Goal: Task Accomplishment & Management: Manage account settings

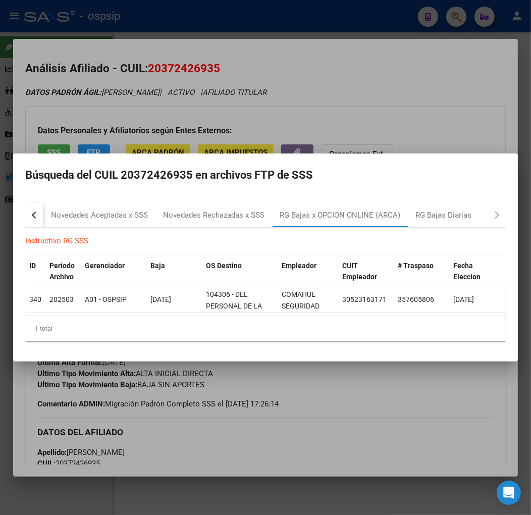
scroll to position [61, 0]
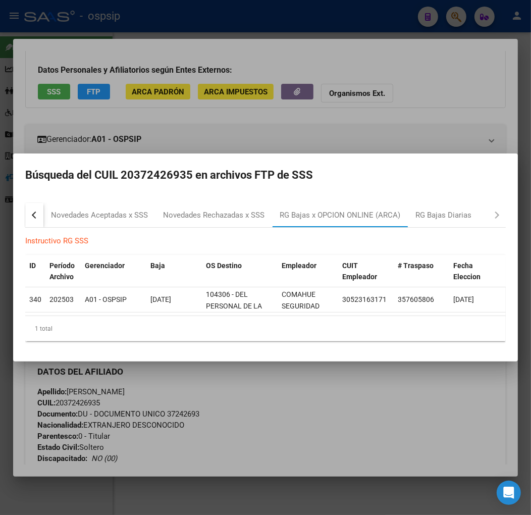
click at [330, 425] on div at bounding box center [265, 257] width 531 height 515
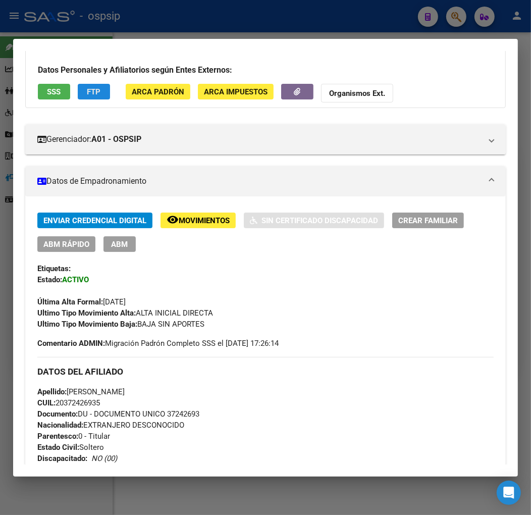
click at [96, 97] on button "FTP" at bounding box center [94, 92] width 32 height 16
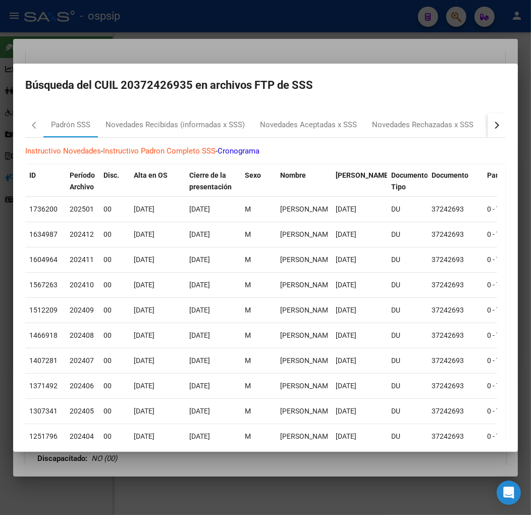
click at [488, 129] on button "button" at bounding box center [497, 125] width 18 height 24
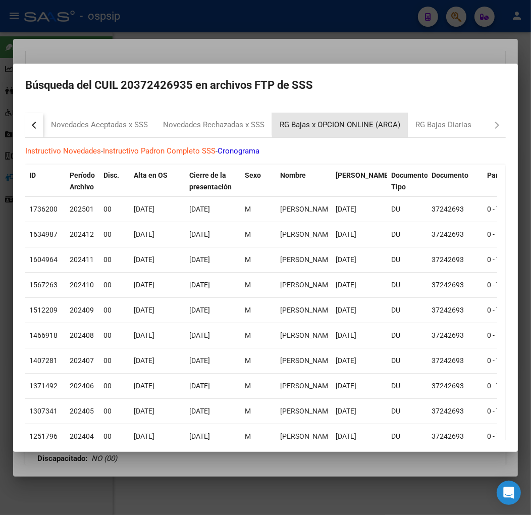
click at [370, 120] on div "RG Bajas x OPCION ONLINE (ARCA)" at bounding box center [340, 125] width 121 height 12
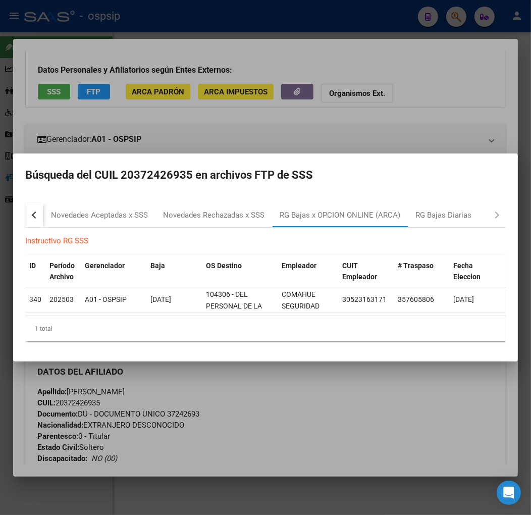
click at [257, 390] on div at bounding box center [265, 257] width 531 height 515
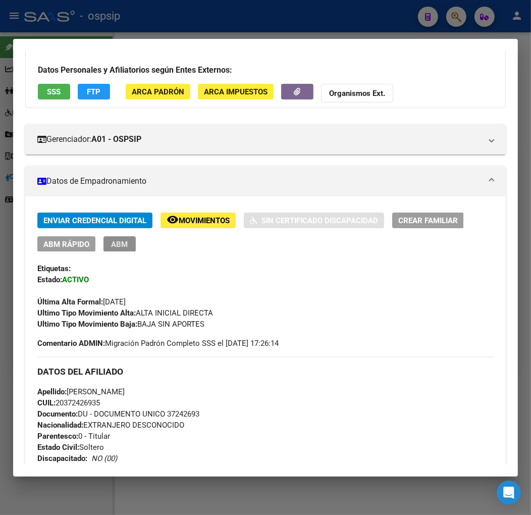
click at [118, 239] on span "ABM" at bounding box center [120, 243] width 17 height 9
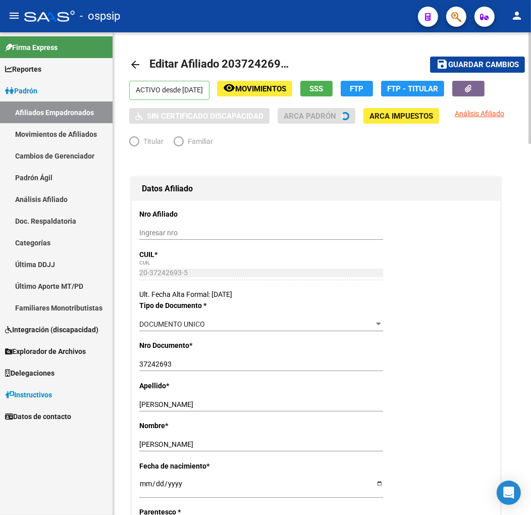
radio input "true"
type input "30-52316317-1"
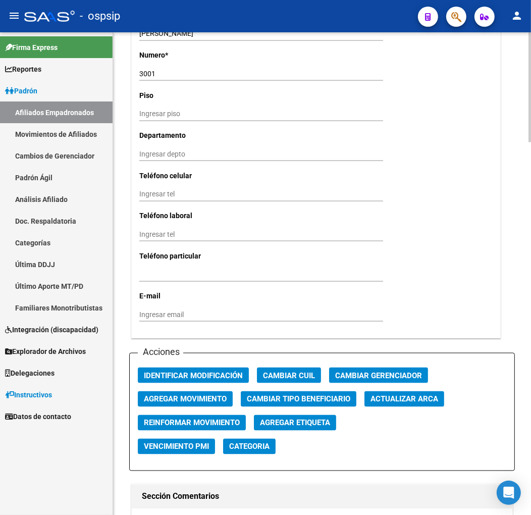
scroll to position [1010, 0]
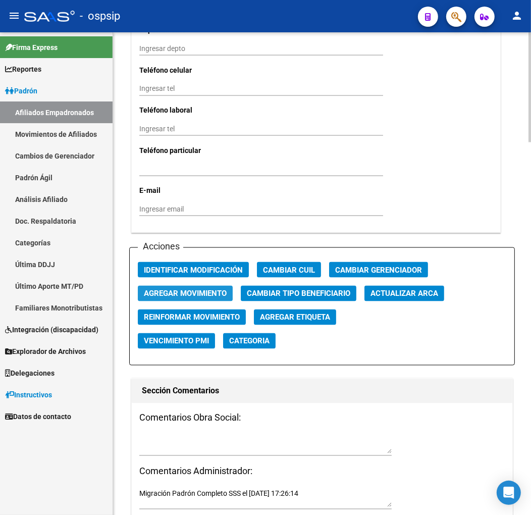
click at [192, 290] on span "Agregar Movimiento" at bounding box center [185, 293] width 83 height 9
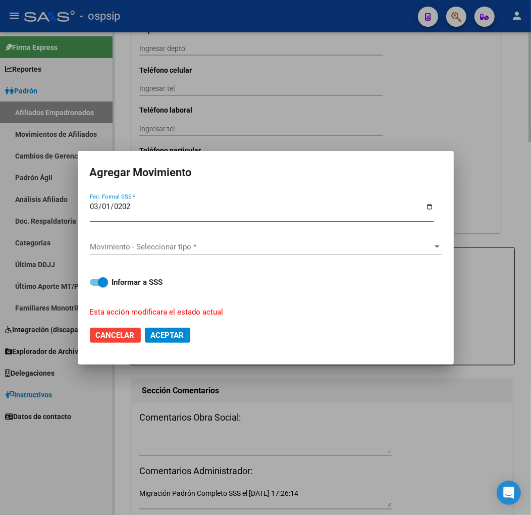
type input "[DATE]"
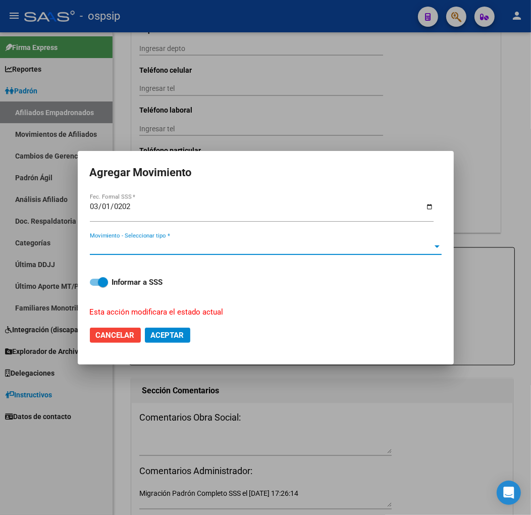
click at [193, 246] on span "Movimiento - Seleccionar tipo *" at bounding box center [261, 246] width 343 height 9
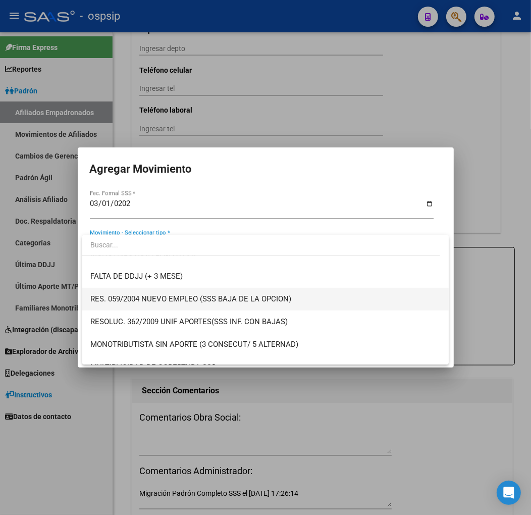
scroll to position [392, 0]
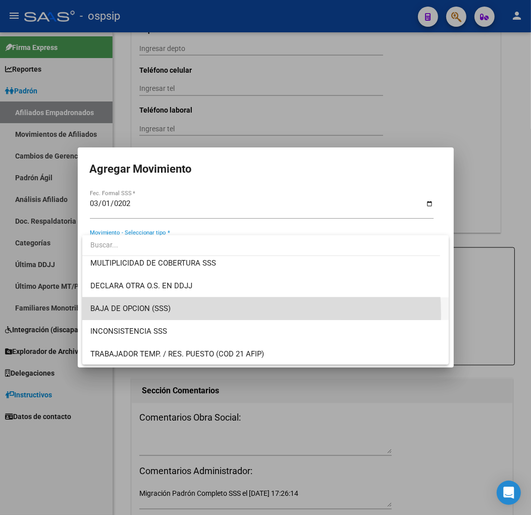
click at [198, 314] on span "BAJA DE OPCION (SSS)" at bounding box center [265, 308] width 350 height 23
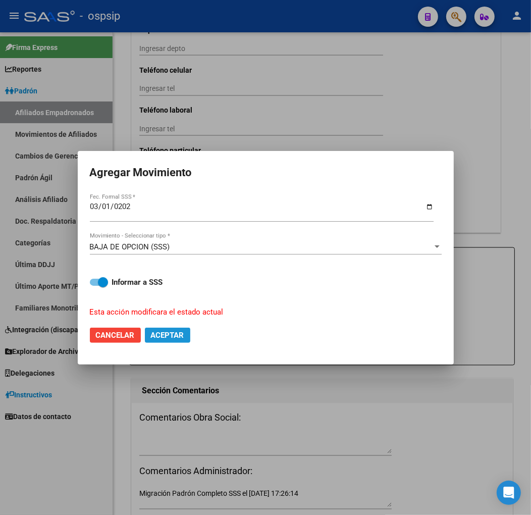
click at [165, 331] on span "Aceptar" at bounding box center [167, 335] width 33 height 9
checkbox input "false"
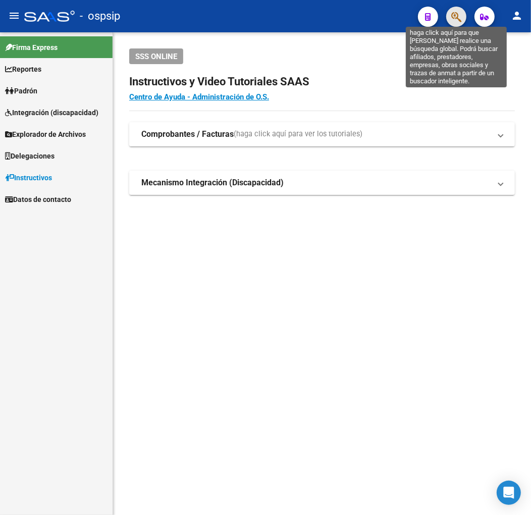
click at [457, 13] on icon "button" at bounding box center [456, 17] width 10 height 12
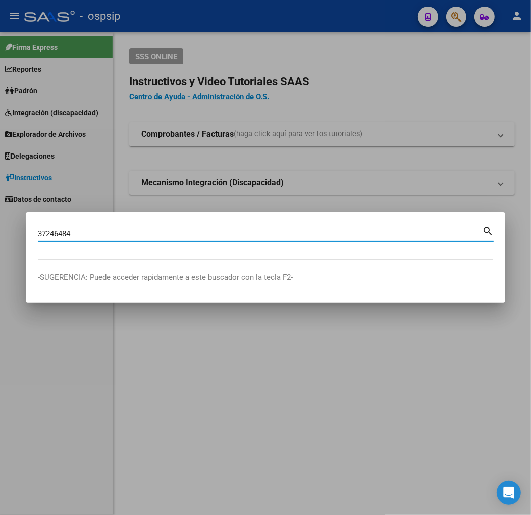
type input "37246484"
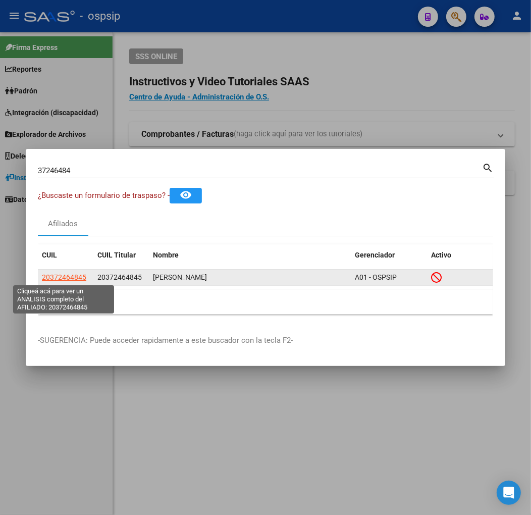
click at [69, 277] on span "20372464845" at bounding box center [64, 277] width 44 height 8
type textarea "20372464845"
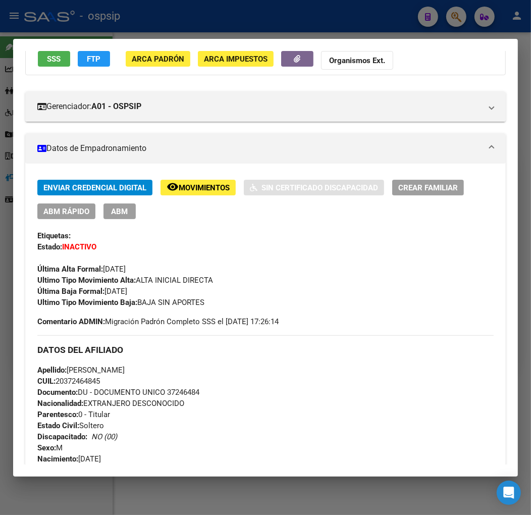
scroll to position [56, 0]
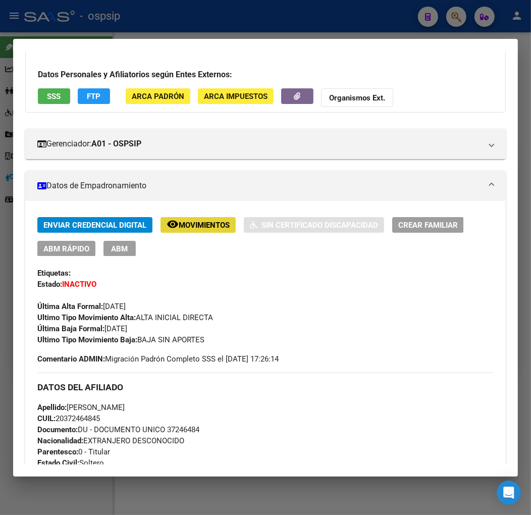
click at [202, 231] on button "remove_red_eye Movimientos" at bounding box center [198, 225] width 75 height 16
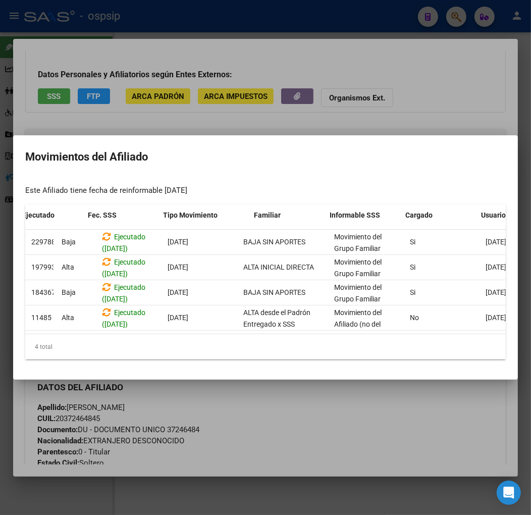
scroll to position [0, 165]
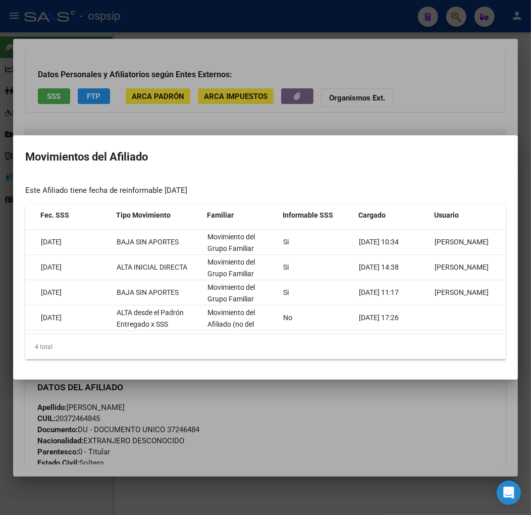
drag, startPoint x: 371, startPoint y: 454, endPoint x: 270, endPoint y: 404, distance: 112.9
click at [350, 447] on div at bounding box center [265, 257] width 531 height 515
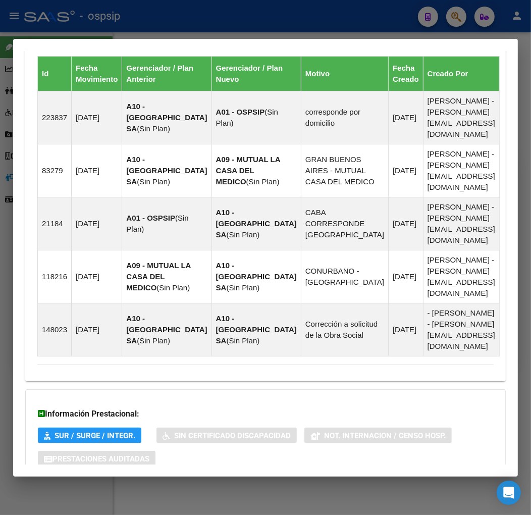
scroll to position [777, 0]
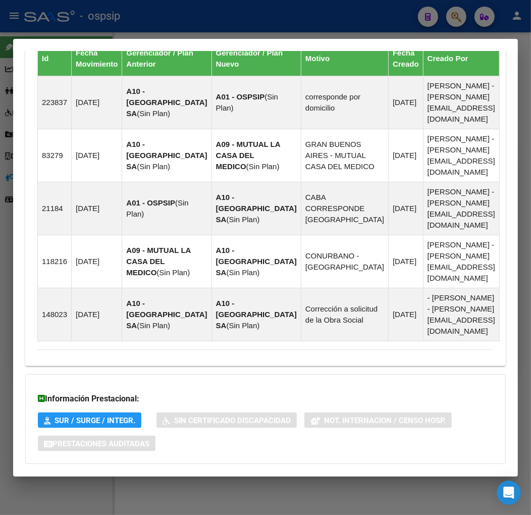
click at [384, 478] on mat-panel-title "Aportes y Contribuciones del Afiliado: 20372464845" at bounding box center [259, 484] width 444 height 12
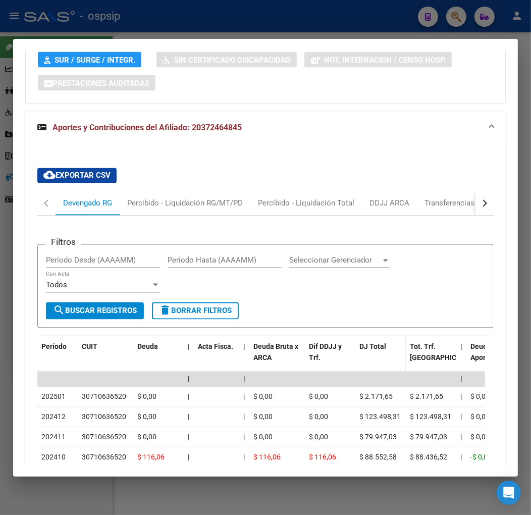
scroll to position [1071, 0]
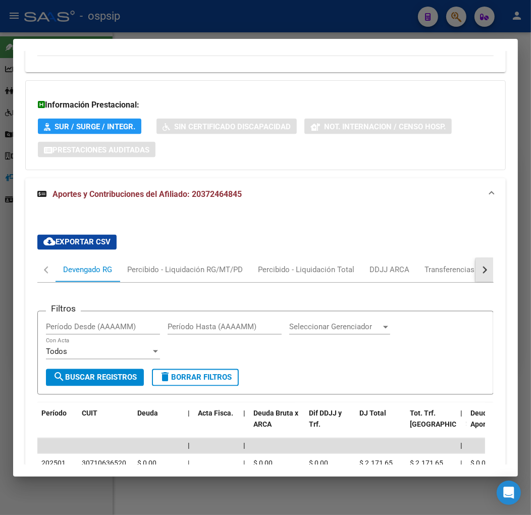
click at [483, 258] on button "button" at bounding box center [485, 270] width 18 height 24
click at [455, 258] on div "ARCA Relaciones Laborales" at bounding box center [415, 270] width 110 height 24
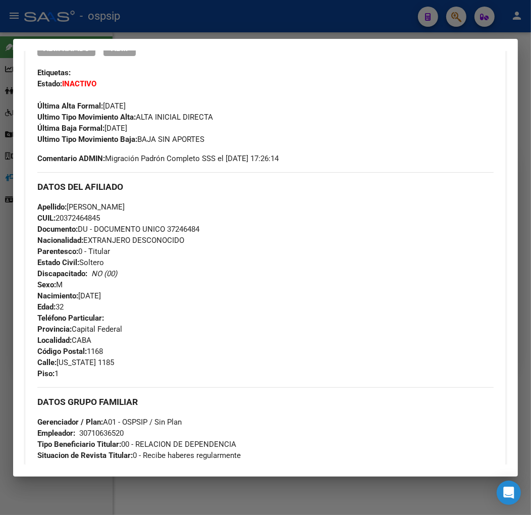
scroll to position [200, 0]
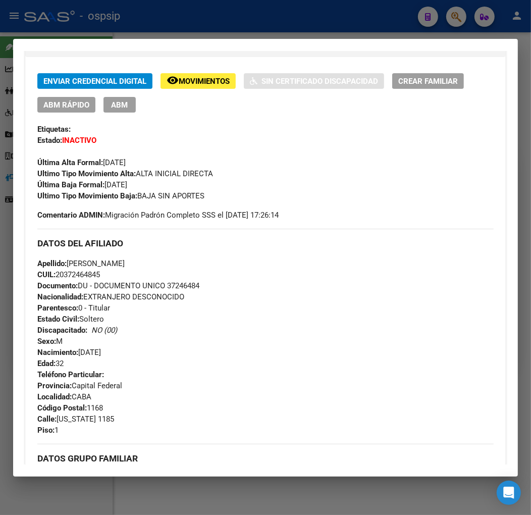
click at [291, 325] on div "Apellido: [PERSON_NAME]: 20372464845 Documento: DU - DOCUMENTO UNICO 37246484 N…" at bounding box center [265, 313] width 456 height 111
click at [291, 21] on div at bounding box center [265, 257] width 531 height 515
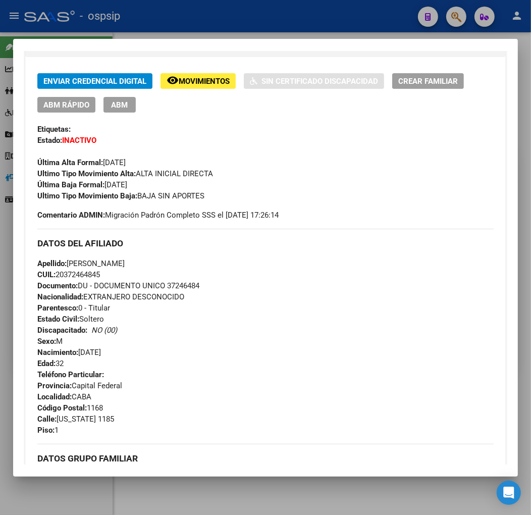
click at [291, 21] on div at bounding box center [265, 257] width 531 height 515
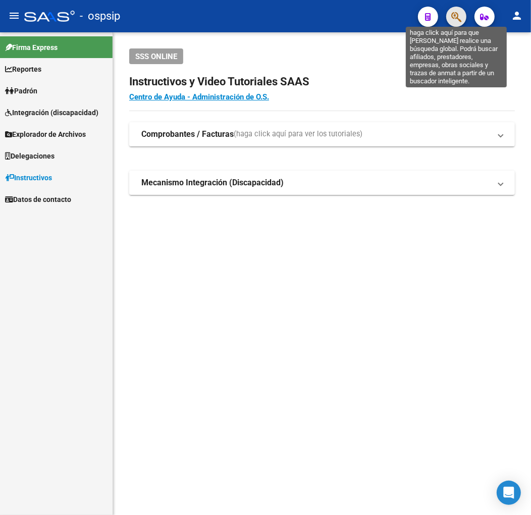
click at [455, 14] on icon "button" at bounding box center [456, 17] width 10 height 12
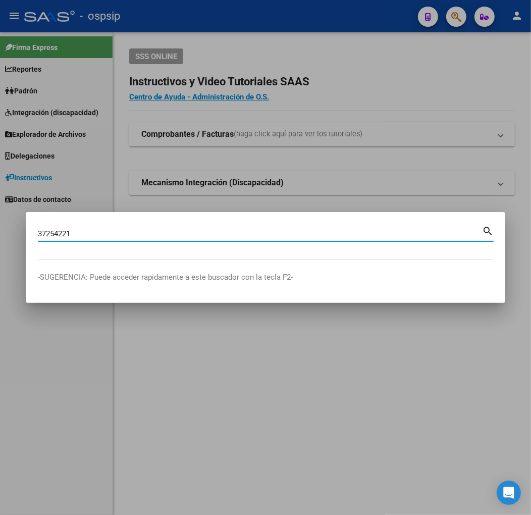
type input "37254221"
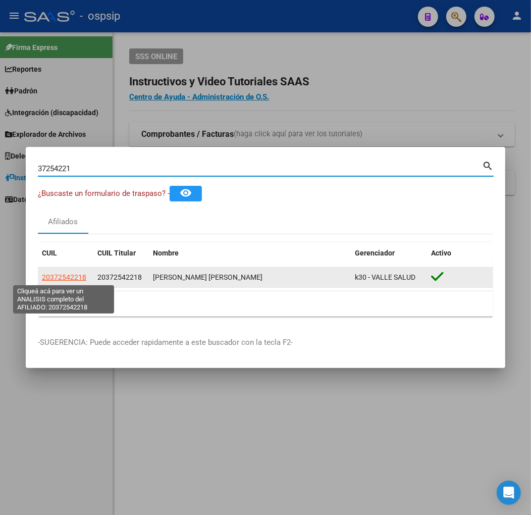
click at [71, 275] on span "20372542218" at bounding box center [64, 277] width 44 height 8
type textarea "20372542218"
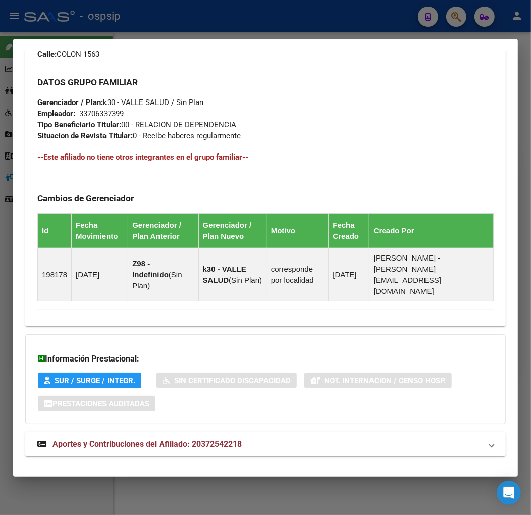
scroll to position [558, 0]
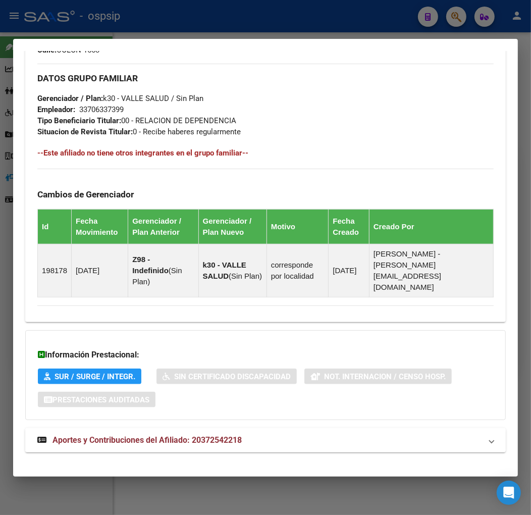
click at [293, 428] on mat-expansion-panel-header "Aportes y Contribuciones del Afiliado: 20372542218" at bounding box center [265, 440] width 481 height 24
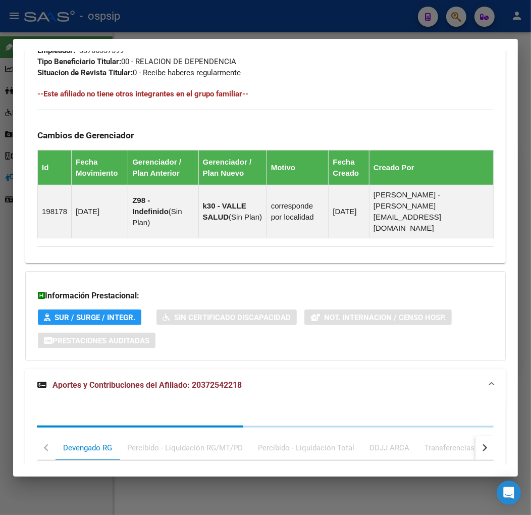
scroll to position [831, 0]
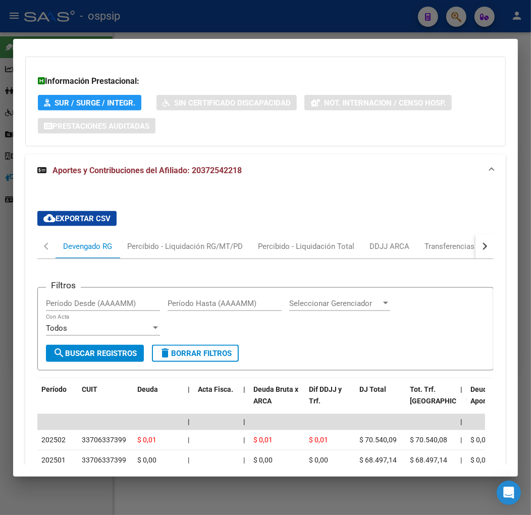
click at [487, 240] on div "cloud_download Exportar CSV Devengado RG Percibido - Liquidación RG/MT/PD Perci…" at bounding box center [265, 439] width 481 height 473
click at [482, 238] on button "button" at bounding box center [485, 246] width 18 height 24
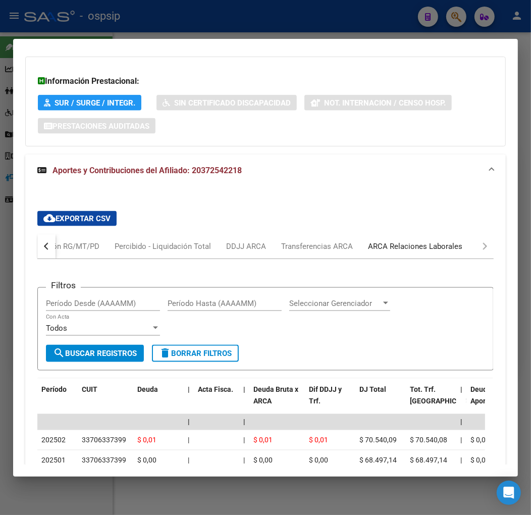
click at [447, 241] on div "ARCA Relaciones Laborales" at bounding box center [415, 246] width 94 height 11
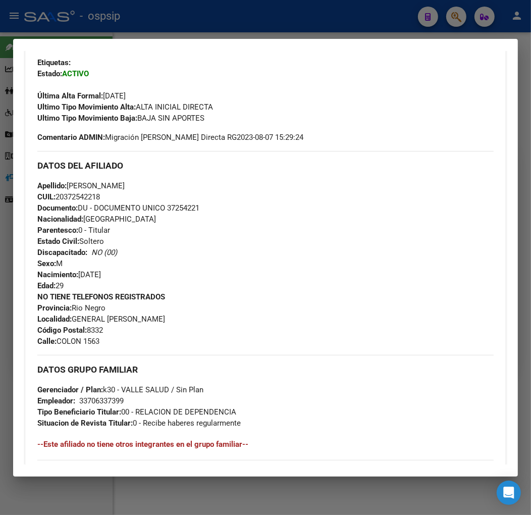
scroll to position [0, 0]
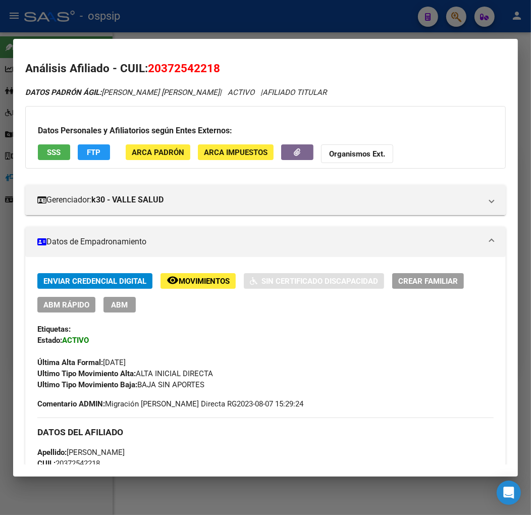
click at [94, 154] on span "FTP" at bounding box center [94, 152] width 14 height 9
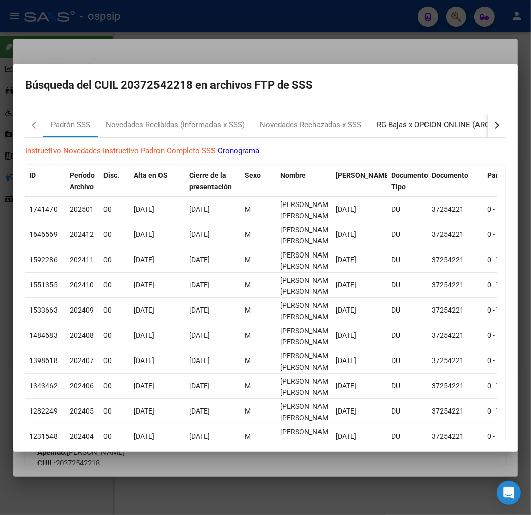
click at [436, 128] on div "RG Bajas x OPCION ONLINE (ARCA)" at bounding box center [437, 125] width 121 height 12
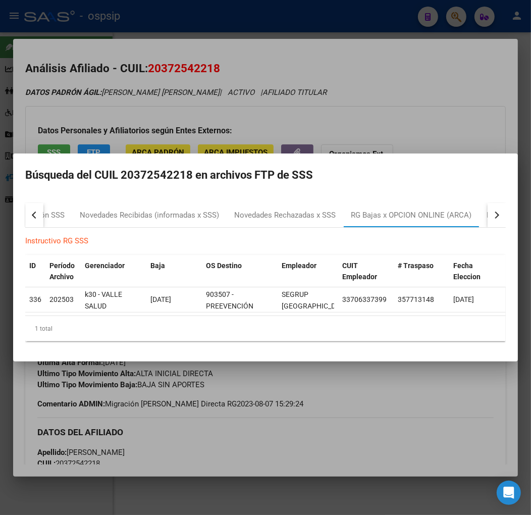
click at [320, 445] on div at bounding box center [265, 257] width 531 height 515
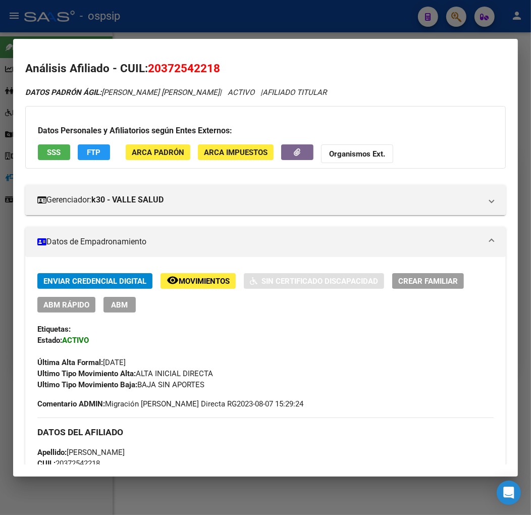
click at [130, 308] on button "ABM" at bounding box center [119, 305] width 32 height 16
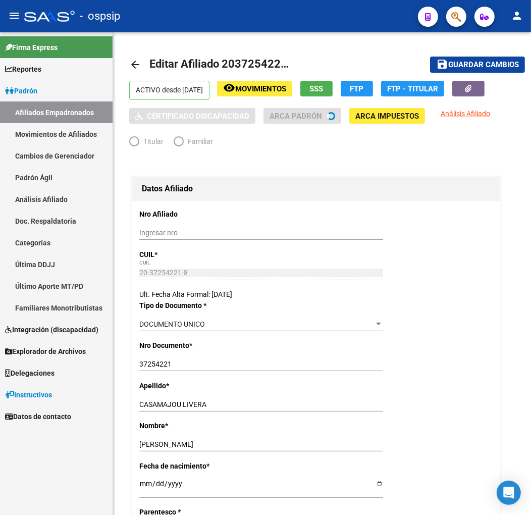
radio input "true"
type input "33-70633739-9"
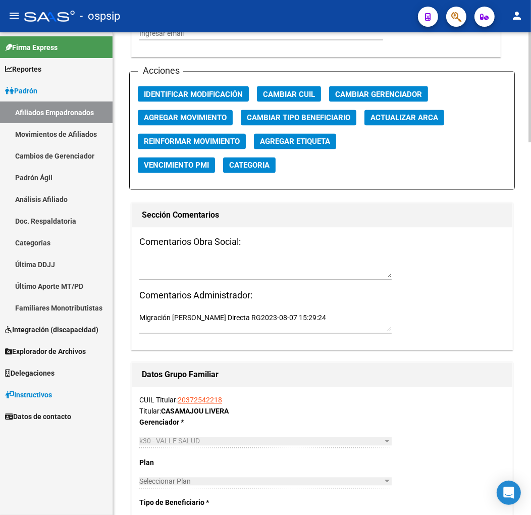
scroll to position [1178, 0]
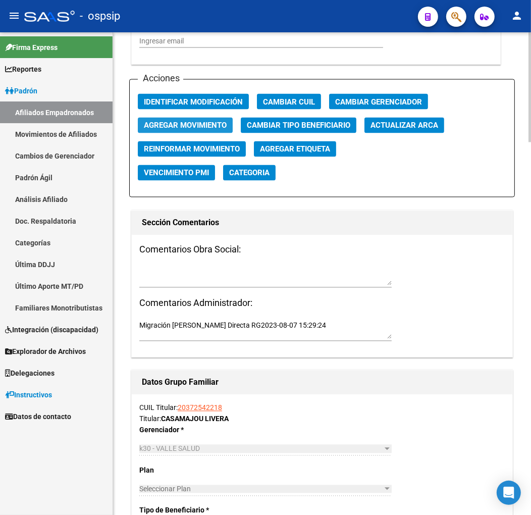
click at [197, 128] on span "Agregar Movimiento" at bounding box center [185, 125] width 83 height 9
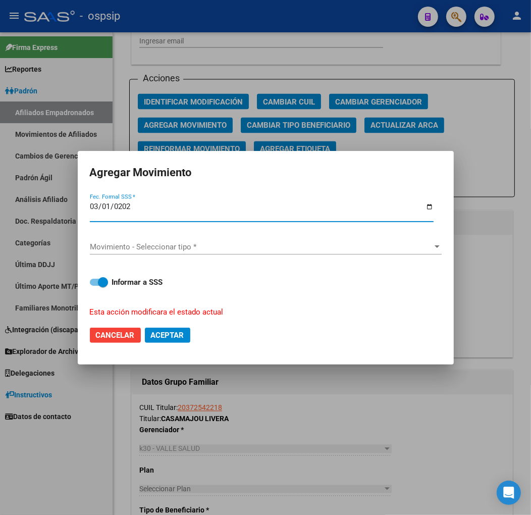
type input "[DATE]"
click at [257, 254] on div "Movimiento - Seleccionar tipo * Movimiento - Seleccionar tipo *" at bounding box center [266, 246] width 352 height 15
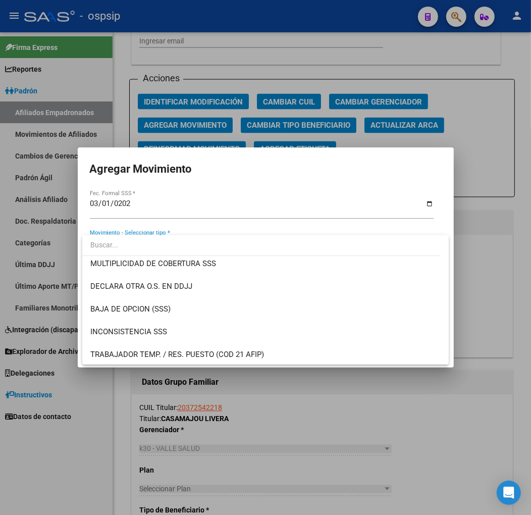
scroll to position [392, 0]
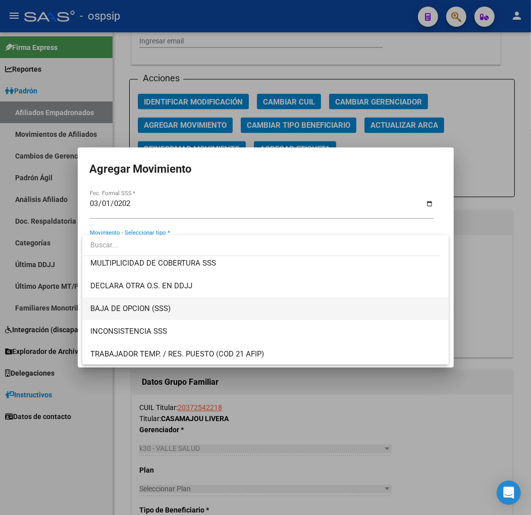
click at [251, 313] on span "BAJA DE OPCION (SSS)" at bounding box center [265, 308] width 350 height 23
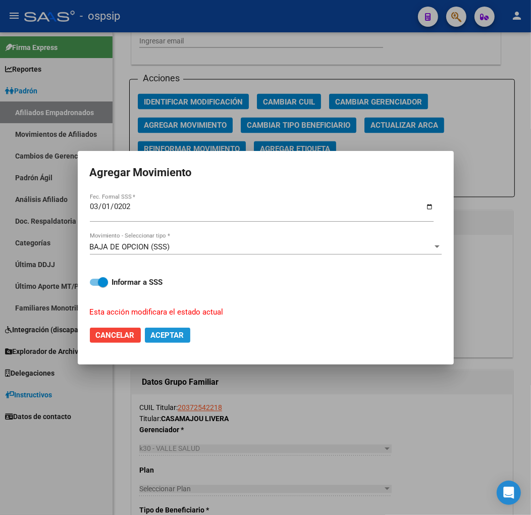
click at [164, 338] on span "Aceptar" at bounding box center [167, 335] width 33 height 9
checkbox input "false"
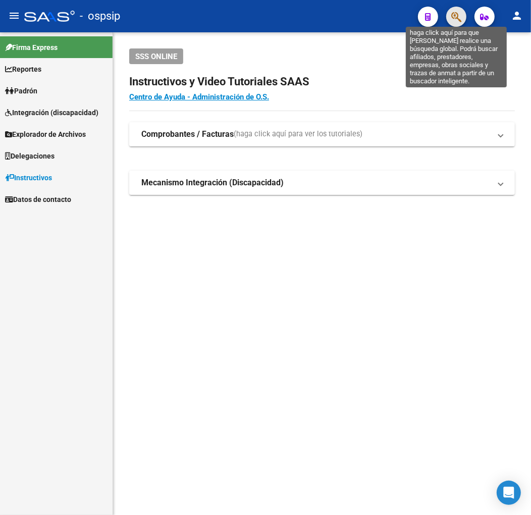
click at [456, 21] on icon "button" at bounding box center [456, 17] width 10 height 12
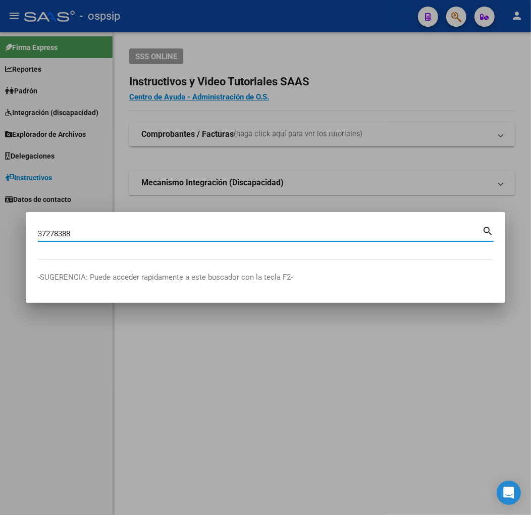
type input "37278388"
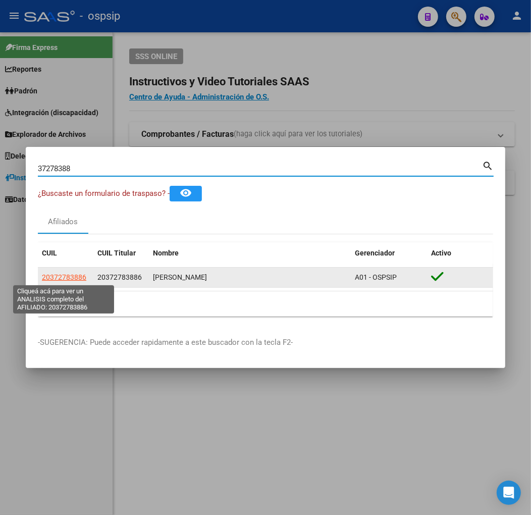
click at [70, 274] on span "20372783886" at bounding box center [64, 277] width 44 height 8
type textarea "20372783886"
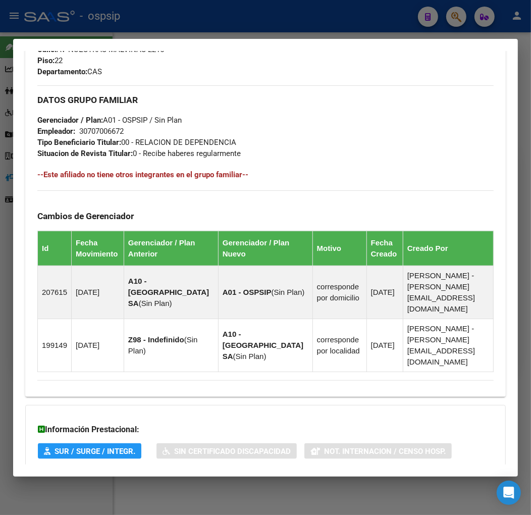
scroll to position [622, 0]
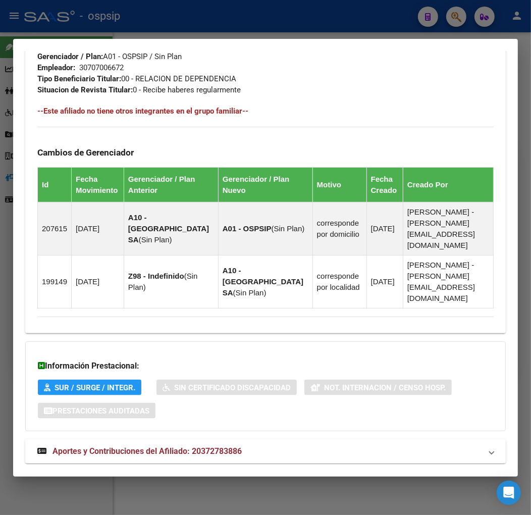
click at [251, 439] on mat-expansion-panel-header "Aportes y Contribuciones del Afiliado: 20372783886" at bounding box center [265, 451] width 481 height 24
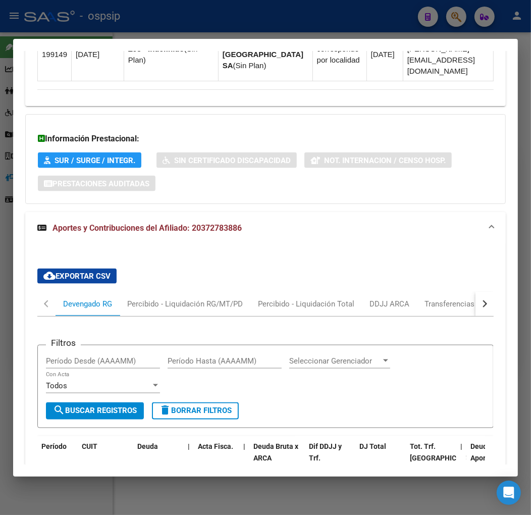
scroll to position [896, 0]
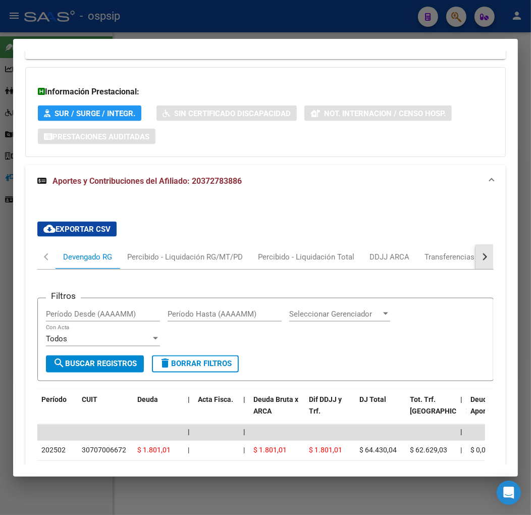
click at [482, 245] on button "button" at bounding box center [485, 257] width 18 height 24
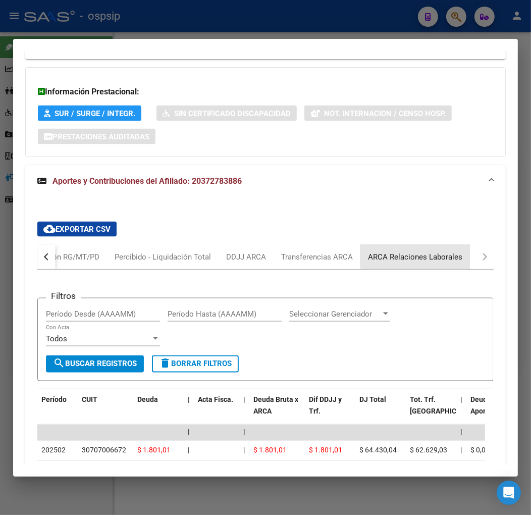
click at [442, 251] on div "ARCA Relaciones Laborales" at bounding box center [415, 256] width 94 height 11
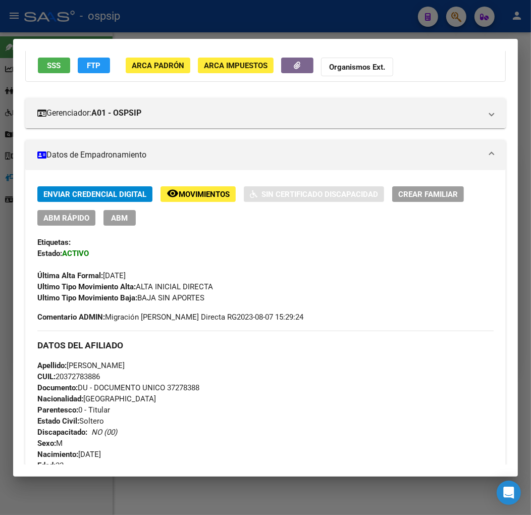
scroll to position [44, 0]
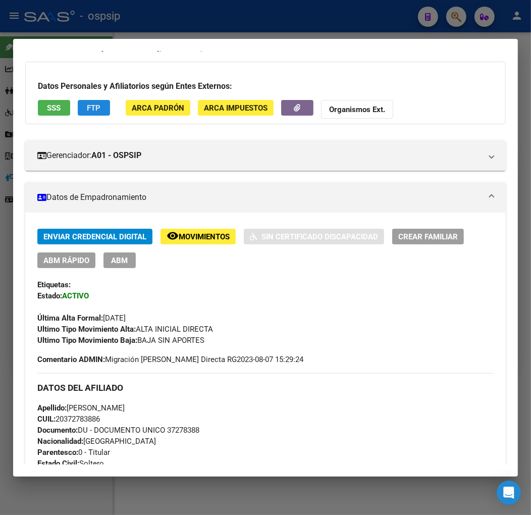
click at [101, 115] on button "FTP" at bounding box center [94, 108] width 32 height 16
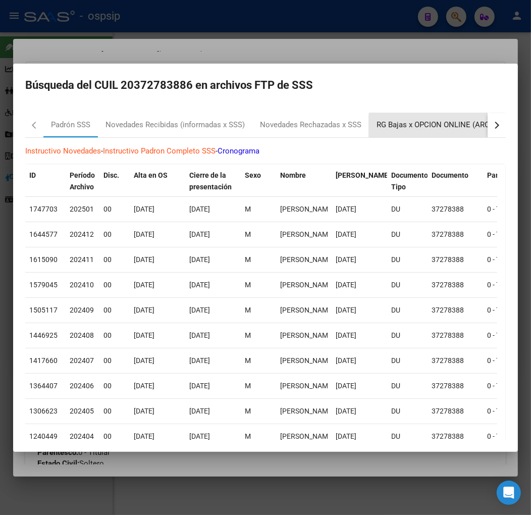
click at [441, 128] on div "RG Bajas x OPCION ONLINE (ARCA)" at bounding box center [437, 125] width 121 height 12
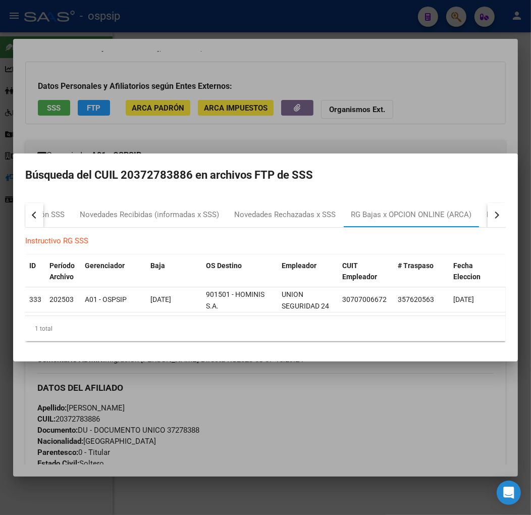
click at [283, 417] on div at bounding box center [265, 257] width 531 height 515
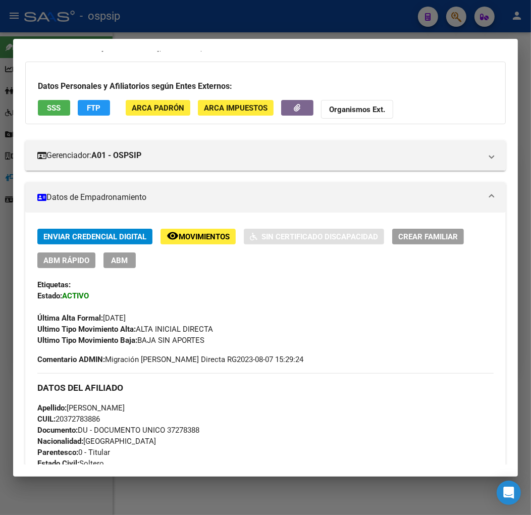
click at [131, 263] on button "ABM" at bounding box center [119, 260] width 32 height 16
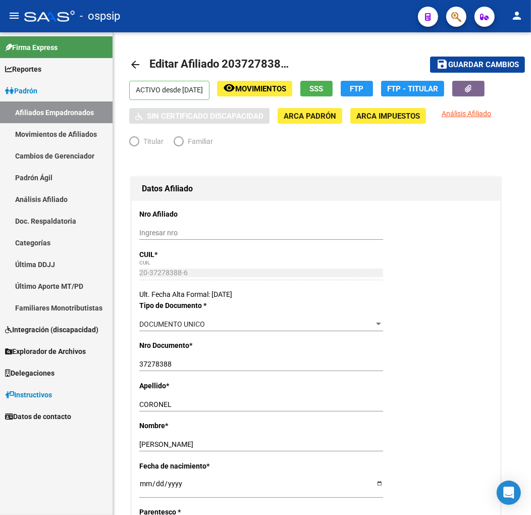
radio input "true"
type input "30-70700667-2"
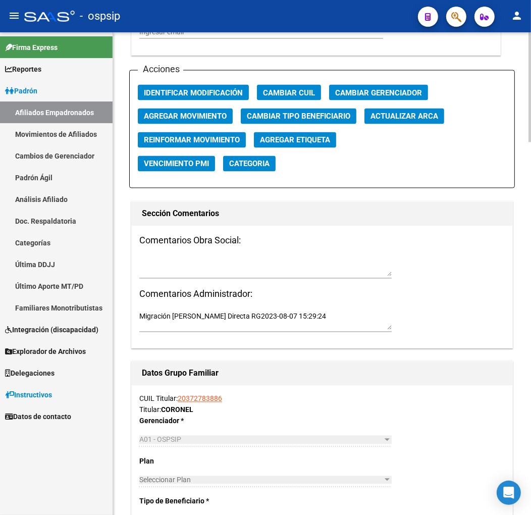
scroll to position [1122, 0]
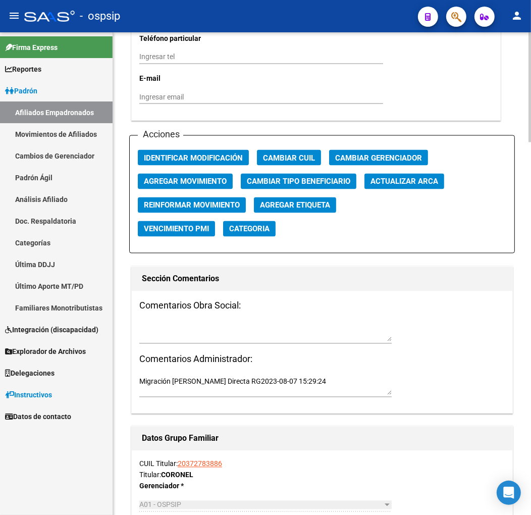
click at [205, 179] on span "Agregar Movimiento" at bounding box center [185, 181] width 83 height 9
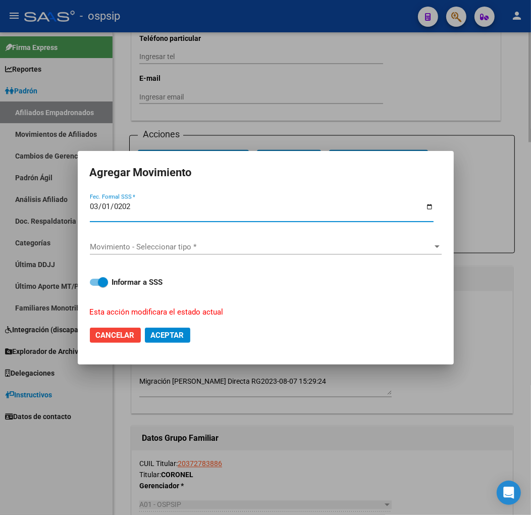
type input "[DATE]"
click at [272, 253] on div "Movimiento - Seleccionar tipo * Movimiento - Seleccionar tipo *" at bounding box center [266, 246] width 352 height 15
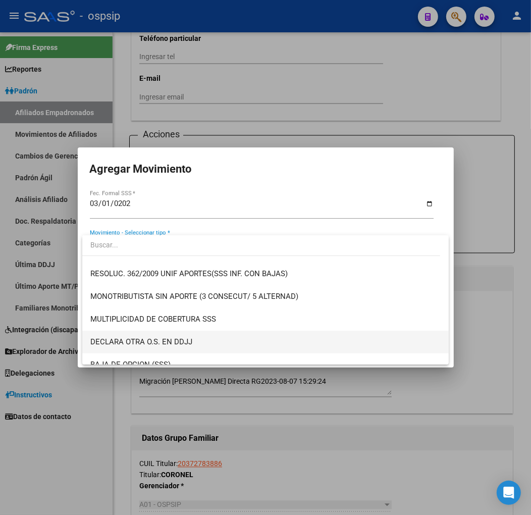
scroll to position [392, 0]
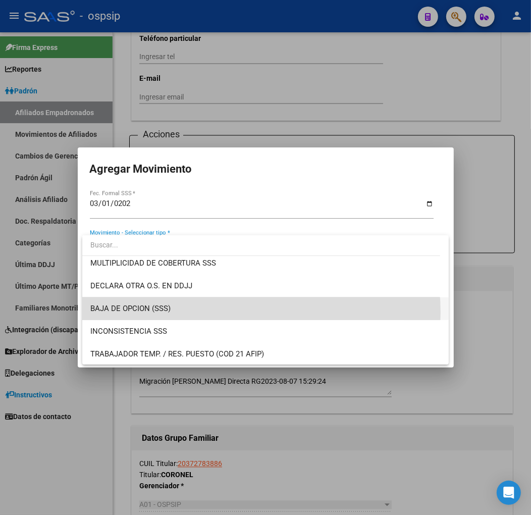
click at [230, 312] on span "BAJA DE OPCION (SSS)" at bounding box center [265, 308] width 350 height 23
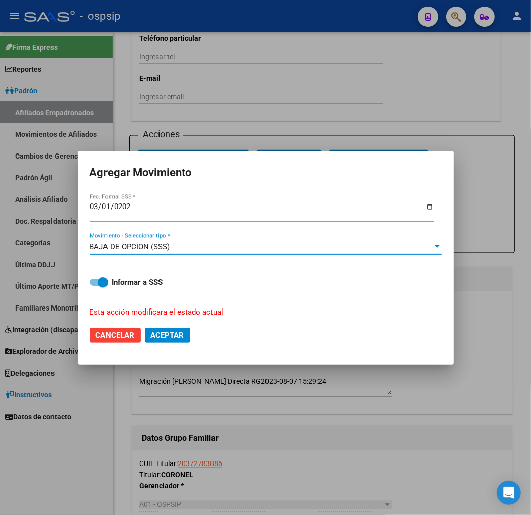
click at [179, 331] on span "Aceptar" at bounding box center [167, 335] width 33 height 9
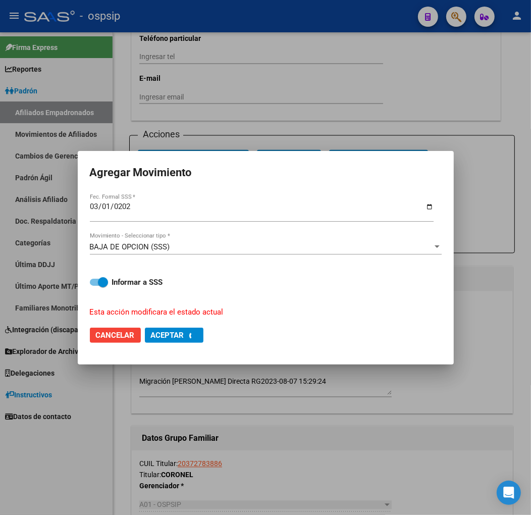
checkbox input "false"
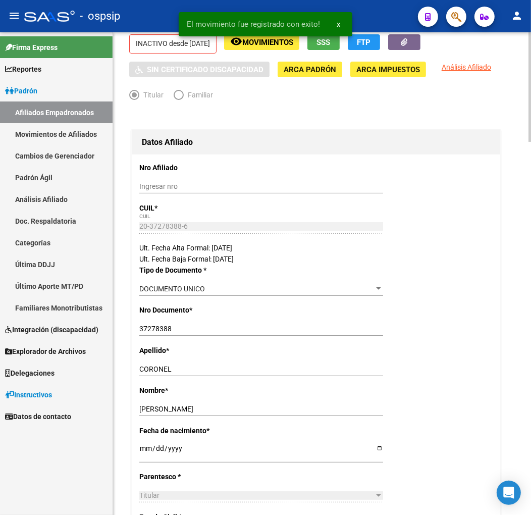
scroll to position [0, 0]
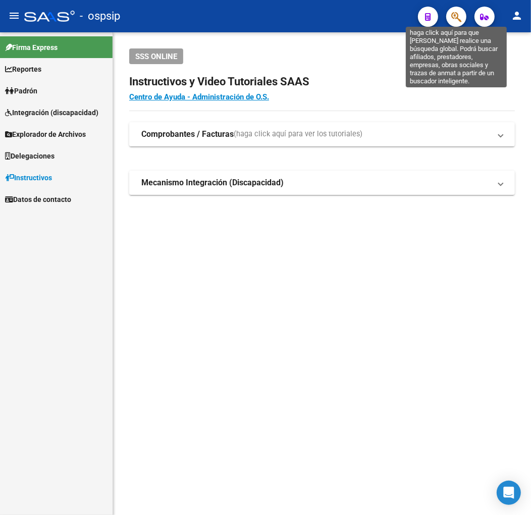
click at [453, 18] on icon "button" at bounding box center [456, 17] width 10 height 12
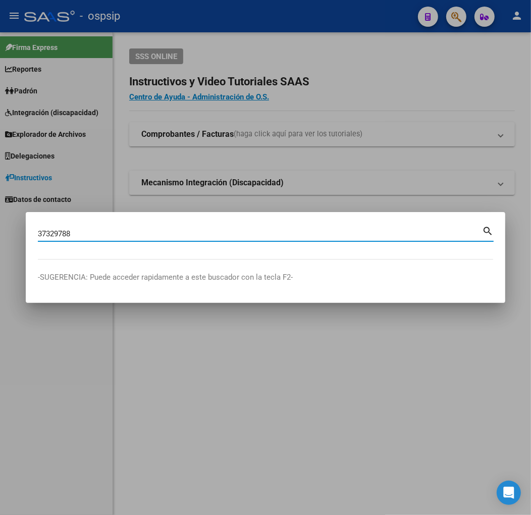
type input "37329788"
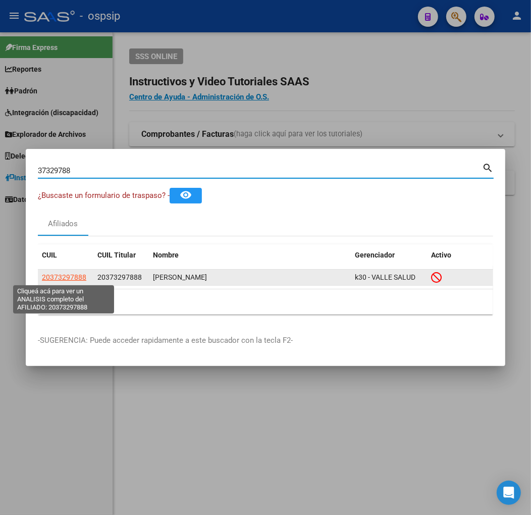
click at [59, 275] on span "20373297888" at bounding box center [64, 277] width 44 height 8
type textarea "20373297888"
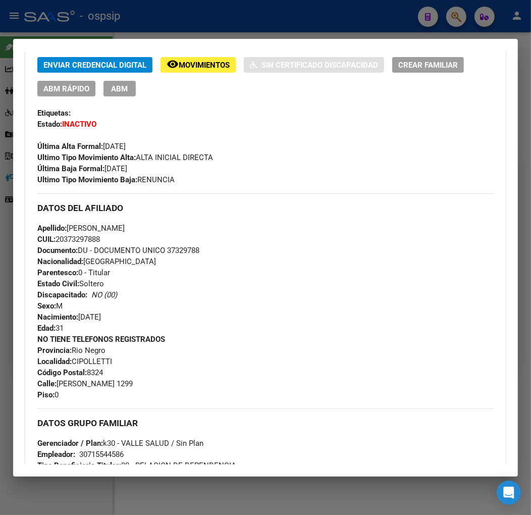
scroll to position [280, 0]
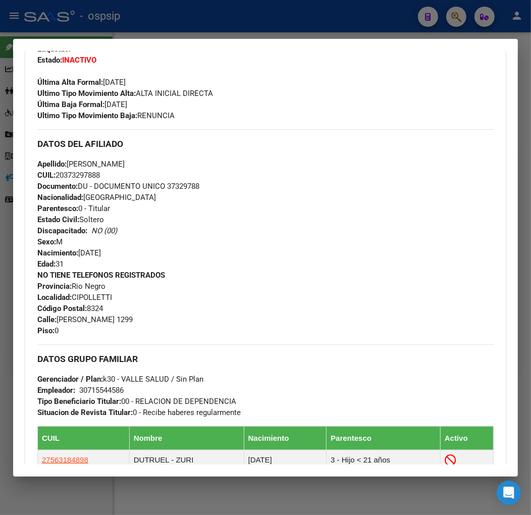
click at [261, 24] on div at bounding box center [265, 257] width 531 height 515
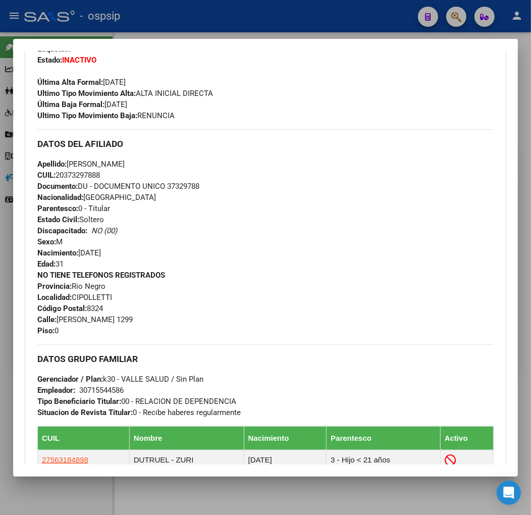
click at [261, 24] on div at bounding box center [265, 257] width 531 height 515
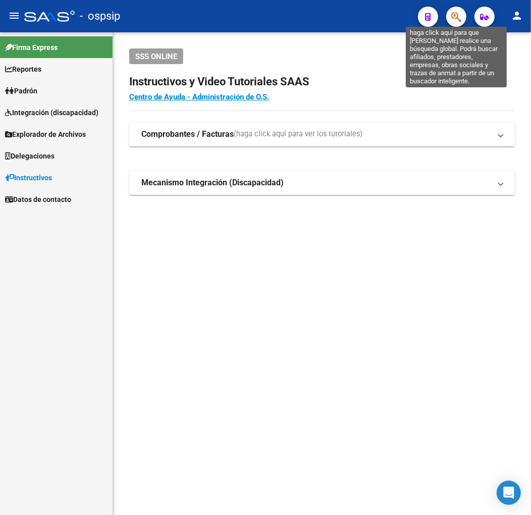
click at [458, 19] on icon "button" at bounding box center [456, 17] width 10 height 12
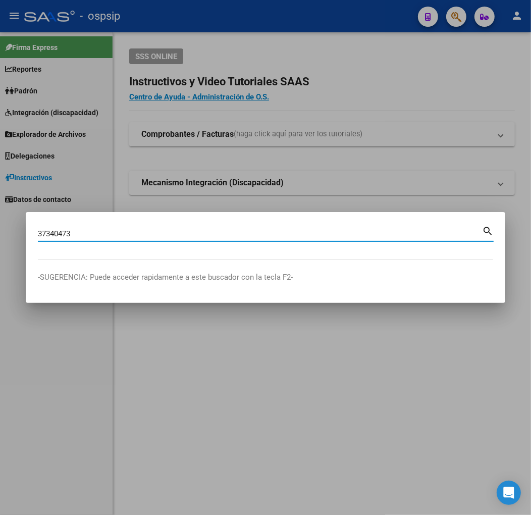
type input "37340473"
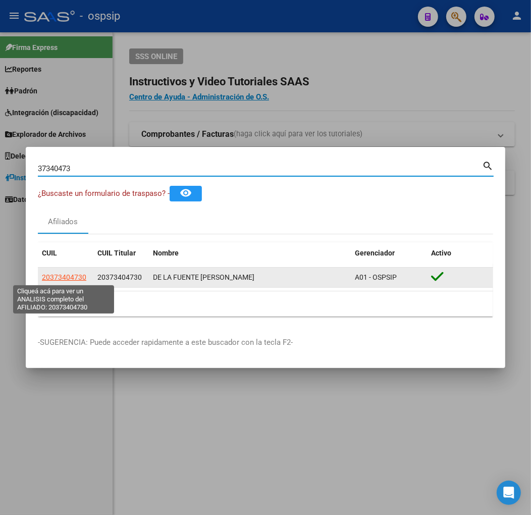
click at [67, 277] on span "20373404730" at bounding box center [64, 277] width 44 height 8
type textarea "20373404730"
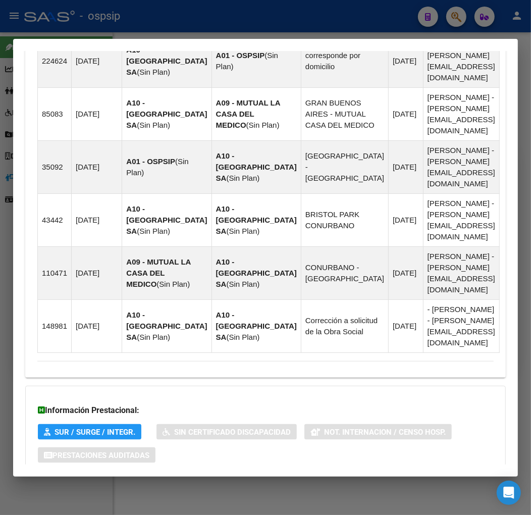
scroll to position [738, 0]
click at [320, 489] on mat-panel-title "Aportes y Contribuciones del Afiliado: 20373404730" at bounding box center [259, 495] width 444 height 12
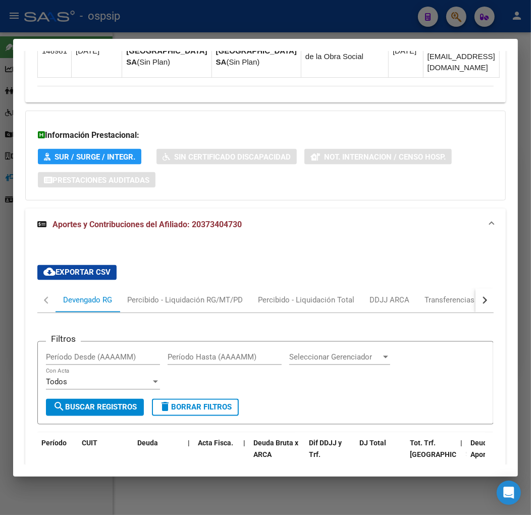
scroll to position [1067, 0]
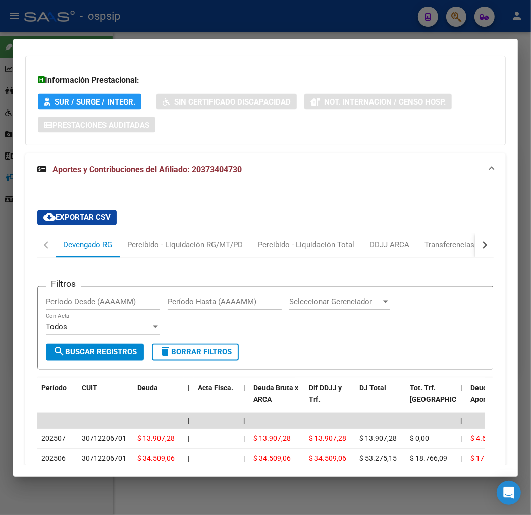
click at [476, 233] on button "button" at bounding box center [485, 245] width 18 height 24
click at [458, 233] on div "ARCA Relaciones Laborales" at bounding box center [415, 245] width 110 height 24
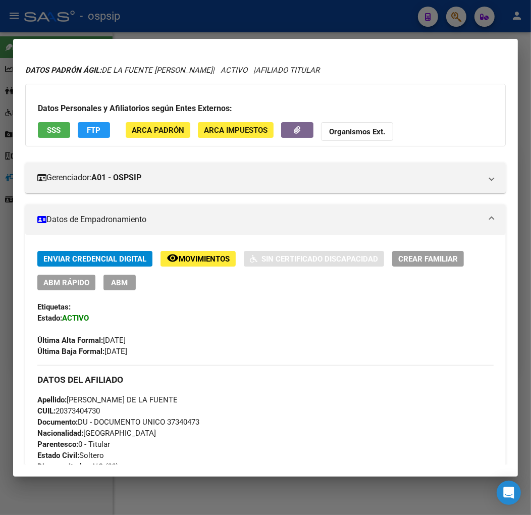
scroll to position [2, 0]
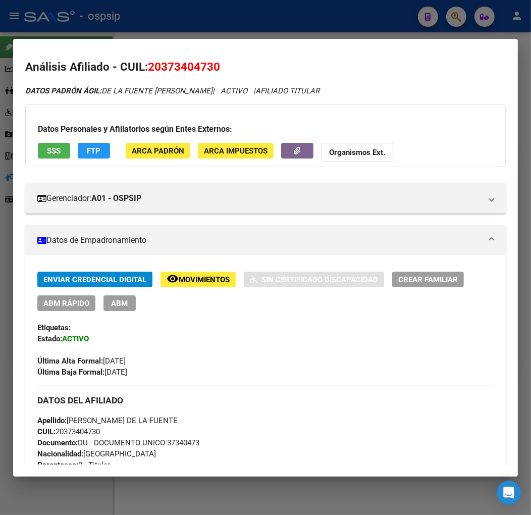
click at [169, 28] on div at bounding box center [265, 257] width 531 height 515
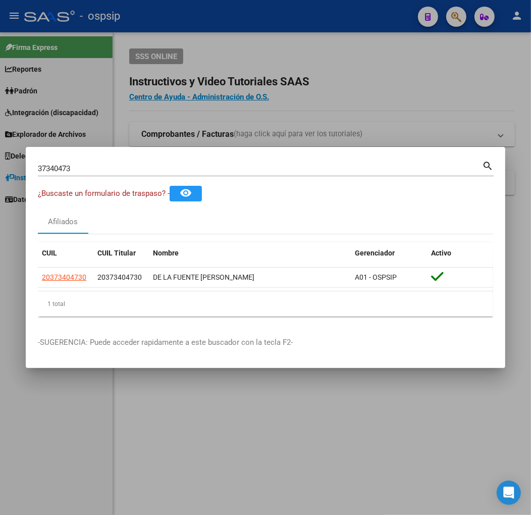
click at [172, 27] on div at bounding box center [265, 257] width 531 height 515
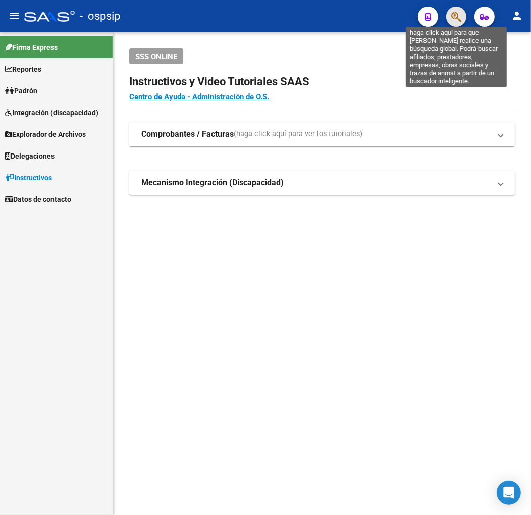
click at [457, 18] on icon "button" at bounding box center [456, 17] width 10 height 12
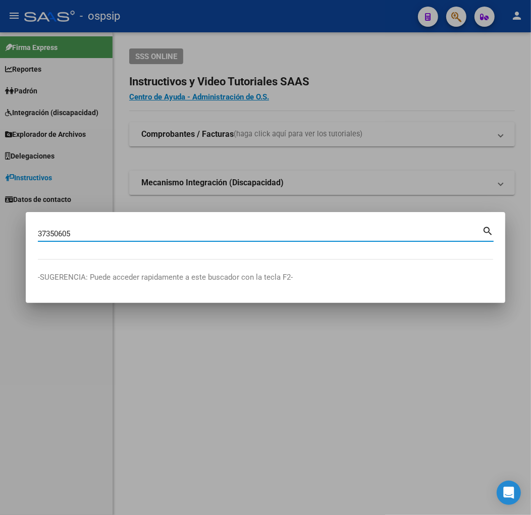
type input "37350605"
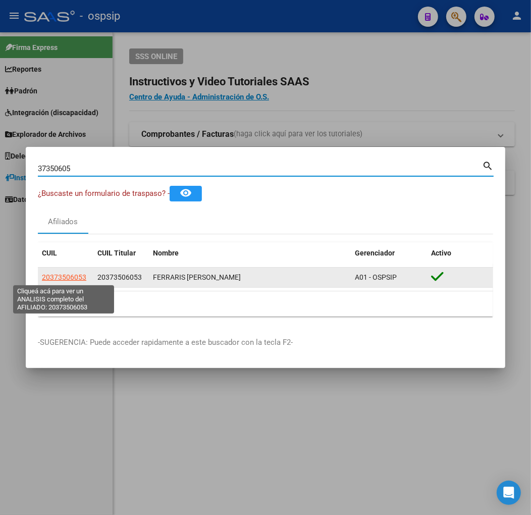
click at [59, 277] on span "20373506053" at bounding box center [64, 277] width 44 height 8
type textarea "20373506053"
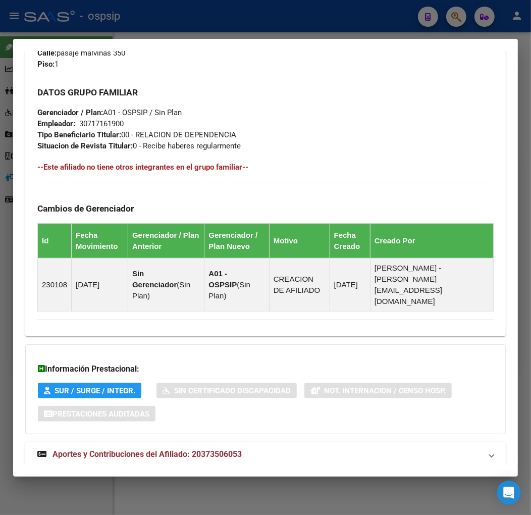
scroll to position [516, 0]
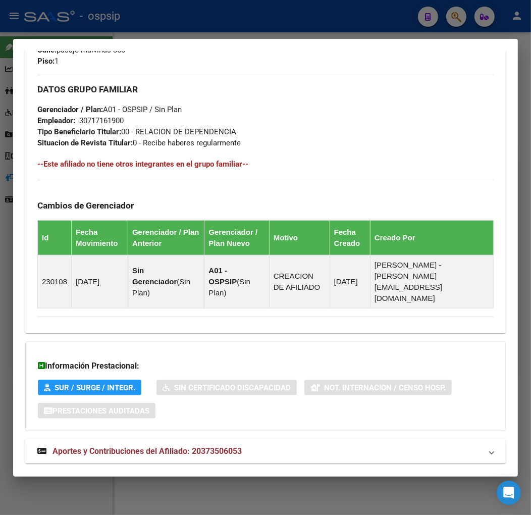
click at [271, 442] on div "DATOS PADRÓN ÁGIL: FERRARIS [PERSON_NAME] | ACTIVO | AFILIADO TITULAR Datos Per…" at bounding box center [265, 22] width 481 height 905
click at [276, 445] on mat-panel-title "Aportes y Contribuciones del Afiliado: 20373506053" at bounding box center [259, 451] width 444 height 12
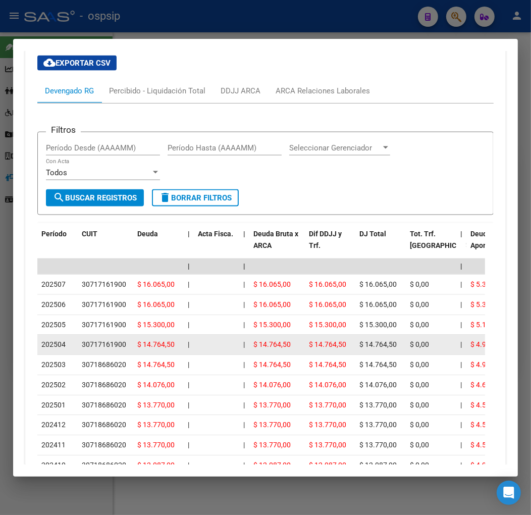
scroll to position [959, 0]
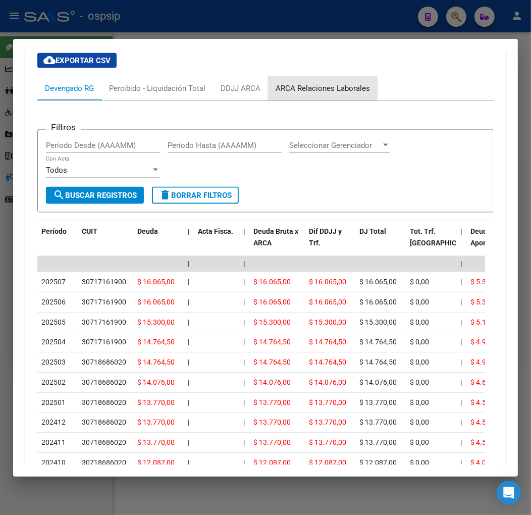
click at [349, 76] on div "ARCA Relaciones Laborales" at bounding box center [323, 88] width 110 height 24
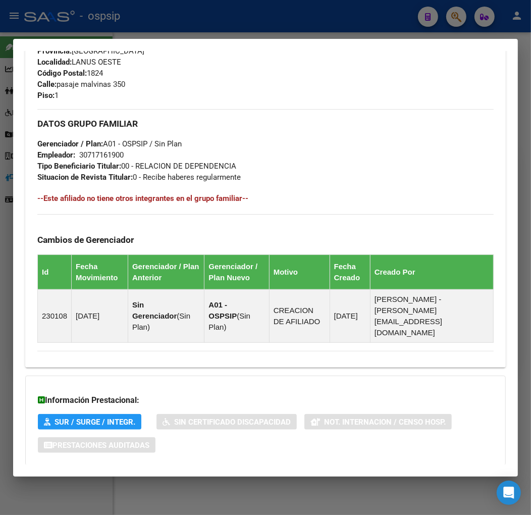
scroll to position [433, 0]
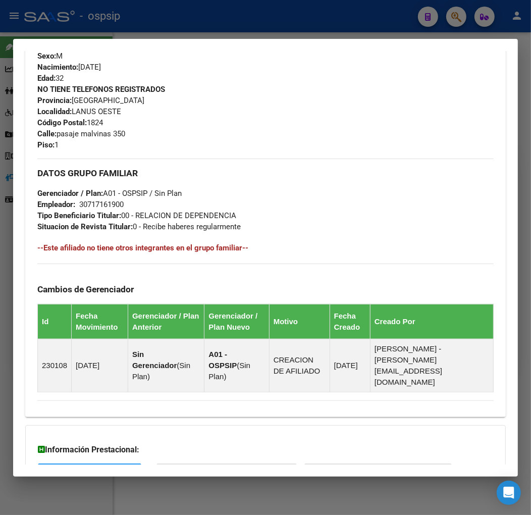
click at [214, 23] on div at bounding box center [265, 257] width 531 height 515
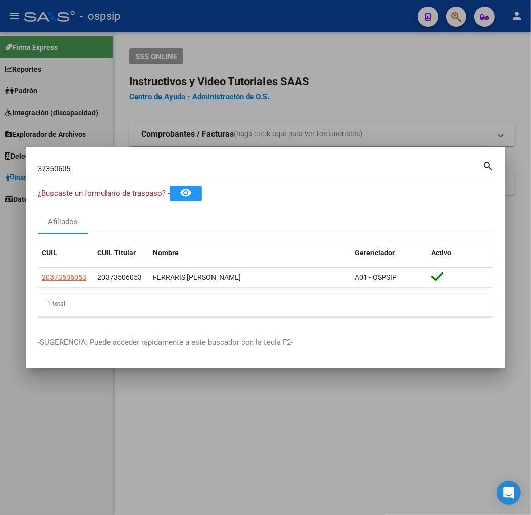
click at [214, 21] on div at bounding box center [265, 257] width 531 height 515
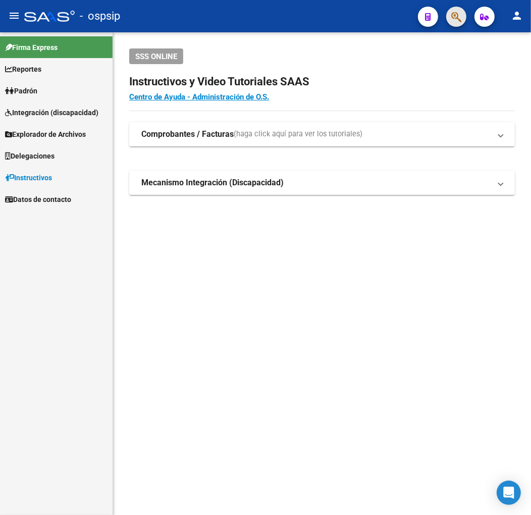
click at [461, 24] on span "button" at bounding box center [456, 17] width 10 height 21
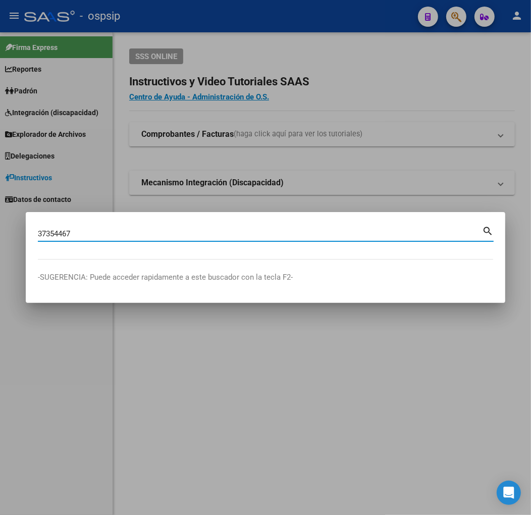
type input "37354467"
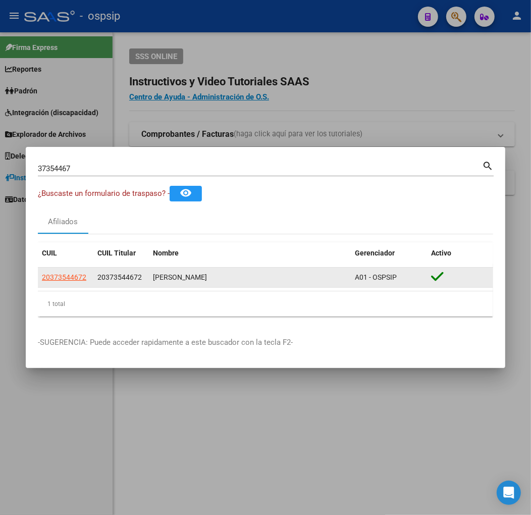
click at [71, 270] on datatable-body-cell "20373544672" at bounding box center [66, 278] width 56 height 20
click at [72, 274] on span "20373544672" at bounding box center [64, 277] width 44 height 8
type textarea "20373544672"
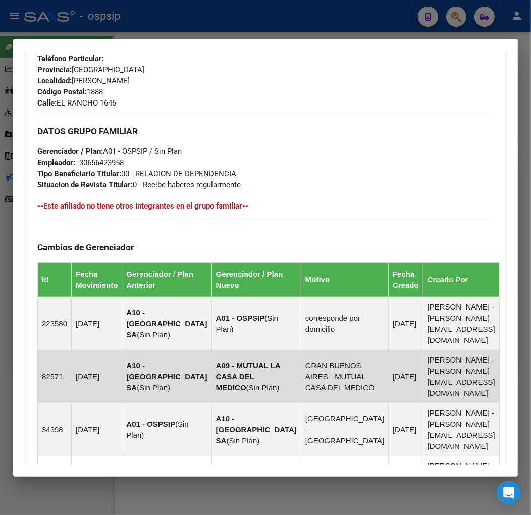
scroll to position [768, 0]
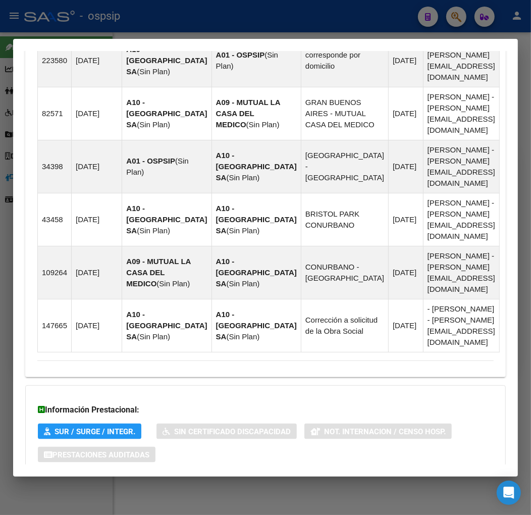
drag, startPoint x: 276, startPoint y: 425, endPoint x: 276, endPoint y: 419, distance: 5.6
click at [276, 483] on mat-expansion-panel-header "Aportes y Contribuciones del Afiliado: 20373544672" at bounding box center [265, 495] width 481 height 24
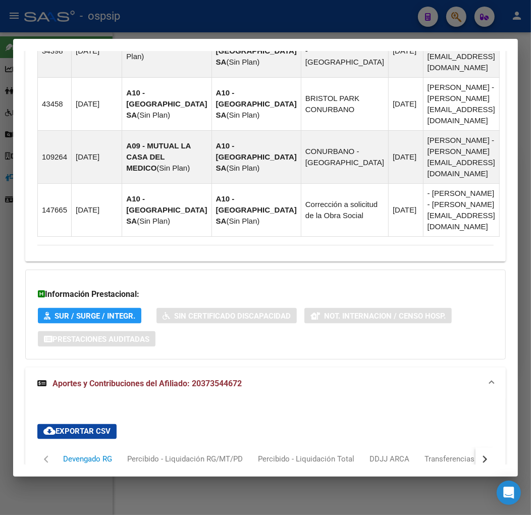
scroll to position [1041, 0]
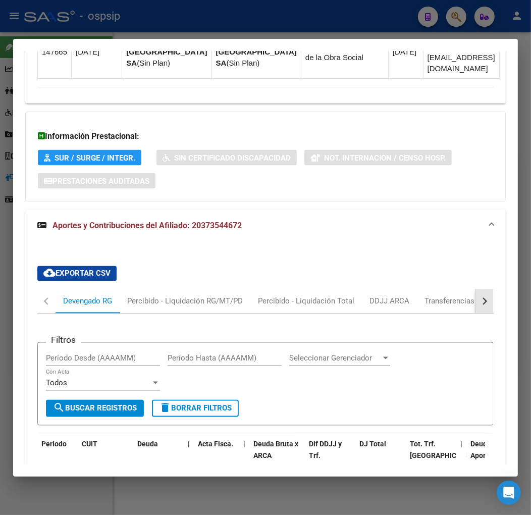
click at [476, 289] on button "button" at bounding box center [485, 301] width 18 height 24
click at [456, 289] on mat-tab-header "Devengado RG Percibido - Liquidación RG/MT/PD Percibido - Liquidación Total DDJ…" at bounding box center [265, 301] width 456 height 25
click at [410, 296] on div "ARCA Relaciones Laborales" at bounding box center [415, 301] width 94 height 11
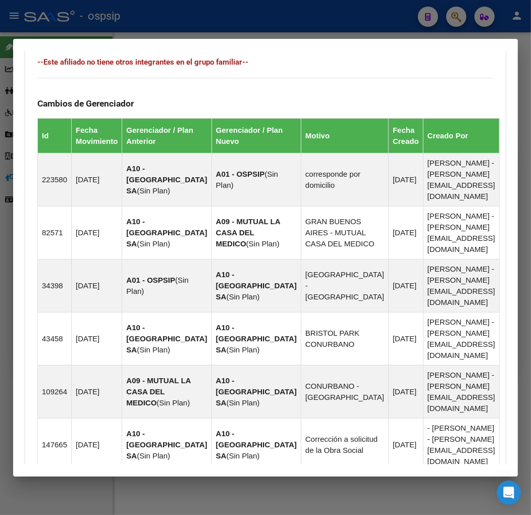
scroll to position [985, 0]
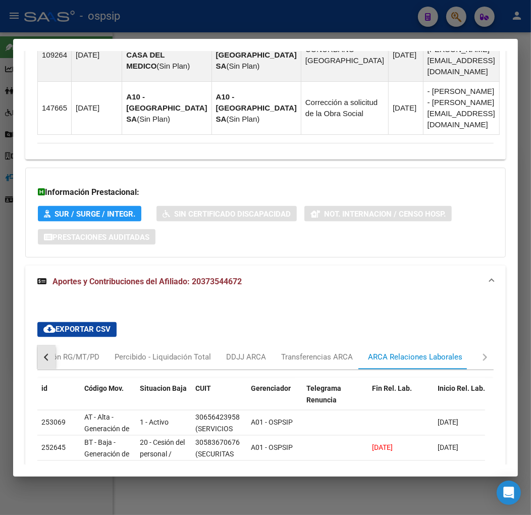
click at [49, 345] on button "button" at bounding box center [46, 357] width 18 height 24
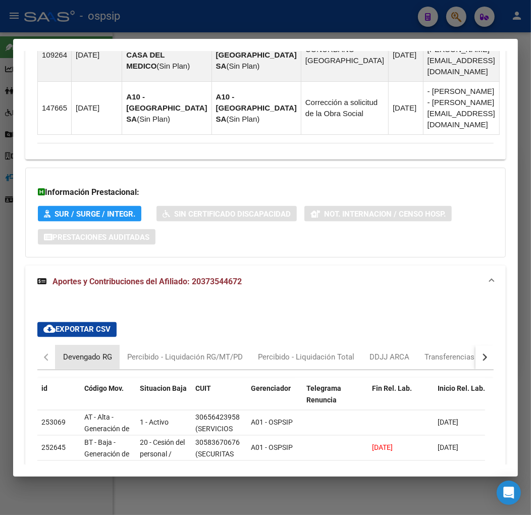
drag, startPoint x: 60, startPoint y: 288, endPoint x: 66, endPoint y: 289, distance: 6.6
click at [63, 345] on div "Devengado RG" at bounding box center [88, 357] width 64 height 24
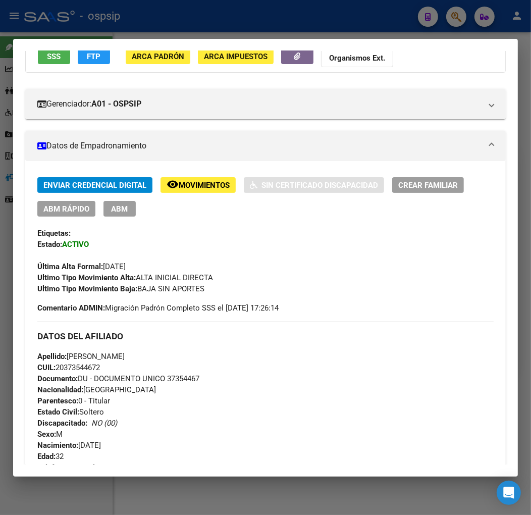
scroll to position [88, 0]
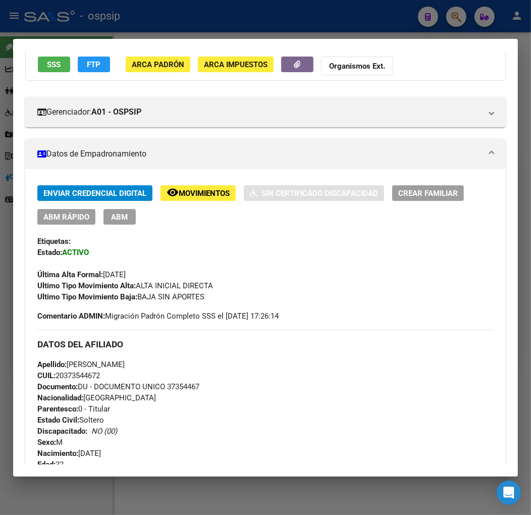
click at [94, 64] on span "FTP" at bounding box center [94, 64] width 14 height 9
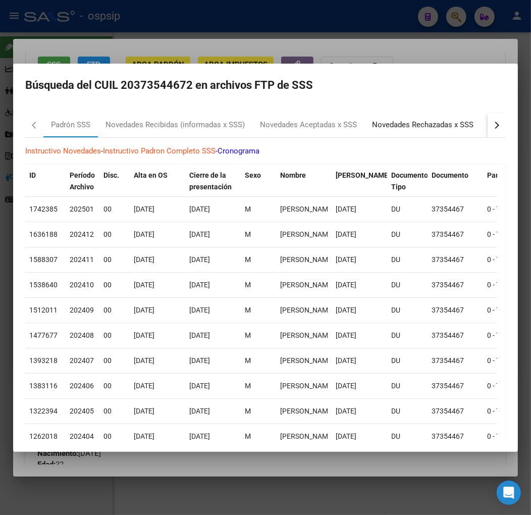
click at [478, 129] on div "Novedades Rechazadas x SSS" at bounding box center [422, 125] width 117 height 24
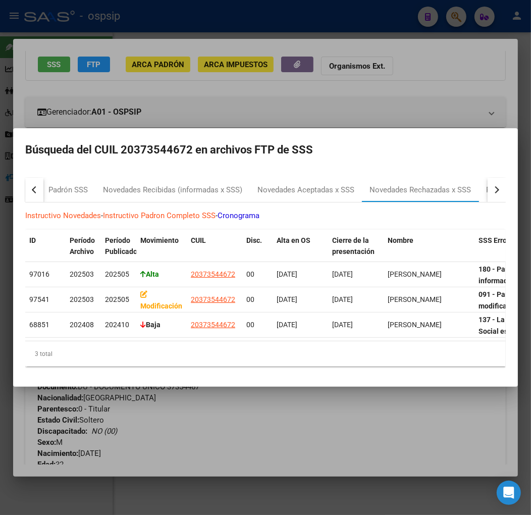
click at [496, 186] on div "button" at bounding box center [495, 189] width 7 height 7
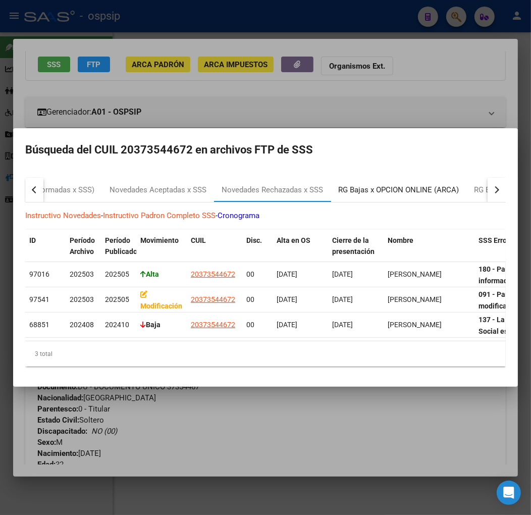
click at [428, 187] on div "RG Bajas x OPCION ONLINE (ARCA)" at bounding box center [398, 190] width 121 height 12
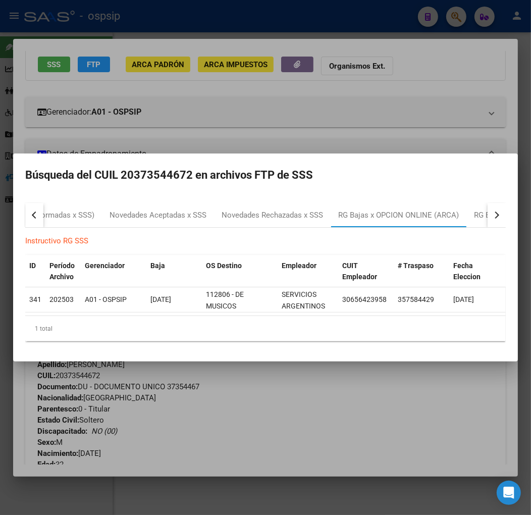
click at [317, 397] on div at bounding box center [265, 257] width 531 height 515
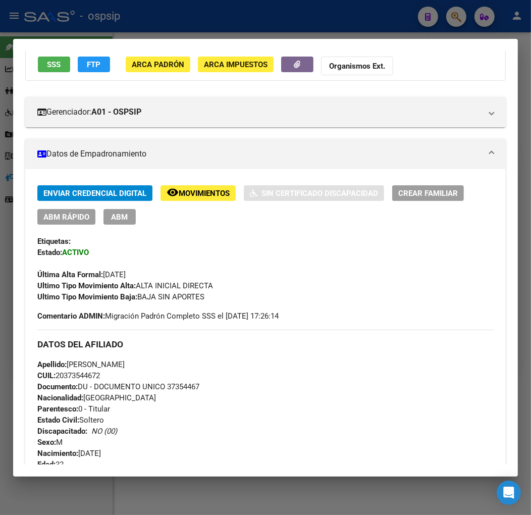
click at [123, 219] on span "ABM" at bounding box center [120, 217] width 17 height 9
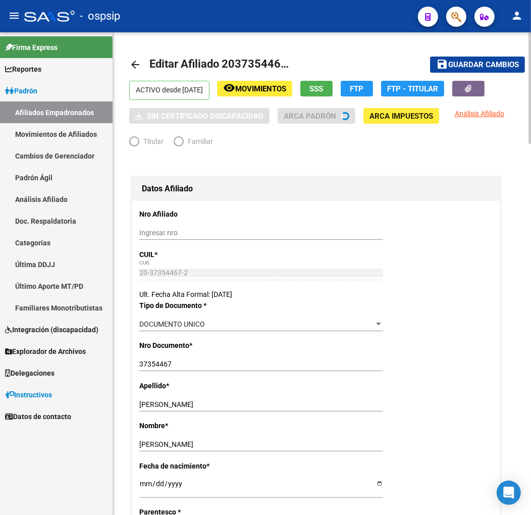
radio input "true"
type input "30-65642395-8"
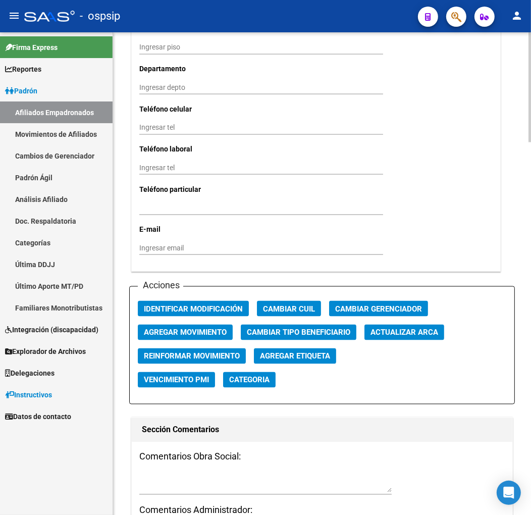
scroll to position [1234, 0]
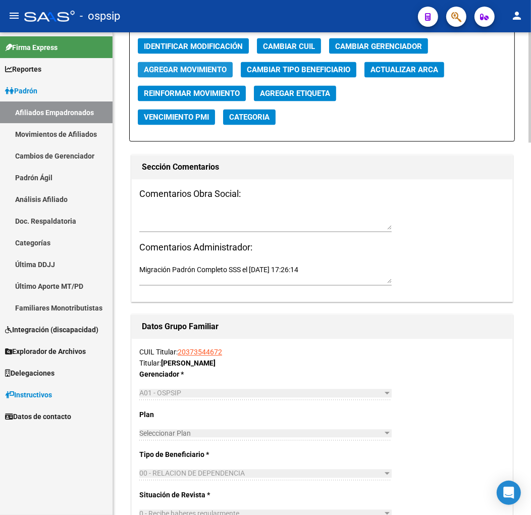
click at [202, 73] on span "Agregar Movimiento" at bounding box center [185, 69] width 83 height 9
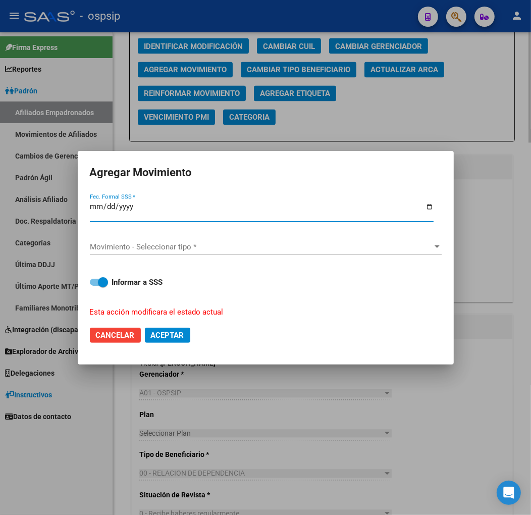
type input "0225-03-01"
type input "[DATE]"
click at [178, 246] on span "Movimiento - Seleccionar tipo *" at bounding box center [261, 246] width 343 height 9
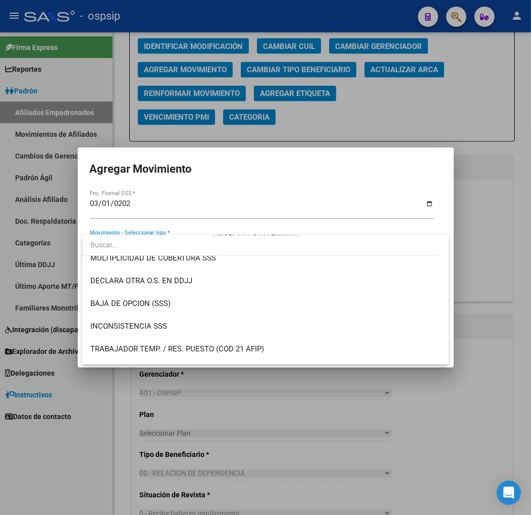
scroll to position [392, 0]
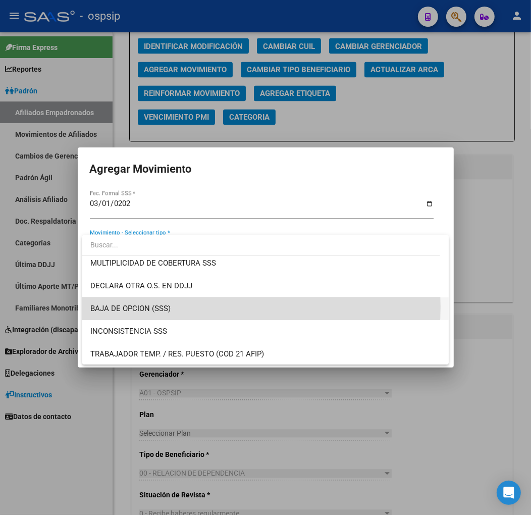
click at [207, 306] on span "BAJA DE OPCION (SSS)" at bounding box center [265, 308] width 350 height 23
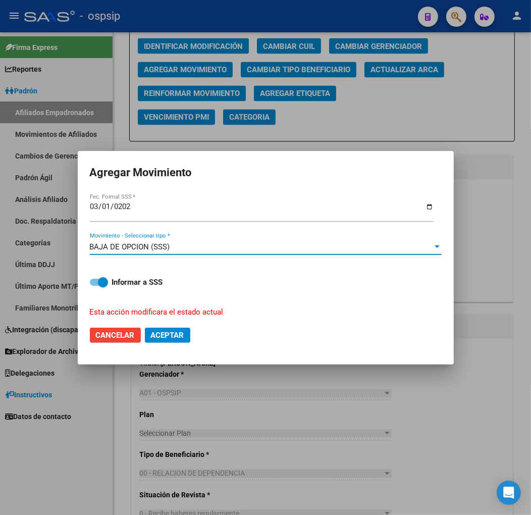
click at [168, 331] on span "Aceptar" at bounding box center [167, 335] width 33 height 9
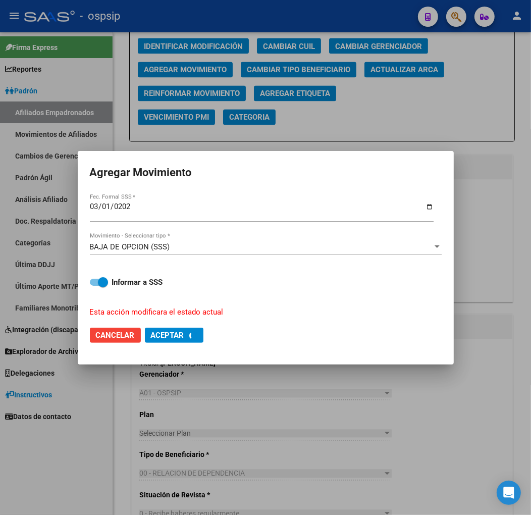
checkbox input "false"
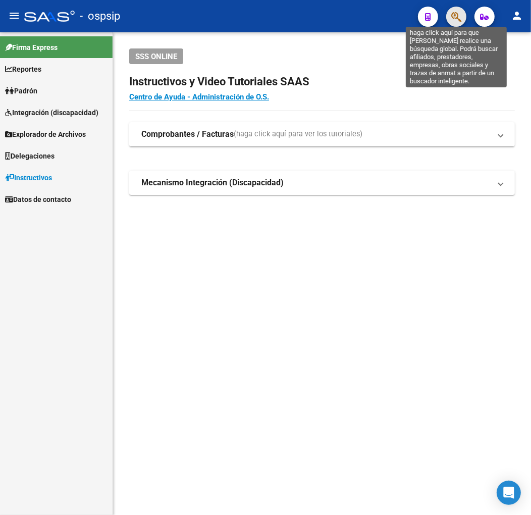
click at [458, 16] on icon "button" at bounding box center [456, 17] width 10 height 12
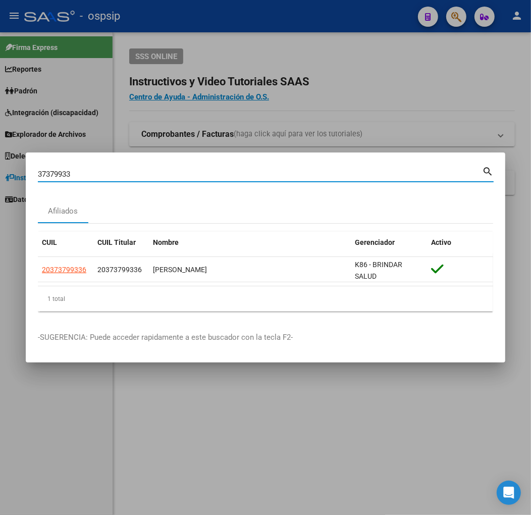
type input "37379933"
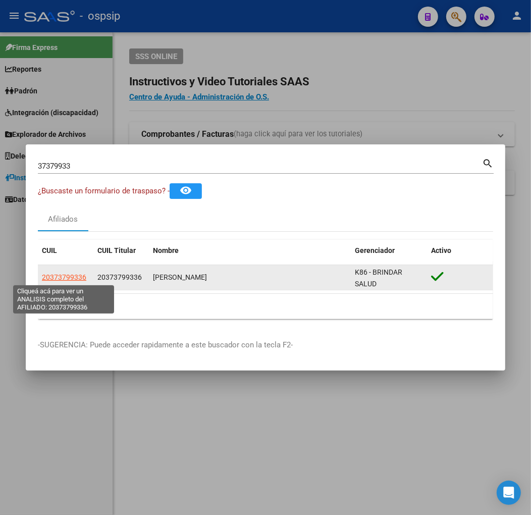
click at [54, 274] on span "20373799336" at bounding box center [64, 277] width 44 height 8
type textarea "20373799336"
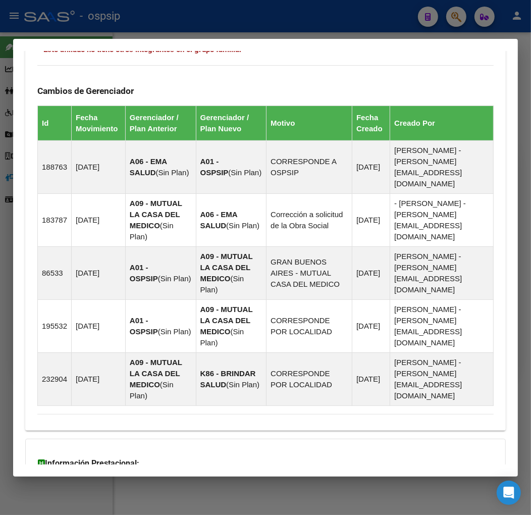
scroll to position [737, 0]
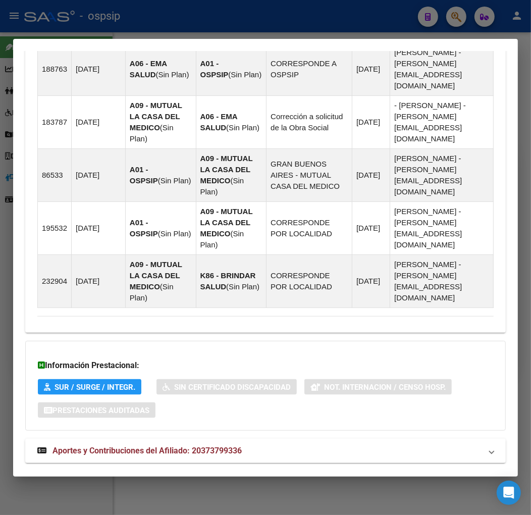
drag, startPoint x: 289, startPoint y: 437, endPoint x: 295, endPoint y: 393, distance: 44.3
click at [290, 439] on mat-expansion-panel-header "Aportes y Contribuciones del Afiliado: 20373799336" at bounding box center [265, 451] width 481 height 24
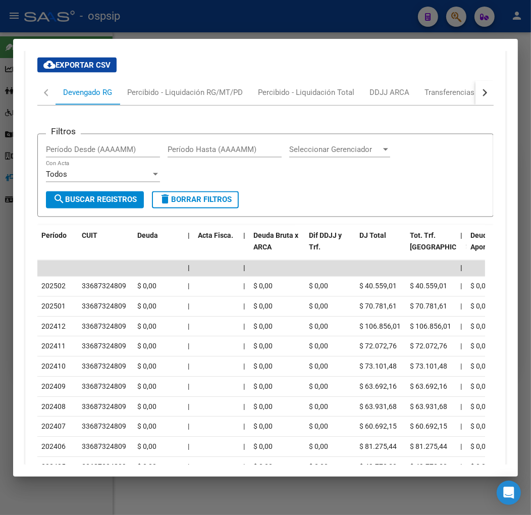
scroll to position [1188, 0]
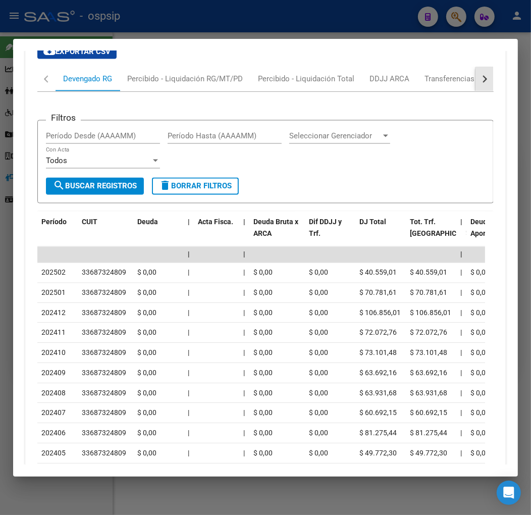
click at [477, 67] on button "button" at bounding box center [485, 79] width 18 height 24
click at [431, 74] on div "ARCA Relaciones Laborales" at bounding box center [415, 79] width 94 height 11
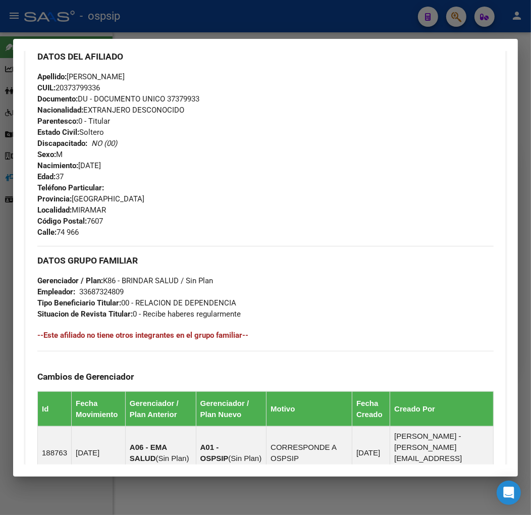
scroll to position [209, 0]
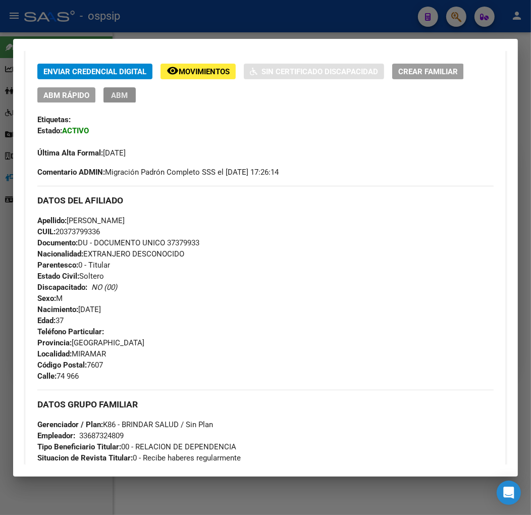
click at [121, 94] on span "ABM" at bounding box center [120, 95] width 17 height 9
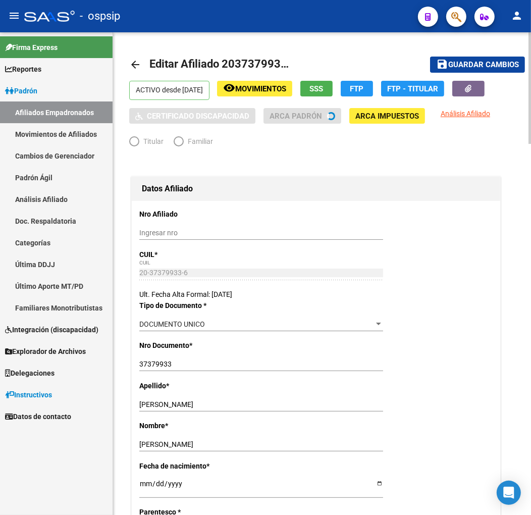
radio input "true"
type input "33-68732480-9"
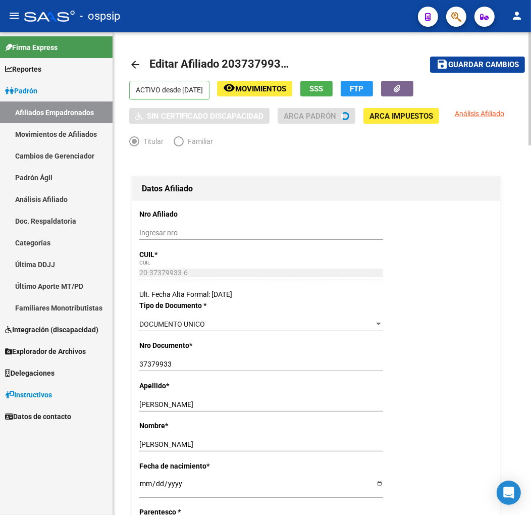
click at [268, 81] on button "remove_red_eye Movimientos" at bounding box center [254, 89] width 75 height 16
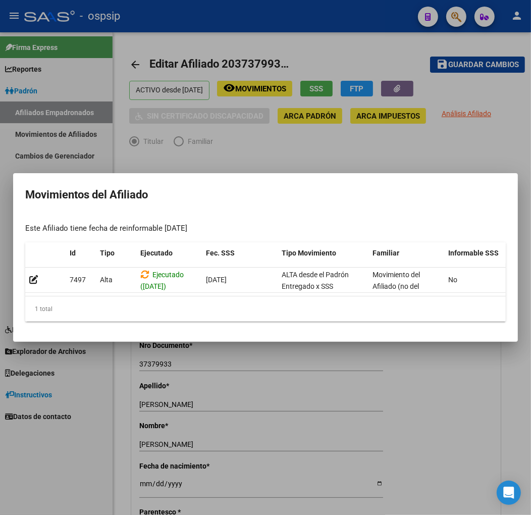
click at [269, 153] on div at bounding box center [265, 257] width 531 height 515
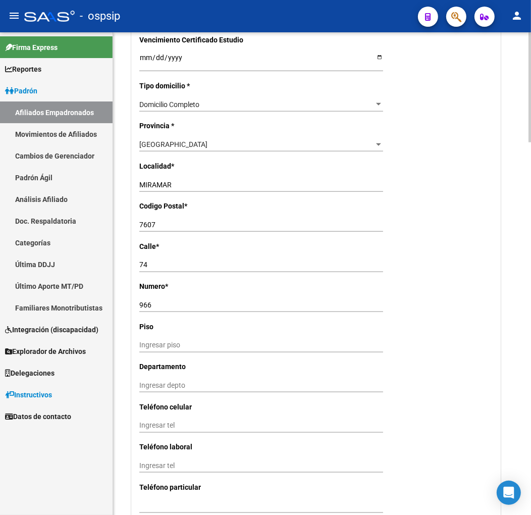
scroll to position [1010, 0]
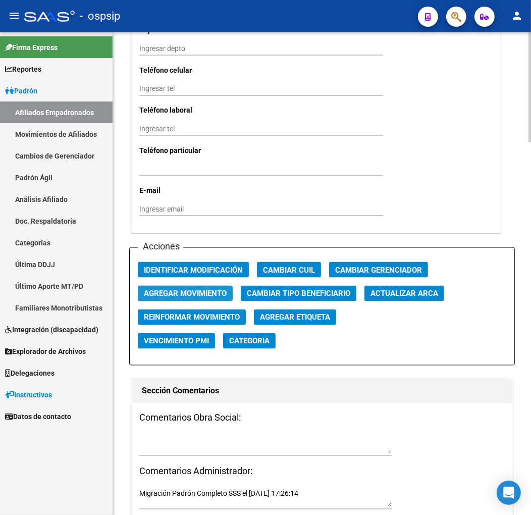
click at [162, 292] on span "Agregar Movimiento" at bounding box center [185, 293] width 83 height 9
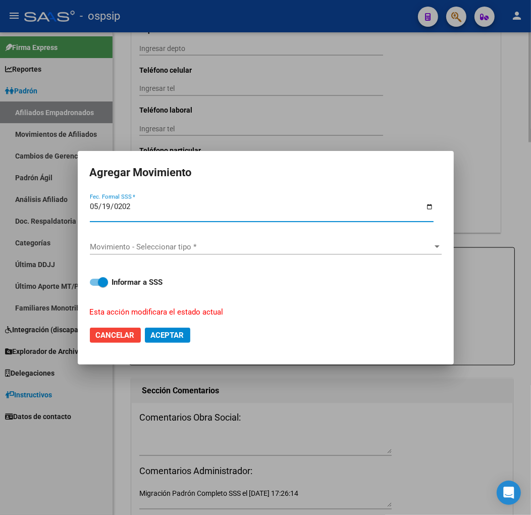
type input "[DATE]"
click at [204, 251] on div "Movimiento - Seleccionar tipo * Movimiento - Seleccionar tipo *" at bounding box center [266, 246] width 352 height 15
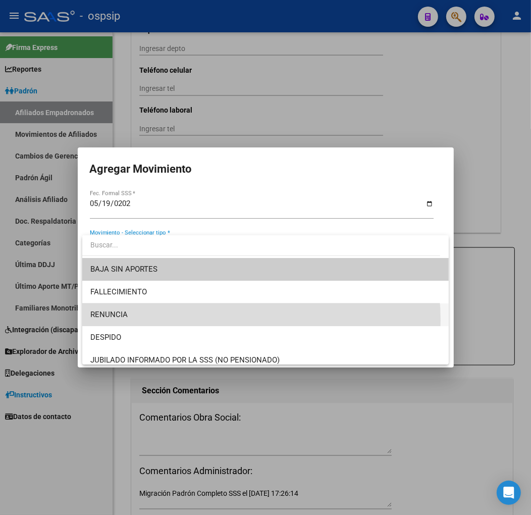
click at [203, 320] on span "RENUNCIA" at bounding box center [265, 314] width 350 height 23
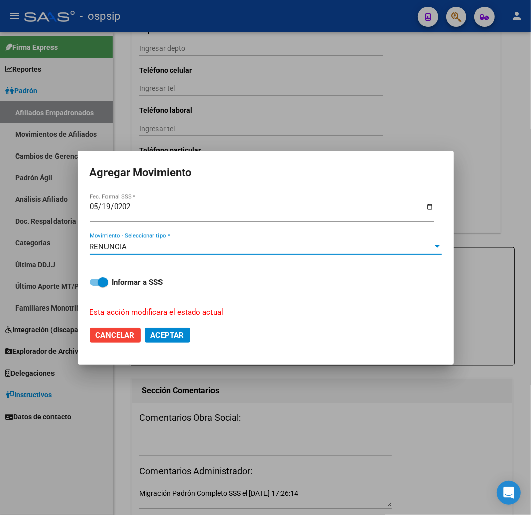
click at [164, 330] on button "Aceptar" at bounding box center [167, 335] width 45 height 15
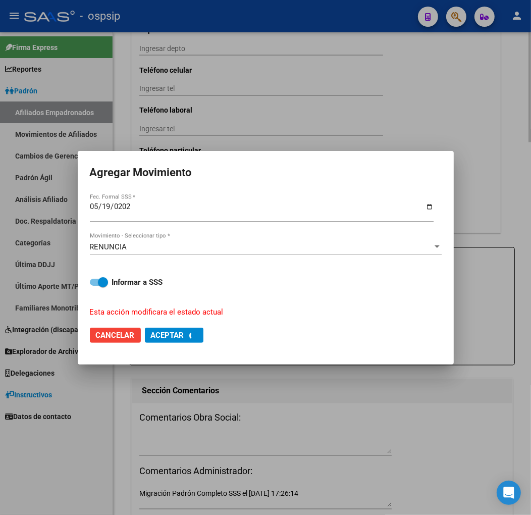
checkbox input "false"
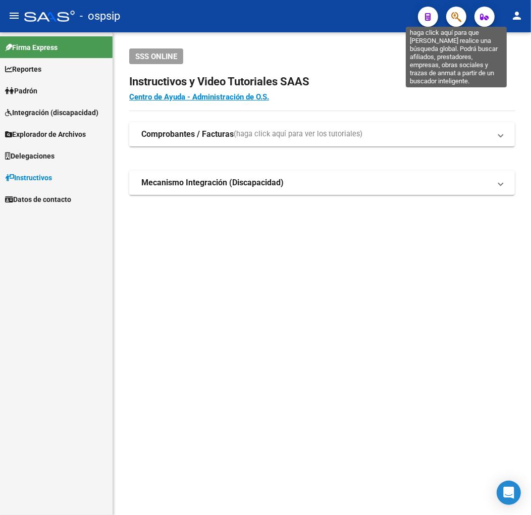
click at [458, 18] on icon "button" at bounding box center [456, 17] width 10 height 12
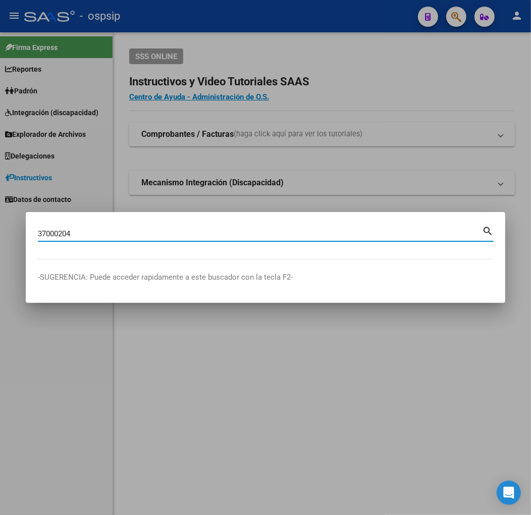
type input "37000204"
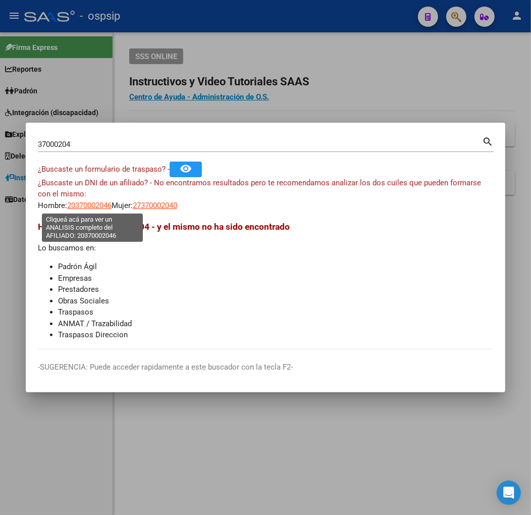
click at [84, 207] on span "20370002046" at bounding box center [89, 205] width 44 height 9
type textarea "20370002046"
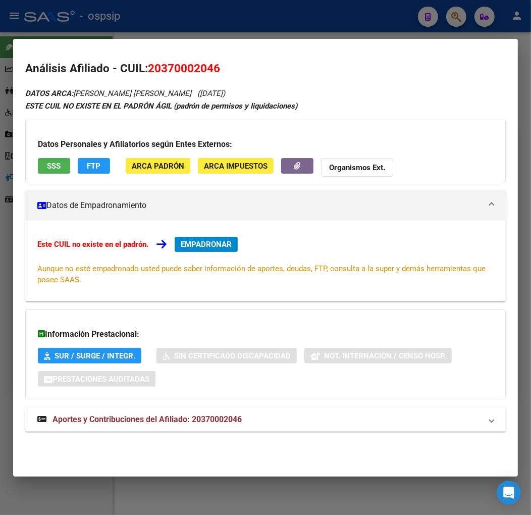
click at [268, 29] on div at bounding box center [265, 257] width 531 height 515
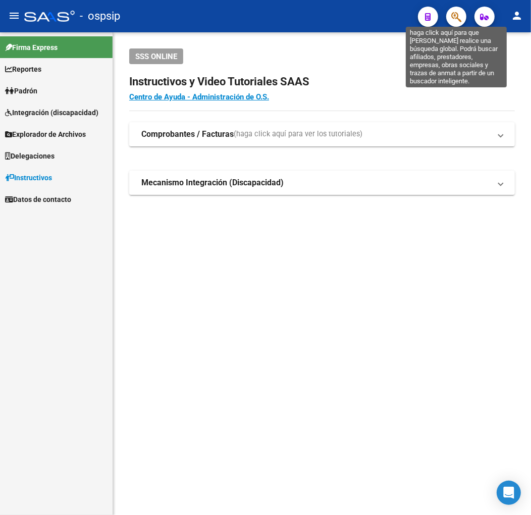
click at [455, 21] on icon "button" at bounding box center [456, 17] width 10 height 12
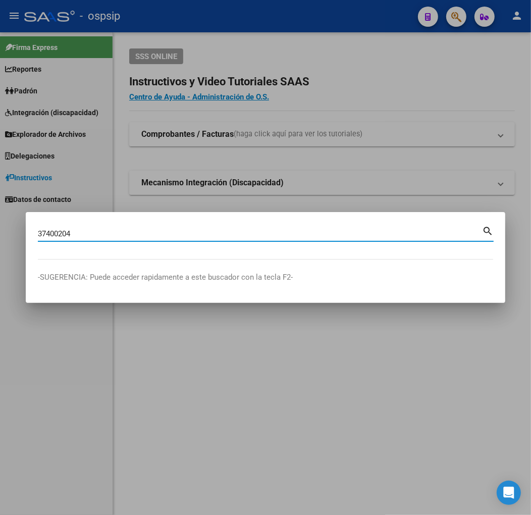
type input "37400204"
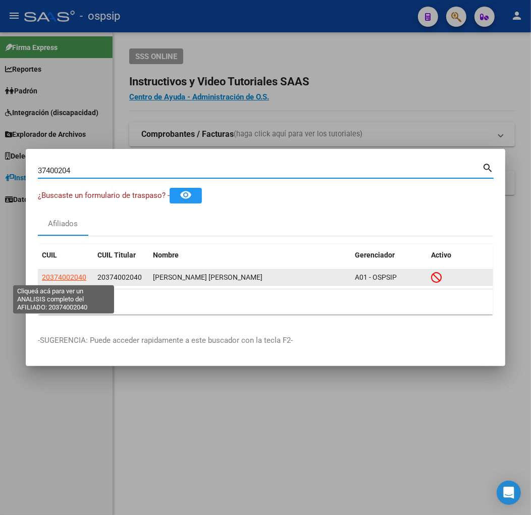
click at [56, 278] on span "20374002040" at bounding box center [64, 277] width 44 height 8
type textarea "20374002040"
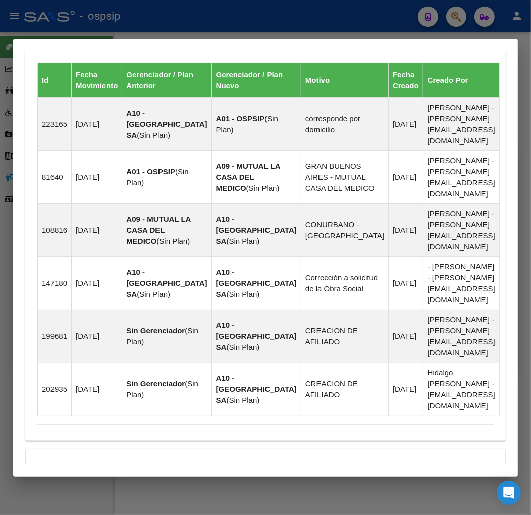
scroll to position [882, 0]
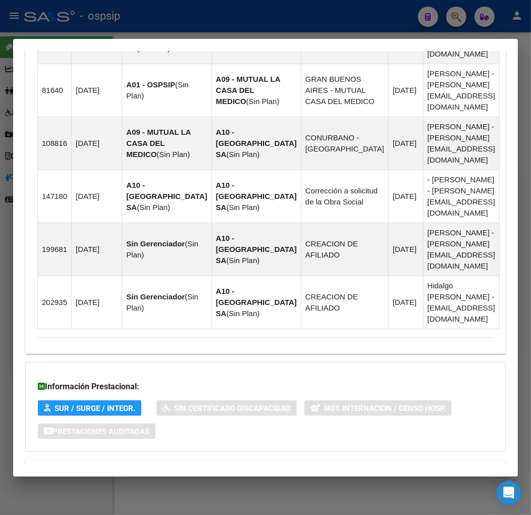
click at [295, 466] on mat-panel-title "Aportes y Contribuciones del Afiliado: 20374002040" at bounding box center [259, 472] width 444 height 12
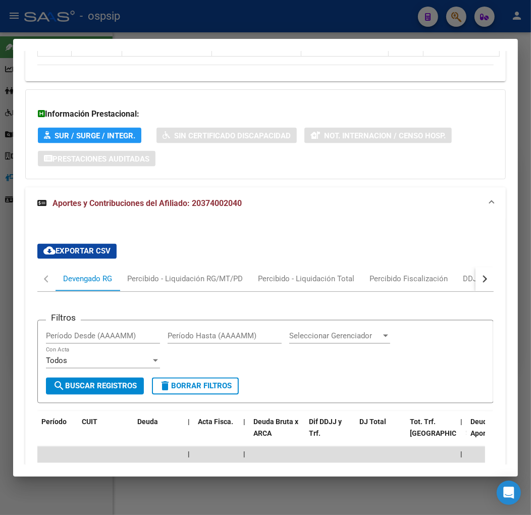
scroll to position [1219, 0]
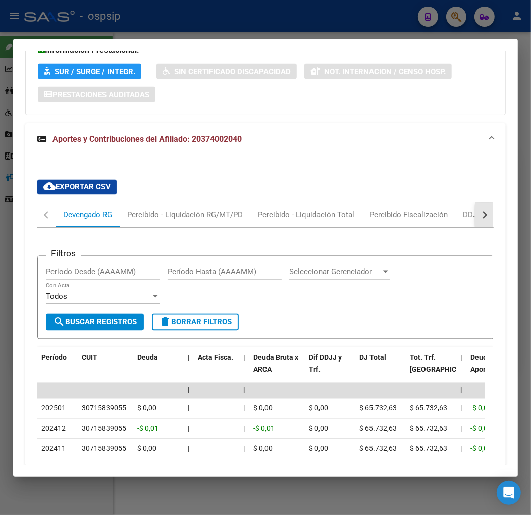
click at [476, 203] on button "button" at bounding box center [485, 215] width 18 height 24
click at [449, 209] on div "ARCA Relaciones Laborales" at bounding box center [416, 214] width 94 height 11
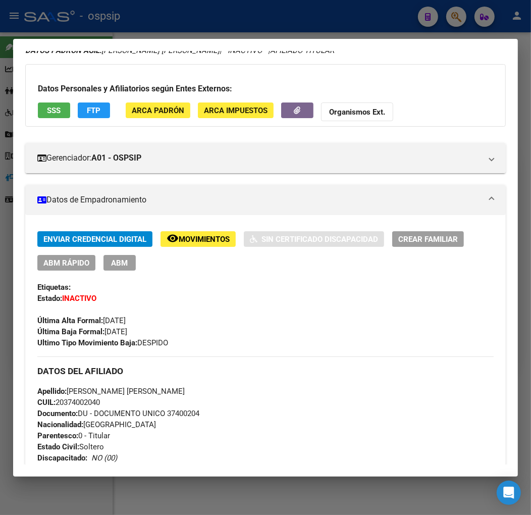
scroll to position [41, 0]
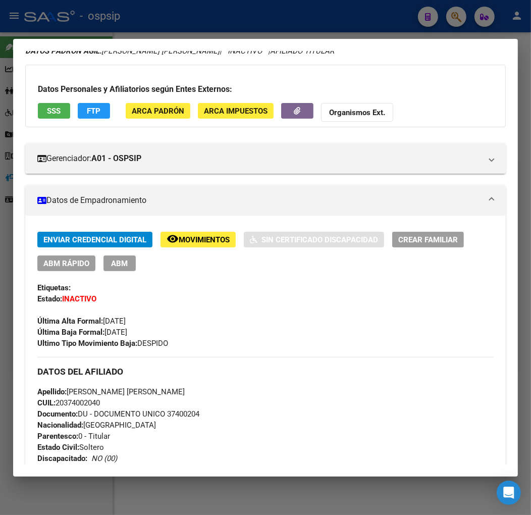
click at [286, 29] on div at bounding box center [265, 257] width 531 height 515
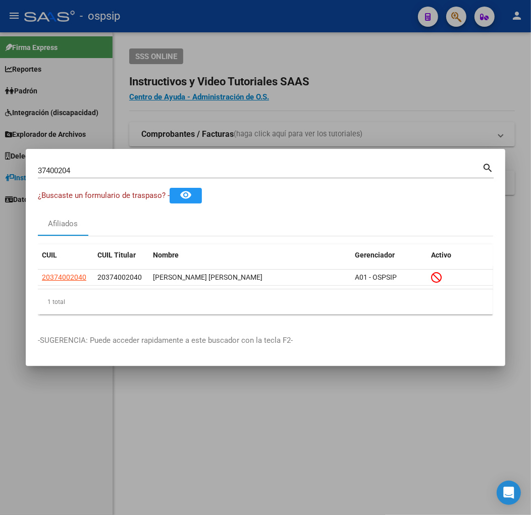
click at [286, 29] on div at bounding box center [265, 257] width 531 height 515
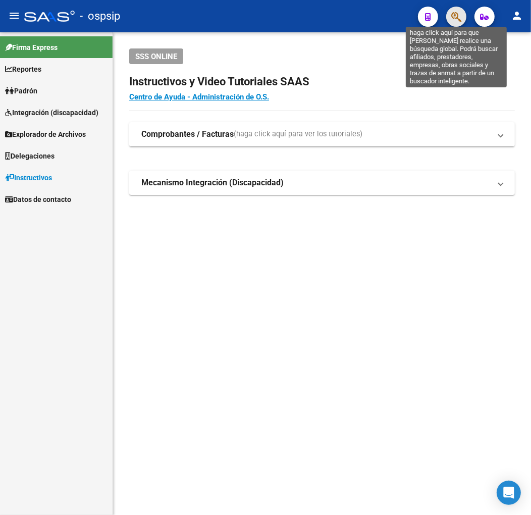
click at [452, 17] on icon "button" at bounding box center [456, 17] width 10 height 12
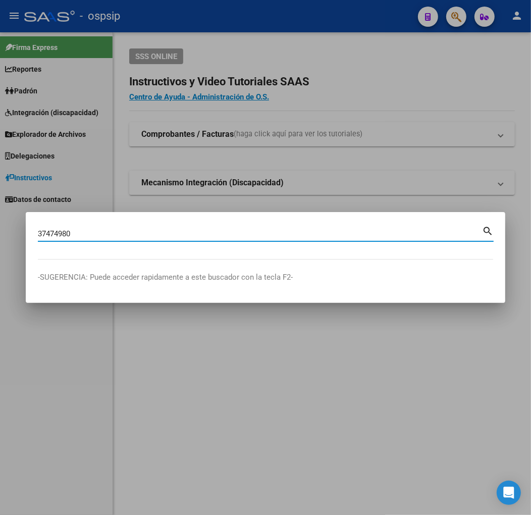
type input "37474980"
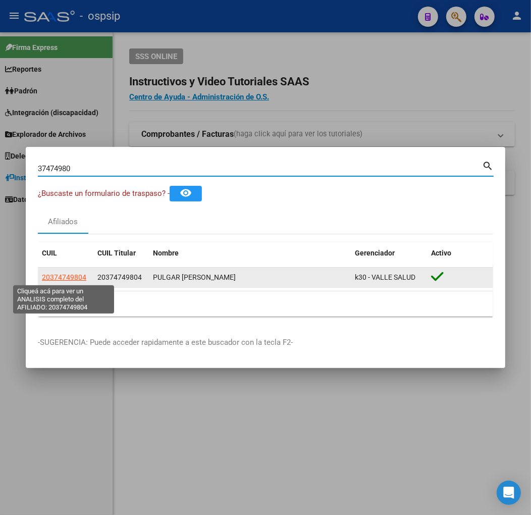
click at [71, 275] on span "20374749804" at bounding box center [64, 277] width 44 height 8
type textarea "20374749804"
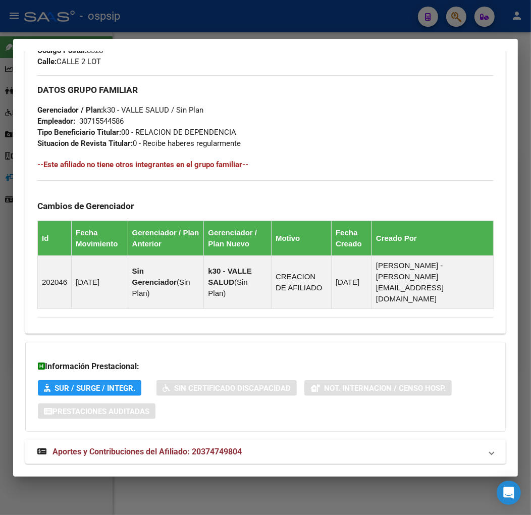
scroll to position [505, 0]
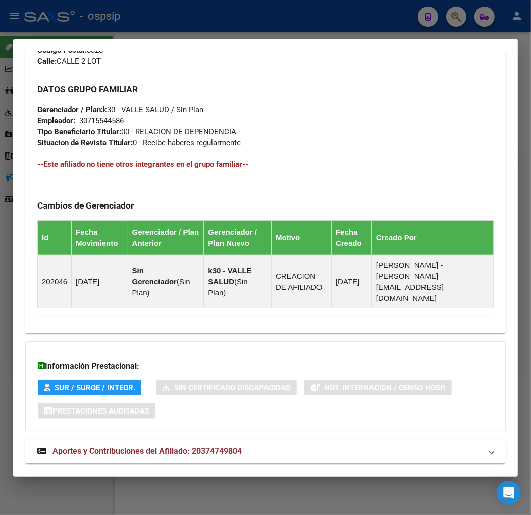
click at [249, 445] on mat-panel-title "Aportes y Contribuciones del Afiliado: 20374749804" at bounding box center [259, 451] width 444 height 12
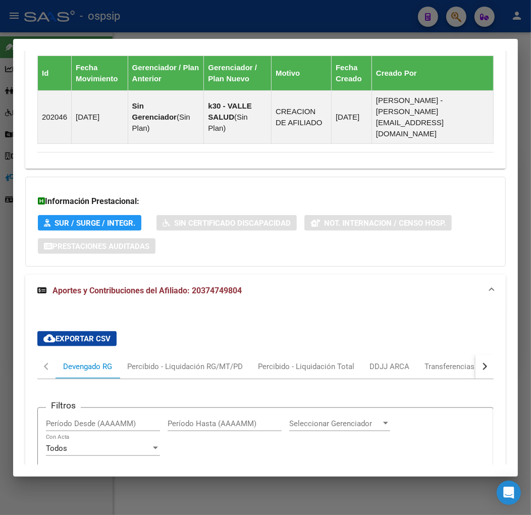
scroll to position [779, 0]
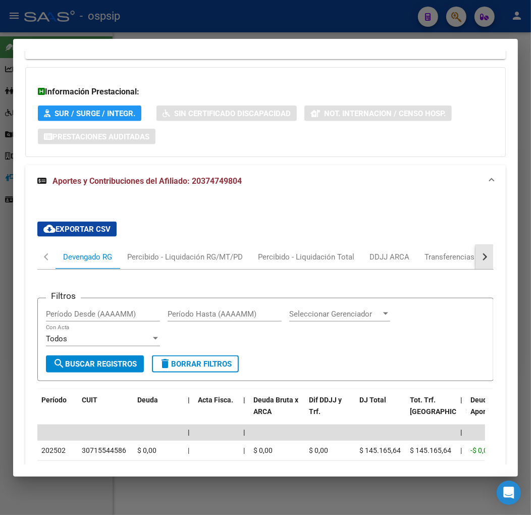
click at [476, 245] on button "button" at bounding box center [485, 257] width 18 height 24
click at [397, 245] on div "ARCA Relaciones Laborales" at bounding box center [415, 257] width 110 height 24
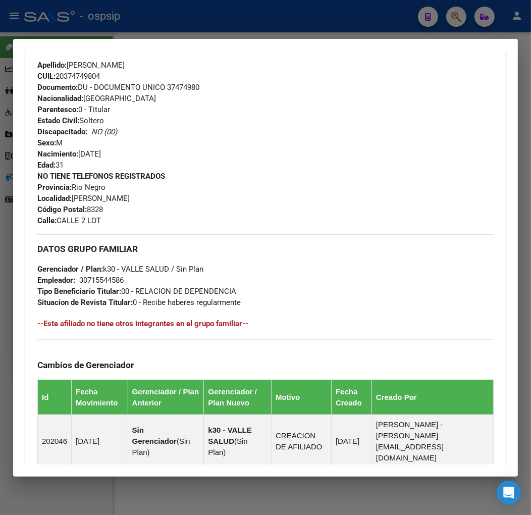
scroll to position [0, 0]
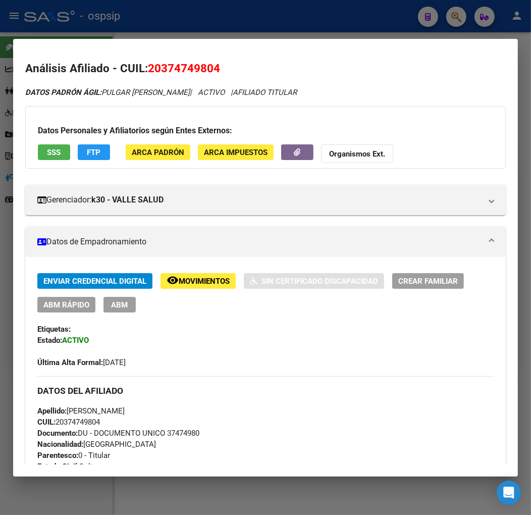
click at [102, 152] on button "FTP" at bounding box center [94, 152] width 32 height 16
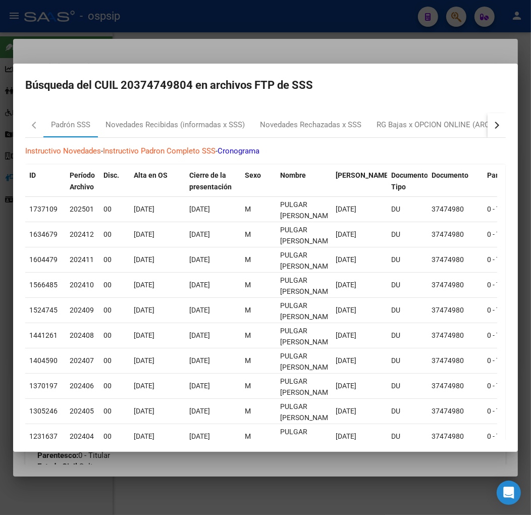
click at [492, 125] on div "button" at bounding box center [495, 124] width 7 height 7
click at [442, 130] on mat-tab-header "Padrón SSS Novedades Recibidas (informadas x SSS) Novedades Rechazadas x SSS RG…" at bounding box center [265, 125] width 481 height 25
click at [353, 130] on div "RG Bajas x OPCION ONLINE (ARCA)" at bounding box center [340, 125] width 121 height 12
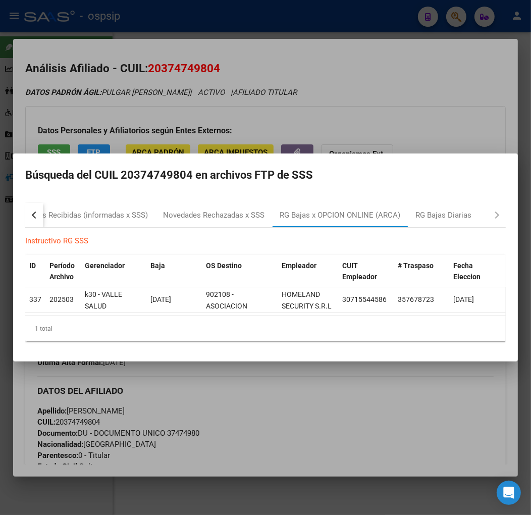
click at [270, 404] on div at bounding box center [265, 257] width 531 height 515
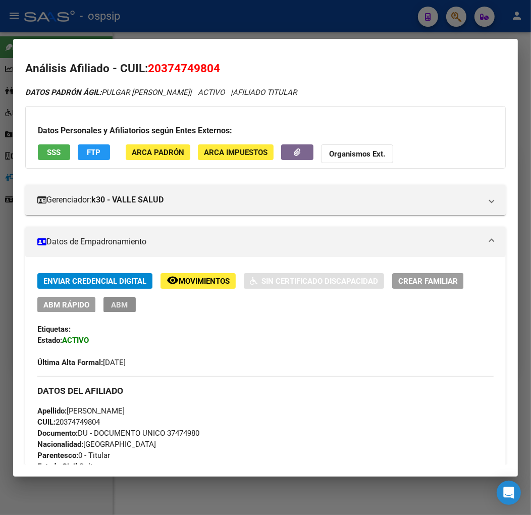
click at [110, 305] on button "ABM" at bounding box center [119, 305] width 32 height 16
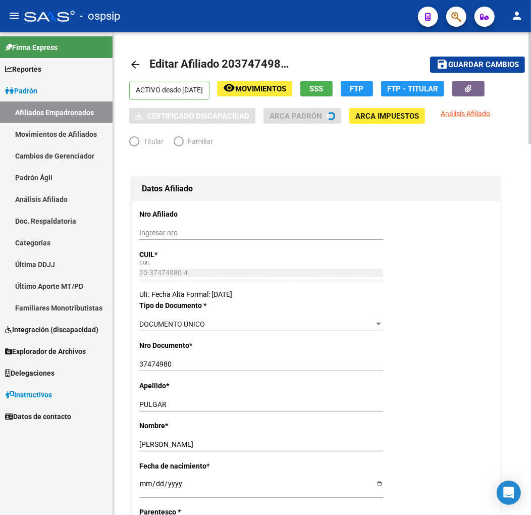
radio input "true"
type input "30-71554458-6"
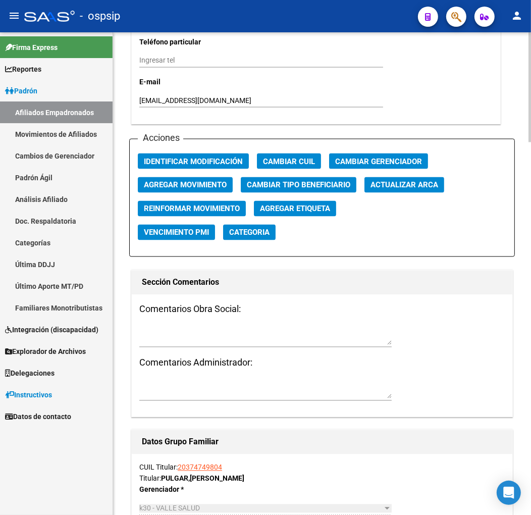
scroll to position [1122, 0]
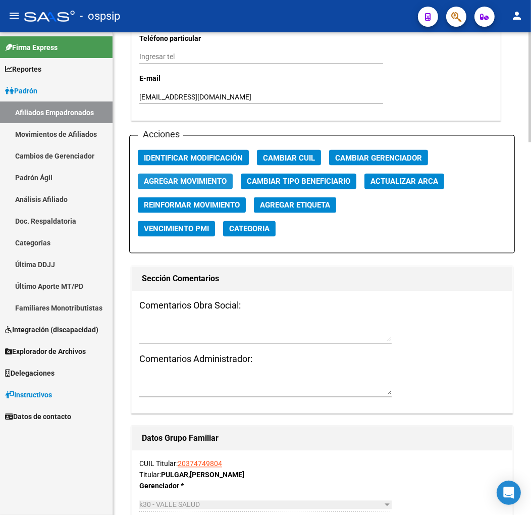
click at [197, 184] on span "Agregar Movimiento" at bounding box center [185, 181] width 83 height 9
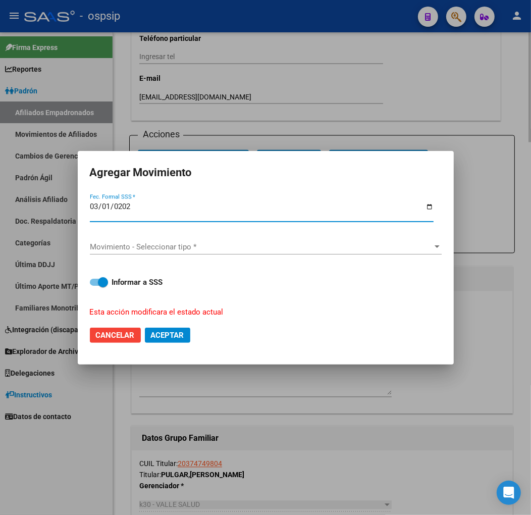
type input "[DATE]"
click at [221, 248] on span "Movimiento - Seleccionar tipo *" at bounding box center [261, 246] width 343 height 9
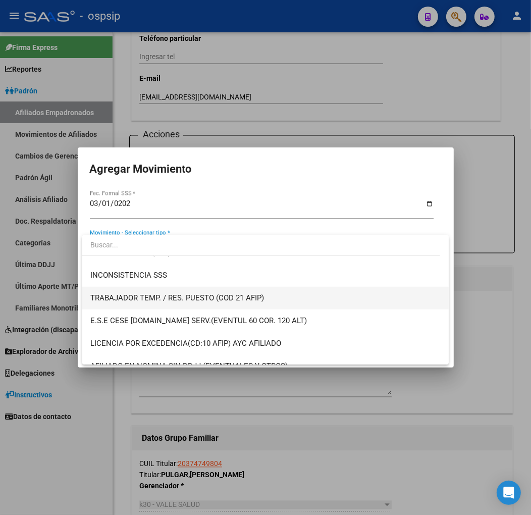
scroll to position [392, 0]
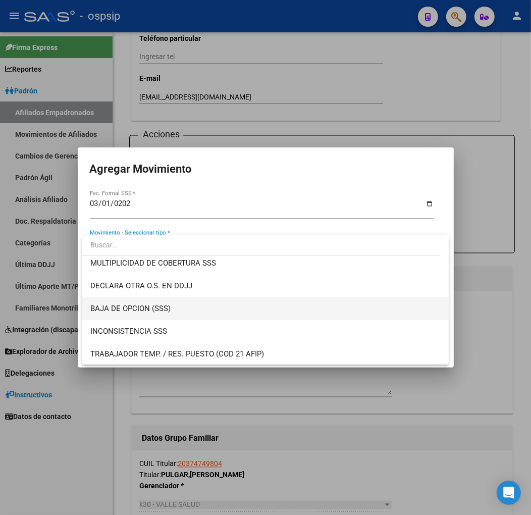
click at [184, 309] on span "BAJA DE OPCION (SSS)" at bounding box center [265, 308] width 350 height 23
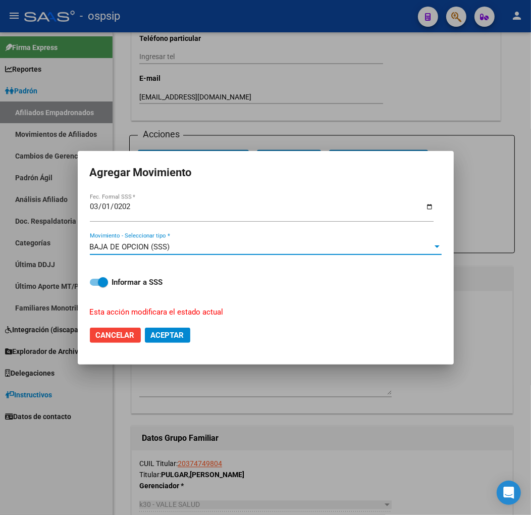
click at [162, 335] on span "Aceptar" at bounding box center [167, 335] width 33 height 9
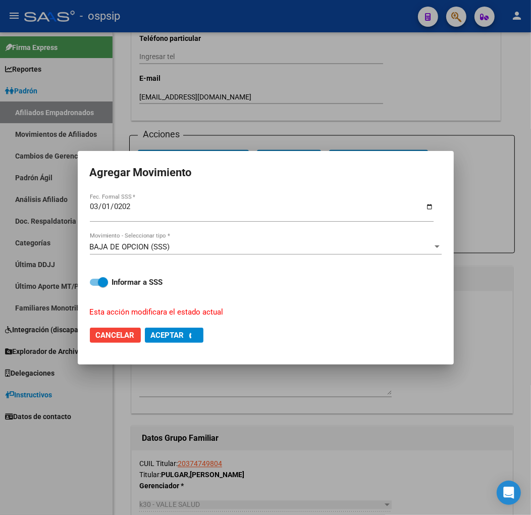
checkbox input "false"
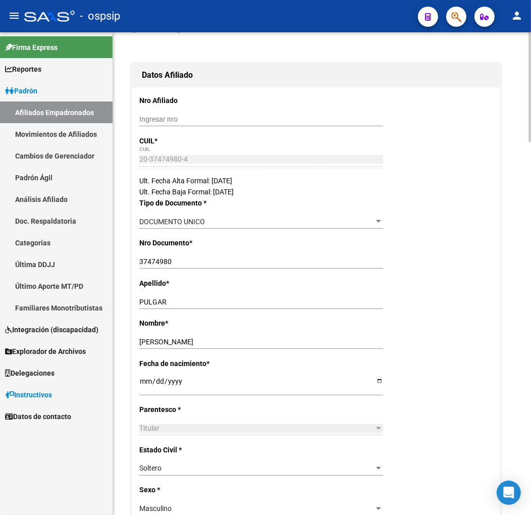
scroll to position [0, 0]
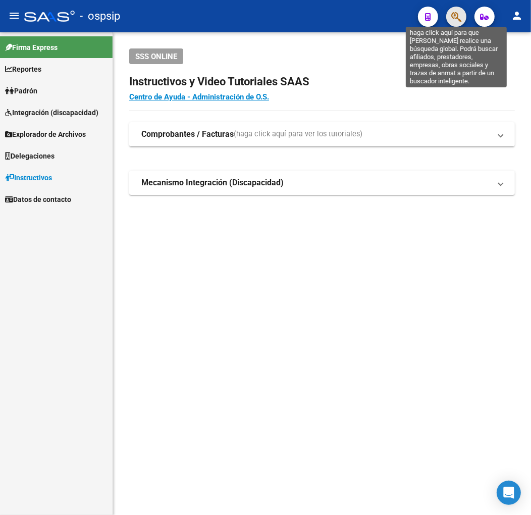
click at [458, 12] on icon "button" at bounding box center [456, 17] width 10 height 12
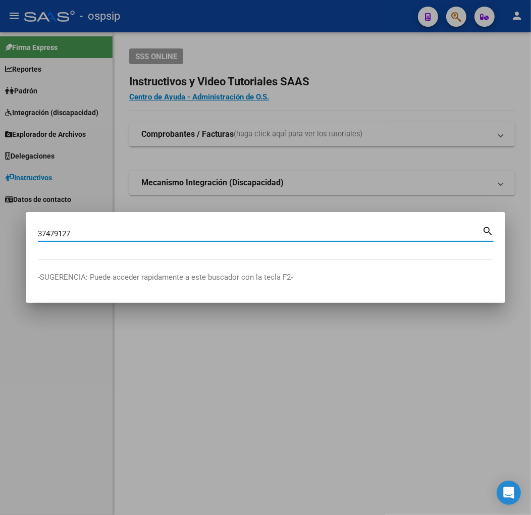
type input "37479127"
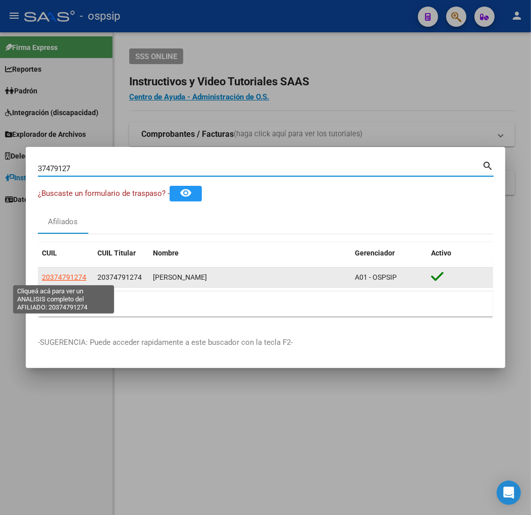
click at [68, 276] on span "20374791274" at bounding box center [64, 277] width 44 height 8
type textarea "20374791274"
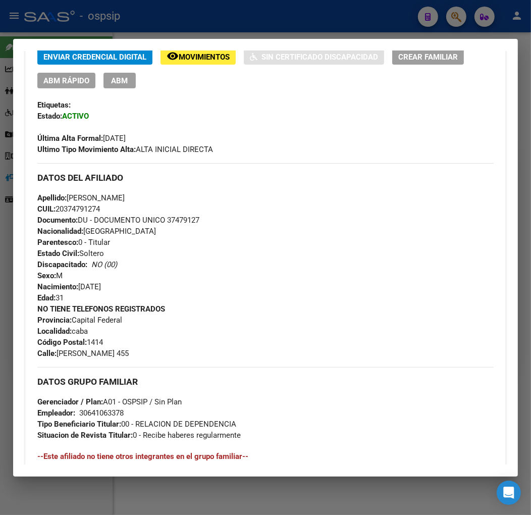
scroll to position [516, 0]
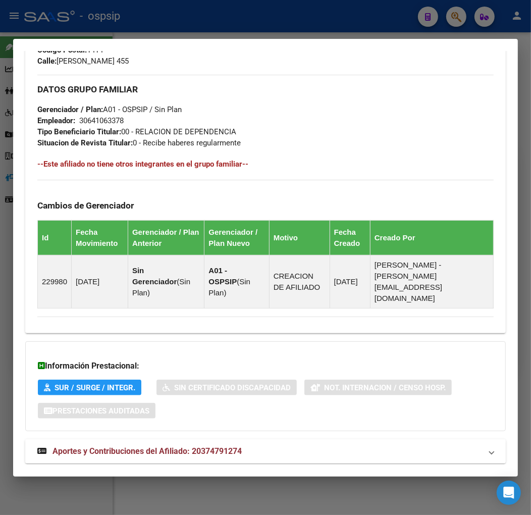
click at [287, 445] on mat-panel-title "Aportes y Contribuciones del Afiliado: 20374791274" at bounding box center [259, 451] width 444 height 12
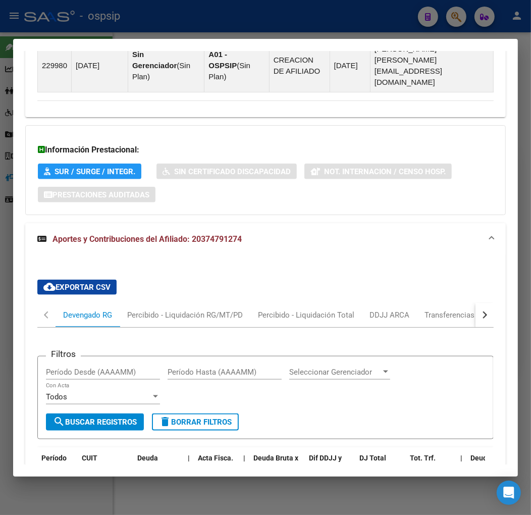
scroll to position [734, 0]
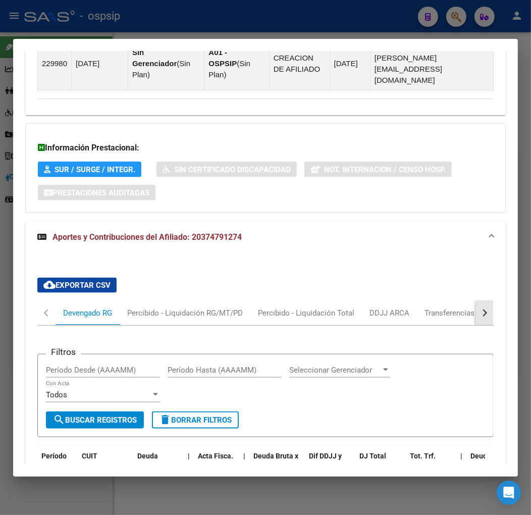
click at [480, 309] on div "button" at bounding box center [483, 312] width 7 height 7
click at [447, 301] on div "ARCA Relaciones Laborales" at bounding box center [415, 313] width 110 height 24
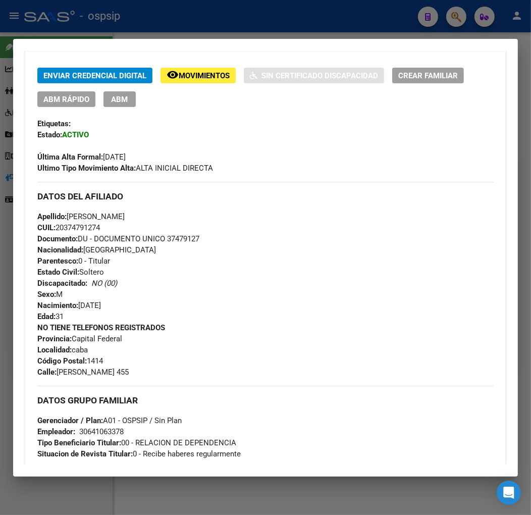
scroll to position [0, 0]
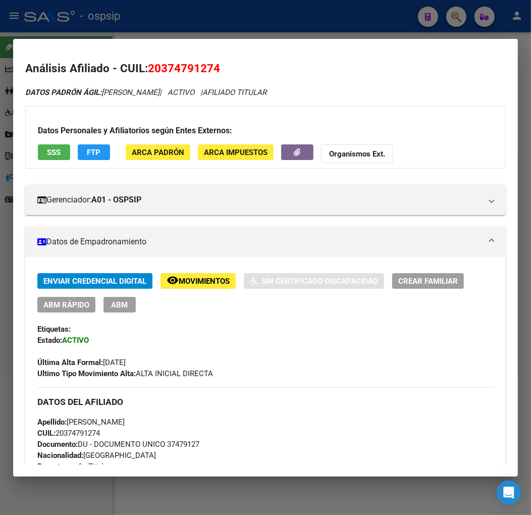
click at [92, 154] on span "FTP" at bounding box center [94, 152] width 14 height 9
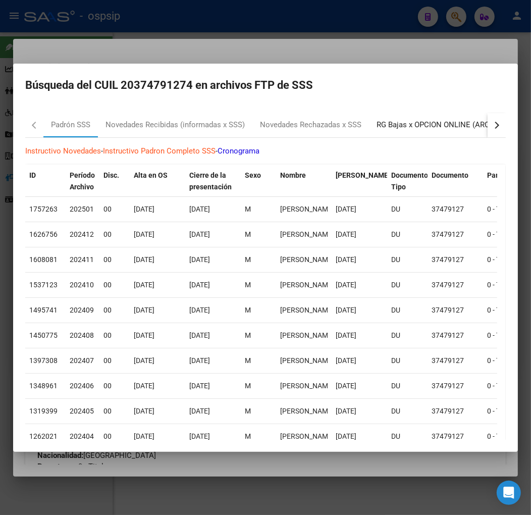
click at [442, 126] on div "RG Bajas x OPCION ONLINE (ARCA)" at bounding box center [437, 125] width 121 height 12
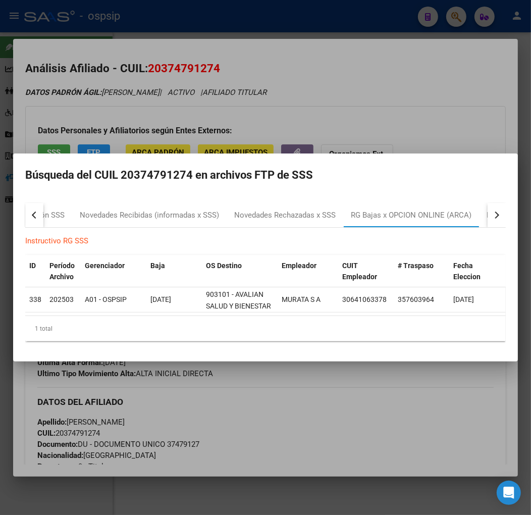
click at [331, 414] on div at bounding box center [265, 257] width 531 height 515
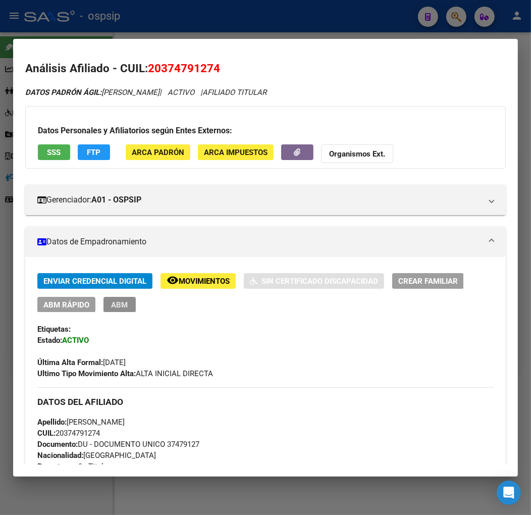
click at [130, 310] on button "ABM" at bounding box center [119, 305] width 32 height 16
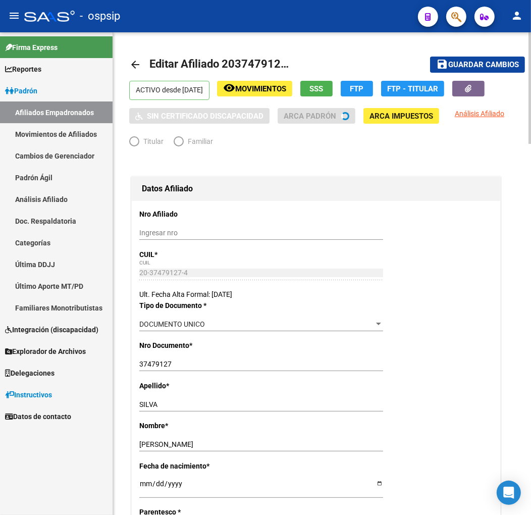
radio input "true"
type input "30-64106337-8"
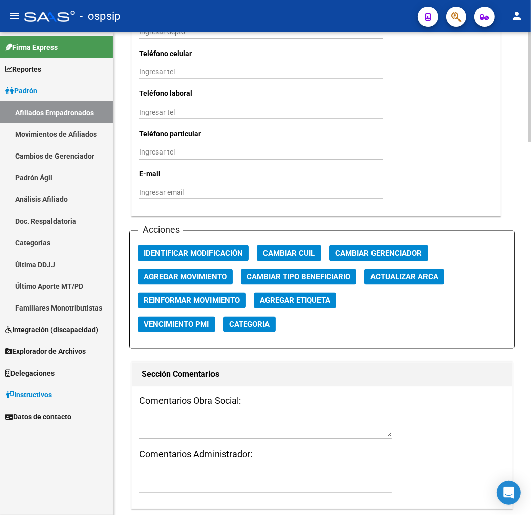
scroll to position [1178, 0]
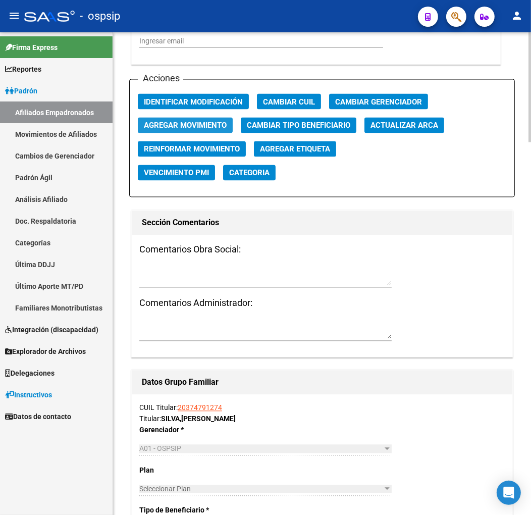
click at [206, 128] on span "Agregar Movimiento" at bounding box center [185, 125] width 83 height 9
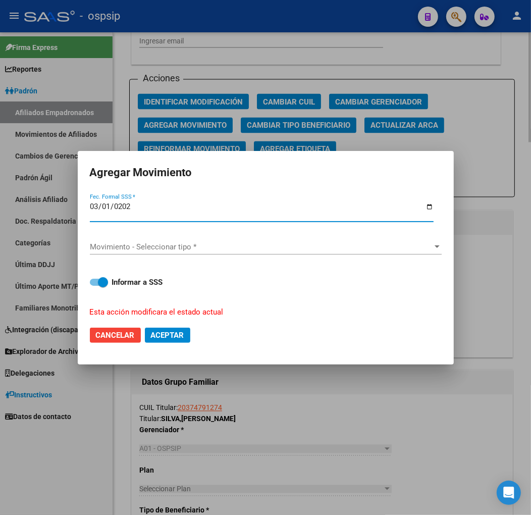
type input "[DATE]"
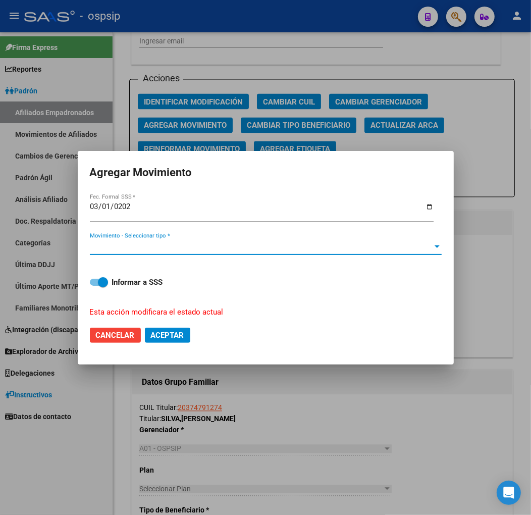
click at [225, 245] on span "Movimiento - Seleccionar tipo *" at bounding box center [261, 246] width 343 height 9
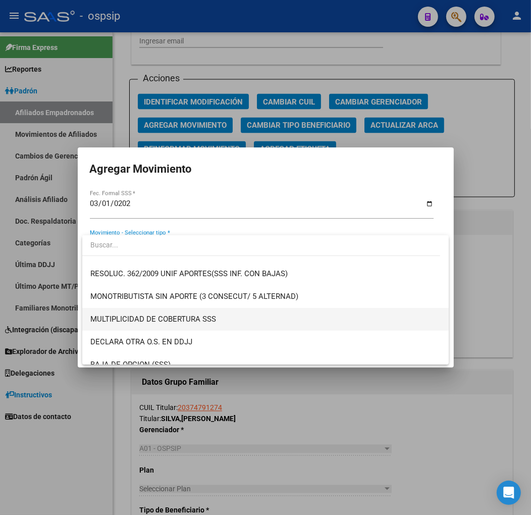
scroll to position [392, 0]
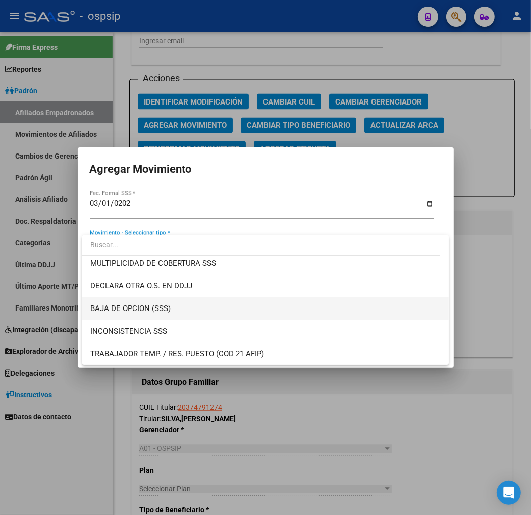
click at [179, 298] on span "BAJA DE OPCION (SSS)" at bounding box center [265, 308] width 350 height 23
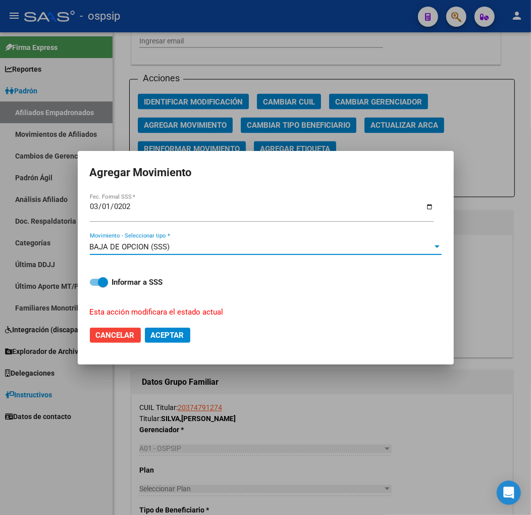
click at [177, 342] on button "Aceptar" at bounding box center [167, 335] width 45 height 15
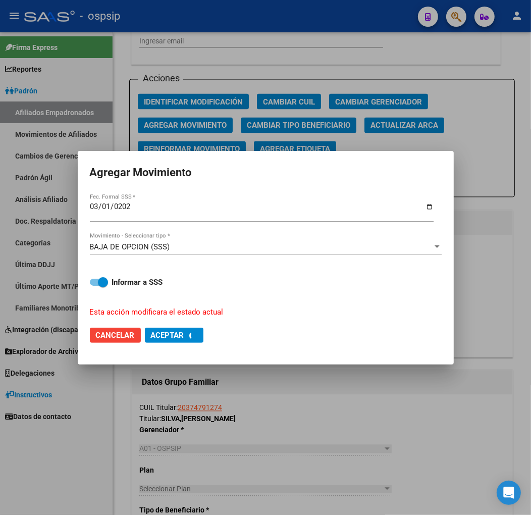
checkbox input "false"
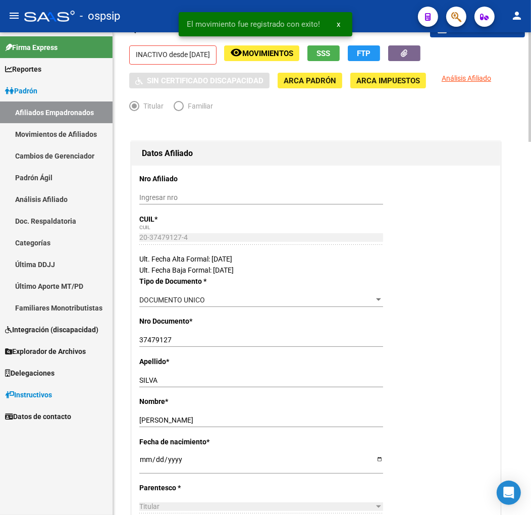
scroll to position [0, 0]
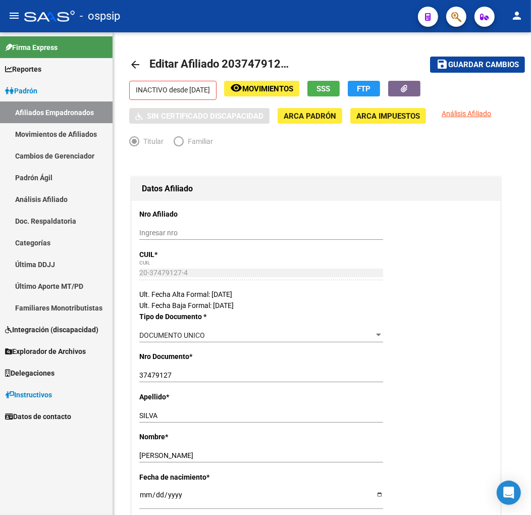
click at [158, 21] on div "- ospsip" at bounding box center [217, 16] width 386 height 22
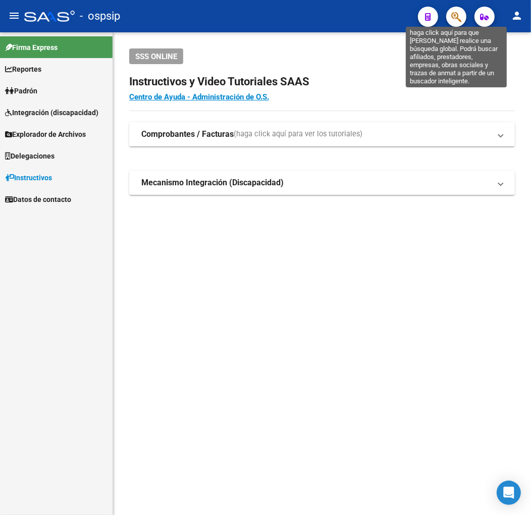
click at [456, 21] on icon "button" at bounding box center [456, 17] width 10 height 12
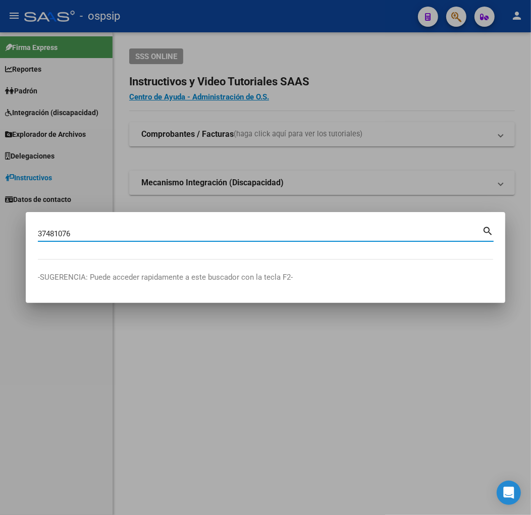
type input "37481076"
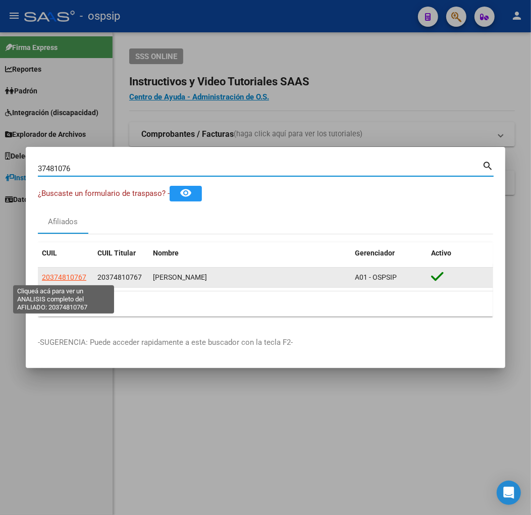
click at [70, 275] on span "20374810767" at bounding box center [64, 277] width 44 height 8
type textarea "20374810767"
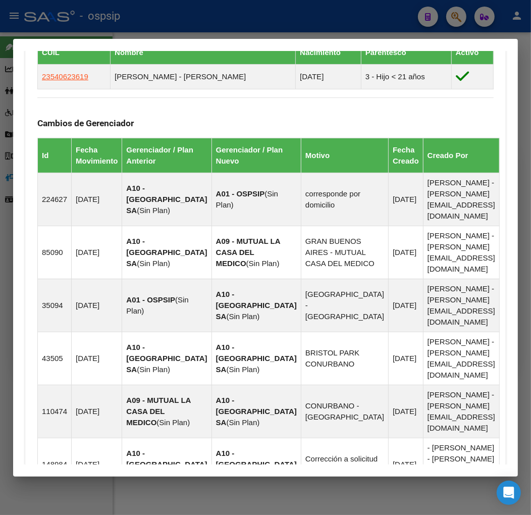
scroll to position [794, 0]
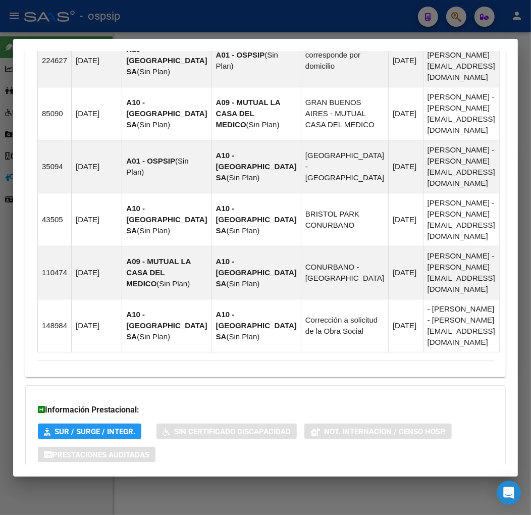
click at [279, 489] on mat-panel-title "Aportes y Contribuciones del Afiliado: 20374810767" at bounding box center [259, 495] width 444 height 12
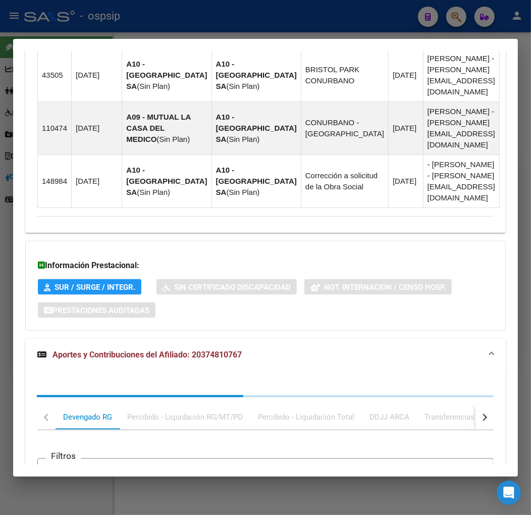
scroll to position [1067, 0]
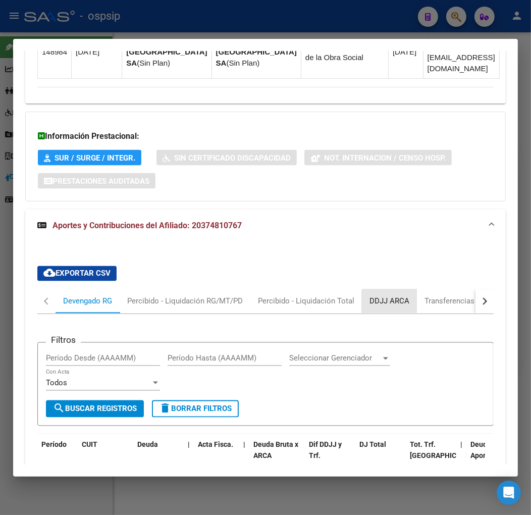
click at [391, 289] on div "DDJJ ARCA" at bounding box center [389, 301] width 55 height 24
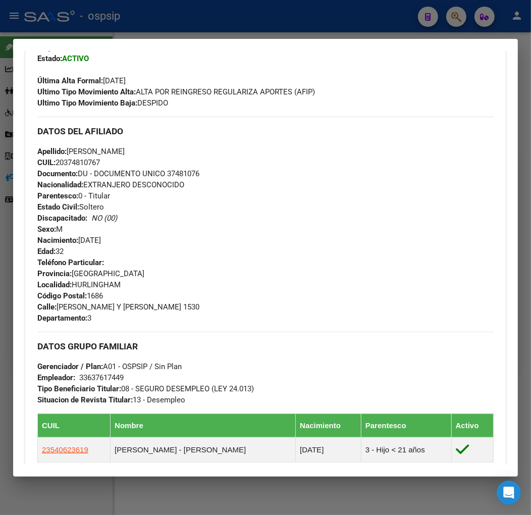
scroll to position [114, 0]
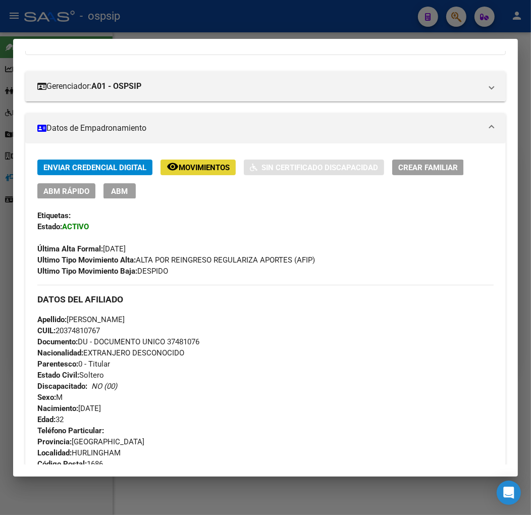
click at [194, 166] on span "Movimientos" at bounding box center [204, 167] width 51 height 9
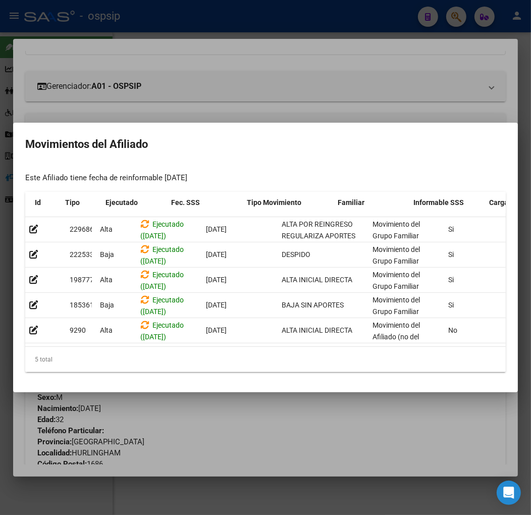
scroll to position [0, 165]
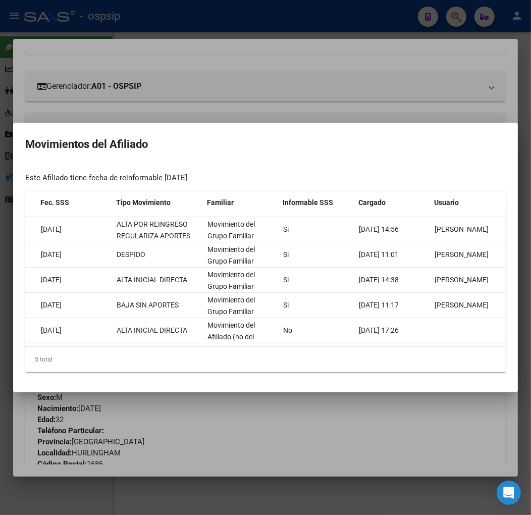
drag, startPoint x: 348, startPoint y: 434, endPoint x: 299, endPoint y: 403, distance: 58.1
click at [346, 427] on div at bounding box center [265, 257] width 531 height 515
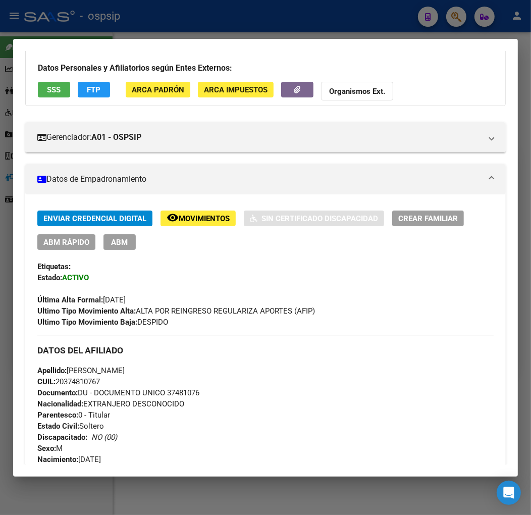
scroll to position [0, 0]
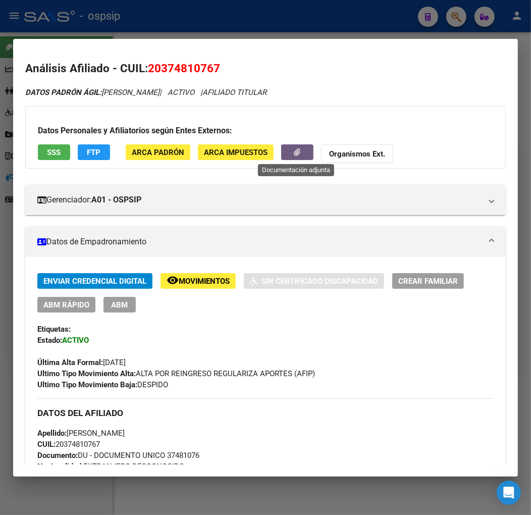
click at [299, 153] on icon "button" at bounding box center [297, 152] width 7 height 8
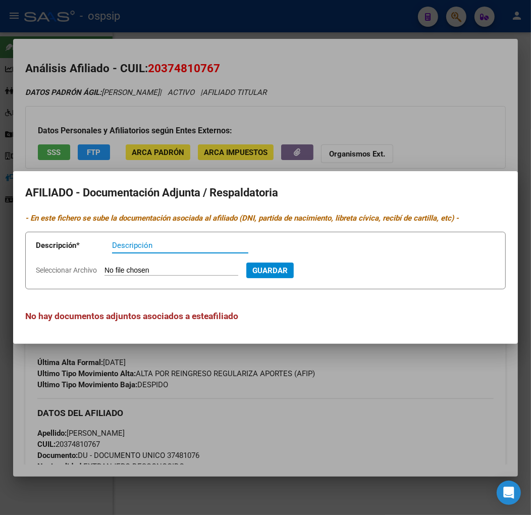
click at [306, 384] on div at bounding box center [265, 257] width 531 height 515
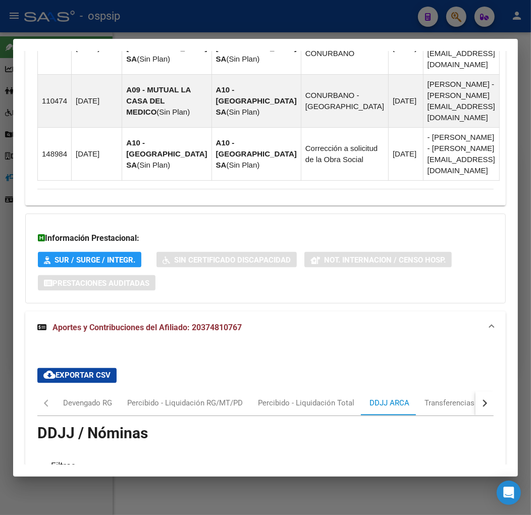
scroll to position [1178, 0]
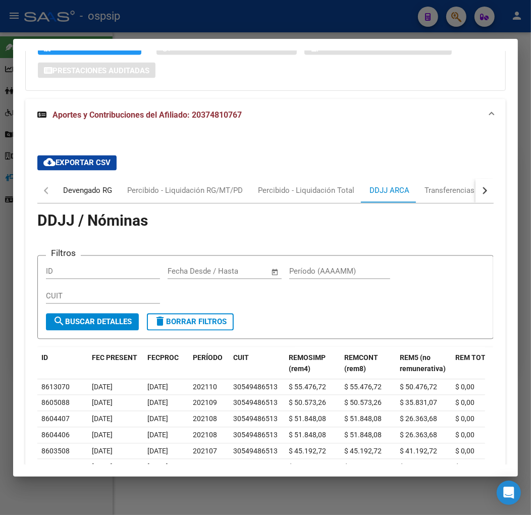
click at [92, 185] on div "Devengado RG" at bounding box center [87, 190] width 49 height 11
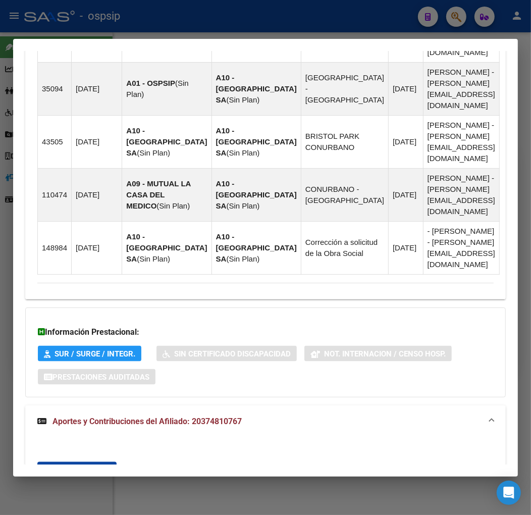
scroll to position [1122, 0]
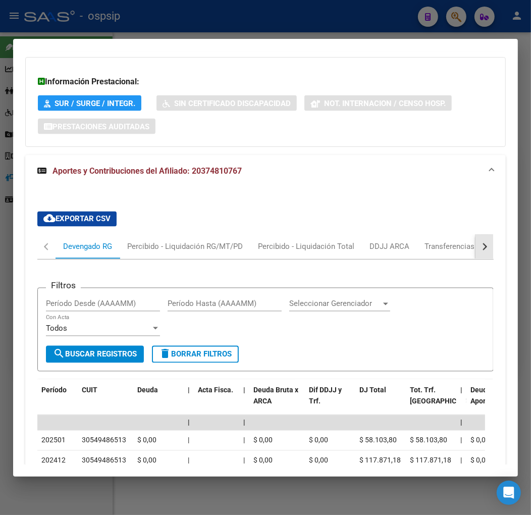
click at [480, 243] on div "button" at bounding box center [483, 246] width 7 height 7
click at [466, 235] on mat-tab-header "Devengado RG Percibido - Liquidación RG/MT/PD Percibido - Liquidación Total DDJ…" at bounding box center [265, 247] width 456 height 25
click at [457, 241] on div "ARCA Relaciones Laborales" at bounding box center [415, 246] width 94 height 11
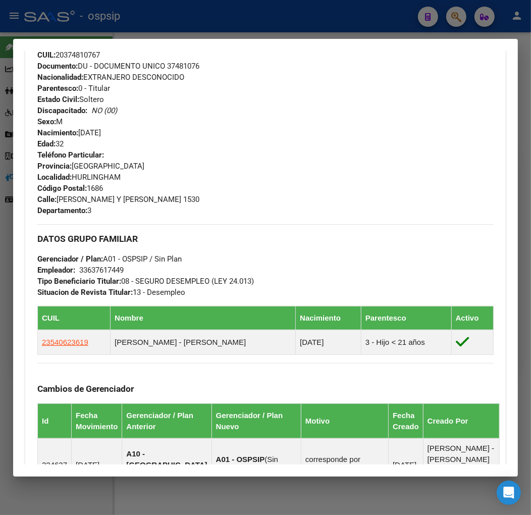
scroll to position [123, 0]
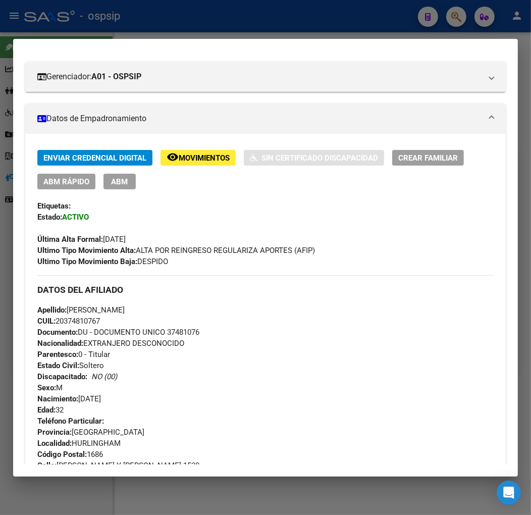
click at [139, 32] on div at bounding box center [265, 257] width 531 height 515
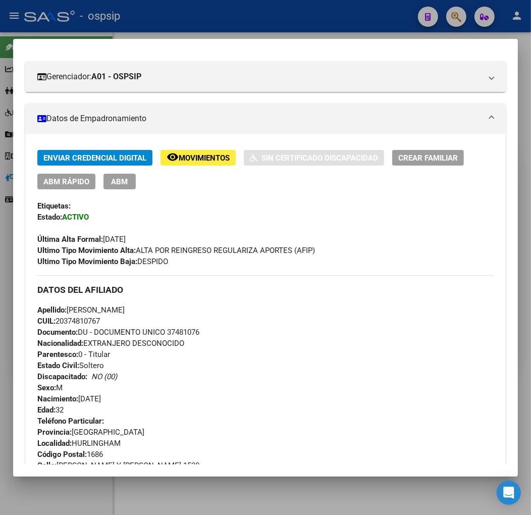
click at [160, 28] on div at bounding box center [265, 257] width 531 height 515
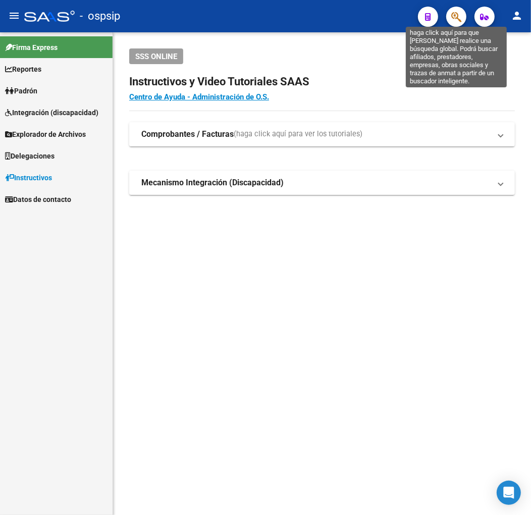
click at [459, 21] on icon "button" at bounding box center [456, 17] width 10 height 12
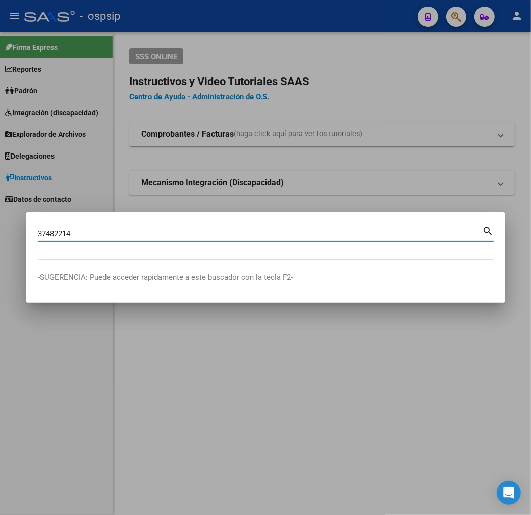
type input "37482214"
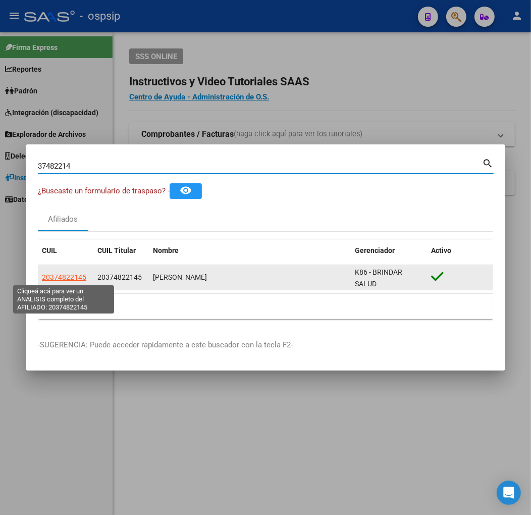
click at [69, 279] on span "20374822145" at bounding box center [64, 277] width 44 height 8
type textarea "20374822145"
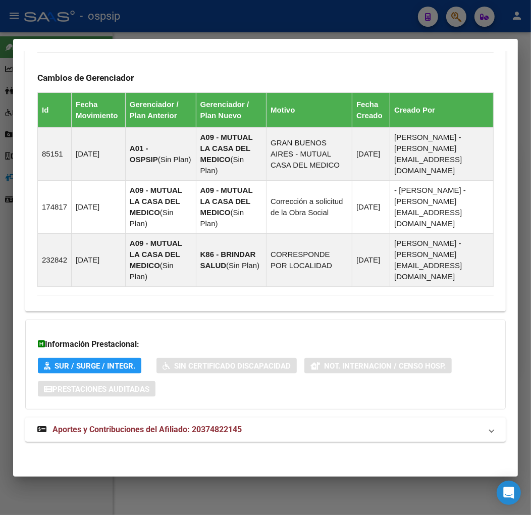
click at [328, 424] on mat-panel-title "Aportes y Contribuciones del Afiliado: 20374822145" at bounding box center [259, 430] width 444 height 12
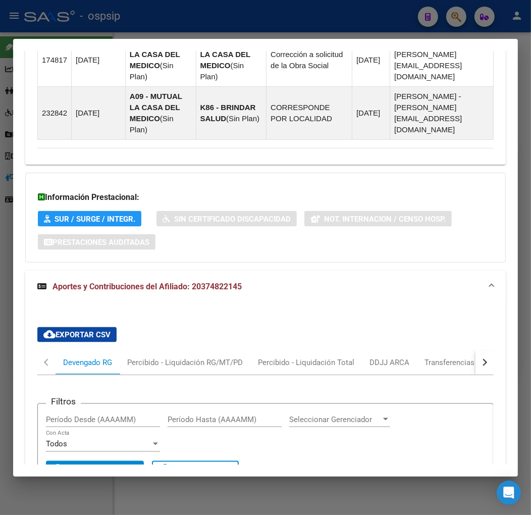
scroll to position [949, 0]
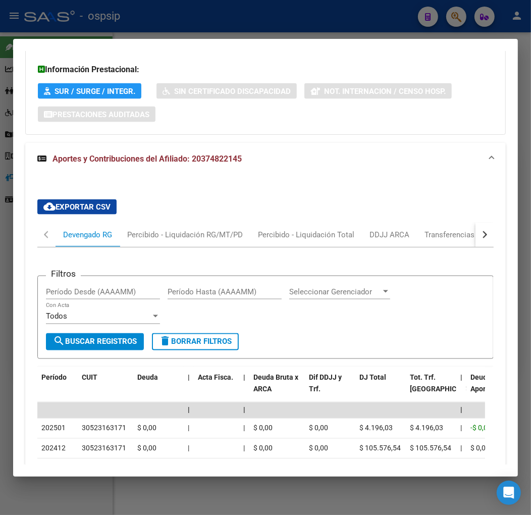
click at [482, 239] on button "button" at bounding box center [485, 235] width 18 height 24
click at [451, 240] on div "ARCA Relaciones Laborales" at bounding box center [415, 234] width 94 height 11
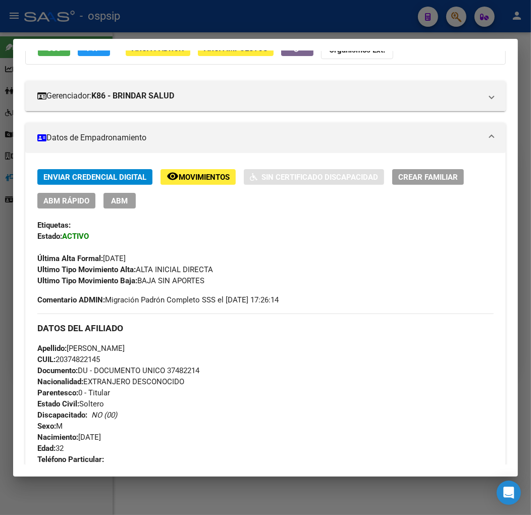
scroll to position [97, 0]
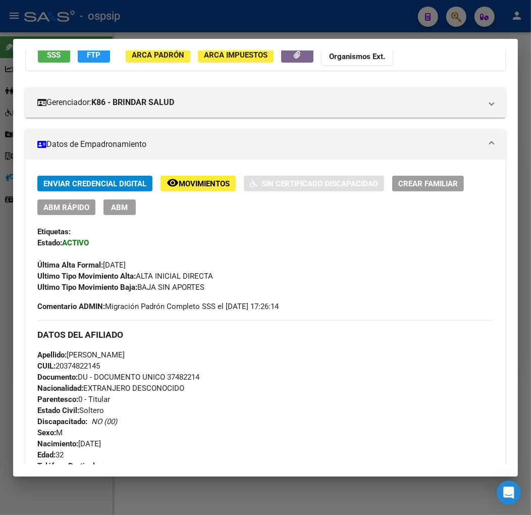
click at [127, 207] on span "ABM" at bounding box center [120, 207] width 17 height 9
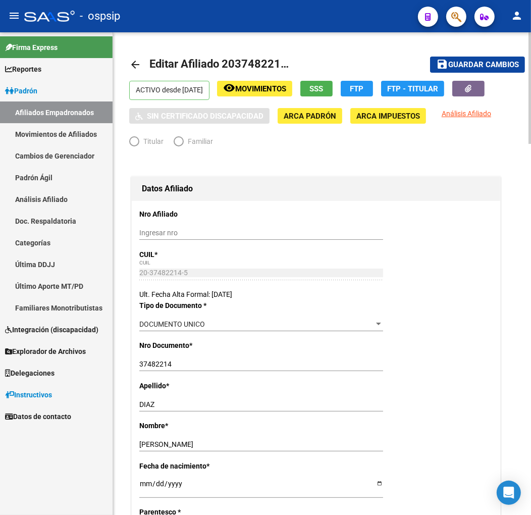
radio input "true"
type input "33-63761744-9"
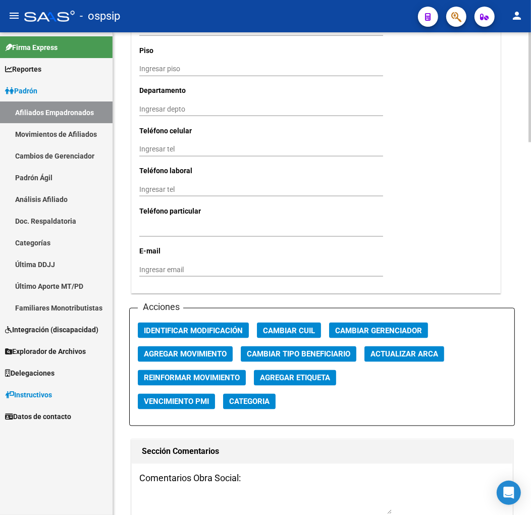
scroll to position [1010, 0]
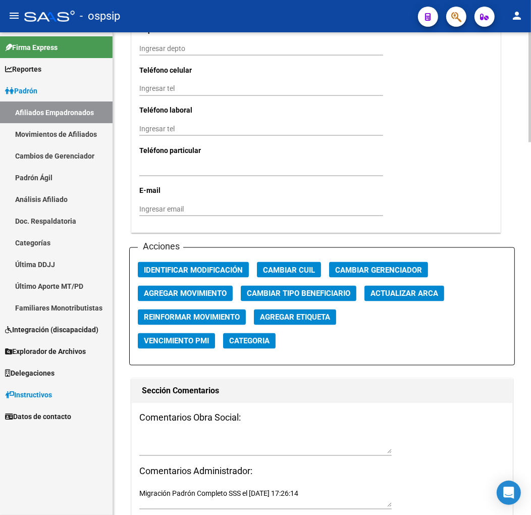
click at [204, 288] on button "Agregar Movimiento" at bounding box center [185, 294] width 95 height 16
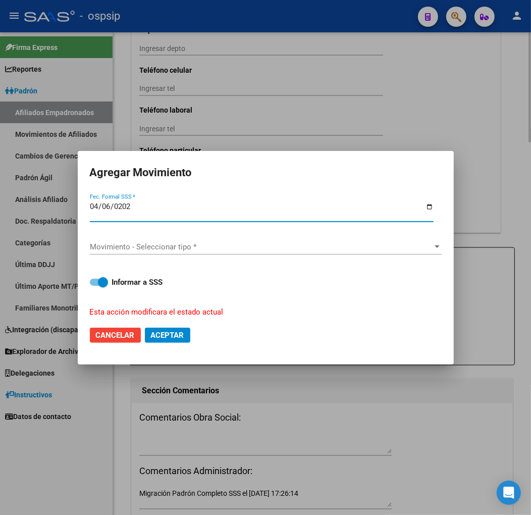
type input "[DATE]"
click at [212, 246] on span "Movimiento - Seleccionar tipo *" at bounding box center [261, 246] width 343 height 9
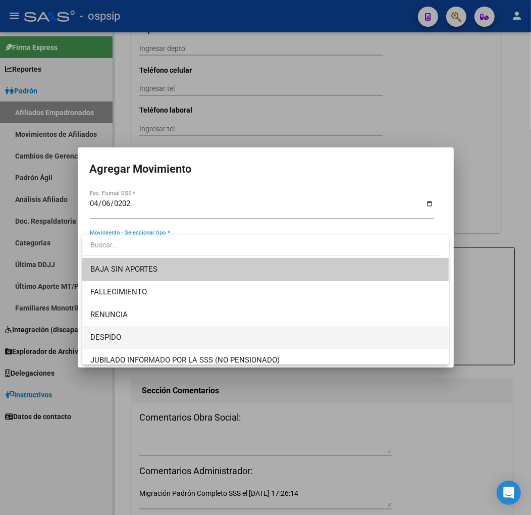
click at [216, 332] on span "DESPIDO" at bounding box center [265, 337] width 350 height 23
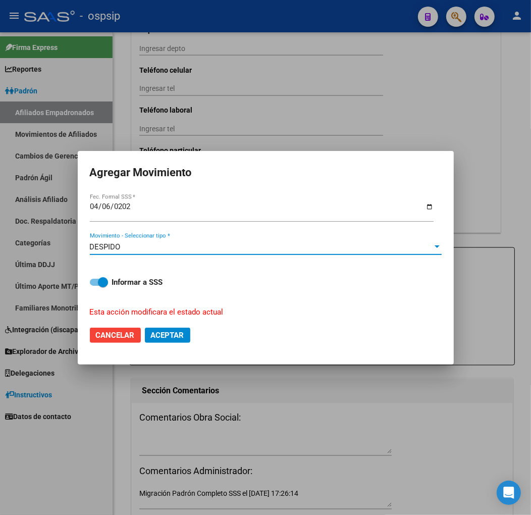
click at [187, 336] on button "Aceptar" at bounding box center [167, 335] width 45 height 15
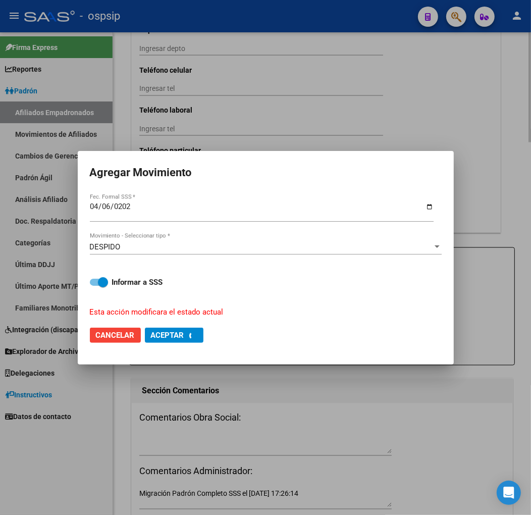
checkbox input "false"
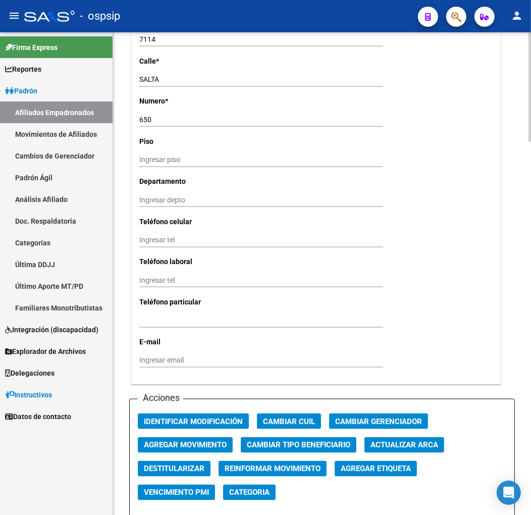
scroll to position [1122, 0]
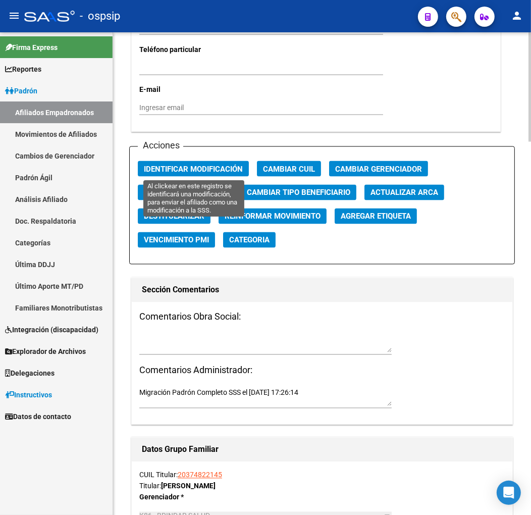
click at [218, 170] on span "Identificar Modificación" at bounding box center [193, 169] width 99 height 9
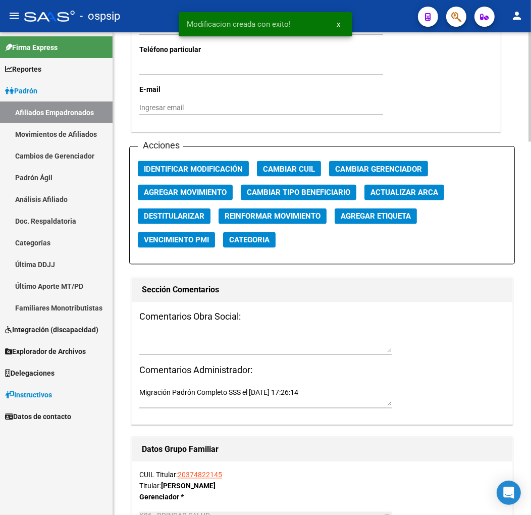
click at [219, 192] on span "Agregar Movimiento" at bounding box center [185, 192] width 83 height 9
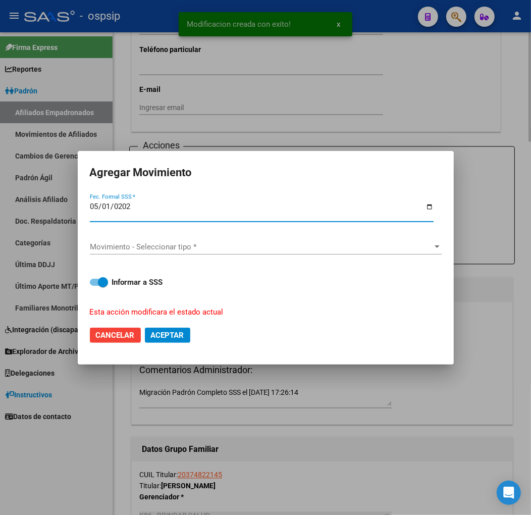
type input "[DATE]"
click at [239, 249] on span "Movimiento - Seleccionar tipo *" at bounding box center [261, 246] width 343 height 9
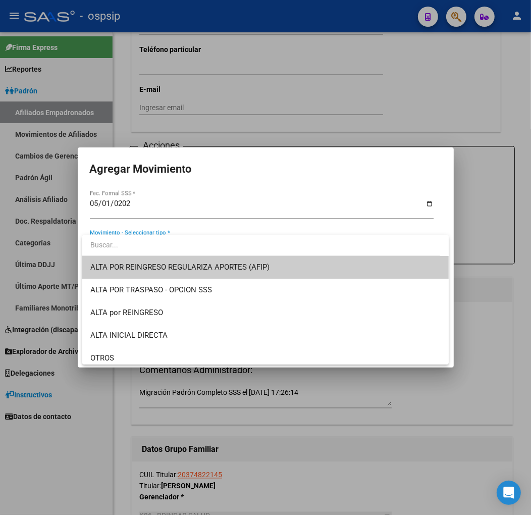
scroll to position [0, 0]
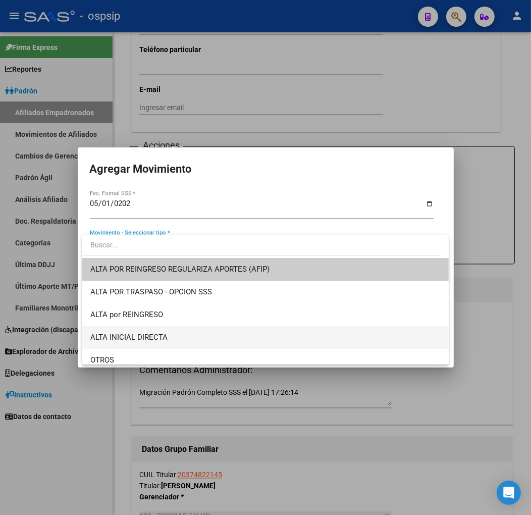
click at [210, 334] on span "ALTA INICIAL DIRECTA" at bounding box center [265, 337] width 350 height 23
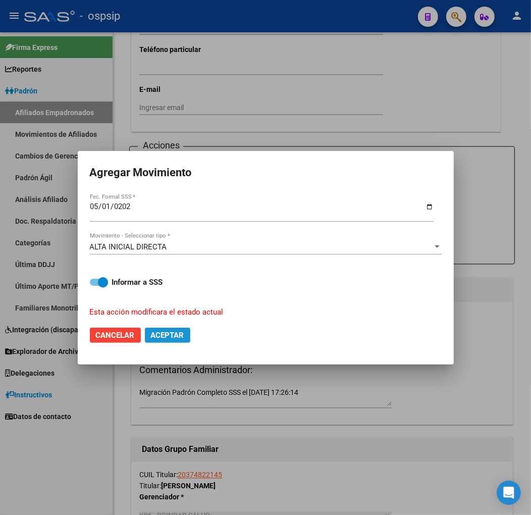
click at [169, 334] on span "Aceptar" at bounding box center [167, 335] width 33 height 9
checkbox input "false"
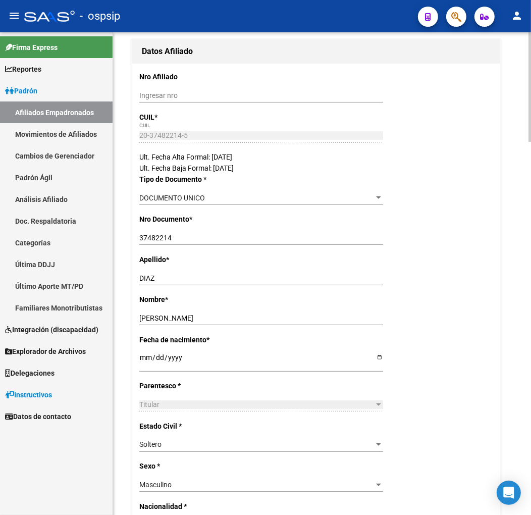
scroll to position [112, 0]
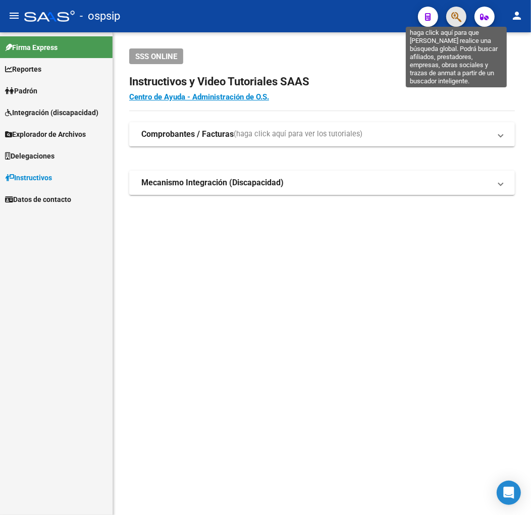
click at [454, 17] on icon "button" at bounding box center [456, 17] width 10 height 12
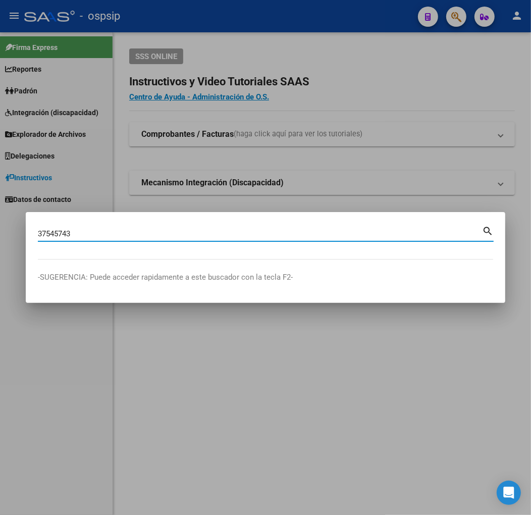
type input "37545743"
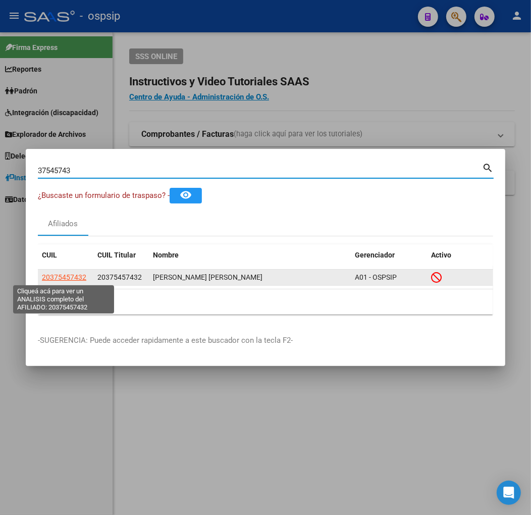
click at [77, 277] on span "20375457432" at bounding box center [64, 277] width 44 height 8
type textarea "20375457432"
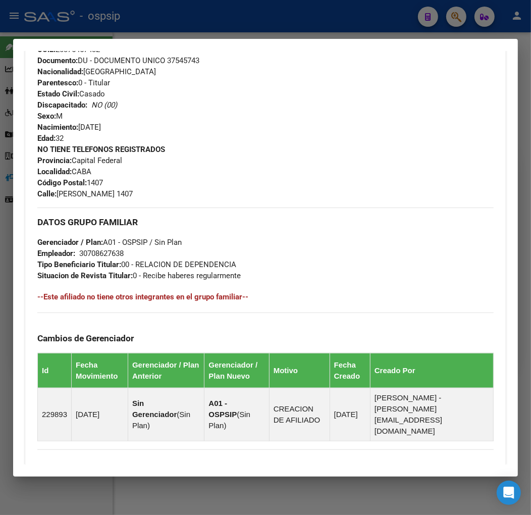
scroll to position [528, 0]
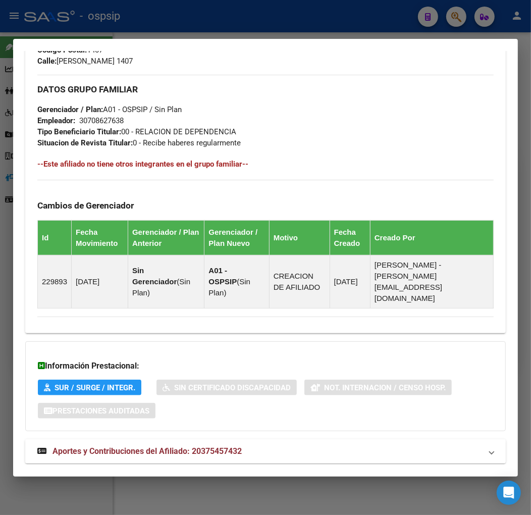
click at [214, 446] on span "Aportes y Contribuciones del Afiliado: 20375457432" at bounding box center [146, 451] width 189 height 10
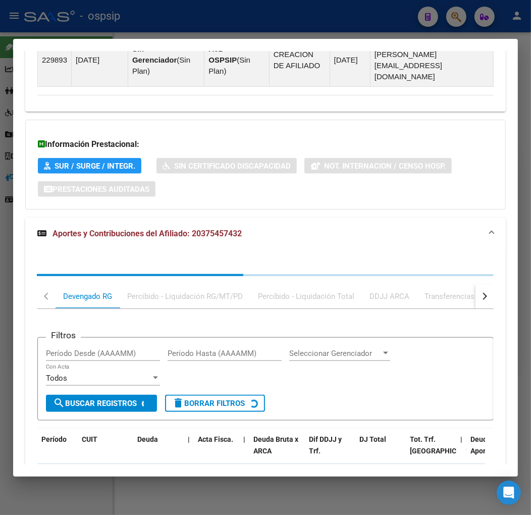
scroll to position [801, 0]
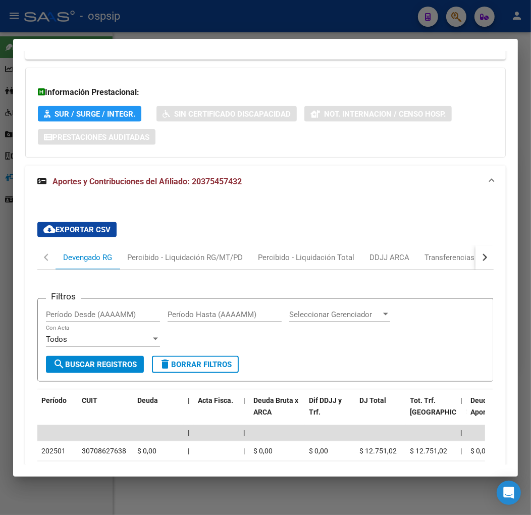
click at [480, 254] on div "button" at bounding box center [483, 257] width 7 height 7
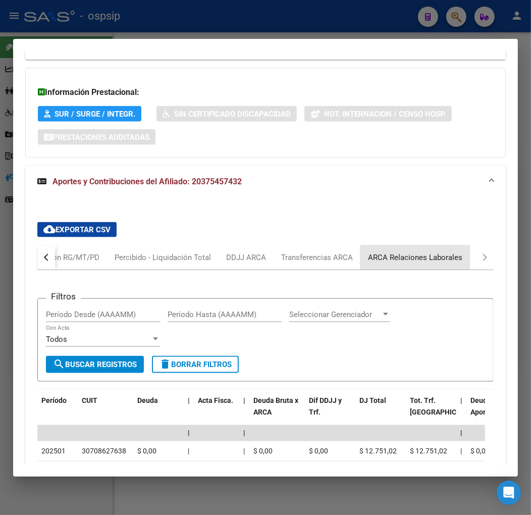
click at [434, 252] on div "ARCA Relaciones Laborales" at bounding box center [415, 257] width 94 height 11
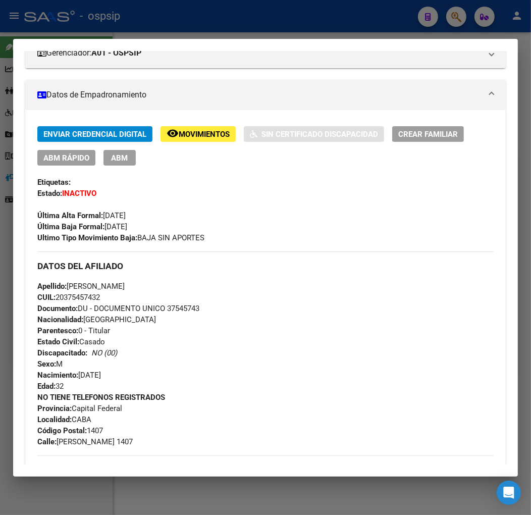
scroll to position [0, 0]
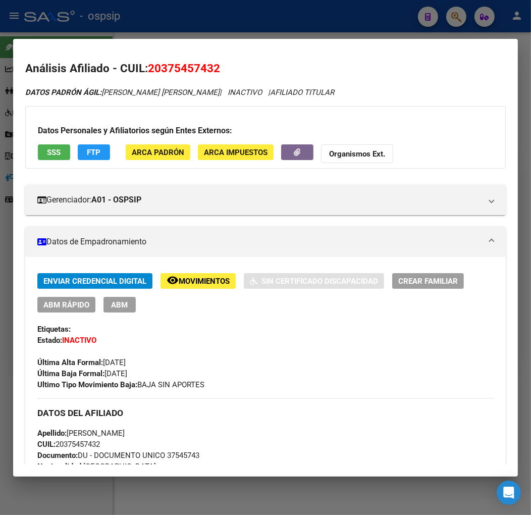
drag, startPoint x: 233, startPoint y: 39, endPoint x: 243, endPoint y: 28, distance: 14.7
click at [234, 39] on mat-dialog-container "Análisis Afiliado - CUIL: 20375457432 DATOS PADRÓN ÁGIL: [PERSON_NAME] [PERSON_…" at bounding box center [265, 258] width 505 height 438
click at [243, 27] on div at bounding box center [265, 257] width 531 height 515
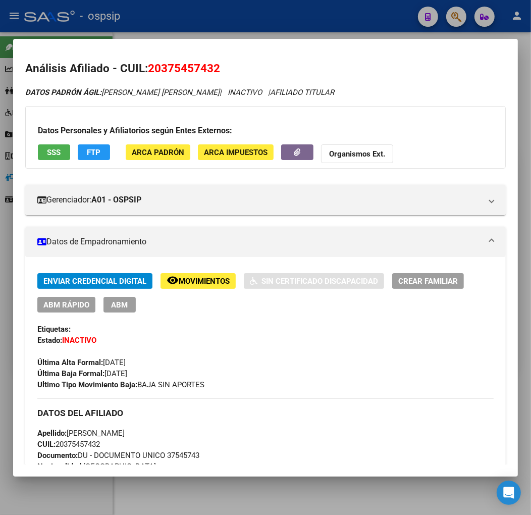
drag, startPoint x: 243, startPoint y: 27, endPoint x: 321, endPoint y: 54, distance: 82.9
click at [244, 27] on div at bounding box center [265, 257] width 531 height 515
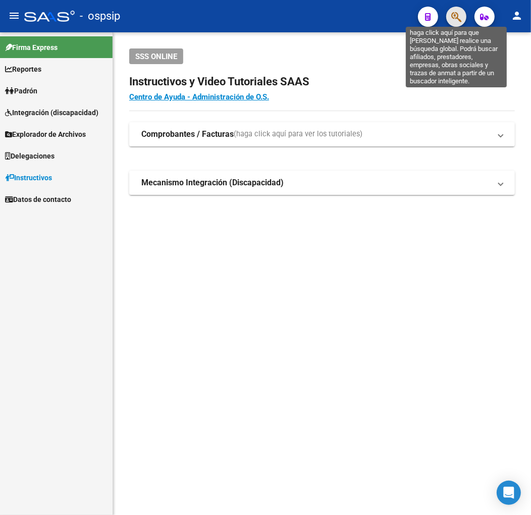
click at [451, 21] on icon "button" at bounding box center [456, 17] width 10 height 12
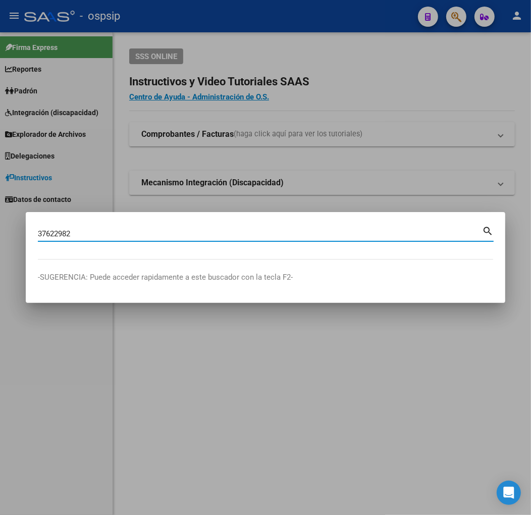
type input "37622982"
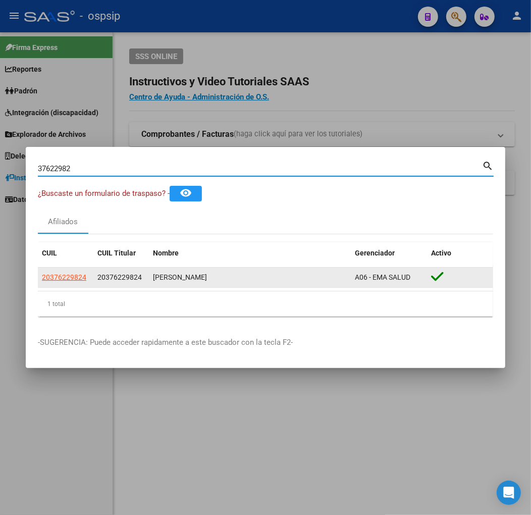
click at [58, 272] on app-link-go-to "20376229824" at bounding box center [64, 278] width 44 height 12
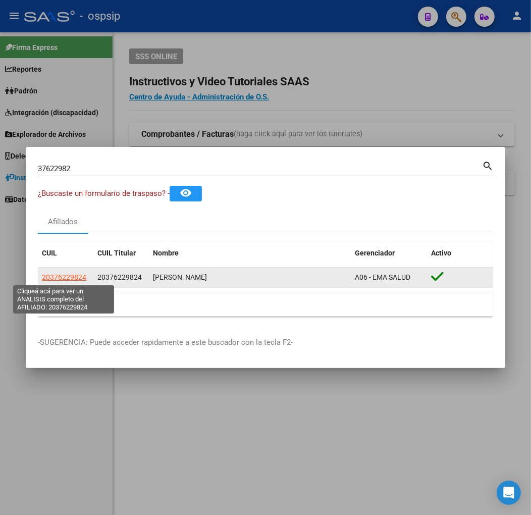
click at [66, 278] on span "20376229824" at bounding box center [64, 277] width 44 height 8
type textarea "20376229824"
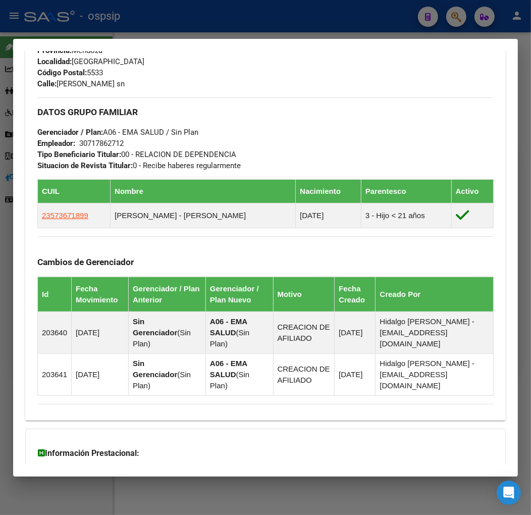
scroll to position [614, 0]
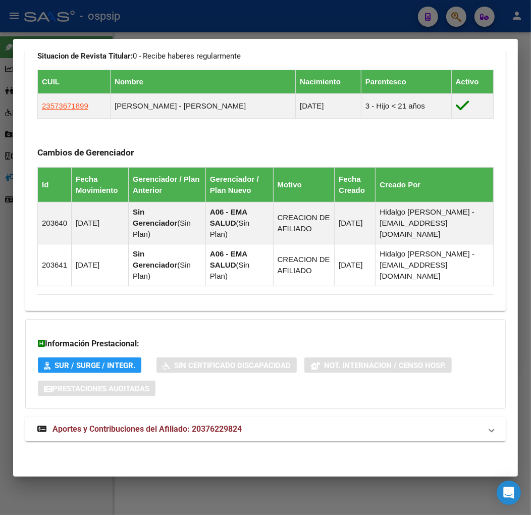
click at [344, 438] on mat-expansion-panel-header "Aportes y Contribuciones del Afiliado: 20376229824" at bounding box center [265, 429] width 481 height 24
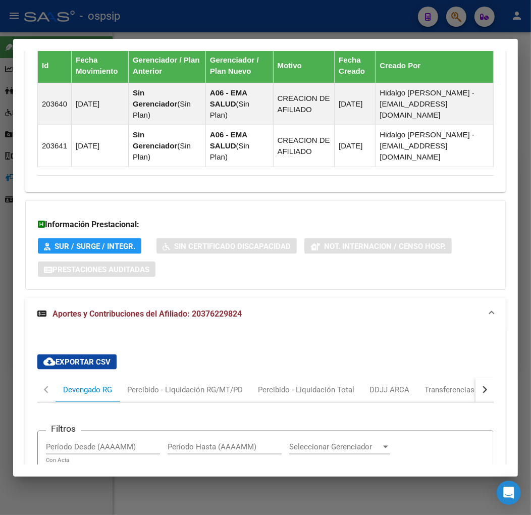
scroll to position [889, 0]
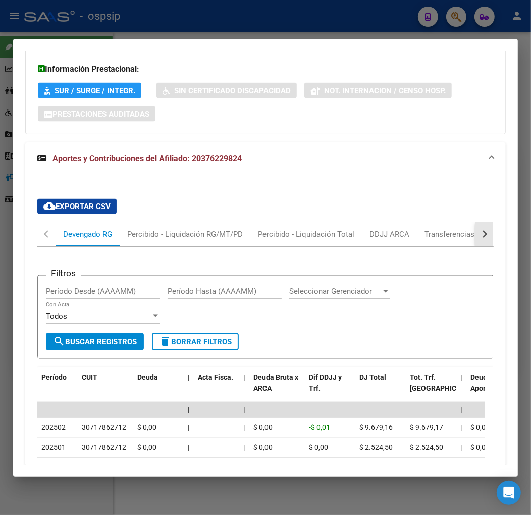
click at [481, 235] on button "button" at bounding box center [485, 234] width 18 height 24
click at [457, 241] on mat-tab-header "Devengado RG Percibido - Liquidación RG/MT/PD Percibido - Liquidación Total DDJ…" at bounding box center [265, 234] width 456 height 25
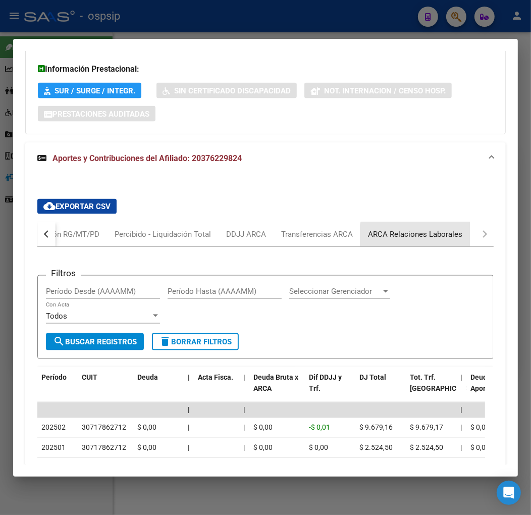
click at [414, 240] on div "ARCA Relaciones Laborales" at bounding box center [415, 234] width 110 height 24
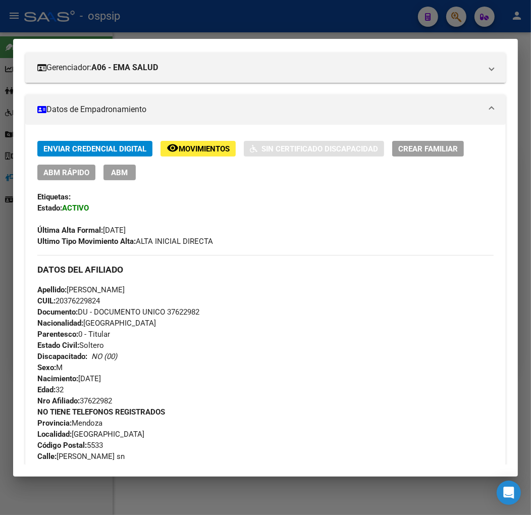
scroll to position [103, 0]
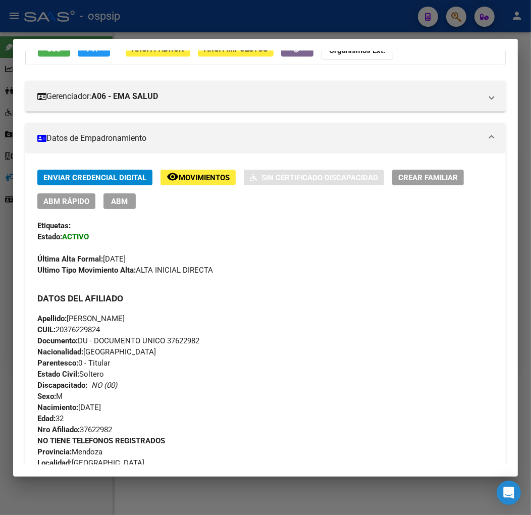
click at [120, 197] on span "ABM" at bounding box center [120, 201] width 17 height 9
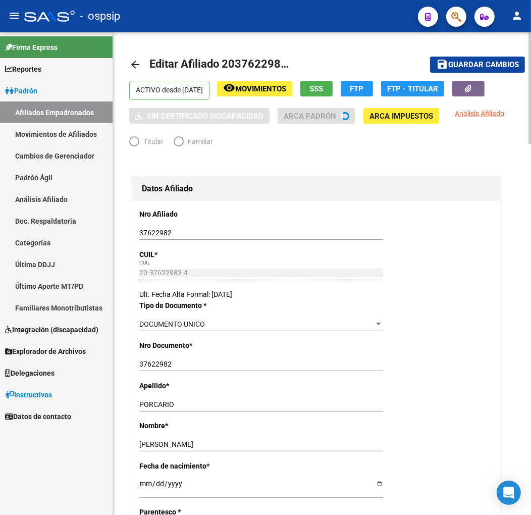
radio input "true"
type input "30-71786271-2"
click at [286, 88] on span "Movimientos" at bounding box center [260, 88] width 51 height 9
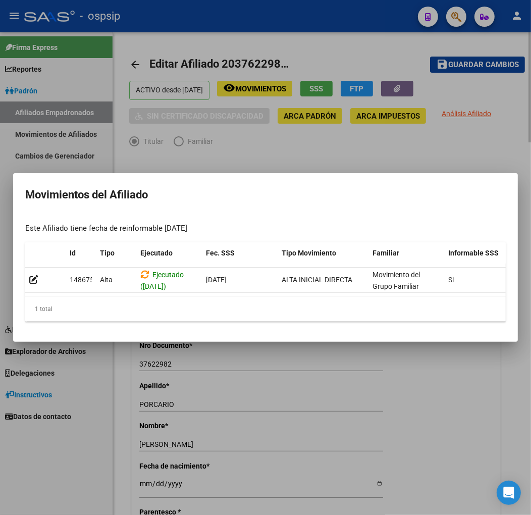
drag, startPoint x: 221, startPoint y: 165, endPoint x: 229, endPoint y: 162, distance: 8.2
click at [224, 163] on div at bounding box center [265, 257] width 531 height 515
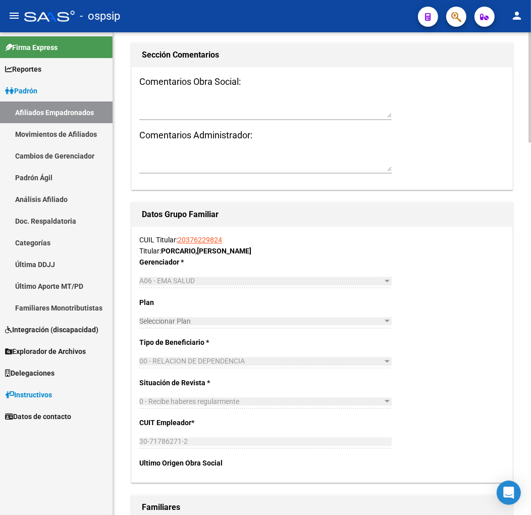
scroll to position [1629, 0]
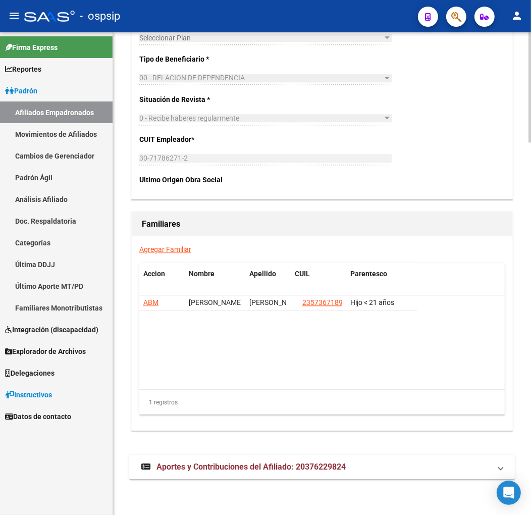
click at [333, 458] on mat-expansion-panel-header "Aportes y Contribuciones del Afiliado: 20376229824" at bounding box center [322, 467] width 386 height 24
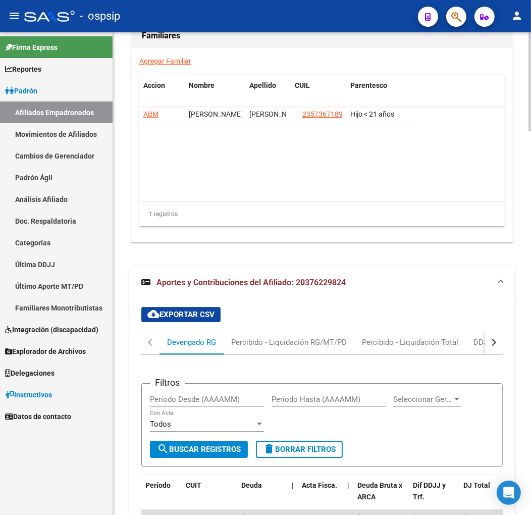
scroll to position [1879, 0]
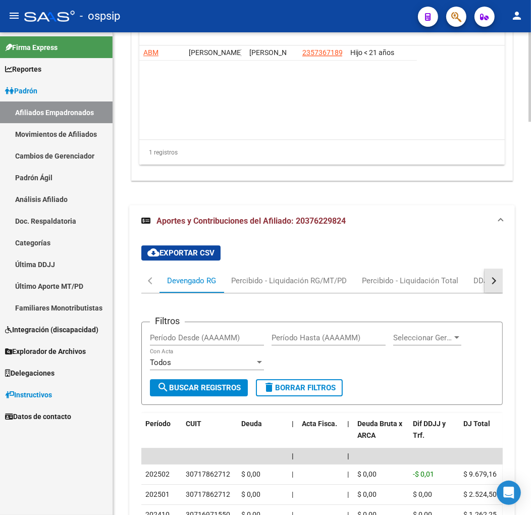
click at [496, 280] on button "button" at bounding box center [494, 281] width 18 height 24
click at [452, 276] on div "ARCA Relaciones Laborales" at bounding box center [433, 280] width 94 height 11
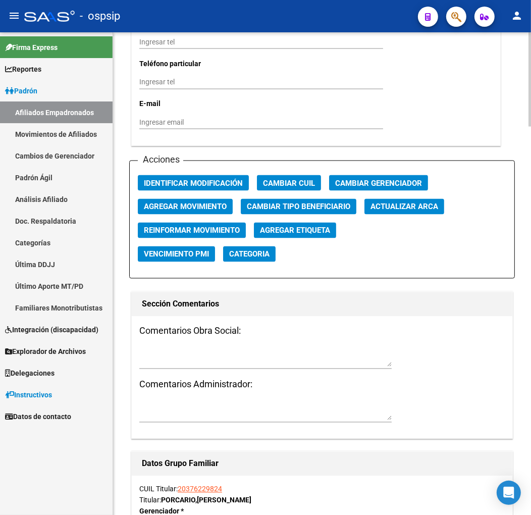
scroll to position [1093, 0]
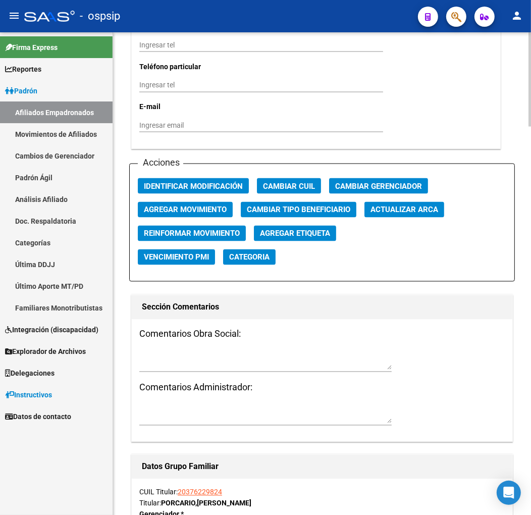
click at [205, 206] on span "Agregar Movimiento" at bounding box center [185, 209] width 83 height 9
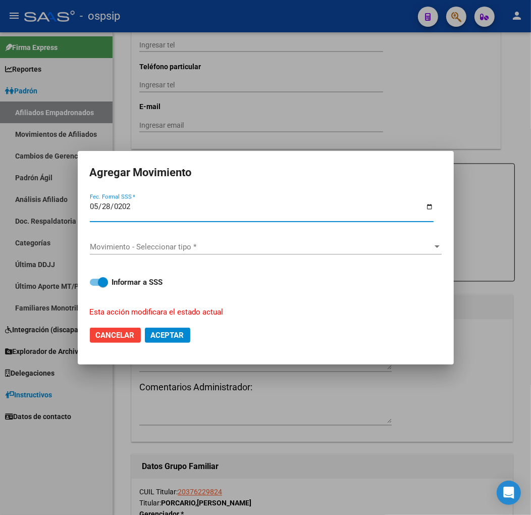
type input "[DATE]"
click at [210, 248] on span "Movimiento - Seleccionar tipo *" at bounding box center [261, 246] width 343 height 9
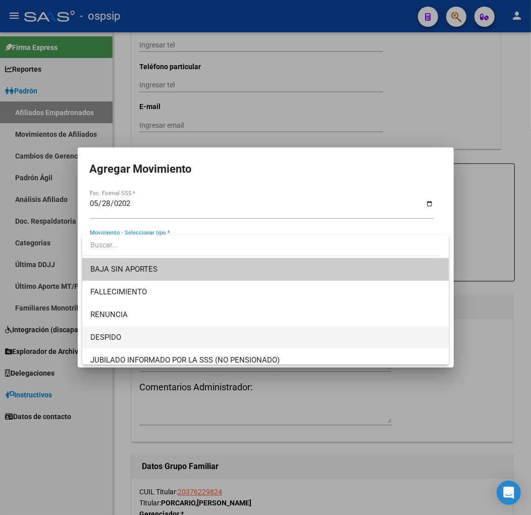
click at [244, 333] on span "DESPIDO" at bounding box center [265, 337] width 350 height 23
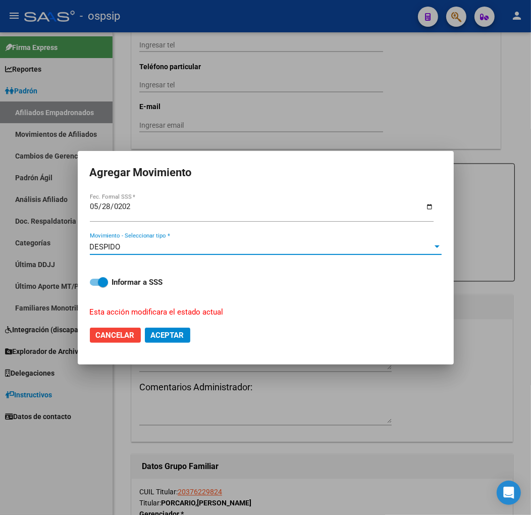
click at [182, 335] on span "Aceptar" at bounding box center [167, 335] width 33 height 9
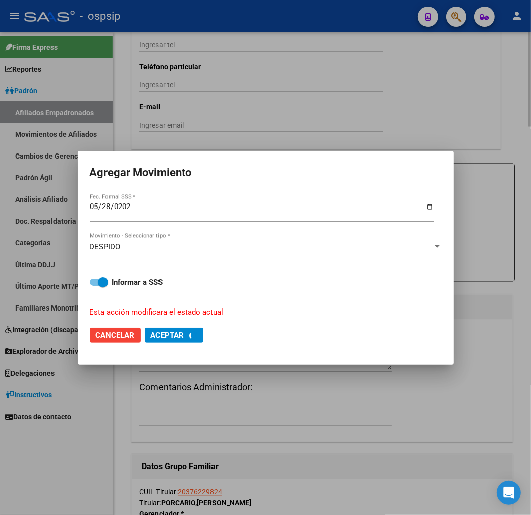
checkbox input "false"
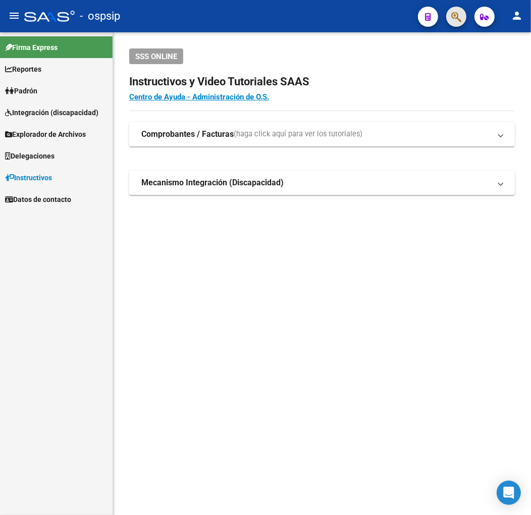
click at [447, 17] on button "button" at bounding box center [456, 17] width 20 height 20
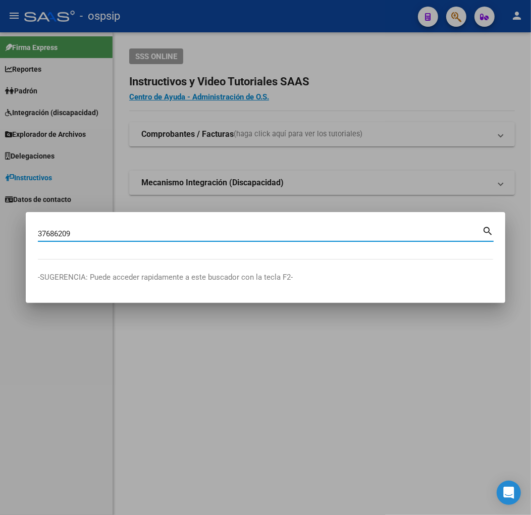
type input "37686209"
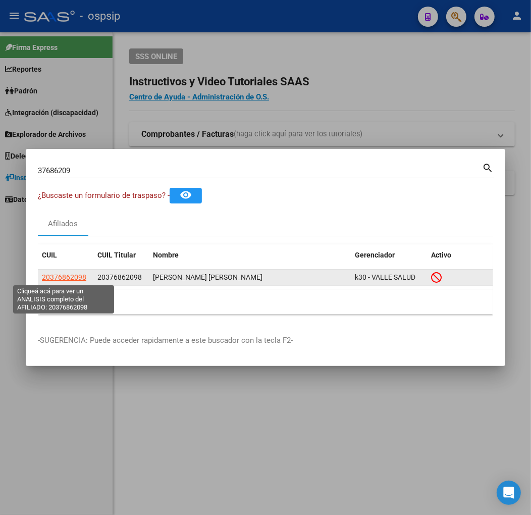
click at [64, 274] on span "20376862098" at bounding box center [64, 277] width 44 height 8
type textarea "20376862098"
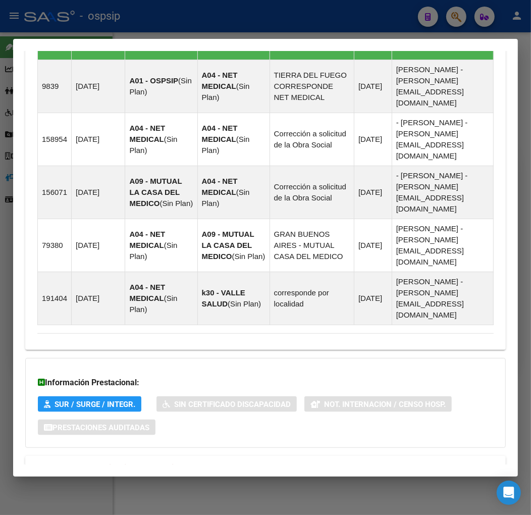
scroll to position [759, 0]
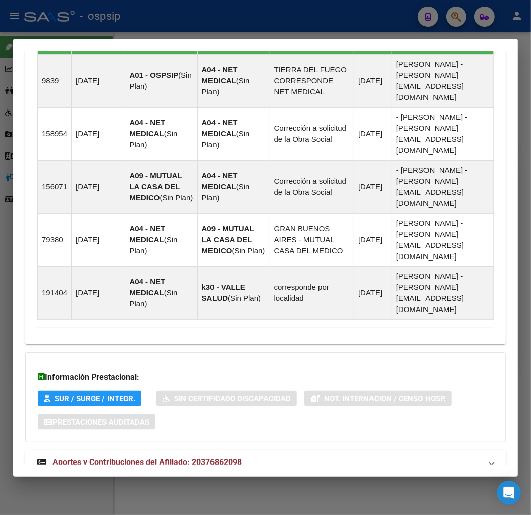
click at [301, 450] on mat-expansion-panel-header "Aportes y Contribuciones del Afiliado: 20376862098" at bounding box center [265, 462] width 481 height 24
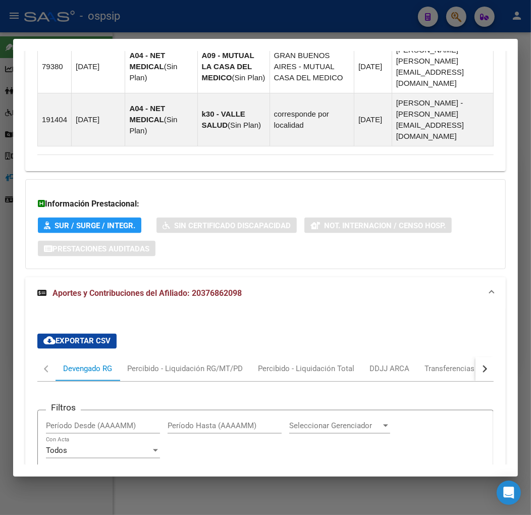
scroll to position [927, 0]
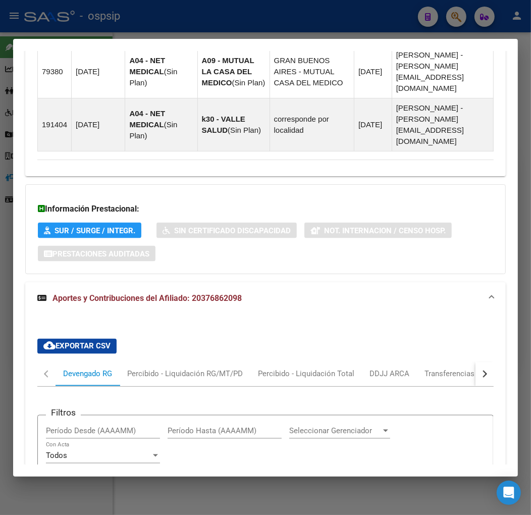
click at [481, 362] on button "button" at bounding box center [485, 374] width 18 height 24
drag, startPoint x: 427, startPoint y: 346, endPoint x: 449, endPoint y: 355, distance: 23.8
click at [428, 369] on div "ARCA Relaciones Laborales" at bounding box center [415, 374] width 94 height 11
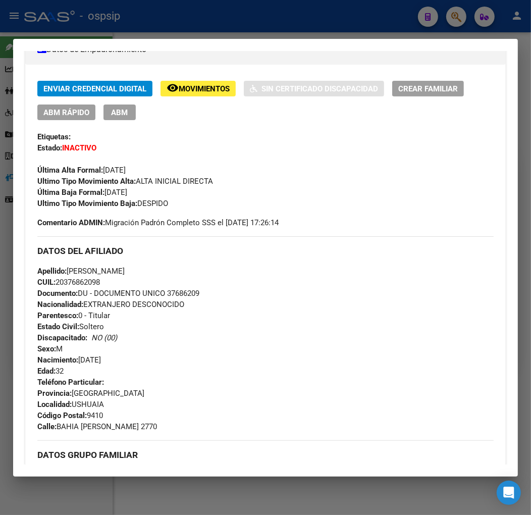
scroll to position [125, 0]
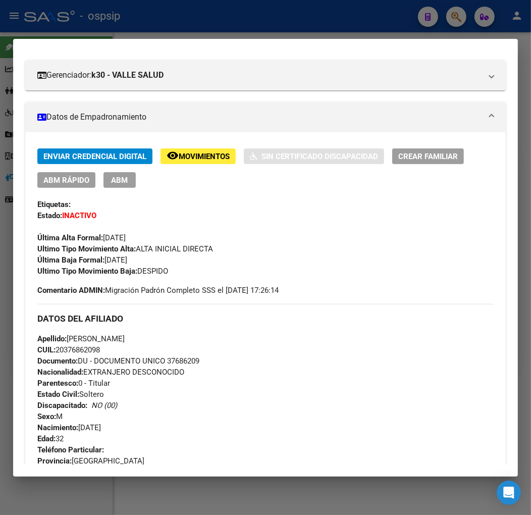
click at [248, 21] on div at bounding box center [265, 257] width 531 height 515
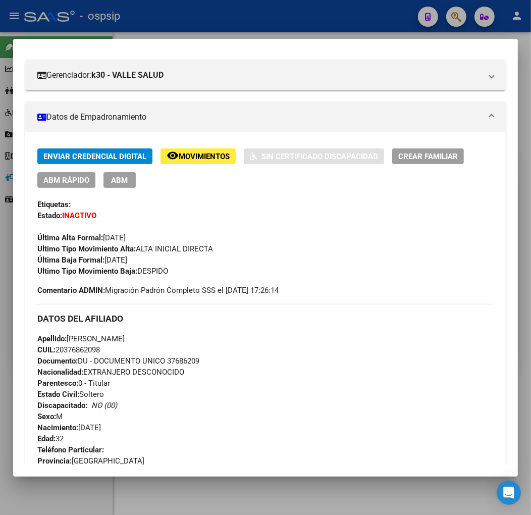
click at [248, 21] on div at bounding box center [265, 257] width 531 height 515
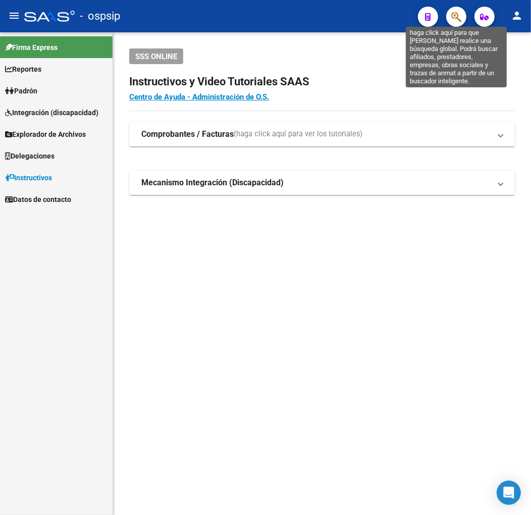
click at [454, 16] on icon "button" at bounding box center [456, 17] width 10 height 12
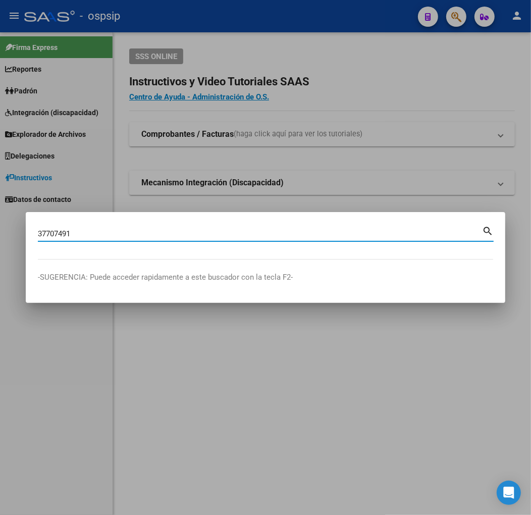
type input "37707491"
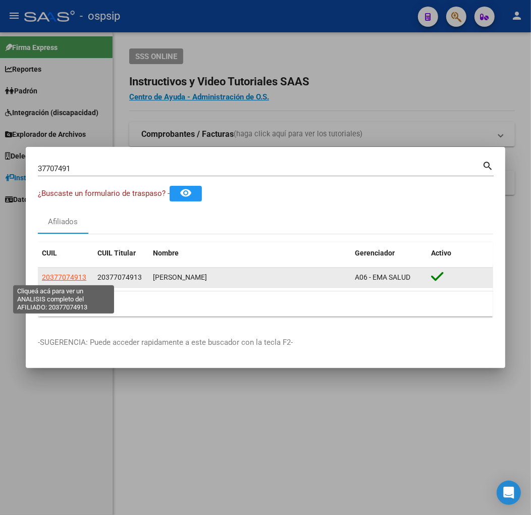
click at [68, 276] on span "20377074913" at bounding box center [64, 277] width 44 height 8
type textarea "20377074913"
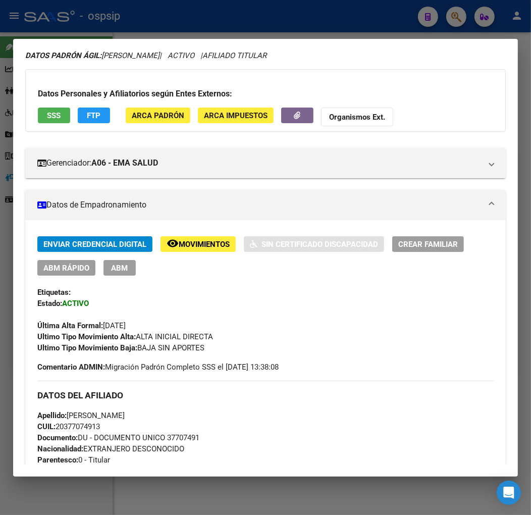
scroll to position [224, 0]
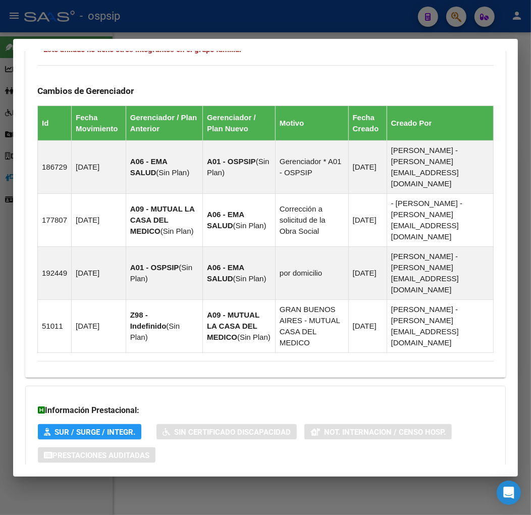
click at [325, 490] on mat-panel-title "Aportes y Contribuciones del Afiliado: 20377074913" at bounding box center [259, 496] width 444 height 12
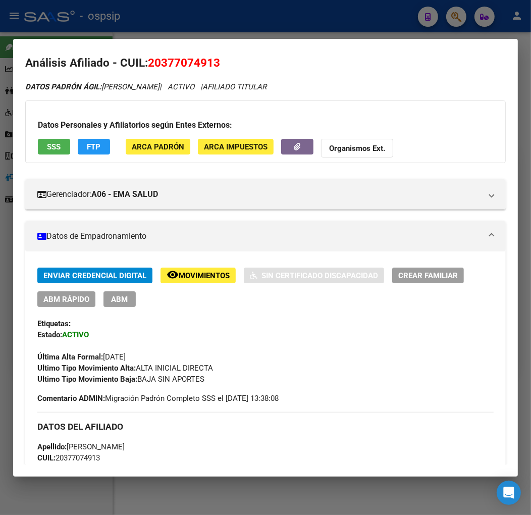
scroll to position [0, 0]
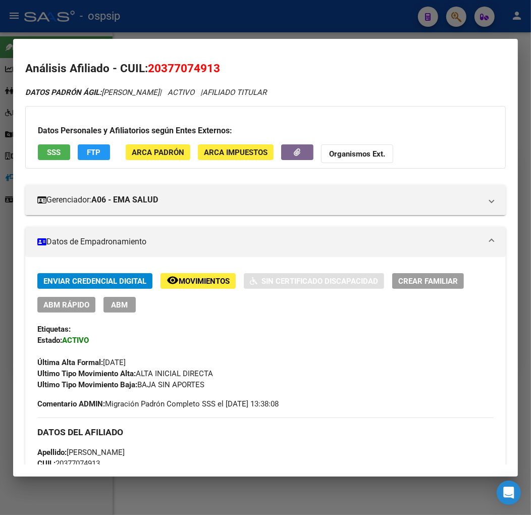
click at [94, 154] on span "FTP" at bounding box center [94, 152] width 14 height 9
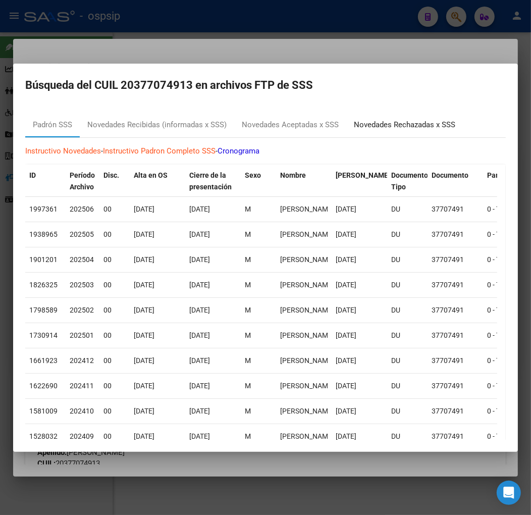
click at [427, 132] on div "Novedades Rechazadas x SSS" at bounding box center [404, 125] width 117 height 24
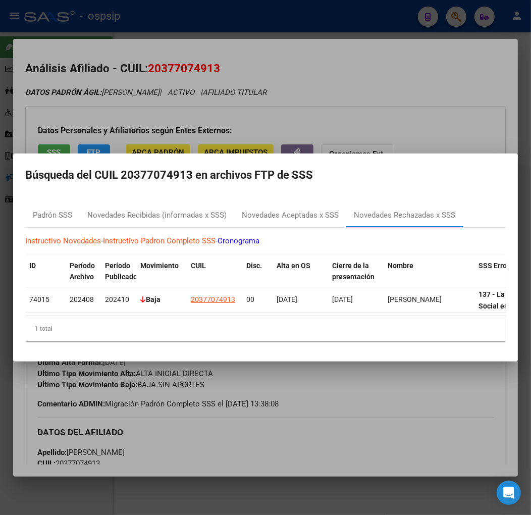
click at [400, 86] on div at bounding box center [265, 257] width 531 height 515
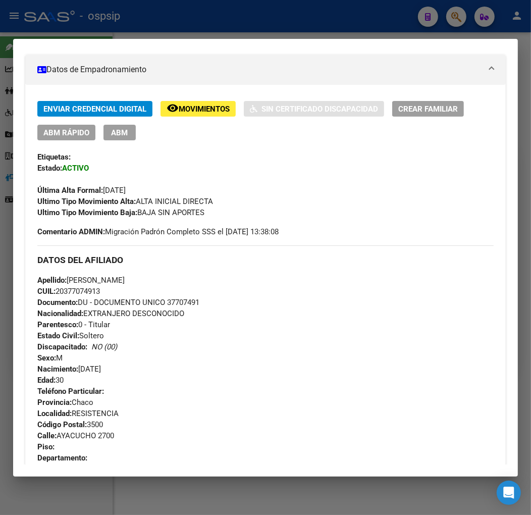
scroll to position [168, 0]
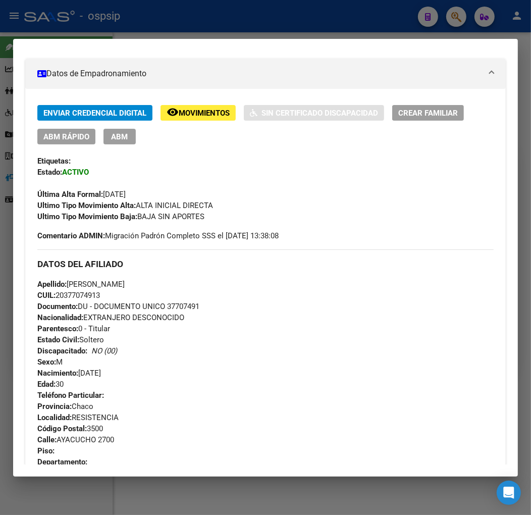
click at [119, 138] on span "ABM" at bounding box center [120, 136] width 17 height 9
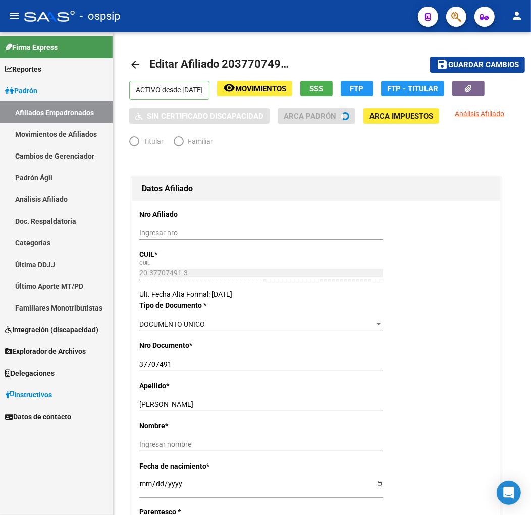
radio input "true"
type input "30-71181066-4"
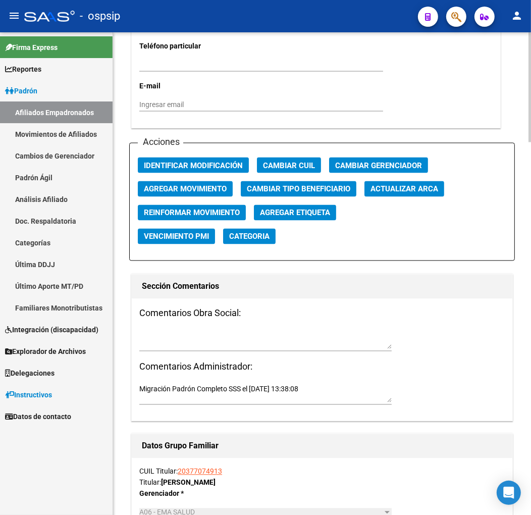
scroll to position [1122, 0]
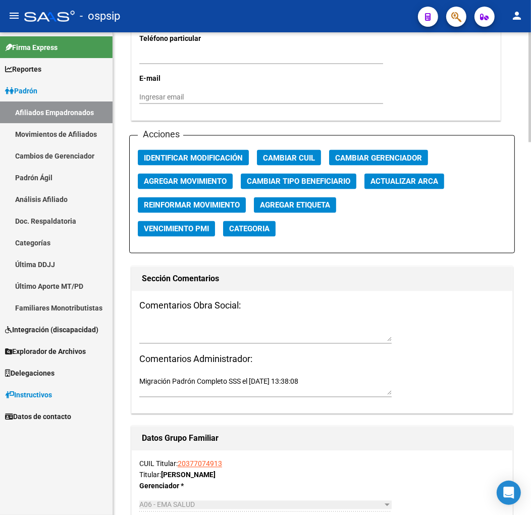
click at [217, 178] on span "Agregar Movimiento" at bounding box center [185, 181] width 83 height 9
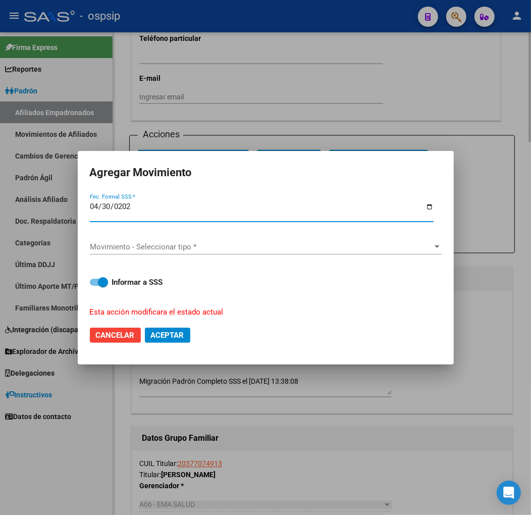
type input "[DATE]"
click at [250, 247] on span "Movimiento - Seleccionar tipo *" at bounding box center [261, 246] width 343 height 9
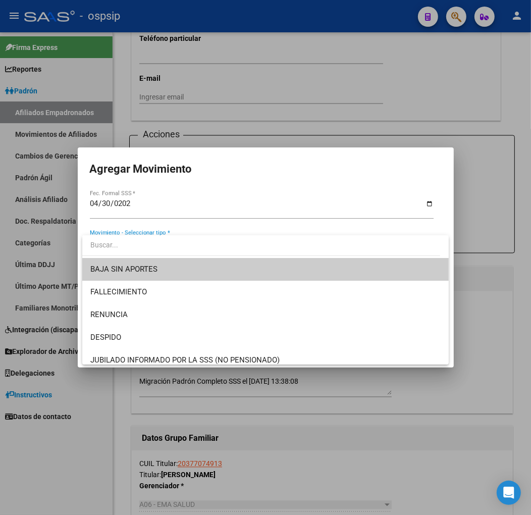
click at [250, 266] on span "BAJA SIN APORTES" at bounding box center [265, 269] width 350 height 23
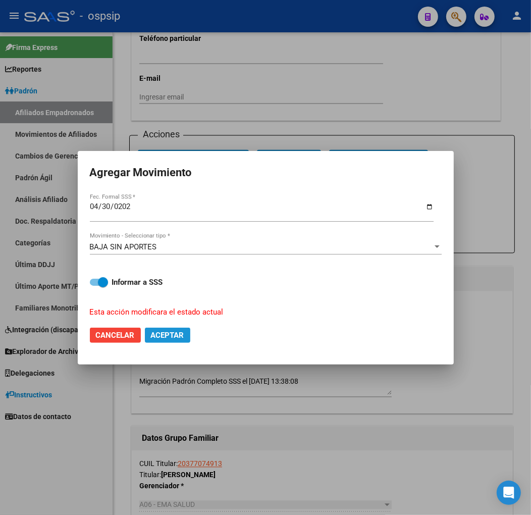
click at [174, 331] on span "Aceptar" at bounding box center [167, 335] width 33 height 9
checkbox input "false"
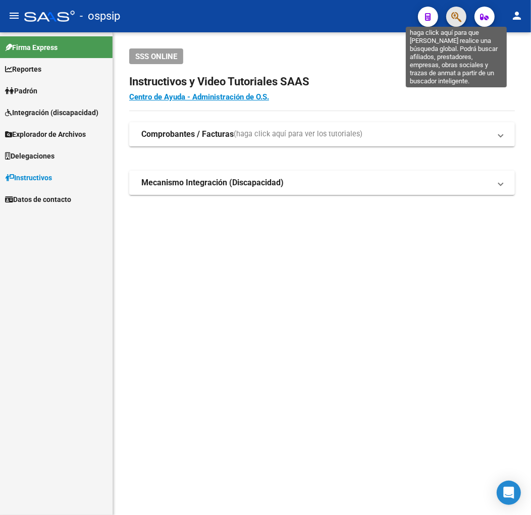
click at [456, 17] on icon "button" at bounding box center [456, 17] width 10 height 12
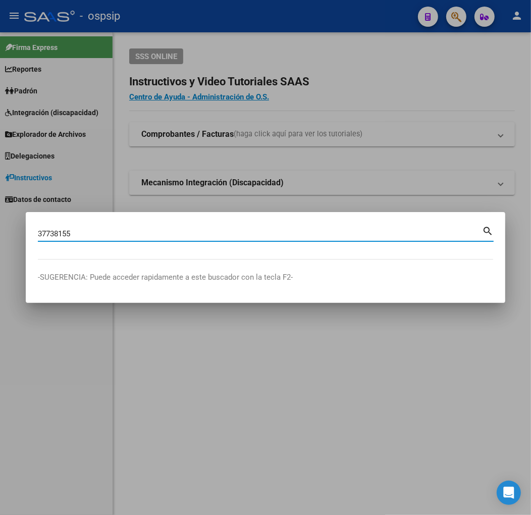
type input "37738155"
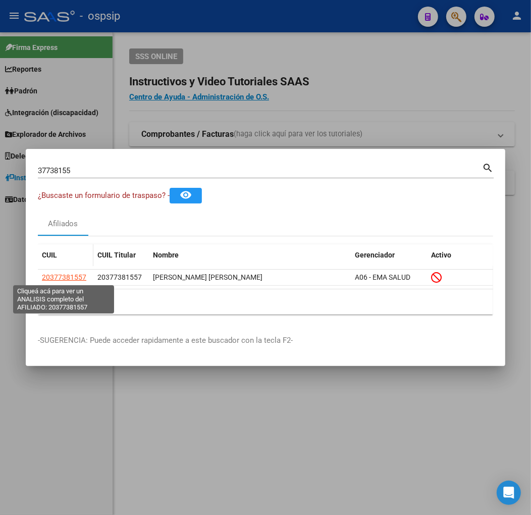
click at [77, 275] on span "20377381557" at bounding box center [64, 277] width 44 height 8
type textarea "20377381557"
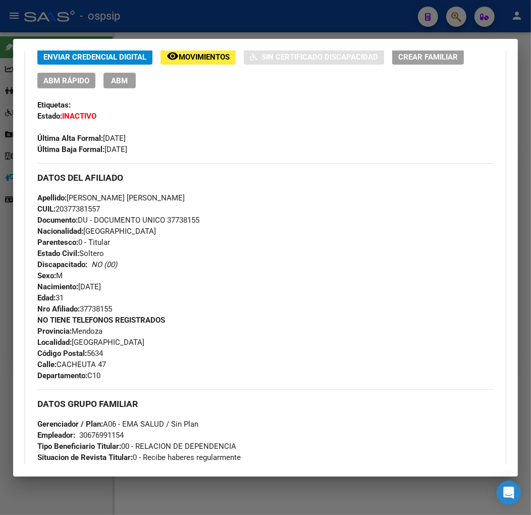
scroll to position [549, 0]
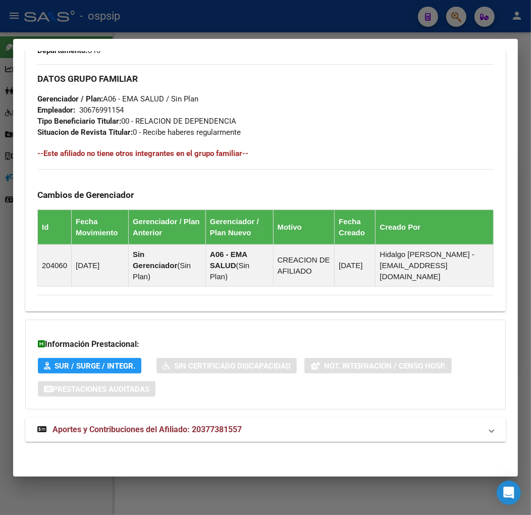
drag, startPoint x: 354, startPoint y: 451, endPoint x: 346, endPoint y: 441, distance: 12.9
drag, startPoint x: 340, startPoint y: 425, endPoint x: 340, endPoint y: 418, distance: 6.6
click at [340, 420] on mat-expansion-panel-header "Aportes y Contribuciones del Afiliado: 20377381557" at bounding box center [265, 429] width 481 height 24
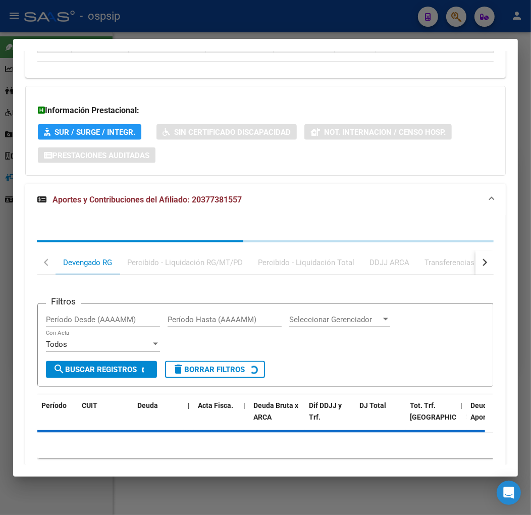
scroll to position [824, 0]
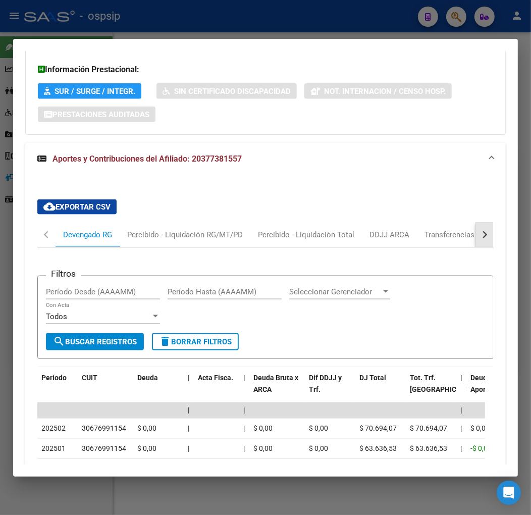
click at [477, 239] on button "button" at bounding box center [485, 235] width 18 height 24
click at [442, 248] on div "Filtros Período Desde (AAAAMM) Período Hasta (AAAAMM) Seleccionar Gerenciador S…" at bounding box center [265, 451] width 456 height 409
click at [423, 235] on div "ARCA Relaciones Laborales" at bounding box center [415, 234] width 94 height 11
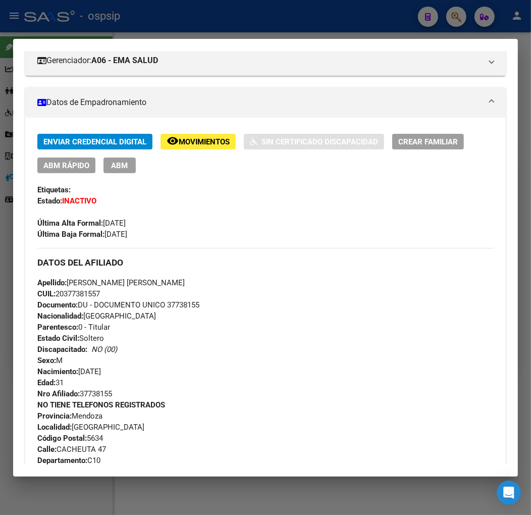
scroll to position [135, 0]
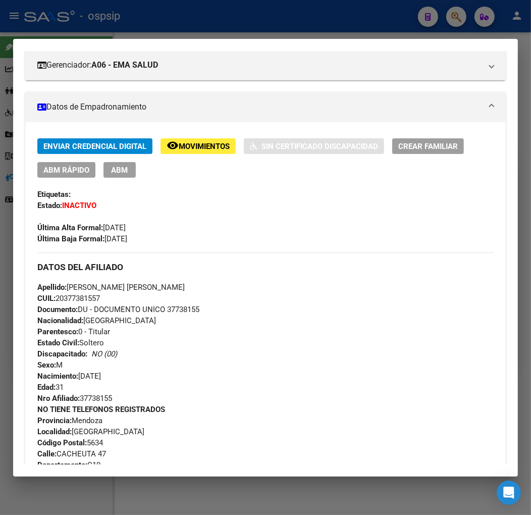
click at [169, 31] on div at bounding box center [265, 257] width 531 height 515
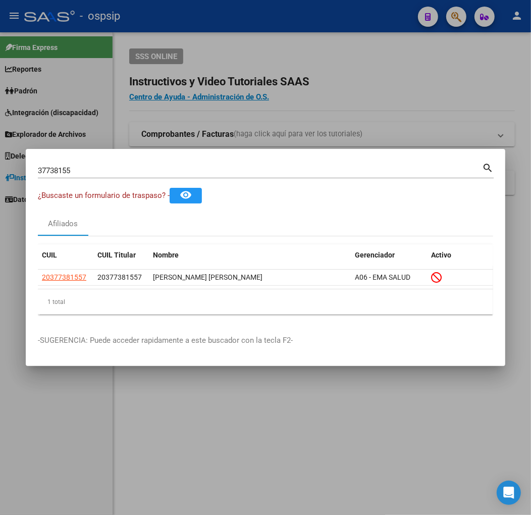
click at [170, 31] on div at bounding box center [265, 257] width 531 height 515
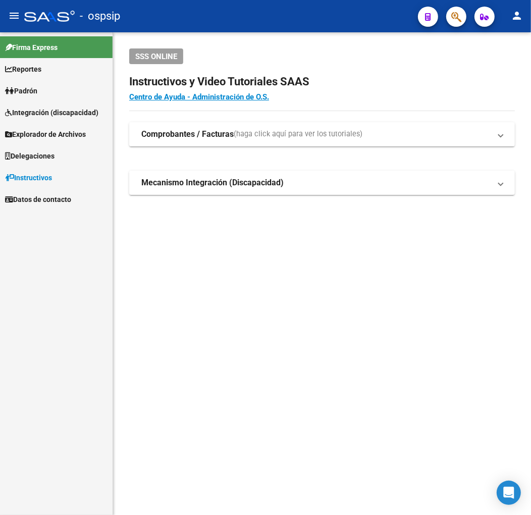
click at [458, 21] on icon "button" at bounding box center [456, 17] width 10 height 12
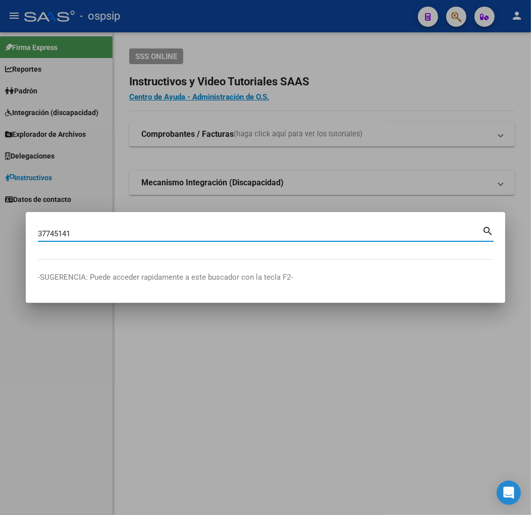
type input "37745141"
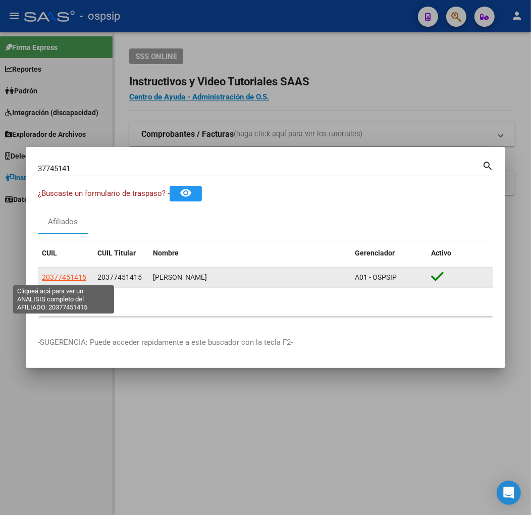
click at [69, 279] on span "20377451415" at bounding box center [64, 277] width 44 height 8
type textarea "20377451415"
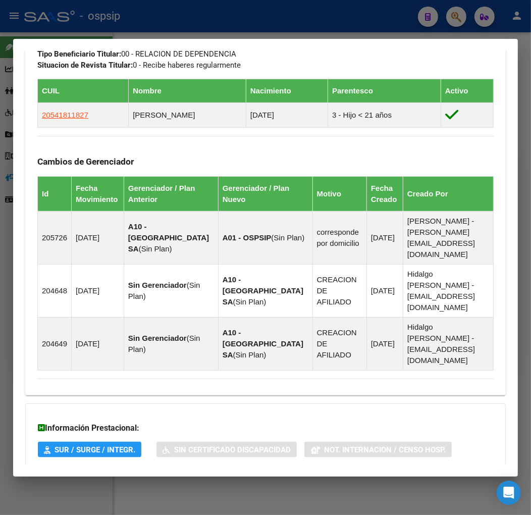
scroll to position [667, 0]
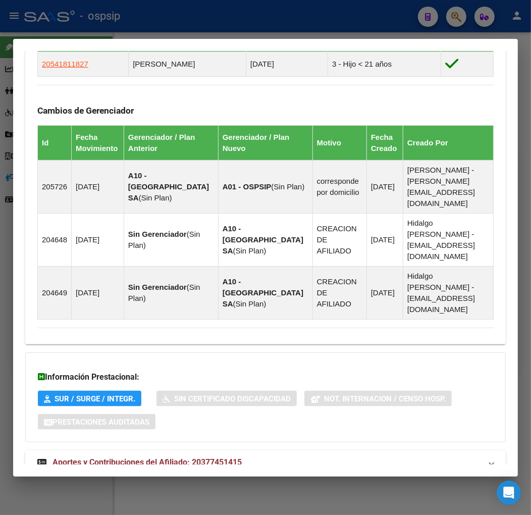
click at [320, 456] on mat-panel-title "Aportes y Contribuciones del Afiliado: 20377451415" at bounding box center [259, 462] width 444 height 12
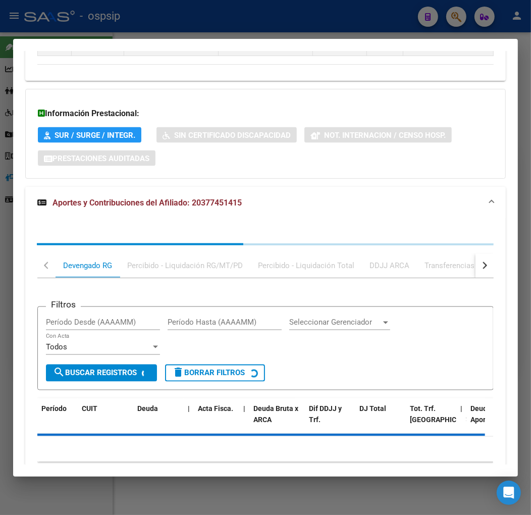
scroll to position [941, 0]
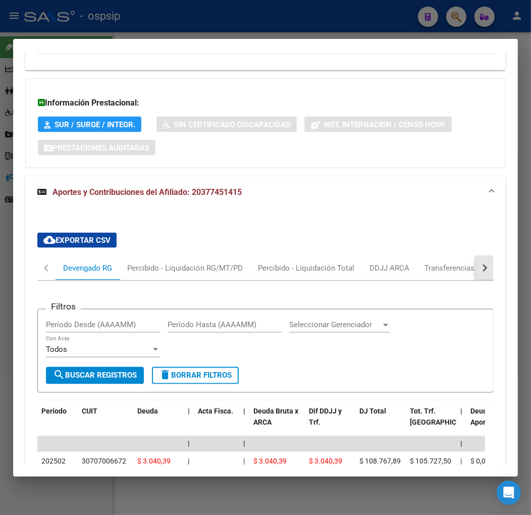
click at [479, 256] on button "button" at bounding box center [485, 268] width 18 height 24
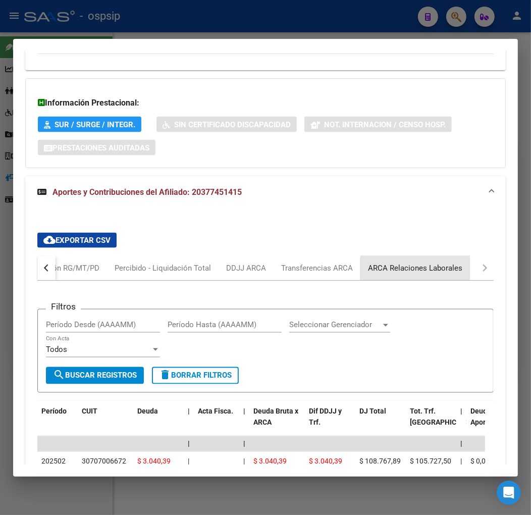
click at [433, 256] on div "ARCA Relaciones Laborales" at bounding box center [415, 268] width 110 height 24
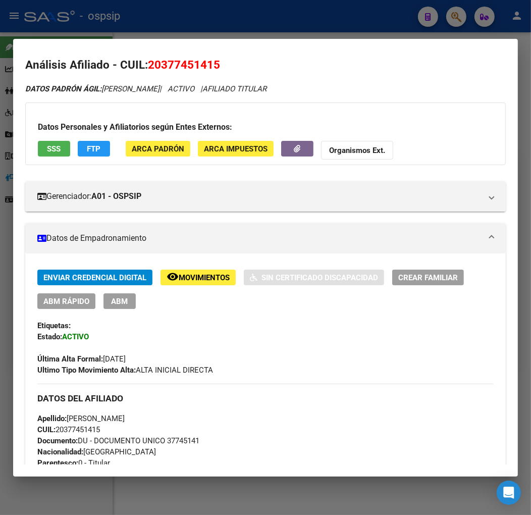
scroll to position [3, 0]
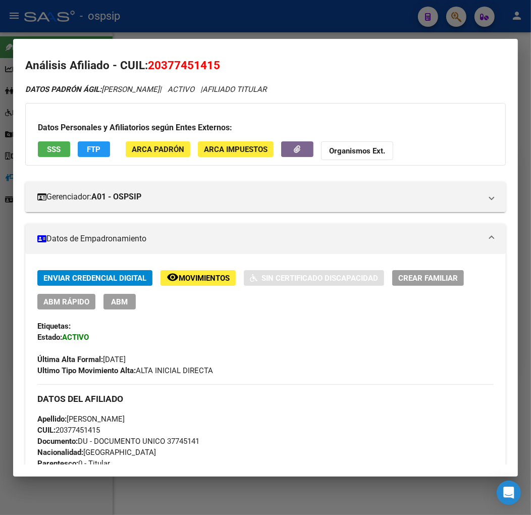
click at [94, 151] on span "FTP" at bounding box center [94, 149] width 14 height 9
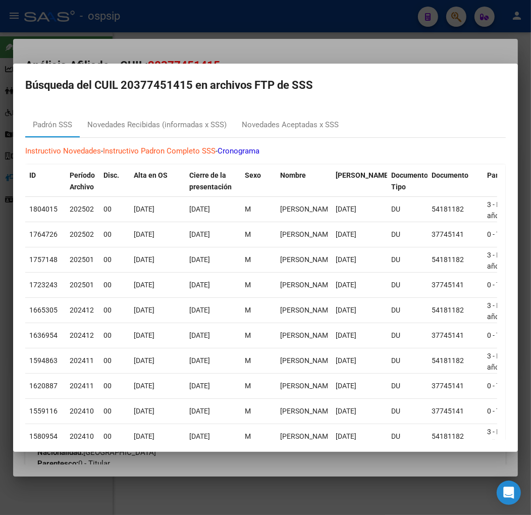
click at [337, 54] on div at bounding box center [265, 257] width 531 height 515
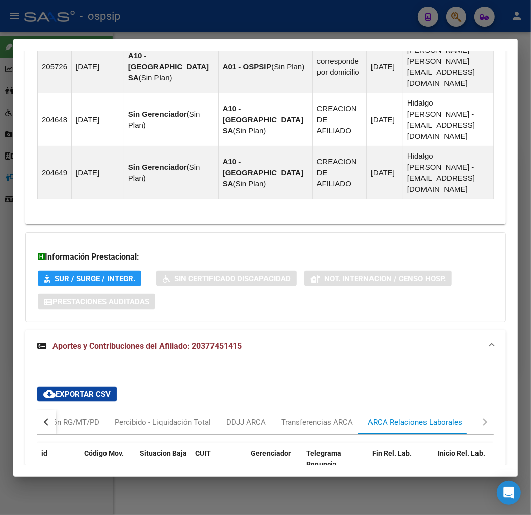
scroll to position [901, 0]
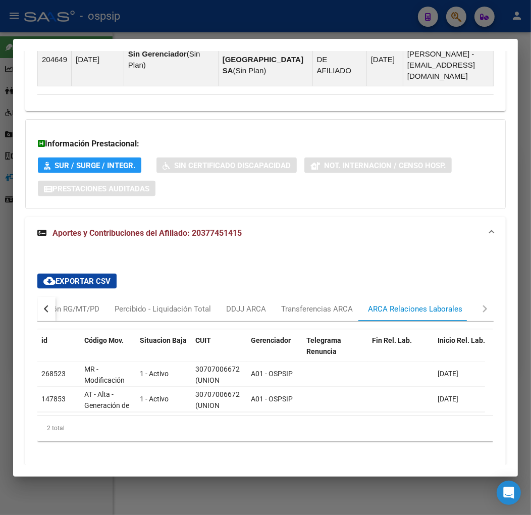
click at [45, 297] on button "button" at bounding box center [46, 309] width 18 height 24
click at [83, 303] on div "Devengado RG" at bounding box center [87, 308] width 49 height 11
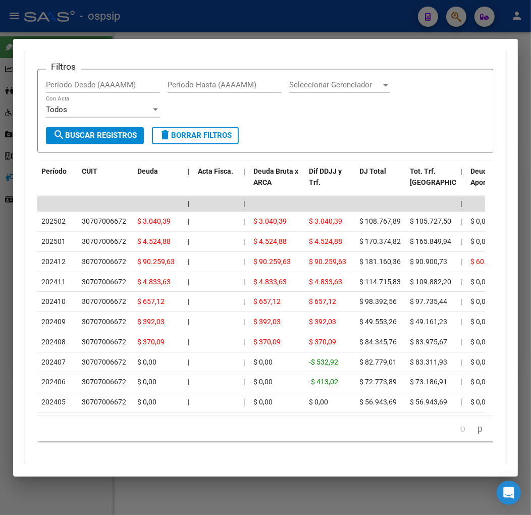
scroll to position [1069, 0]
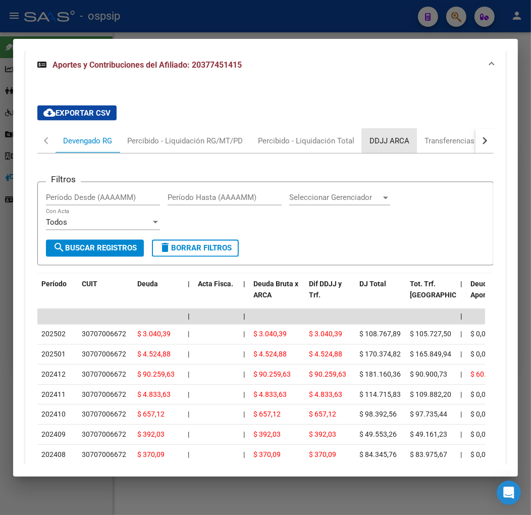
click at [401, 135] on div "DDJJ ARCA" at bounding box center [390, 140] width 40 height 11
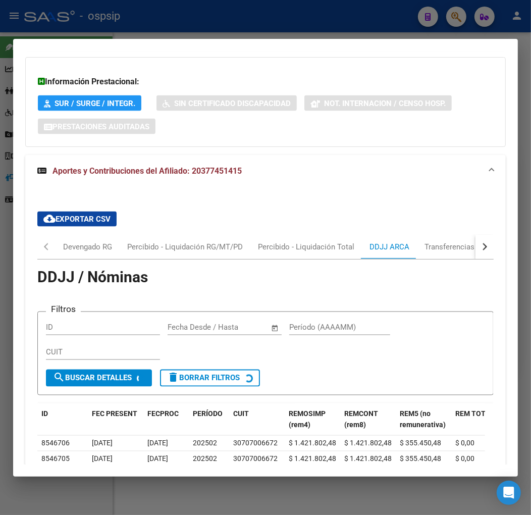
scroll to position [1007, 0]
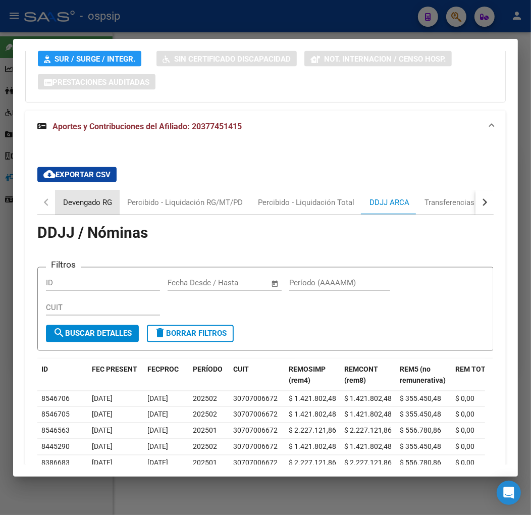
click at [70, 197] on div "Devengado RG" at bounding box center [87, 202] width 49 height 11
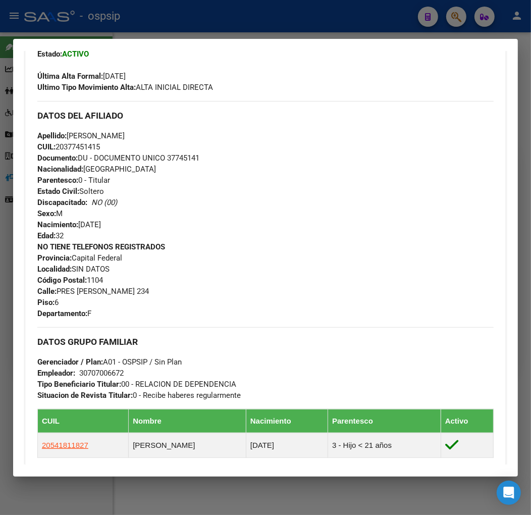
scroll to position [110, 0]
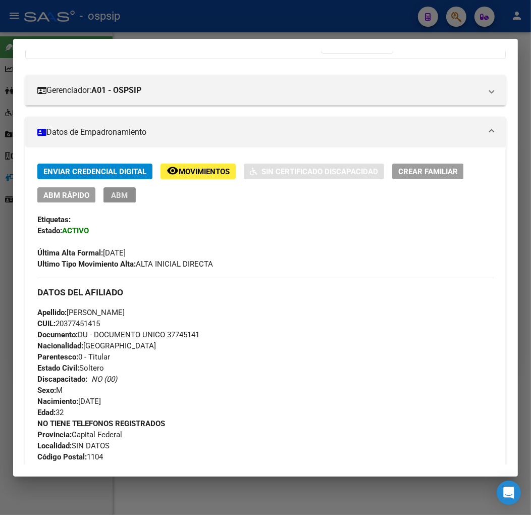
click at [118, 200] on button "ABM" at bounding box center [119, 195] width 32 height 16
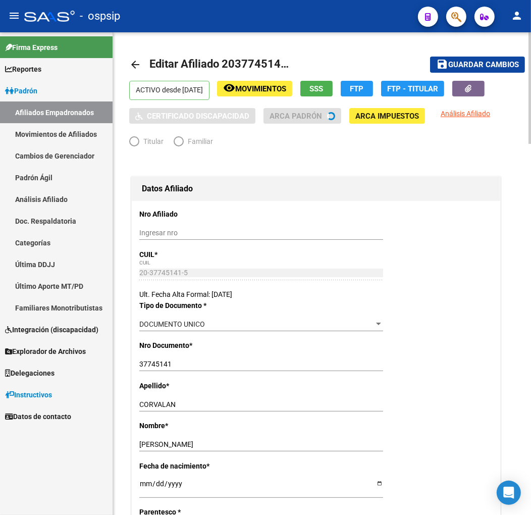
radio input "true"
type input "30-70700667-2"
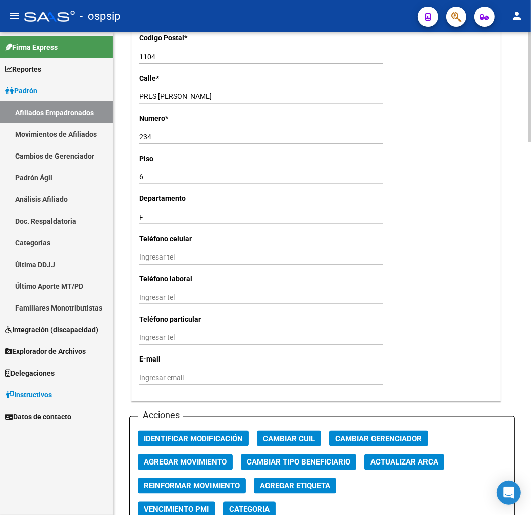
scroll to position [1178, 0]
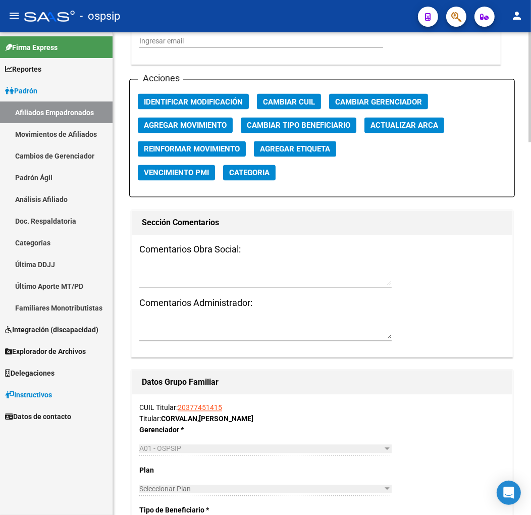
click at [175, 122] on span "Agregar Movimiento" at bounding box center [185, 125] width 83 height 9
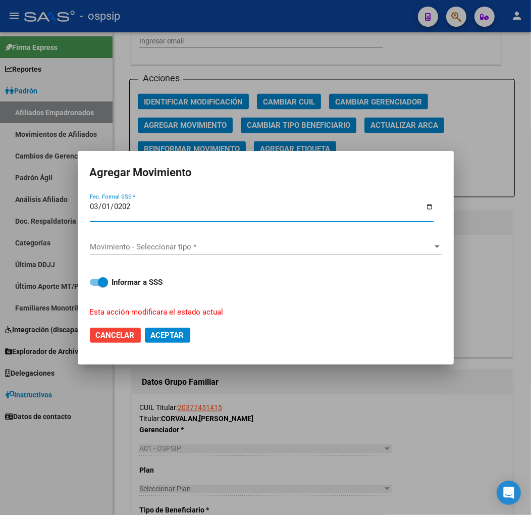
type input "[DATE]"
click at [246, 253] on div "Movimiento - Seleccionar tipo * Movimiento - Seleccionar tipo *" at bounding box center [266, 246] width 352 height 15
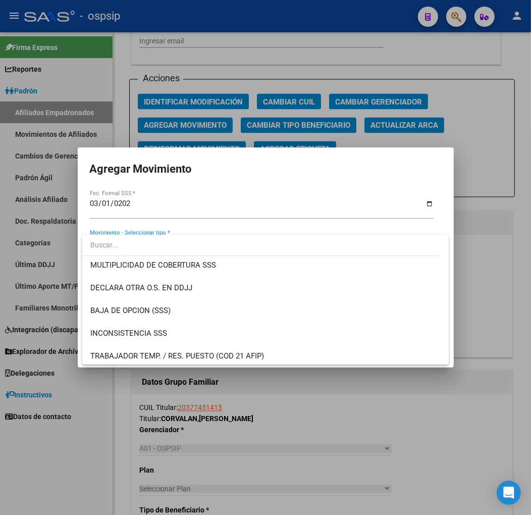
scroll to position [392, 0]
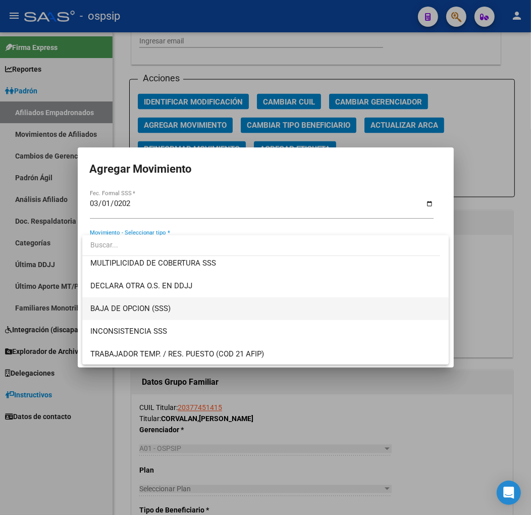
click at [257, 314] on span "BAJA DE OPCION (SSS)" at bounding box center [265, 308] width 350 height 23
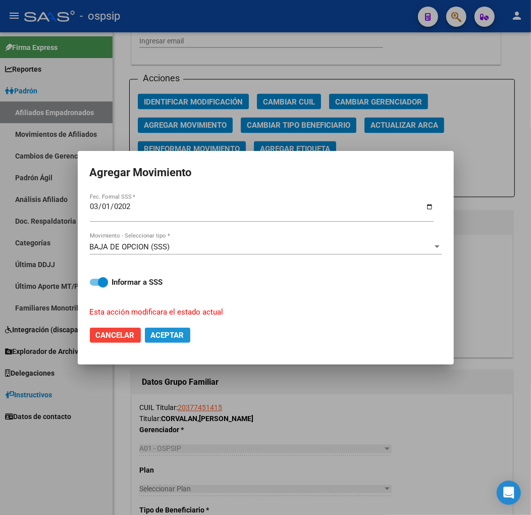
click at [184, 334] on span "Aceptar" at bounding box center [167, 335] width 33 height 9
checkbox input "false"
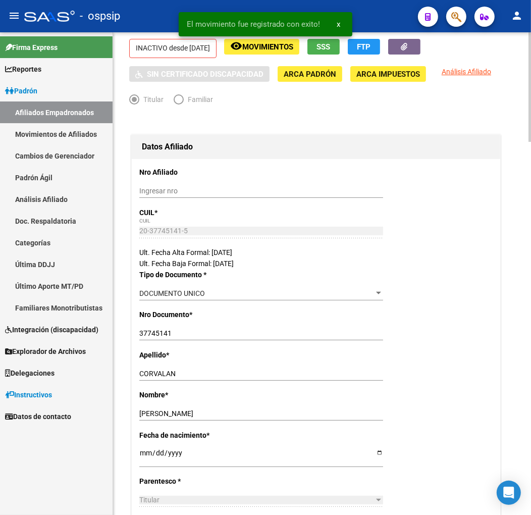
scroll to position [0, 0]
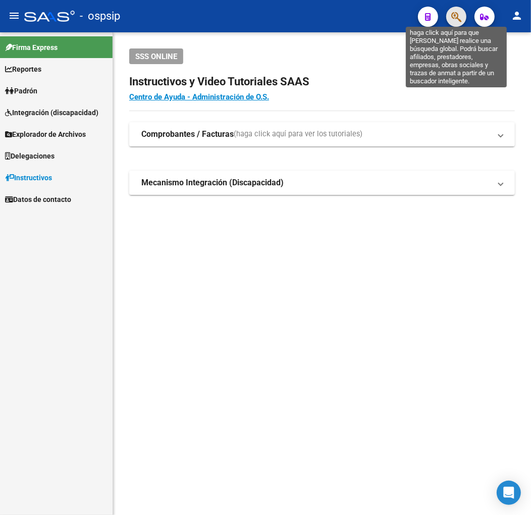
click at [451, 13] on icon "button" at bounding box center [456, 17] width 10 height 12
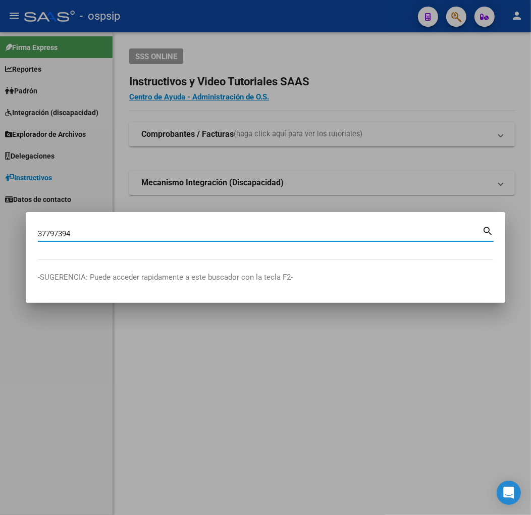
type input "37797394"
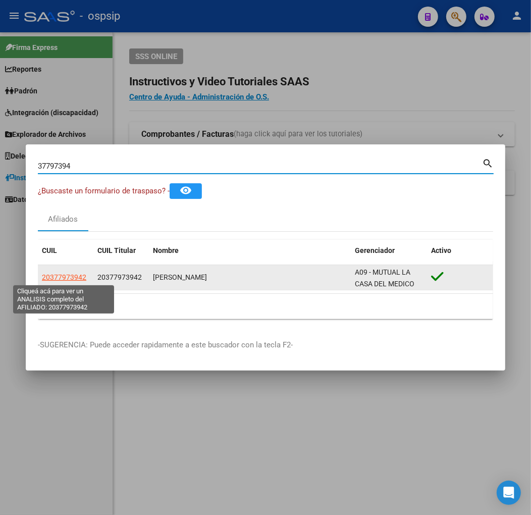
click at [69, 274] on span "20377973942" at bounding box center [64, 277] width 44 height 8
type textarea "20377973942"
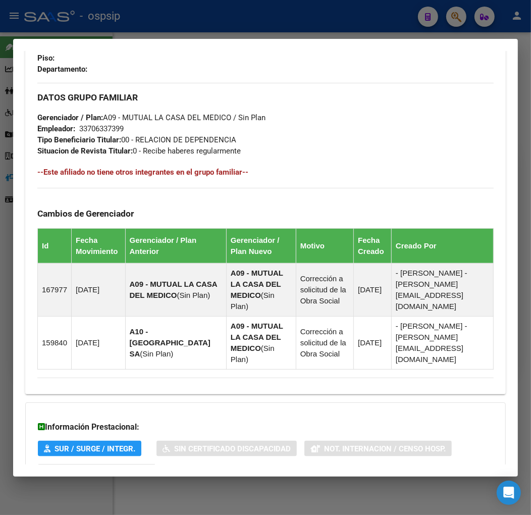
scroll to position [622, 0]
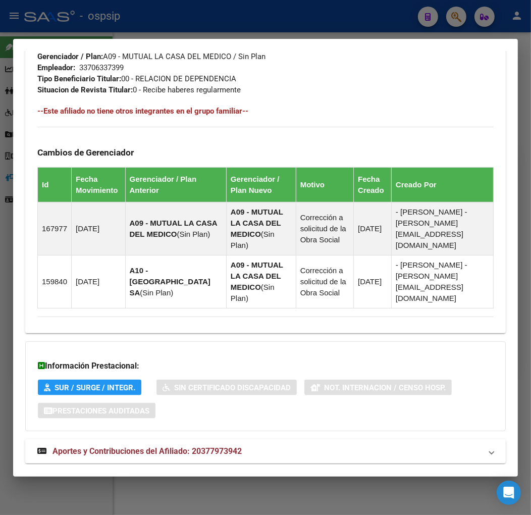
click at [293, 445] on mat-panel-title "Aportes y Contribuciones del Afiliado: 20377973942" at bounding box center [259, 451] width 444 height 12
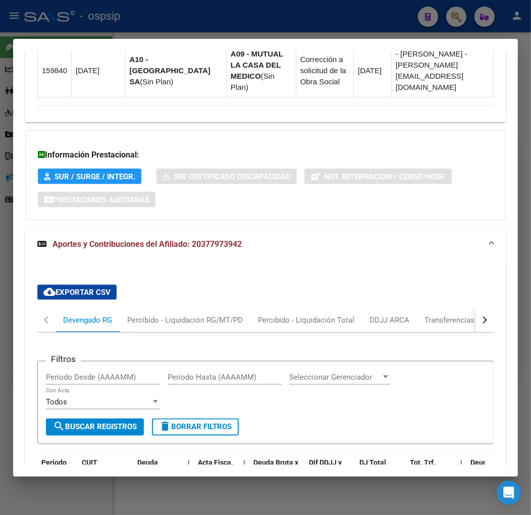
scroll to position [896, 0]
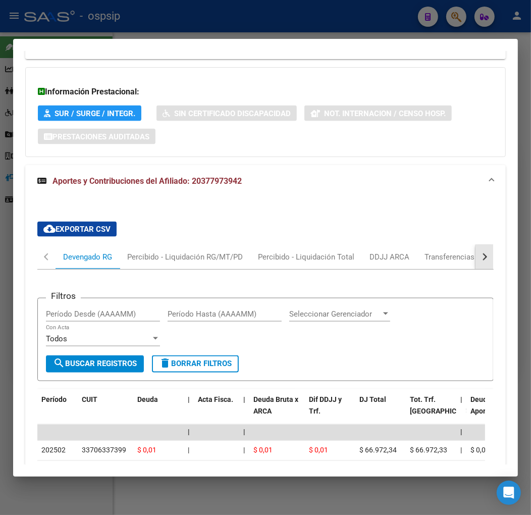
click at [479, 245] on button "button" at bounding box center [485, 257] width 18 height 24
click at [413, 245] on div "ARCA Relaciones Laborales" at bounding box center [415, 257] width 110 height 24
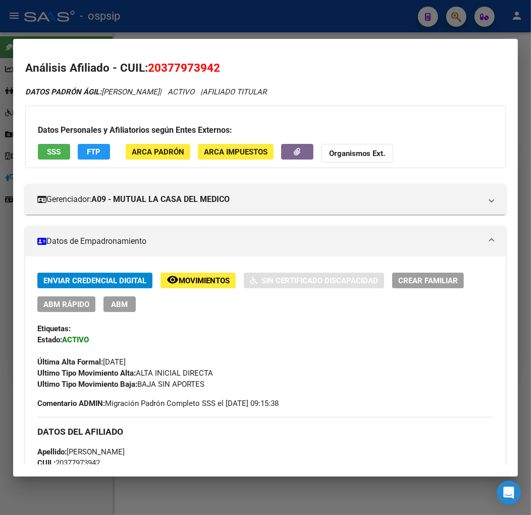
scroll to position [0, 0]
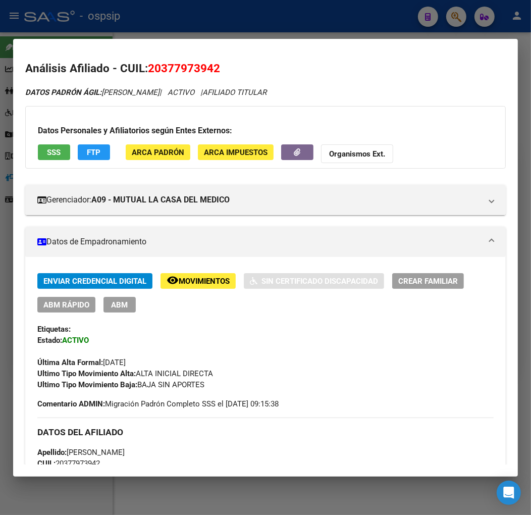
click at [97, 152] on span "FTP" at bounding box center [94, 152] width 14 height 9
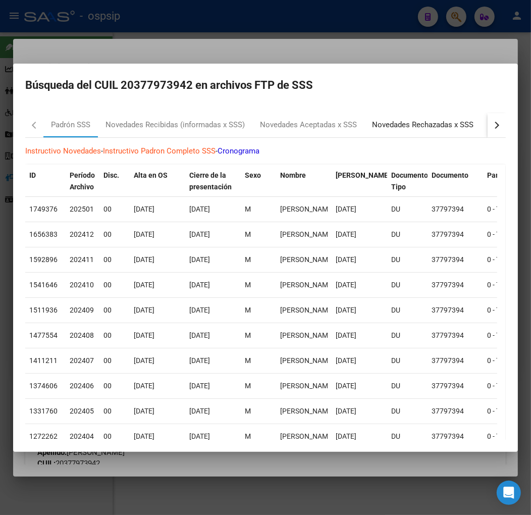
click at [444, 133] on div "Novedades Rechazadas x SSS" at bounding box center [422, 125] width 117 height 24
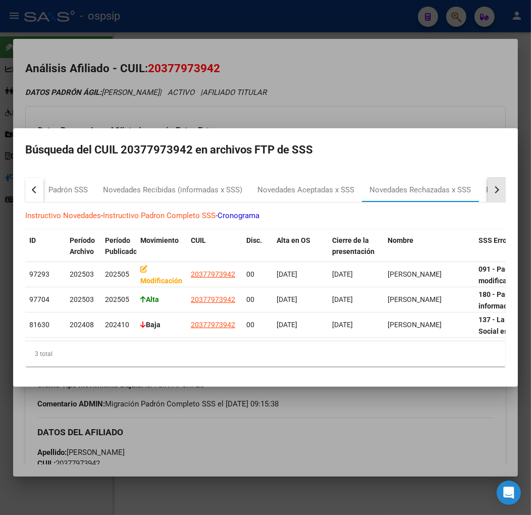
click at [500, 190] on button "button" at bounding box center [497, 190] width 18 height 24
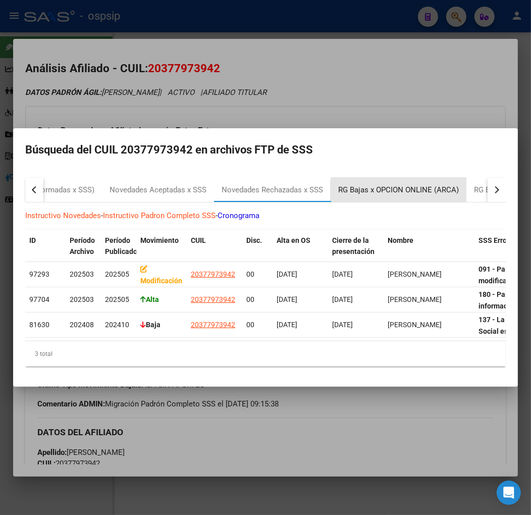
click at [409, 192] on div "RG Bajas x OPCION ONLINE (ARCA)" at bounding box center [399, 190] width 136 height 24
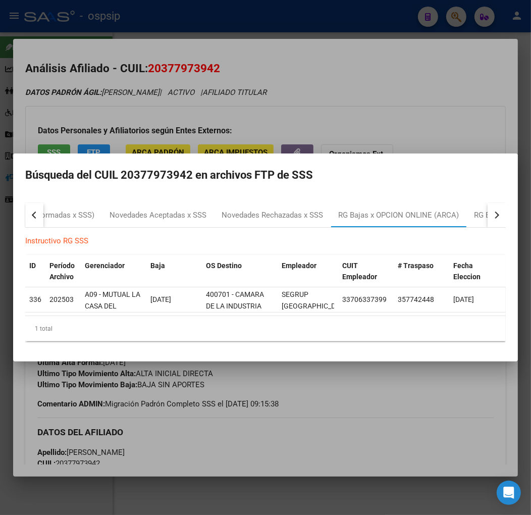
drag, startPoint x: 363, startPoint y: 446, endPoint x: 354, endPoint y: 439, distance: 11.2
click at [363, 441] on div at bounding box center [265, 257] width 531 height 515
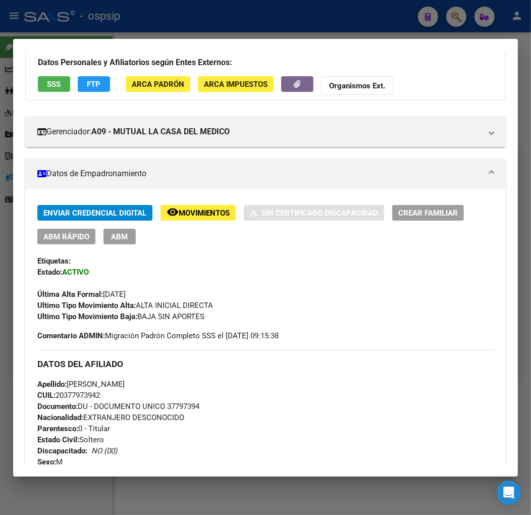
scroll to position [224, 0]
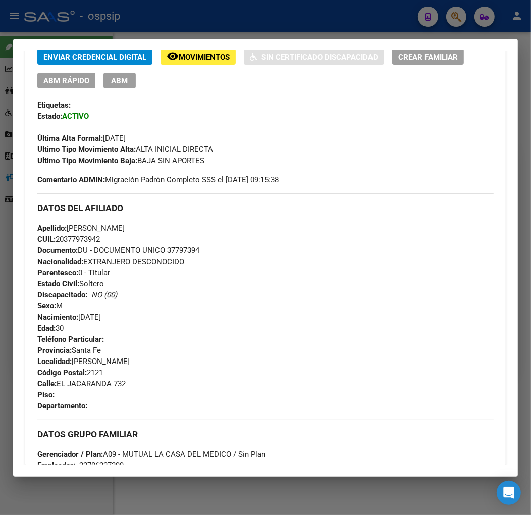
click at [127, 83] on span "ABM" at bounding box center [120, 80] width 17 height 9
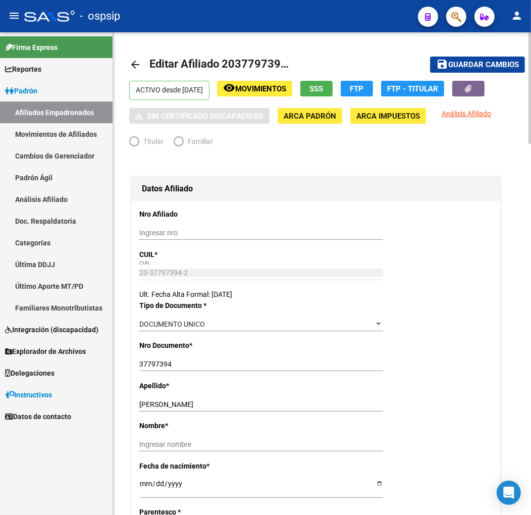
radio input "true"
type input "33-70633739-9"
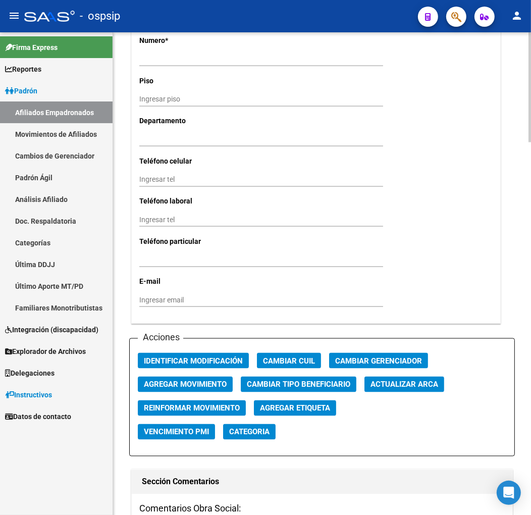
scroll to position [1066, 0]
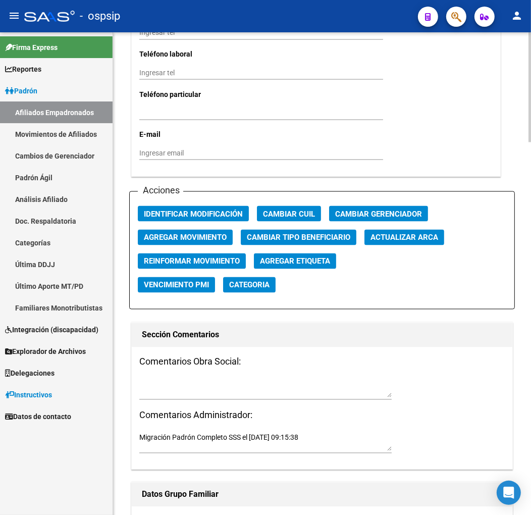
click at [216, 236] on span "Agregar Movimiento" at bounding box center [185, 237] width 83 height 9
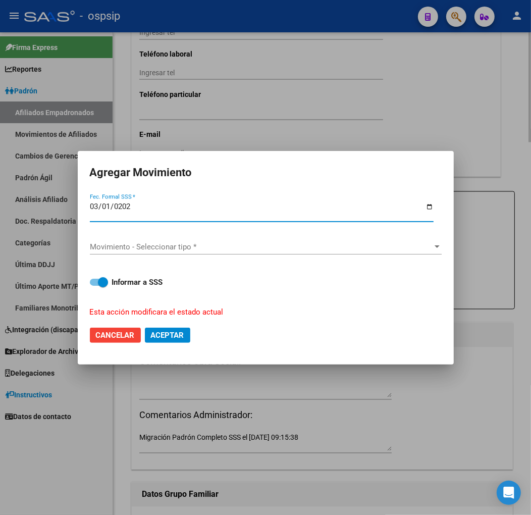
type input "[DATE]"
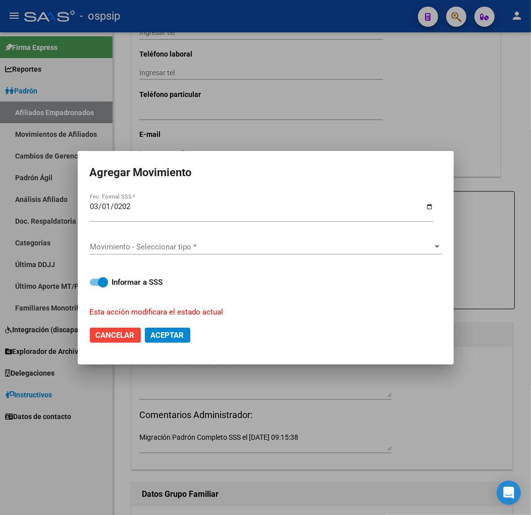
click at [217, 236] on div "Movimiento - Seleccionar tipo * Movimiento - Seleccionar tipo *" at bounding box center [266, 247] width 352 height 33
click at [218, 243] on span "Movimiento - Seleccionar tipo *" at bounding box center [261, 246] width 343 height 9
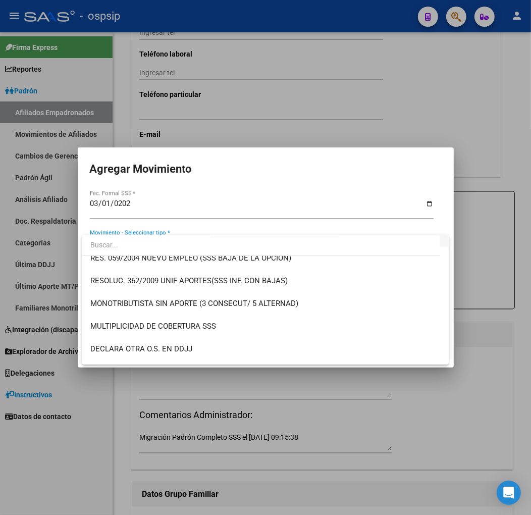
scroll to position [336, 0]
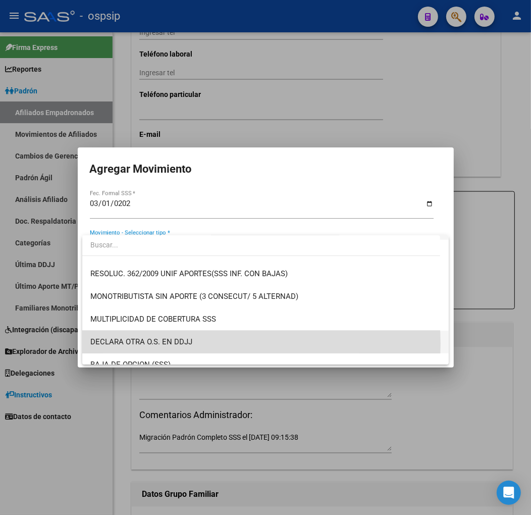
click at [207, 343] on span "DECLARA OTRA O.S. EN DDJJ" at bounding box center [265, 342] width 350 height 23
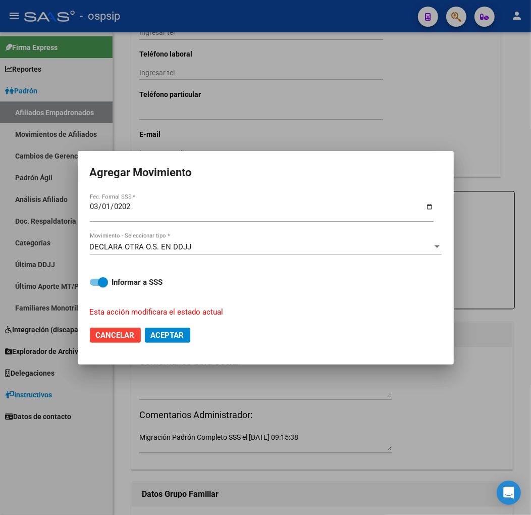
click at [212, 236] on div "DECLARA OTRA O.S. EN DDJJ Movimiento - Seleccionar tipo *" at bounding box center [266, 247] width 352 height 33
click at [210, 246] on div "DECLARA OTRA O.S. EN DDJJ" at bounding box center [261, 246] width 343 height 9
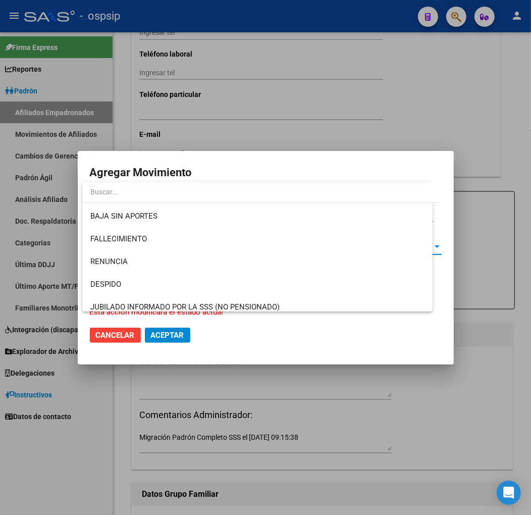
scroll to position [379, 0]
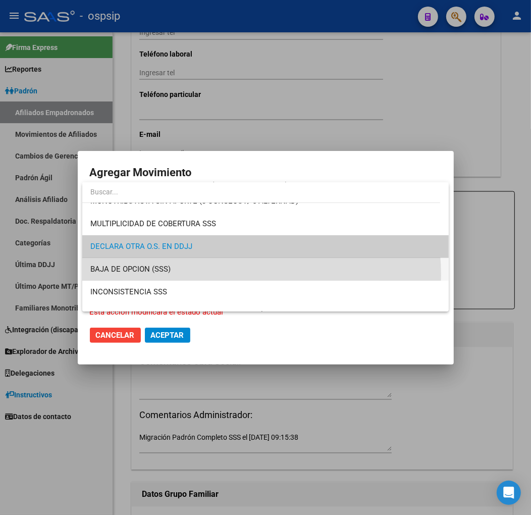
click at [218, 275] on span "BAJA DE OPCION (SSS)" at bounding box center [265, 269] width 350 height 23
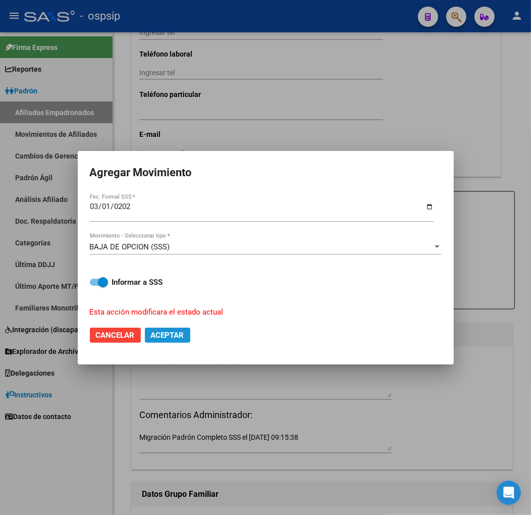
click at [164, 331] on span "Aceptar" at bounding box center [167, 335] width 33 height 9
checkbox input "false"
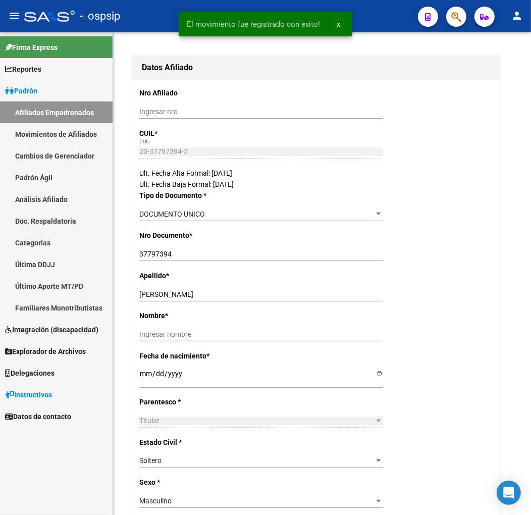
scroll to position [0, 0]
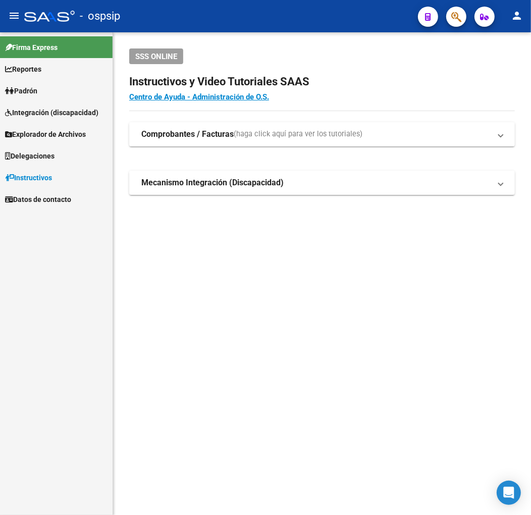
click at [450, 14] on button "button" at bounding box center [456, 17] width 20 height 20
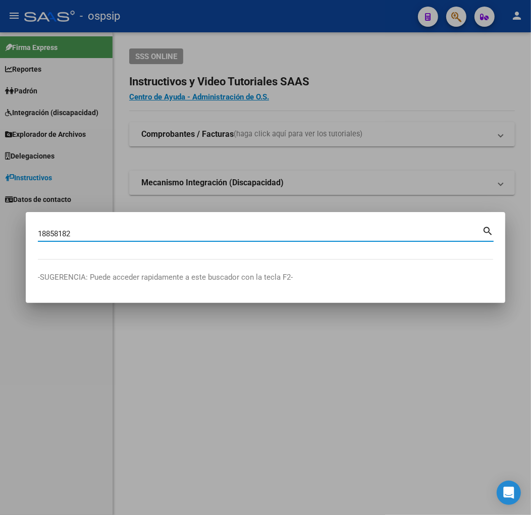
type input "18858182"
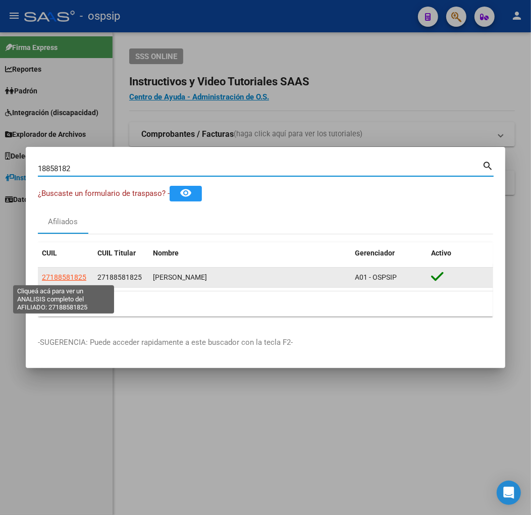
click at [64, 277] on span "27188581825" at bounding box center [64, 277] width 44 height 8
type textarea "27188581825"
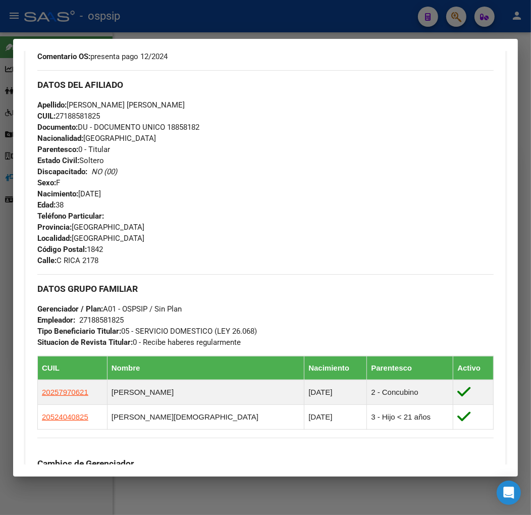
scroll to position [647, 0]
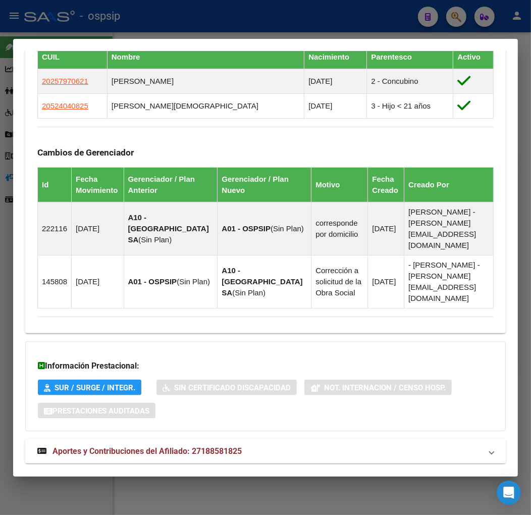
click at [295, 439] on mat-expansion-panel-header "Aportes y Contribuciones del Afiliado: 27188581825" at bounding box center [265, 451] width 481 height 24
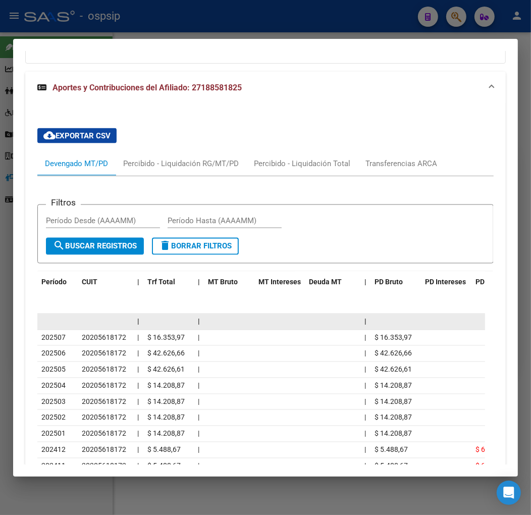
scroll to position [1016, 0]
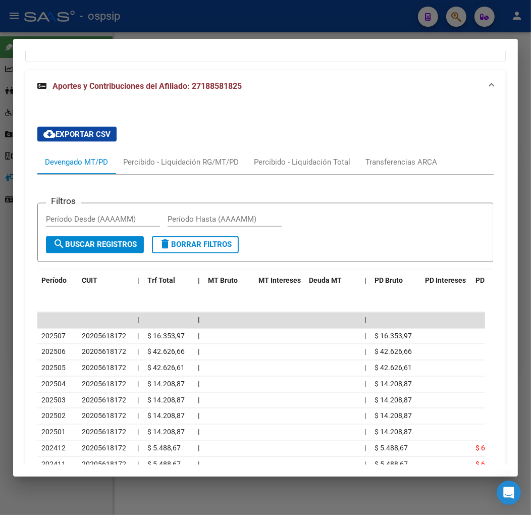
click at [177, 27] on div at bounding box center [265, 257] width 531 height 515
drag, startPoint x: 177, startPoint y: 27, endPoint x: 180, endPoint y: 37, distance: 10.5
click at [177, 30] on div at bounding box center [265, 257] width 531 height 515
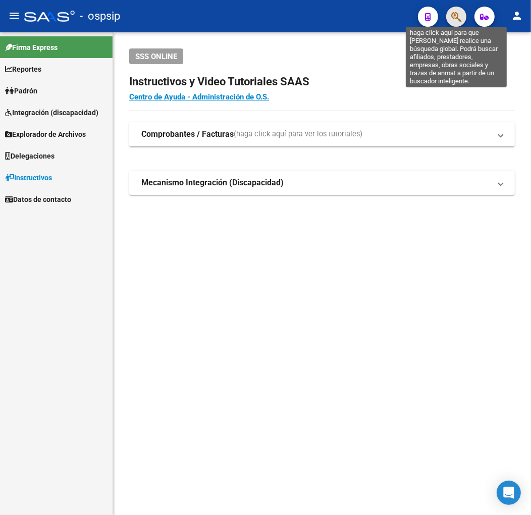
click at [452, 14] on icon "button" at bounding box center [456, 17] width 10 height 12
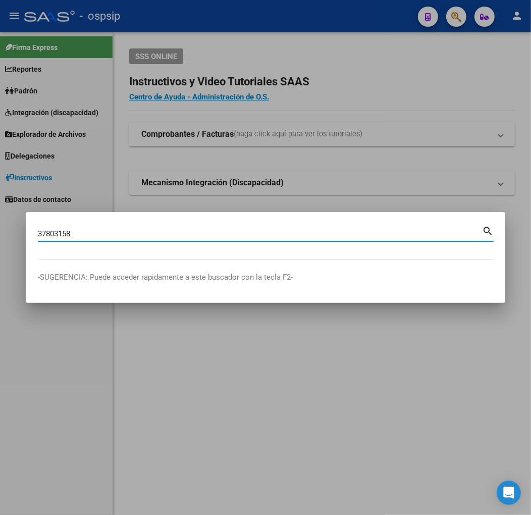
type input "37803158"
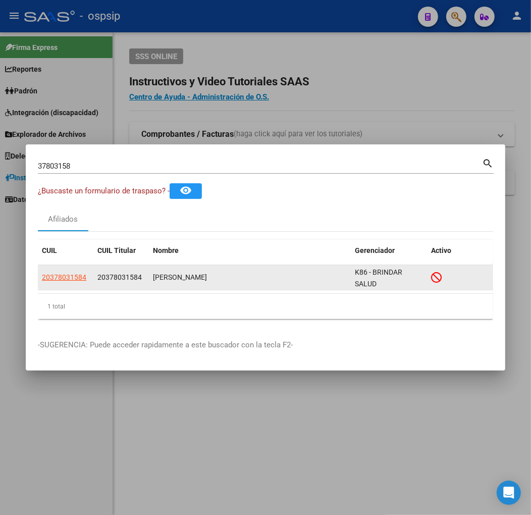
click at [69, 281] on app-link-go-to "20378031584" at bounding box center [64, 278] width 44 height 12
click at [69, 276] on span "20378031584" at bounding box center [64, 277] width 44 height 8
type textarea "20378031584"
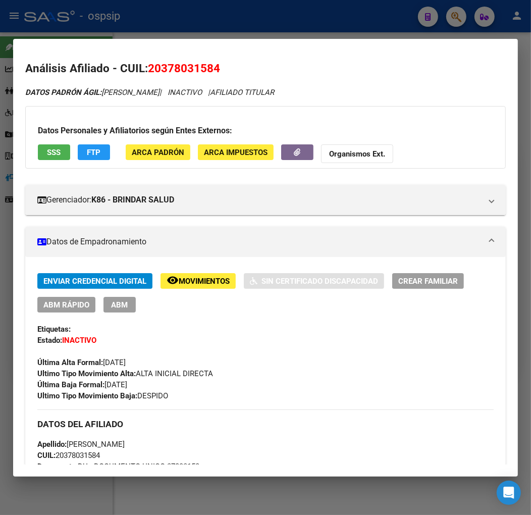
click at [314, 37] on div at bounding box center [265, 257] width 531 height 515
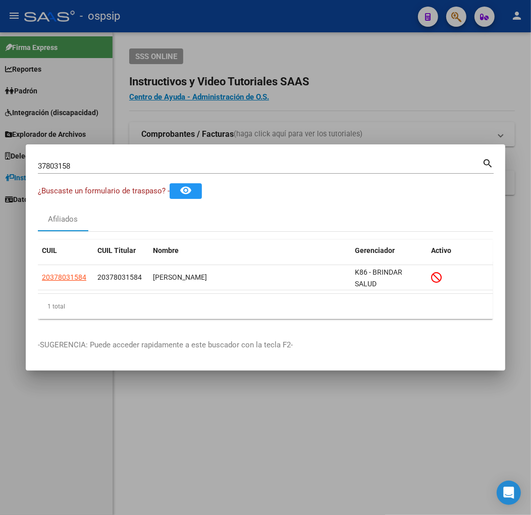
click at [314, 34] on div at bounding box center [265, 257] width 531 height 515
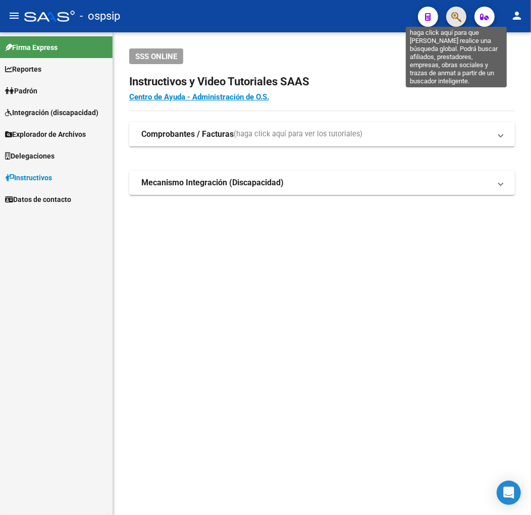
click at [454, 11] on icon "button" at bounding box center [456, 17] width 10 height 12
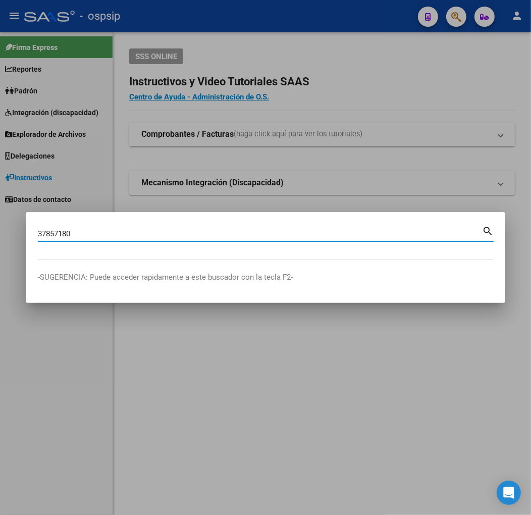
type input "37857180"
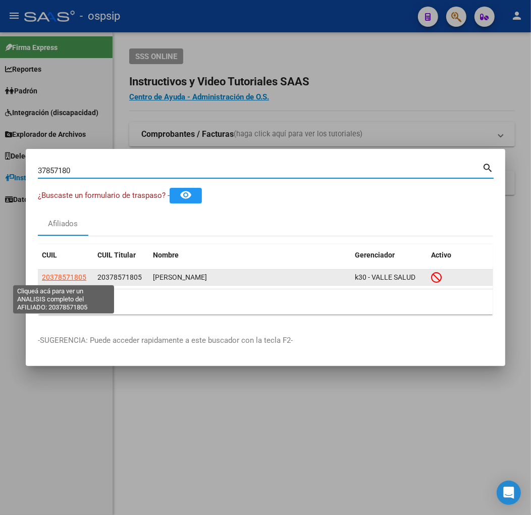
click at [57, 275] on span "20378571805" at bounding box center [64, 277] width 44 height 8
type textarea "20378571805"
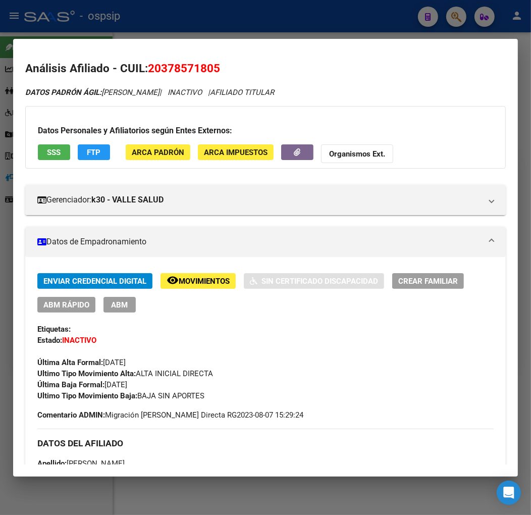
click at [312, 21] on div at bounding box center [265, 257] width 531 height 515
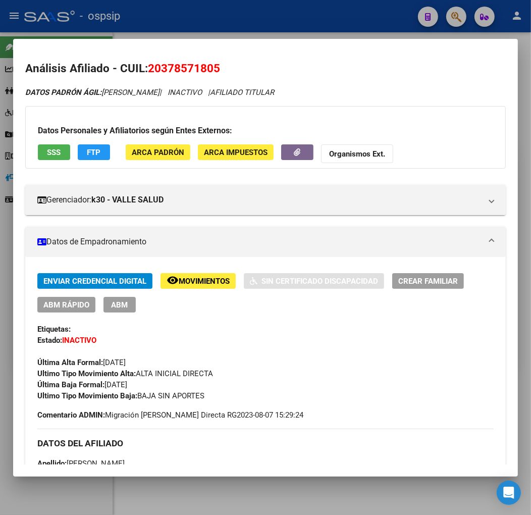
drag, startPoint x: 312, startPoint y: 21, endPoint x: 324, endPoint y: 34, distance: 17.5
click at [321, 33] on div at bounding box center [265, 257] width 531 height 515
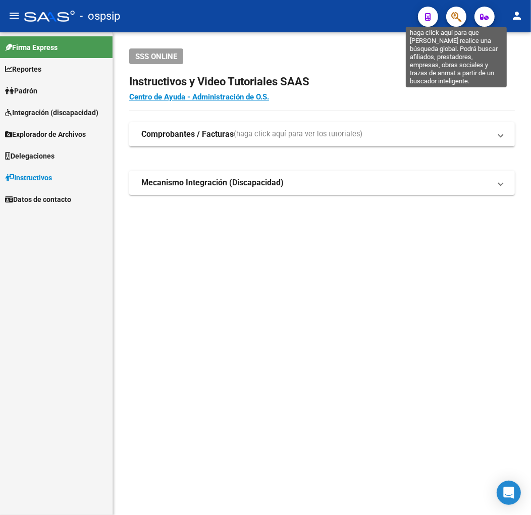
click at [458, 12] on icon "button" at bounding box center [456, 17] width 10 height 12
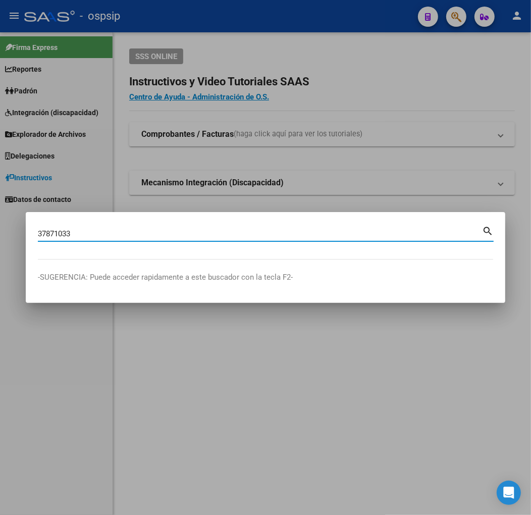
type input "37871033"
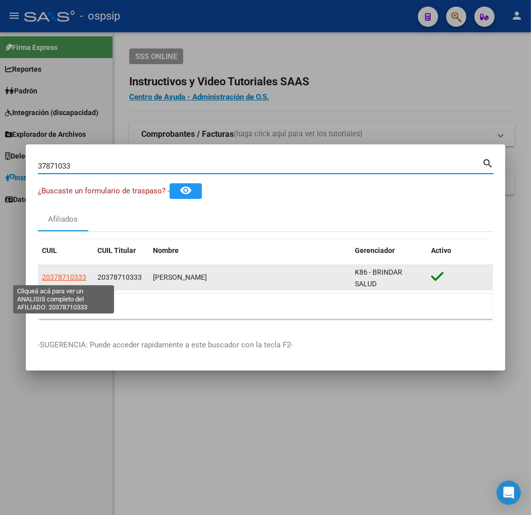
click at [61, 278] on span "20378710333" at bounding box center [64, 277] width 44 height 8
type textarea "20378710333"
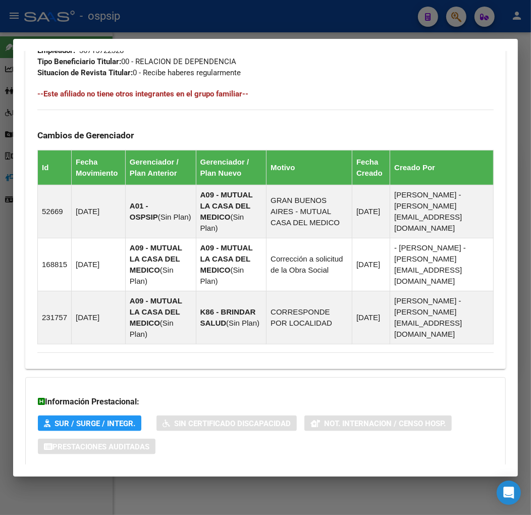
scroll to position [675, 0]
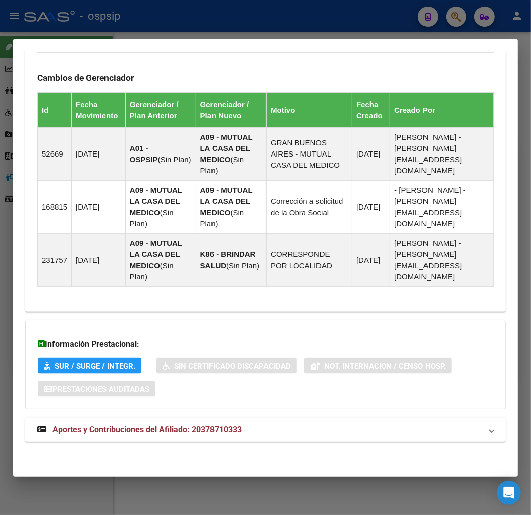
click at [279, 425] on mat-panel-title "Aportes y Contribuciones del Afiliado: 20378710333" at bounding box center [259, 430] width 444 height 12
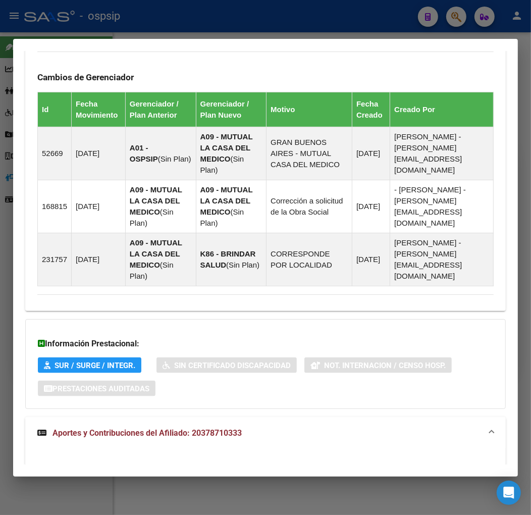
scroll to position [949, 0]
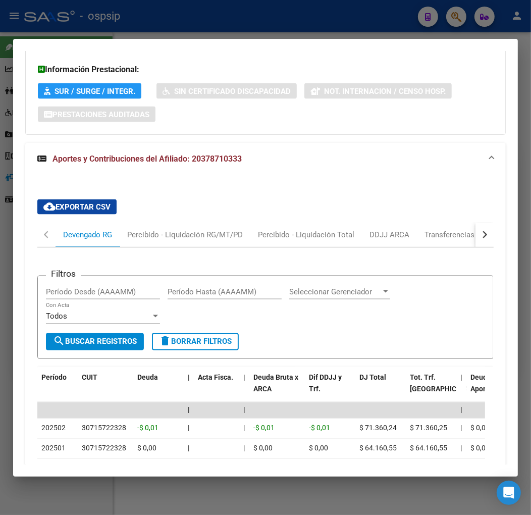
click at [476, 235] on button "button" at bounding box center [485, 235] width 18 height 24
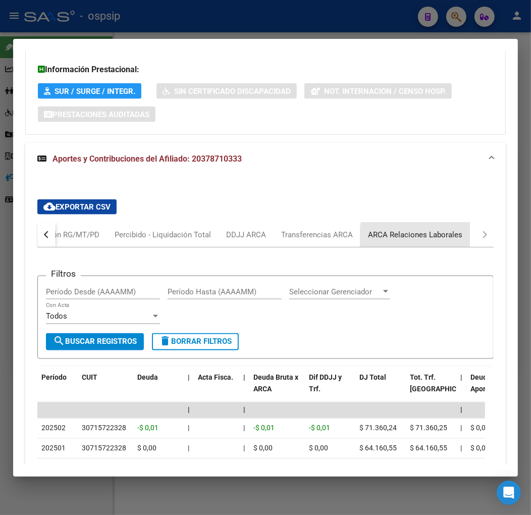
click at [446, 238] on div "ARCA Relaciones Laborales" at bounding box center [415, 234] width 94 height 11
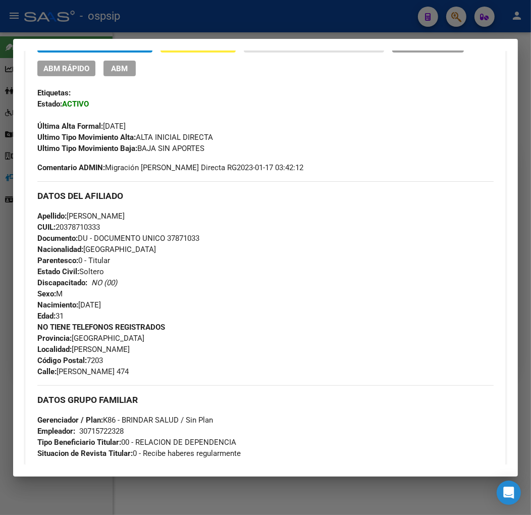
scroll to position [235, 0]
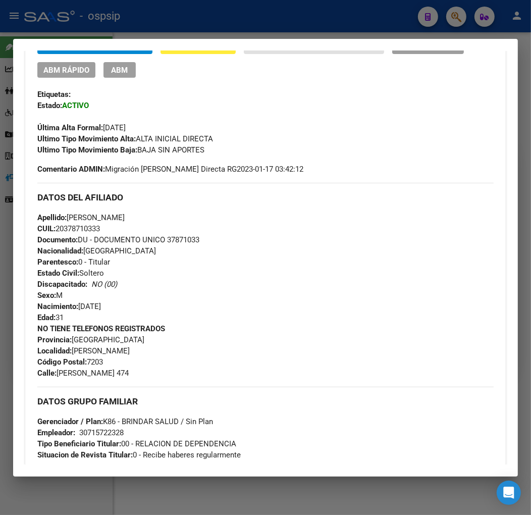
click at [132, 79] on div "Enviar Credencial Digital remove_red_eye Movimientos Sin Certificado Discapacid…" at bounding box center [265, 96] width 456 height 117
click at [132, 76] on button "ABM" at bounding box center [119, 70] width 32 height 16
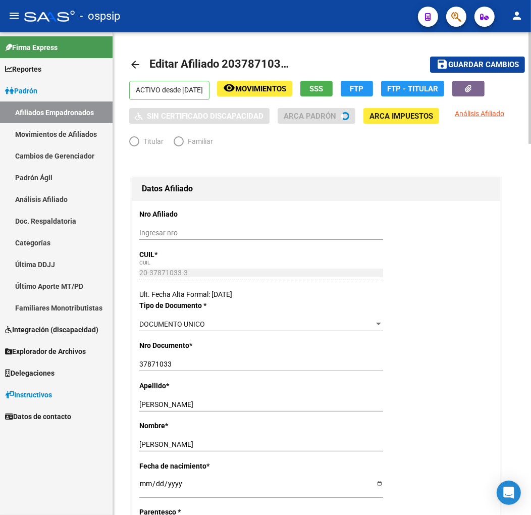
radio input "true"
type input "30-71572232-8"
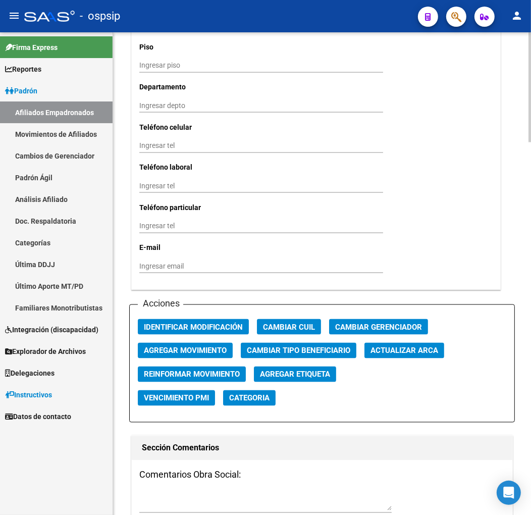
scroll to position [1178, 0]
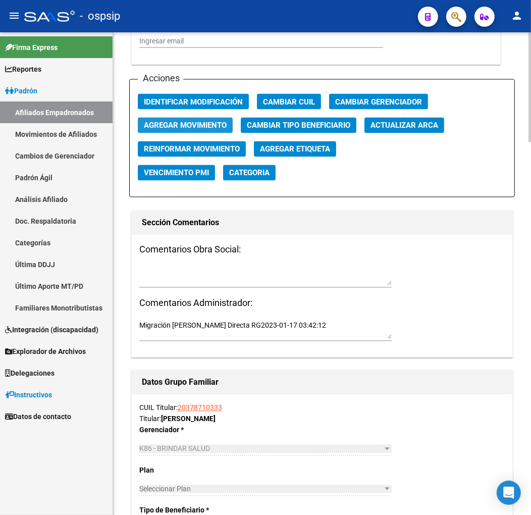
click at [204, 129] on span "Agregar Movimiento" at bounding box center [185, 125] width 83 height 9
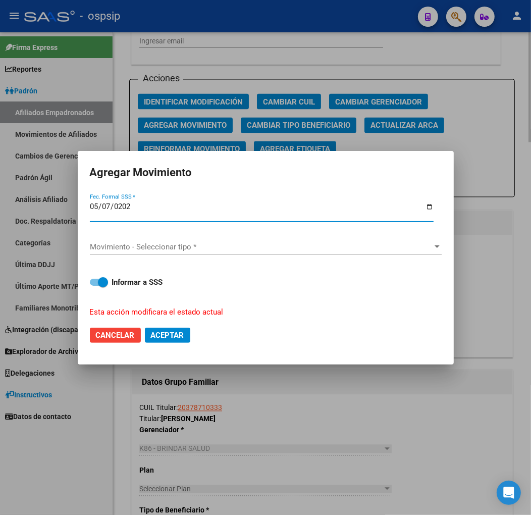
type input "[DATE]"
drag, startPoint x: 219, startPoint y: 235, endPoint x: 221, endPoint y: 241, distance: 6.4
click at [221, 241] on div "Movimiento - Seleccionar tipo * Movimiento - Seleccionar tipo *" at bounding box center [266, 247] width 352 height 33
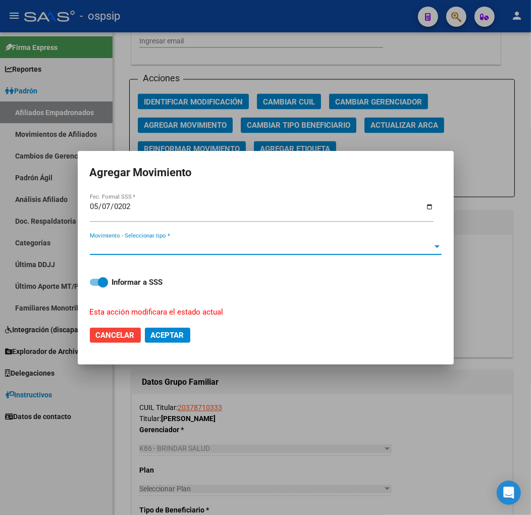
click at [221, 242] on span "Movimiento - Seleccionar tipo *" at bounding box center [261, 246] width 343 height 9
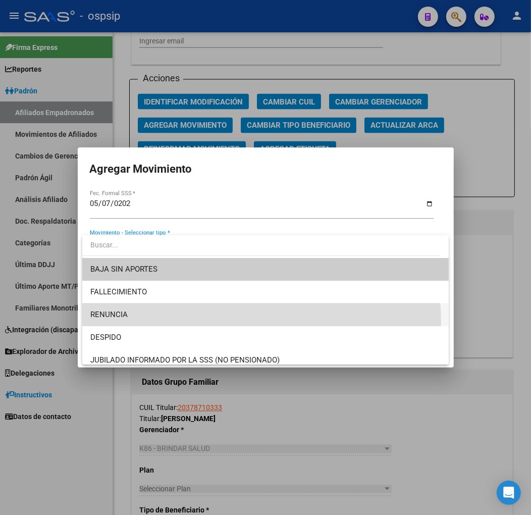
click at [203, 322] on span "RENUNCIA" at bounding box center [265, 314] width 350 height 23
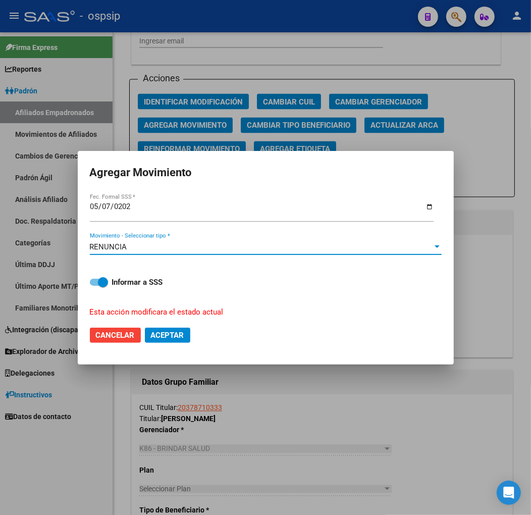
click at [162, 331] on span "Aceptar" at bounding box center [167, 335] width 33 height 9
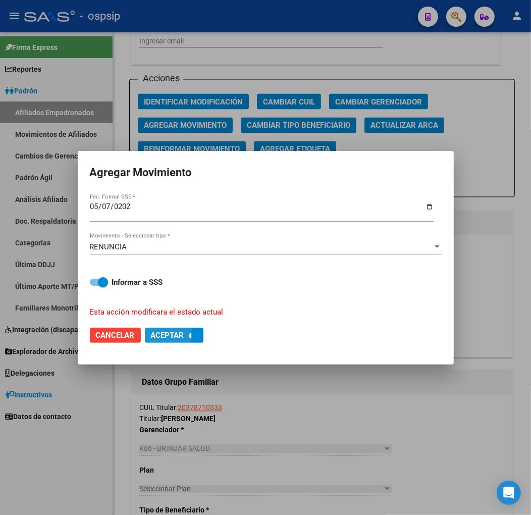
checkbox input "false"
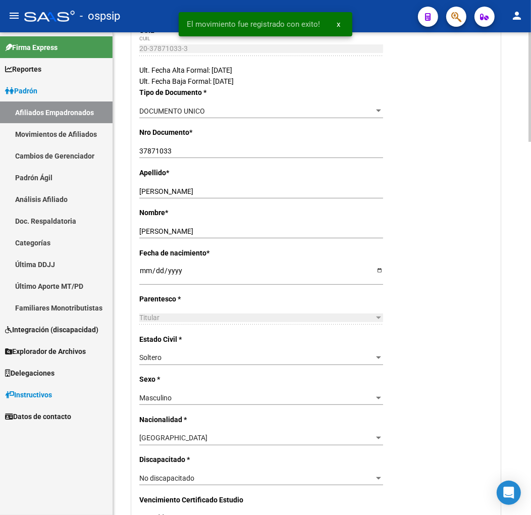
scroll to position [0, 0]
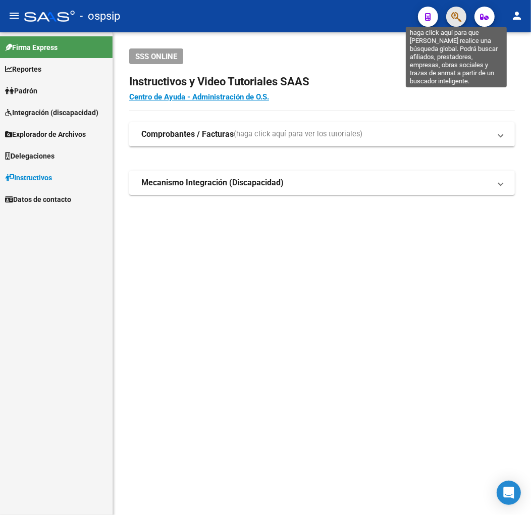
click at [454, 18] on icon "button" at bounding box center [456, 17] width 10 height 12
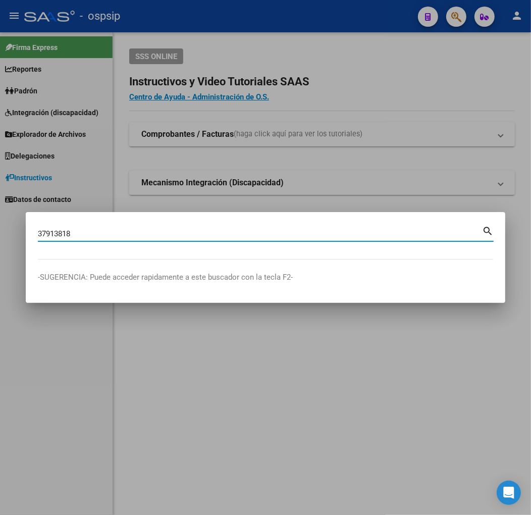
type input "37913818"
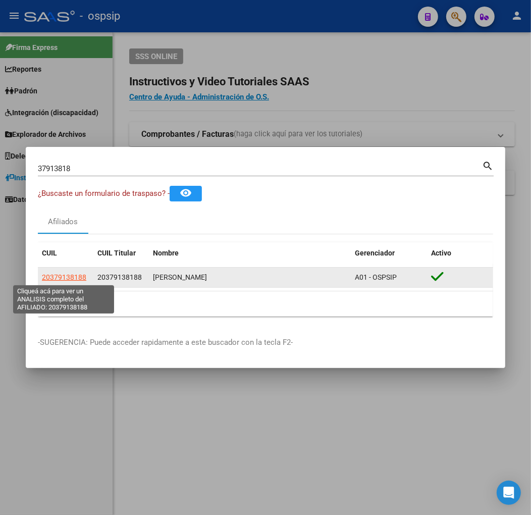
click at [68, 274] on span "20379138188" at bounding box center [64, 277] width 44 height 8
type textarea "20379138188"
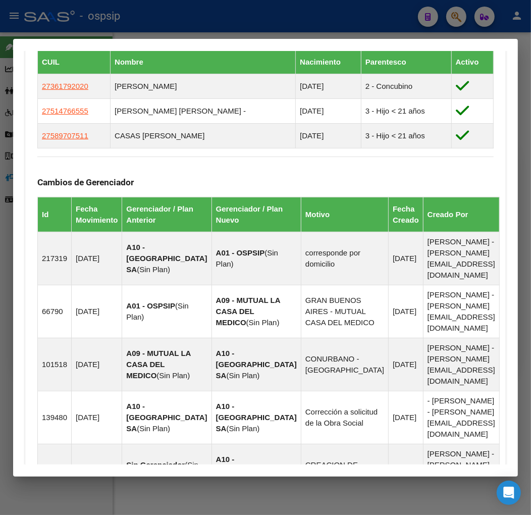
scroll to position [820, 0]
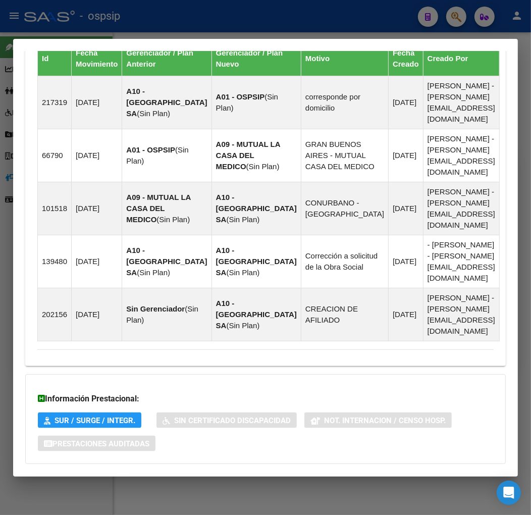
click at [349, 478] on mat-panel-title "Aportes y Contribuciones del Afiliado: 20379138188" at bounding box center [259, 484] width 444 height 12
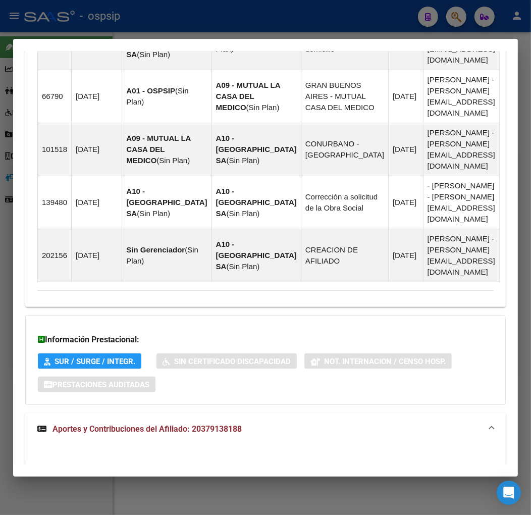
scroll to position [1094, 0]
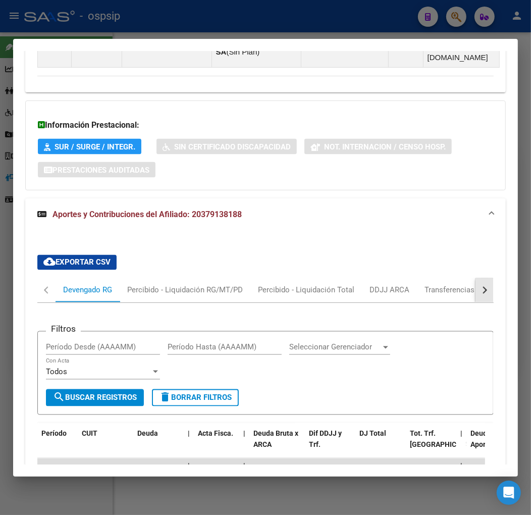
click at [484, 278] on button "button" at bounding box center [485, 290] width 18 height 24
drag, startPoint x: 465, startPoint y: 236, endPoint x: 468, endPoint y: 244, distance: 8.5
click at [464, 278] on div "ARCA Relaciones Laborales" at bounding box center [416, 290] width 110 height 24
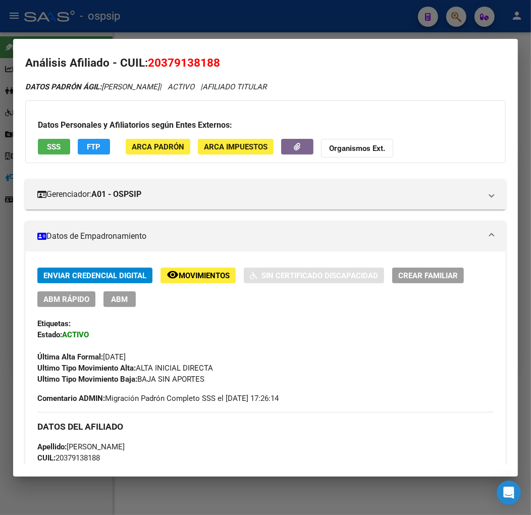
scroll to position [0, 0]
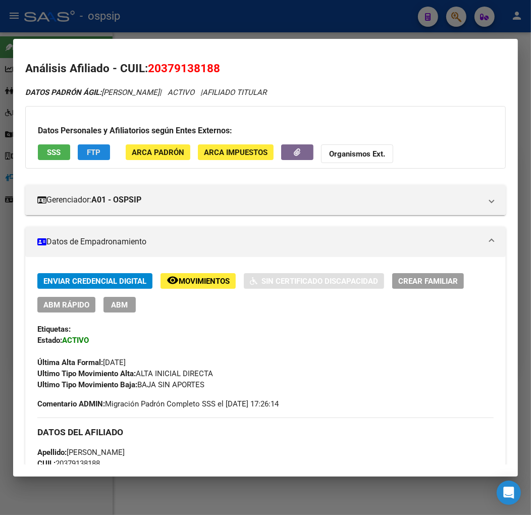
click at [78, 150] on button "FTP" at bounding box center [94, 152] width 32 height 16
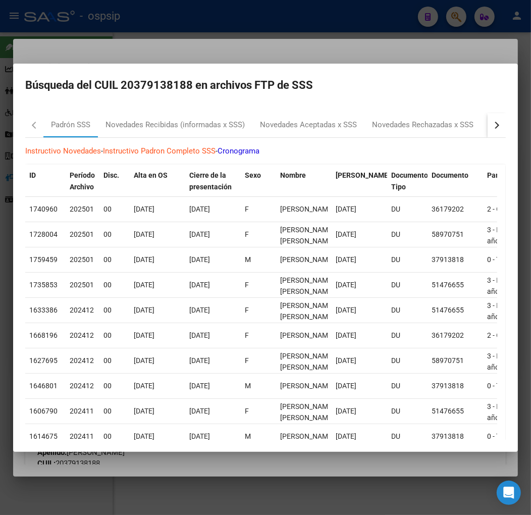
click at [496, 124] on button "button" at bounding box center [497, 125] width 18 height 24
click at [299, 125] on div "RG Bajas x OPCION ONLINE (ARCA)" at bounding box center [340, 125] width 121 height 12
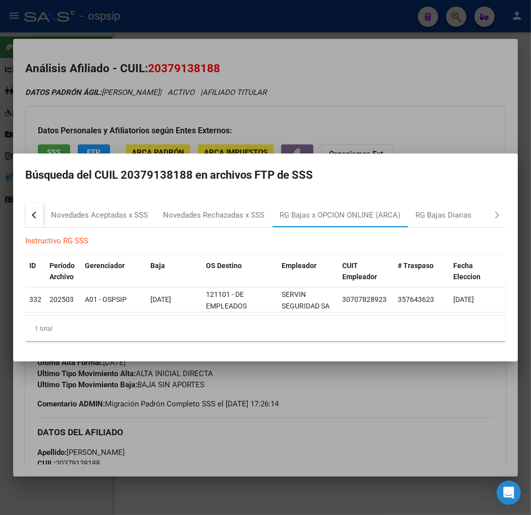
drag, startPoint x: 273, startPoint y: 440, endPoint x: 269, endPoint y: 434, distance: 7.2
click at [274, 436] on div at bounding box center [265, 257] width 531 height 515
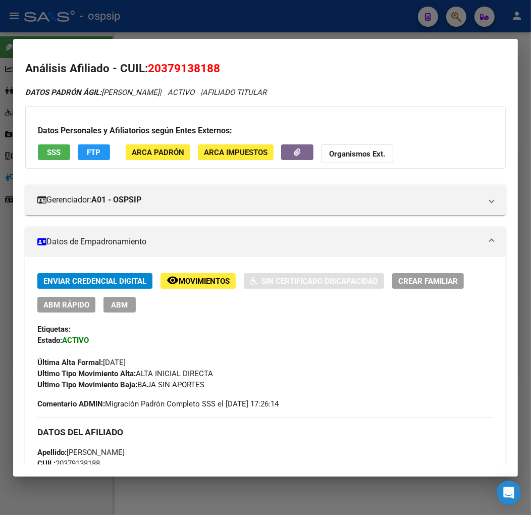
click at [114, 304] on span "ABM" at bounding box center [120, 304] width 17 height 9
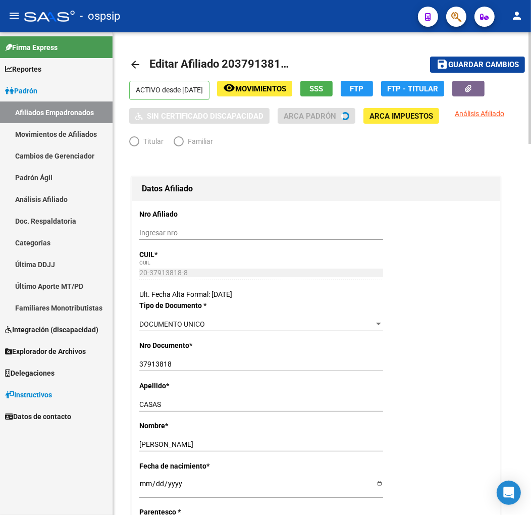
radio input "true"
type input "30-70782892-3"
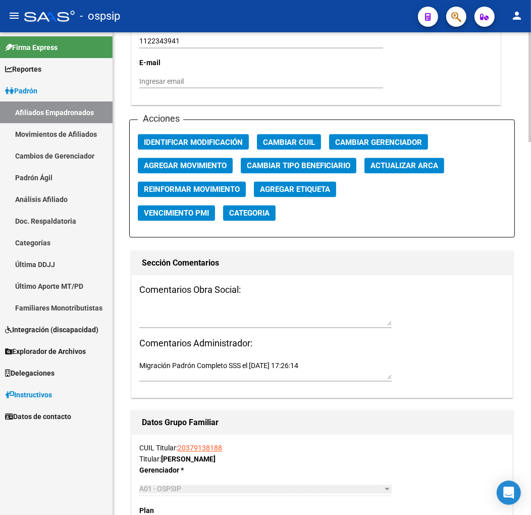
scroll to position [1122, 0]
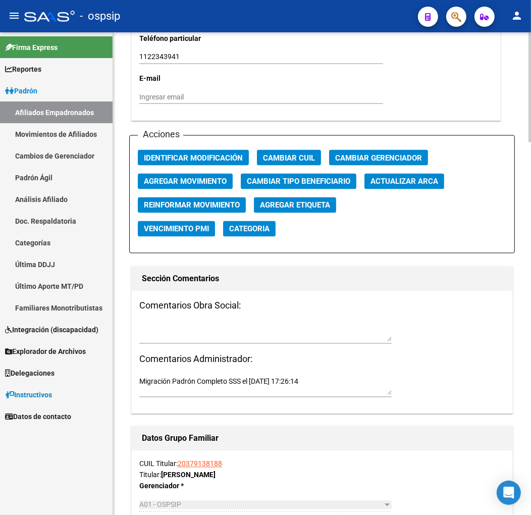
click at [199, 180] on span "Agregar Movimiento" at bounding box center [185, 181] width 83 height 9
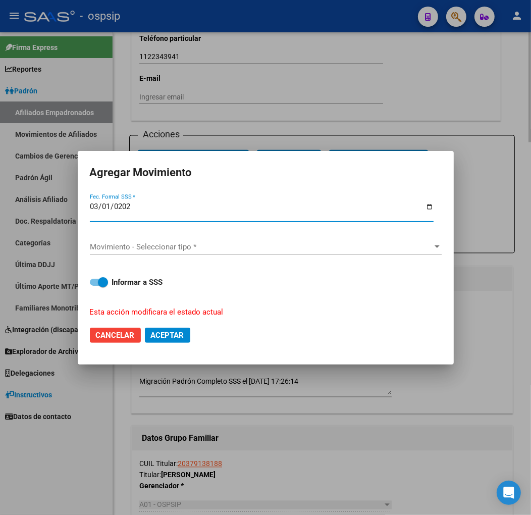
type input "[DATE]"
click at [228, 246] on span "Movimiento - Seleccionar tipo *" at bounding box center [261, 246] width 343 height 9
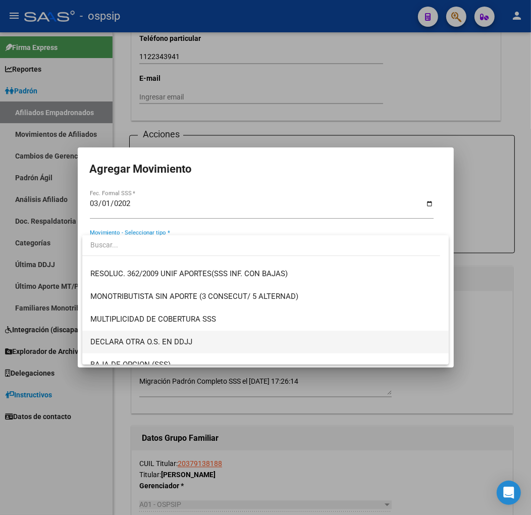
scroll to position [392, 0]
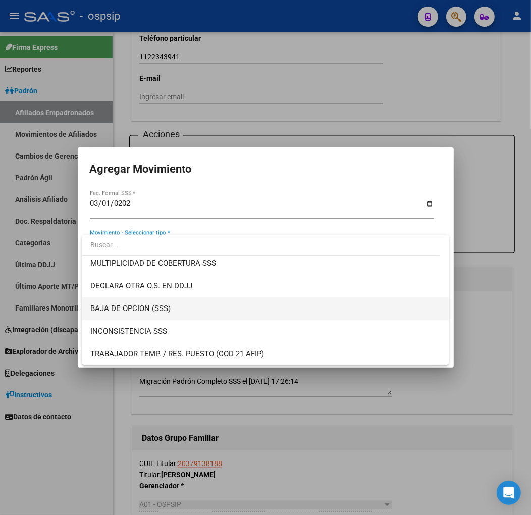
click at [203, 307] on span "BAJA DE OPCION (SSS)" at bounding box center [265, 308] width 350 height 23
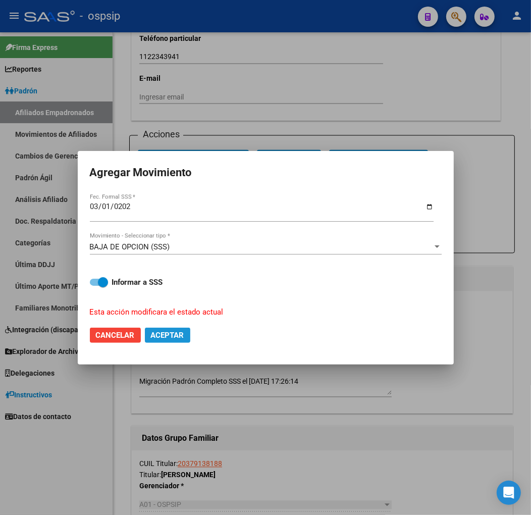
click at [163, 331] on span "Aceptar" at bounding box center [167, 335] width 33 height 9
checkbox input "false"
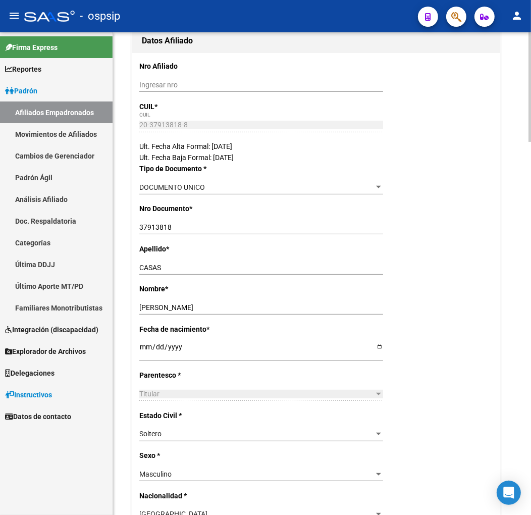
scroll to position [0, 0]
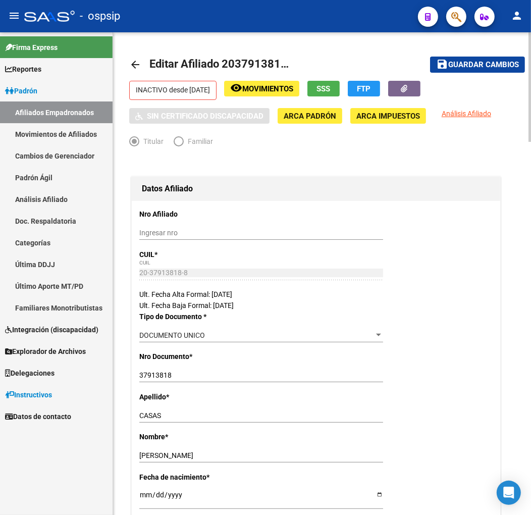
click at [454, 365] on div "Nro Documento * 37913818 Ingresar nro" at bounding box center [315, 371] width 353 height 40
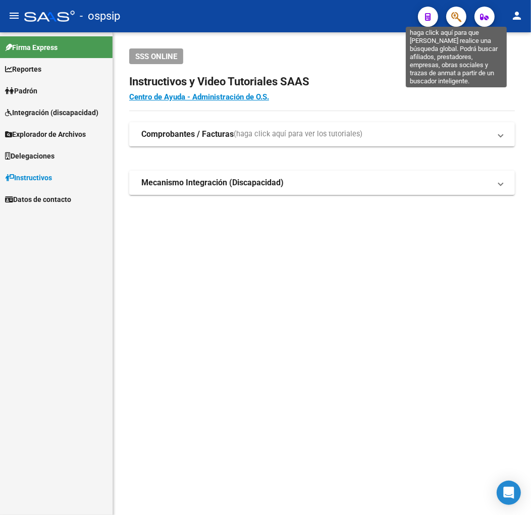
click at [452, 15] on icon "button" at bounding box center [456, 17] width 10 height 12
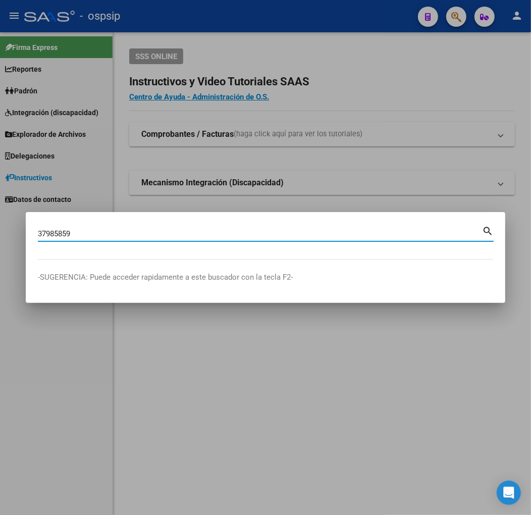
type input "37985859"
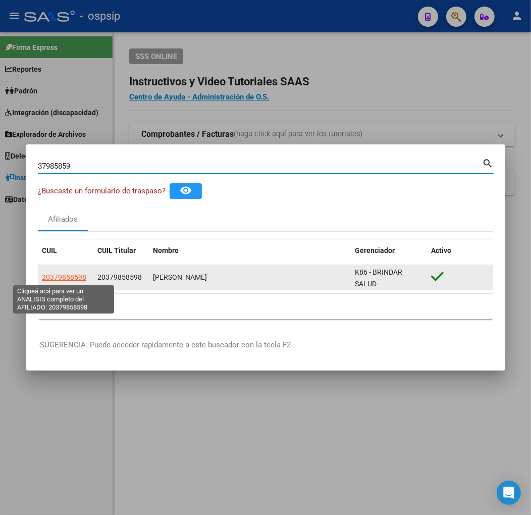
click at [67, 280] on span "20379858598" at bounding box center [64, 277] width 44 height 8
type textarea "20379858598"
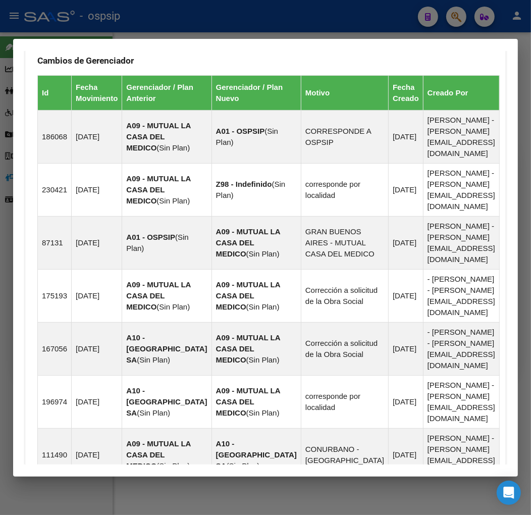
scroll to position [949, 0]
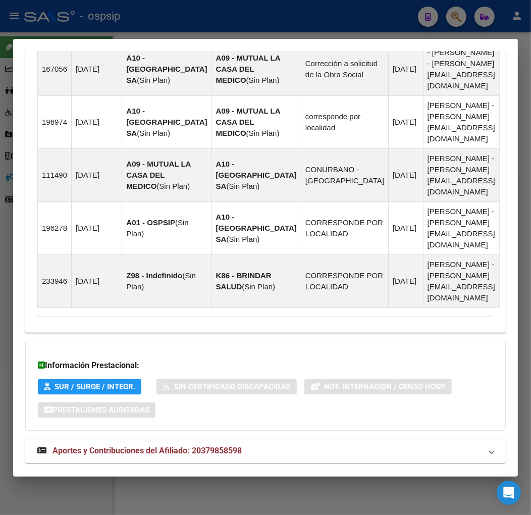
click at [292, 445] on mat-panel-title "Aportes y Contribuciones del Afiliado: 20379858598" at bounding box center [259, 451] width 444 height 12
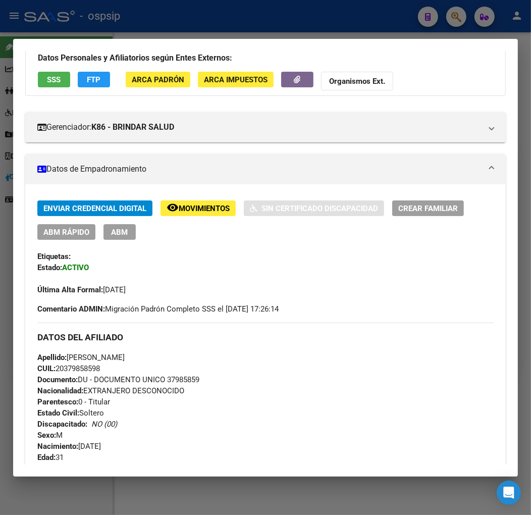
scroll to position [0, 0]
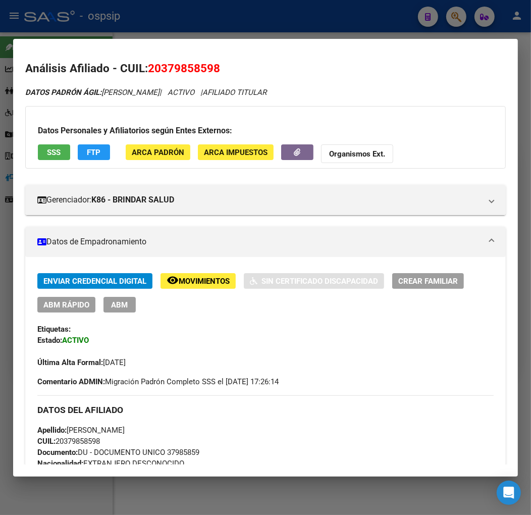
click at [86, 153] on button "FTP" at bounding box center [94, 152] width 32 height 16
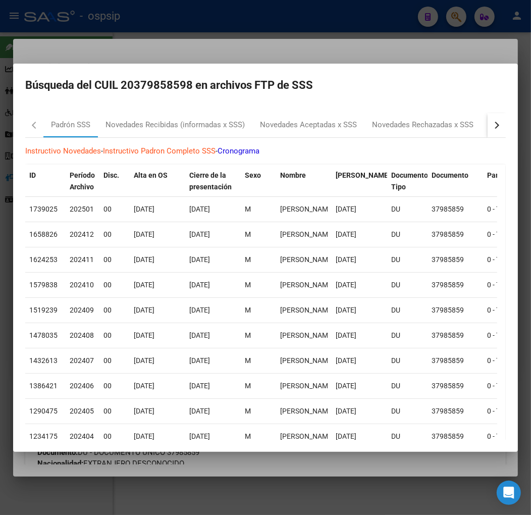
click at [492, 128] on button "button" at bounding box center [497, 125] width 18 height 24
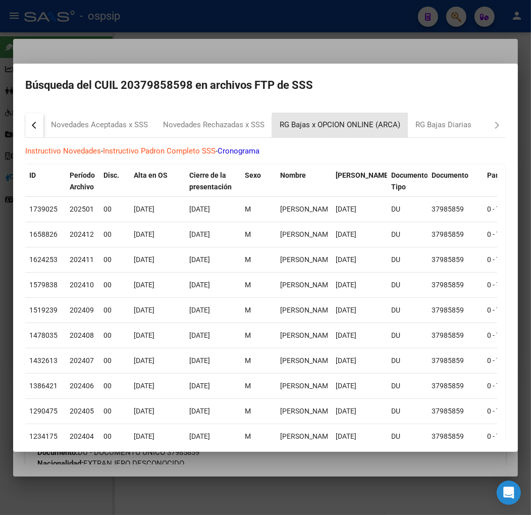
click at [344, 128] on div "RG Bajas x OPCION ONLINE (ARCA)" at bounding box center [340, 125] width 121 height 12
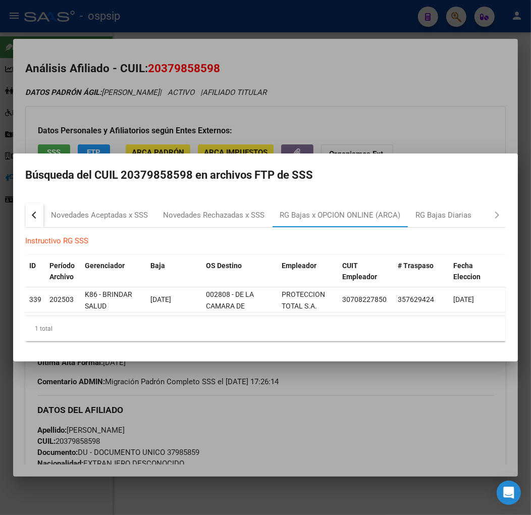
click at [300, 432] on div at bounding box center [265, 257] width 531 height 515
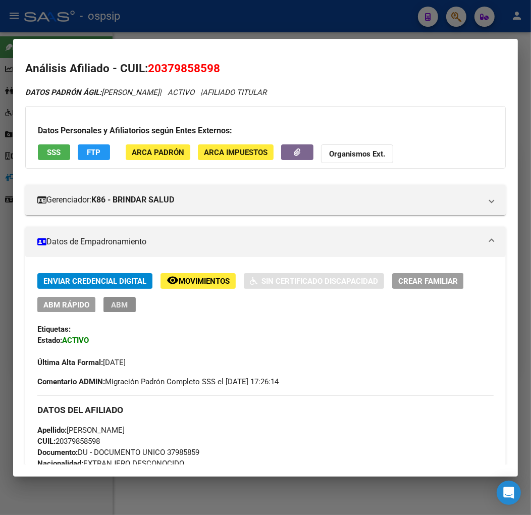
click at [124, 306] on span "ABM" at bounding box center [120, 304] width 17 height 9
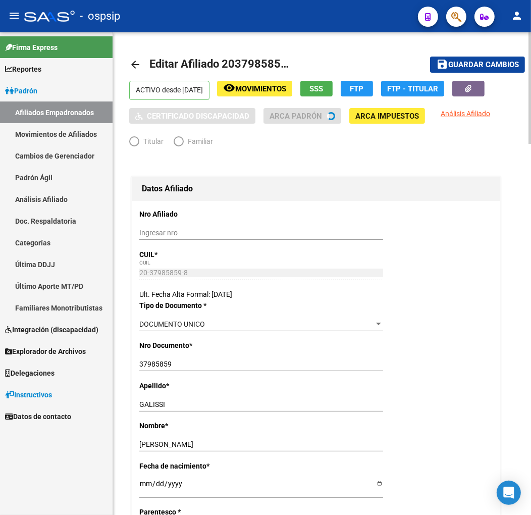
radio input "true"
type input "30-70822785-0"
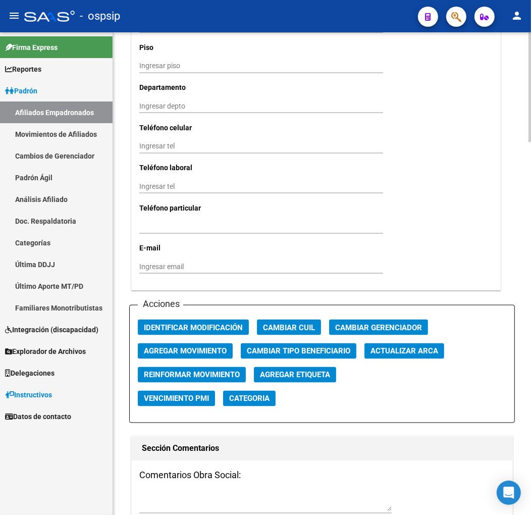
scroll to position [1122, 0]
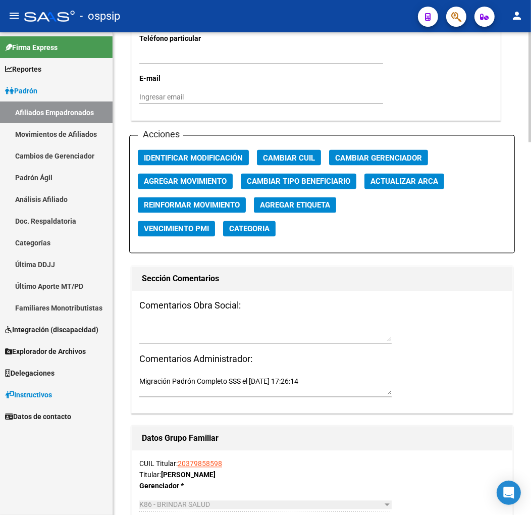
click at [193, 180] on span "Agregar Movimiento" at bounding box center [185, 181] width 83 height 9
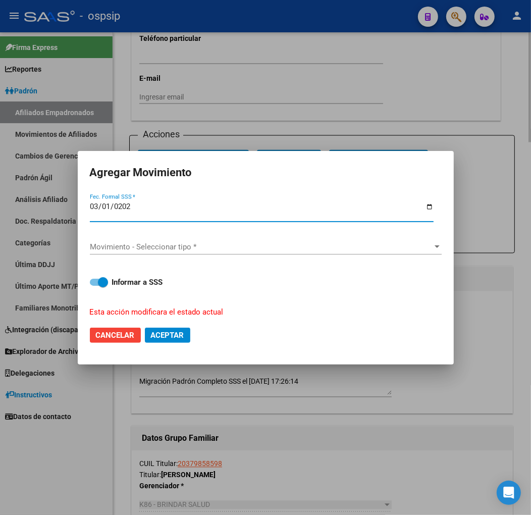
type input "[DATE]"
click at [214, 250] on span "Movimiento - Seleccionar tipo *" at bounding box center [261, 246] width 343 height 9
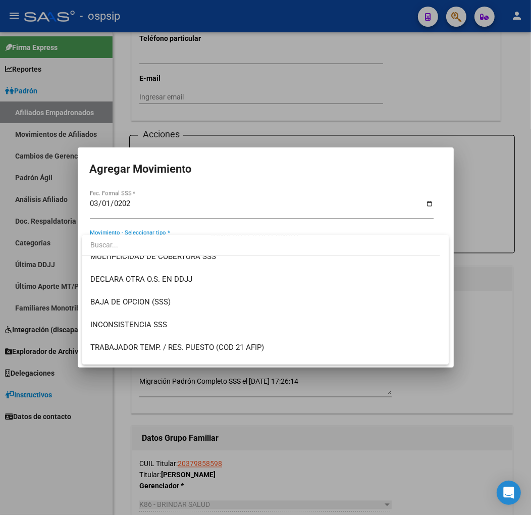
scroll to position [392, 0]
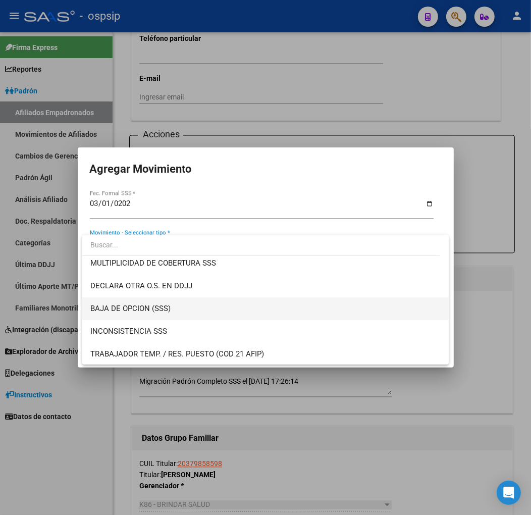
click at [234, 302] on span "BAJA DE OPCION (SSS)" at bounding box center [265, 308] width 350 height 23
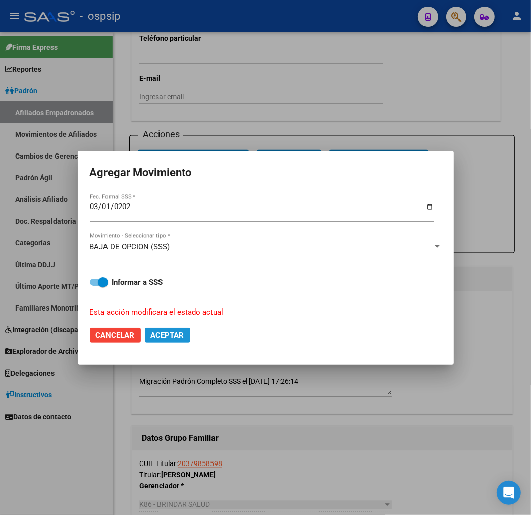
click at [168, 335] on span "Aceptar" at bounding box center [167, 335] width 33 height 9
checkbox input "false"
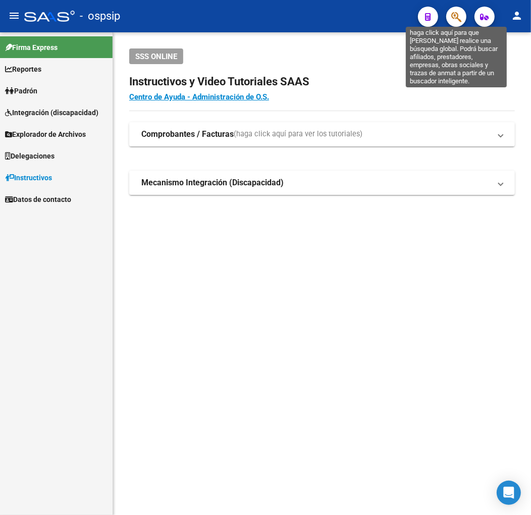
click at [455, 22] on icon "button" at bounding box center [456, 17] width 10 height 12
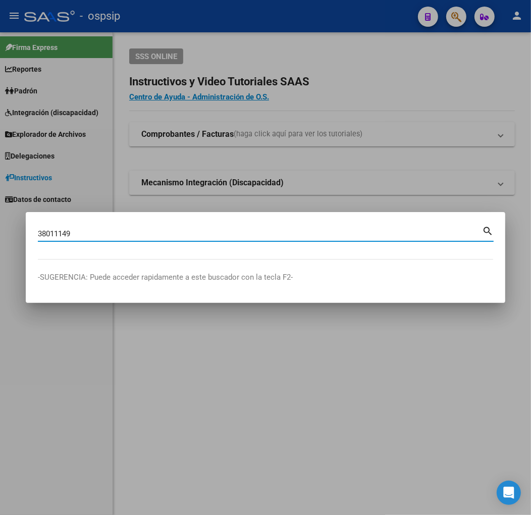
type input "38011149"
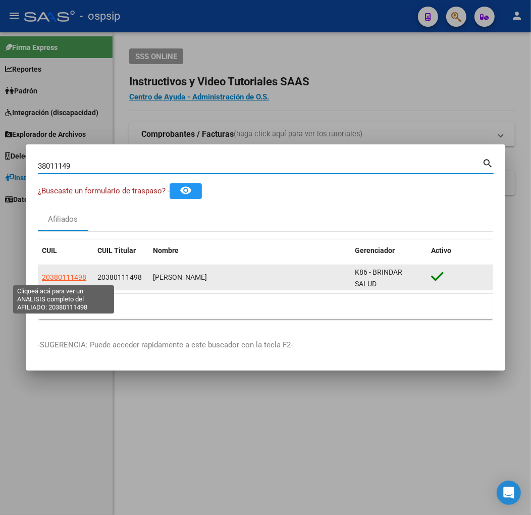
click at [80, 280] on span "20380111498" at bounding box center [64, 277] width 44 height 8
type textarea "20380111498"
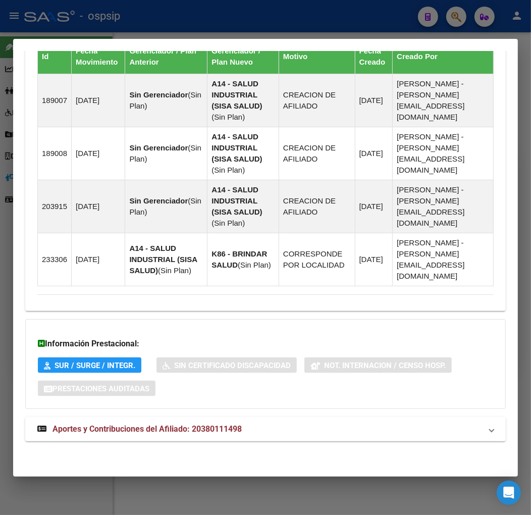
click at [275, 423] on mat-expansion-panel-header "Aportes y Contribuciones del Afiliado: 20380111498" at bounding box center [265, 429] width 481 height 24
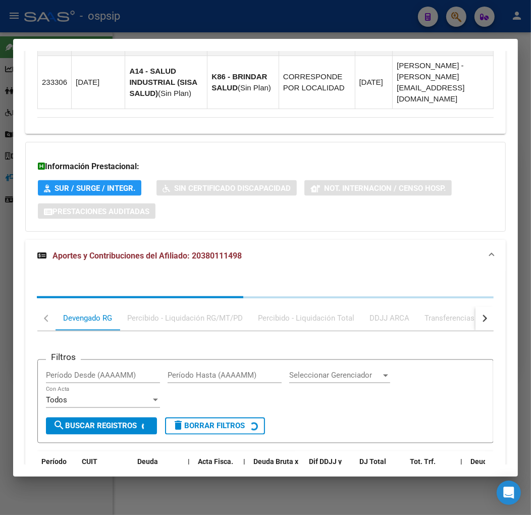
scroll to position [1080, 0]
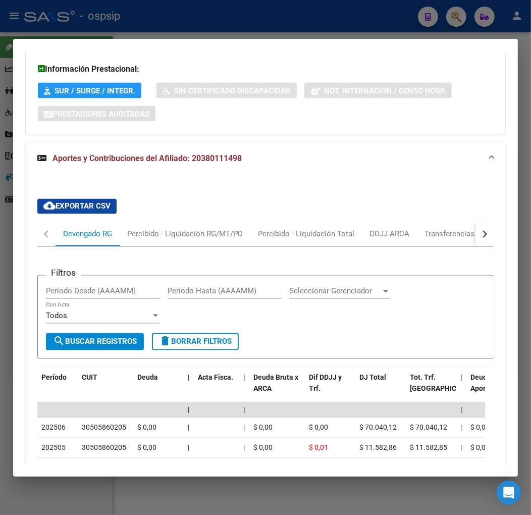
click at [476, 237] on button "button" at bounding box center [485, 234] width 18 height 24
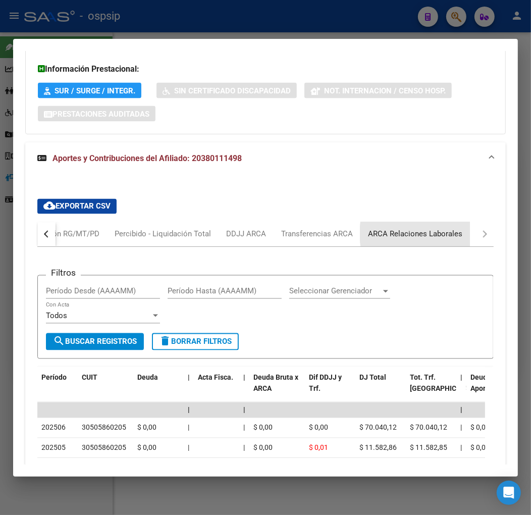
click at [427, 235] on div "ARCA Relaciones Laborales" at bounding box center [415, 234] width 94 height 11
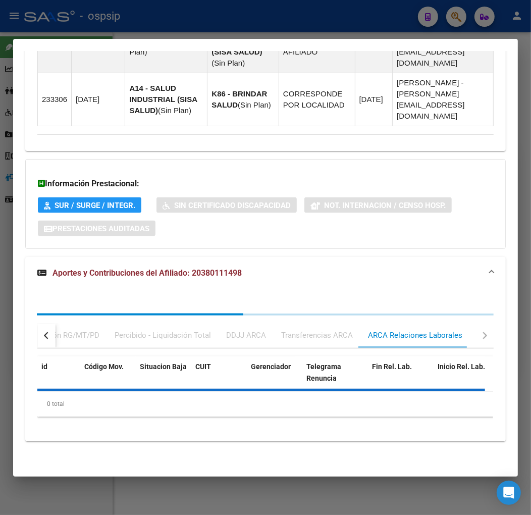
scroll to position [1014, 0]
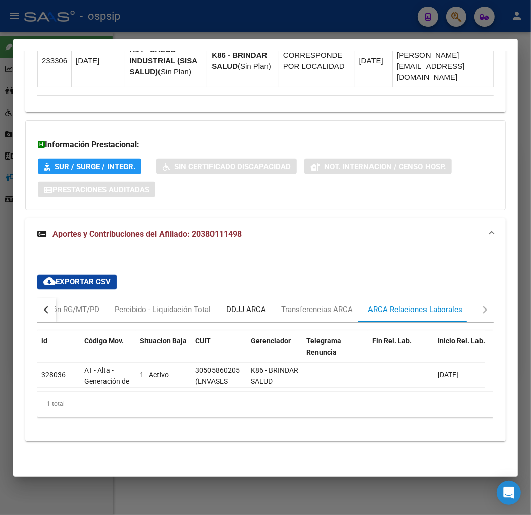
click at [242, 304] on div "DDJJ ARCA" at bounding box center [246, 309] width 40 height 11
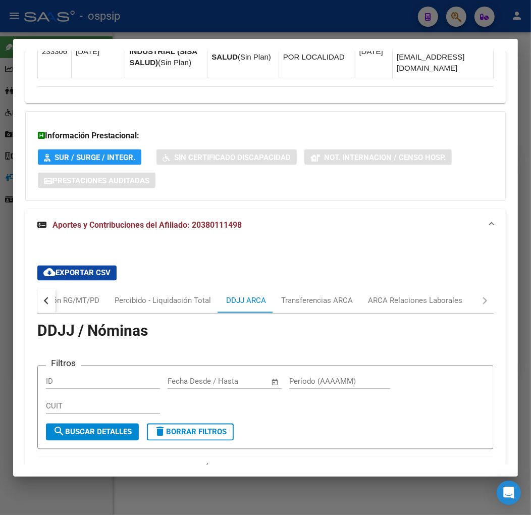
scroll to position [1182, 0]
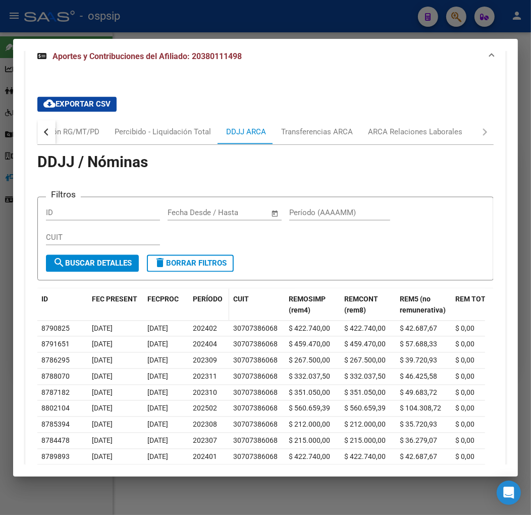
click at [213, 300] on span "PERÍODO" at bounding box center [208, 299] width 30 height 8
click at [213, 298] on span "PERÍODO" at bounding box center [208, 299] width 30 height 8
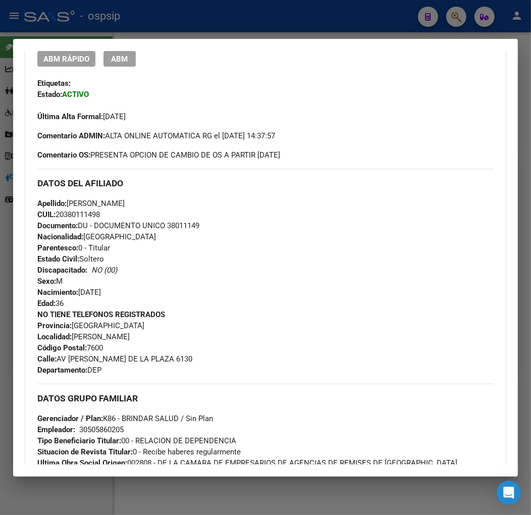
scroll to position [218, 0]
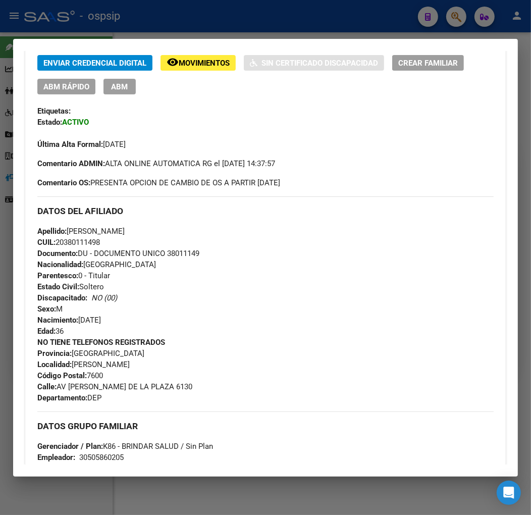
click at [279, 264] on div "Apellido: [PERSON_NAME]: 20380111498 Documento: DU - DOCUMENTO UNICO 38011149 N…" at bounding box center [265, 281] width 456 height 111
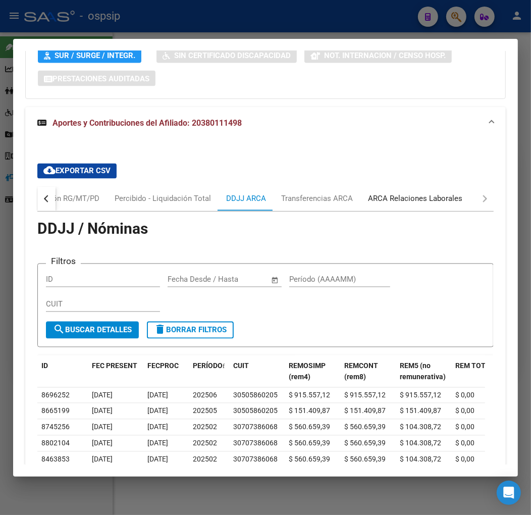
click at [445, 206] on div "ARCA Relaciones Laborales" at bounding box center [415, 199] width 110 height 24
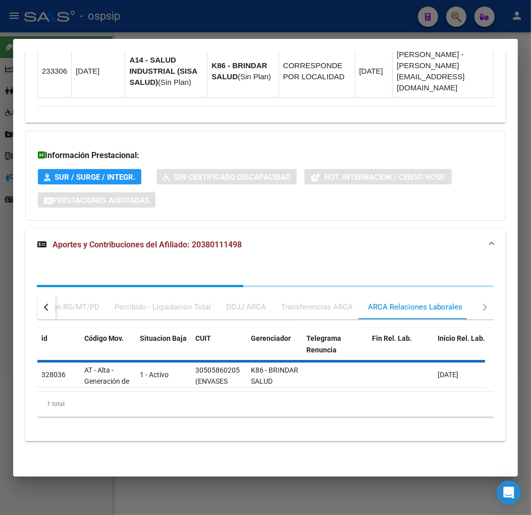
scroll to position [1014, 0]
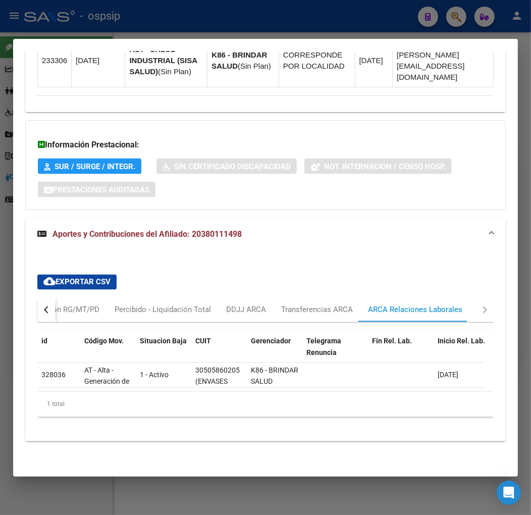
click at [46, 305] on button "button" at bounding box center [46, 310] width 18 height 24
click at [78, 304] on div "Devengado RG" at bounding box center [87, 309] width 49 height 11
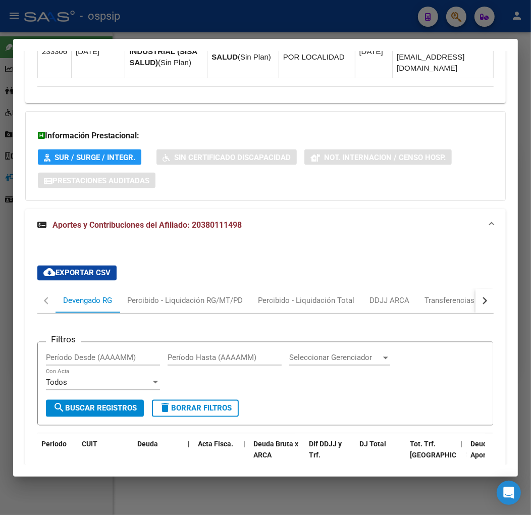
scroll to position [1238, 0]
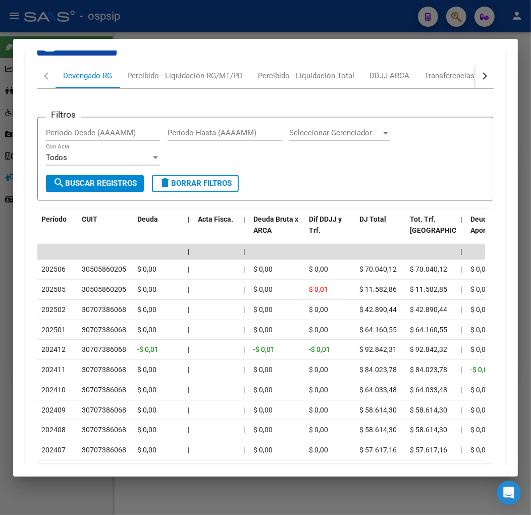
click at [212, 29] on div at bounding box center [265, 257] width 531 height 515
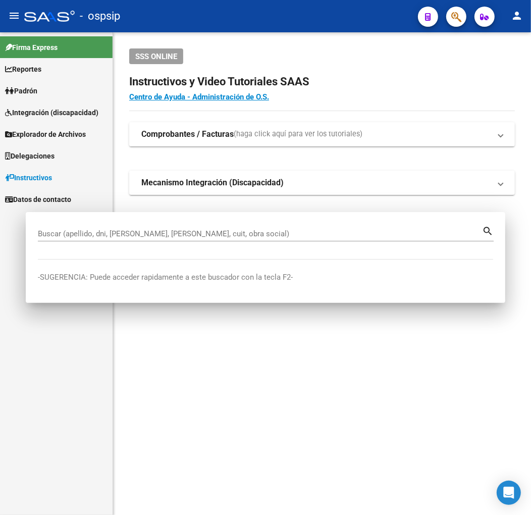
drag, startPoint x: 212, startPoint y: 29, endPoint x: 292, endPoint y: 82, distance: 95.8
click at [212, 31] on mat-toolbar "menu - ospsip person" at bounding box center [265, 16] width 531 height 32
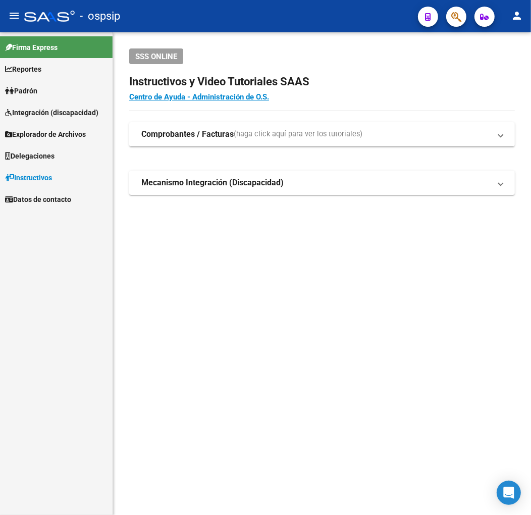
click at [463, 17] on button "button" at bounding box center [456, 17] width 20 height 20
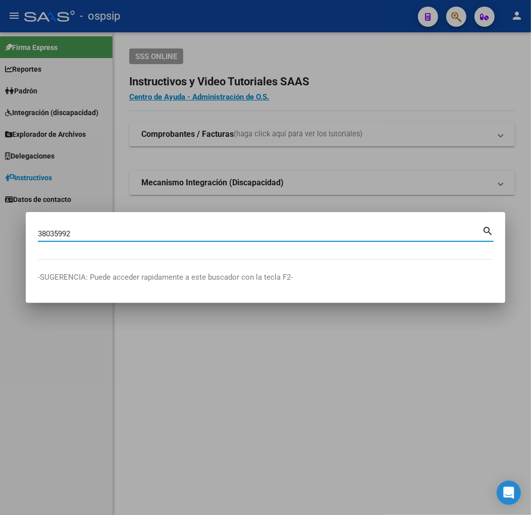
type input "38035992"
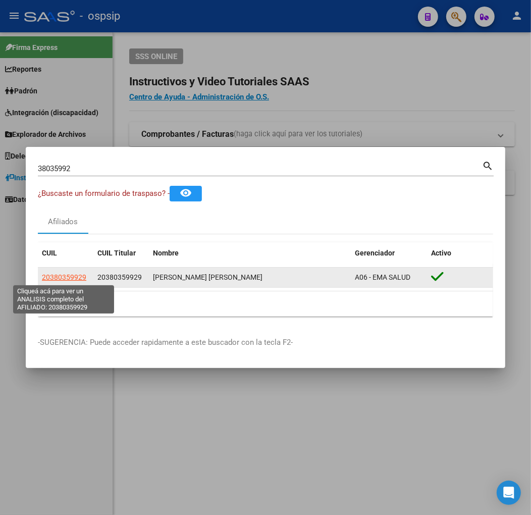
click at [74, 280] on span "20380359929" at bounding box center [64, 277] width 44 height 8
type textarea "20380359929"
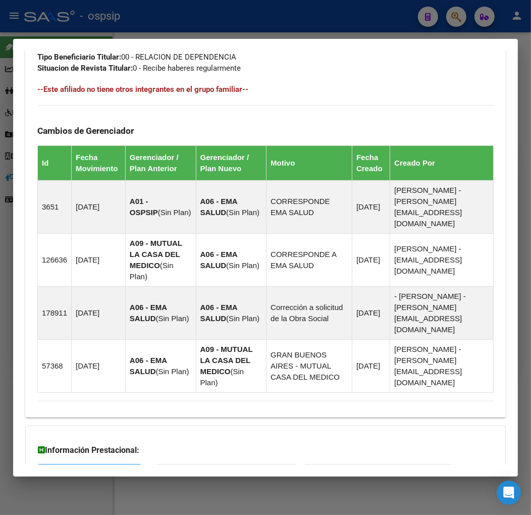
scroll to position [672, 0]
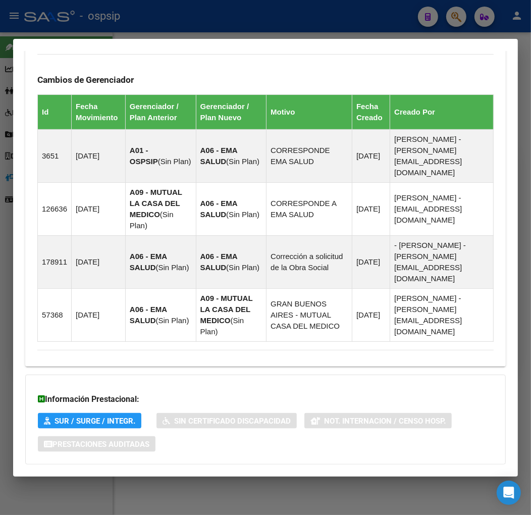
click at [235, 480] on span "Aportes y Contribuciones del Afiliado: 20380359929" at bounding box center [146, 485] width 189 height 10
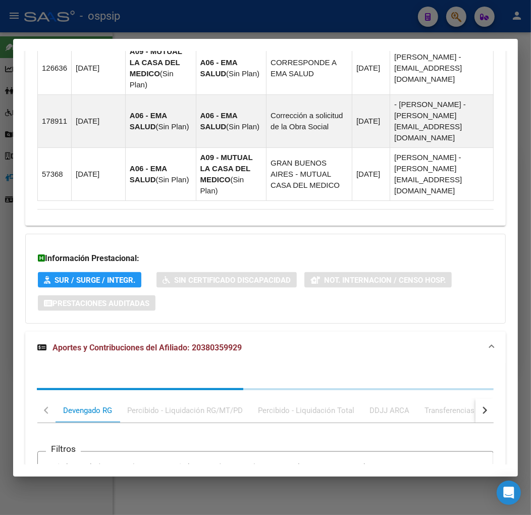
scroll to position [946, 0]
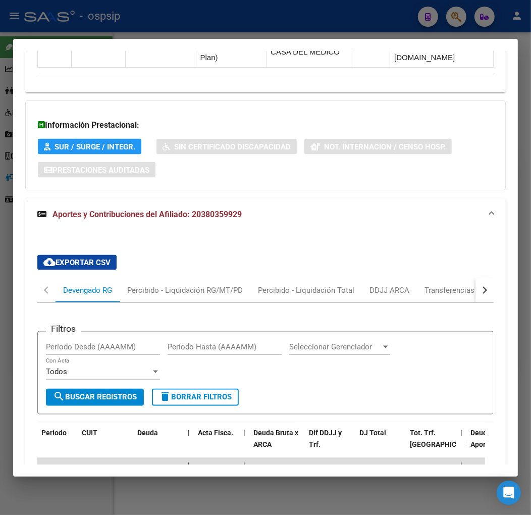
drag, startPoint x: 480, startPoint y: 221, endPoint x: 473, endPoint y: 231, distance: 12.2
click at [477, 247] on div "cloud_download Exportar CSV Devengado RG Percibido - Liquidación RG/MT/PD Perci…" at bounding box center [265, 479] width 456 height 465
click at [480, 287] on div "button" at bounding box center [483, 290] width 7 height 7
click at [432, 285] on div "ARCA Relaciones Laborales" at bounding box center [415, 290] width 94 height 11
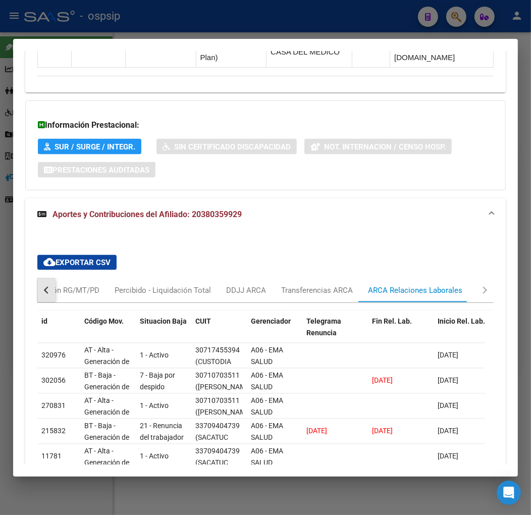
click at [44, 278] on button "button" at bounding box center [46, 290] width 18 height 24
click at [77, 285] on div "Devengado RG" at bounding box center [87, 290] width 49 height 11
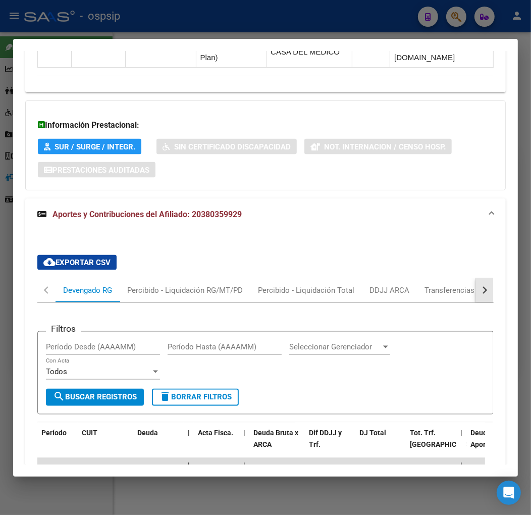
click at [482, 278] on button "button" at bounding box center [485, 290] width 18 height 24
click at [454, 278] on div "ARCA Relaciones Laborales" at bounding box center [415, 290] width 110 height 24
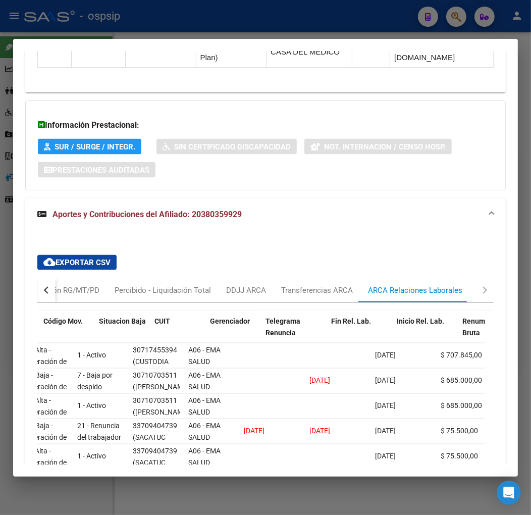
scroll to position [0, 33]
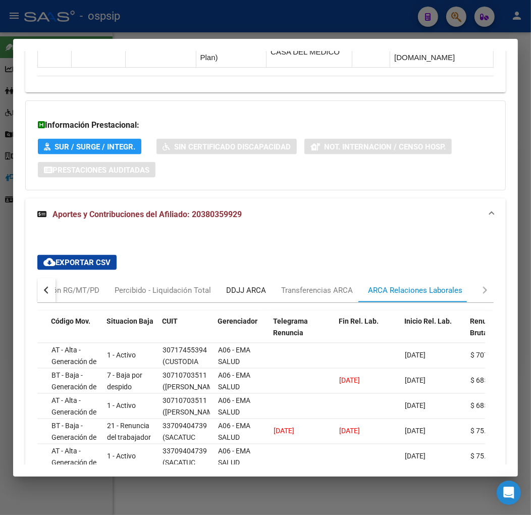
click at [248, 285] on div "DDJJ ARCA" at bounding box center [246, 290] width 40 height 11
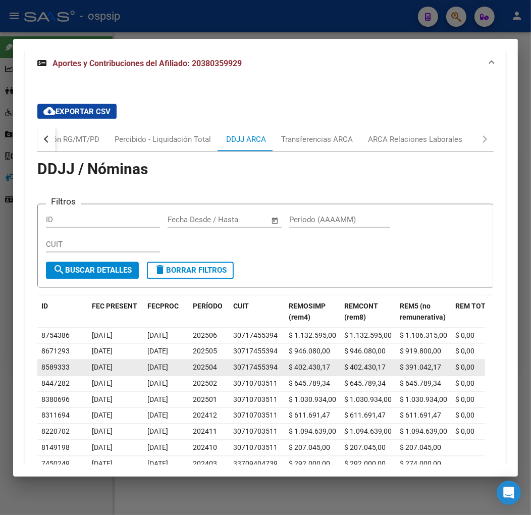
scroll to position [1115, 0]
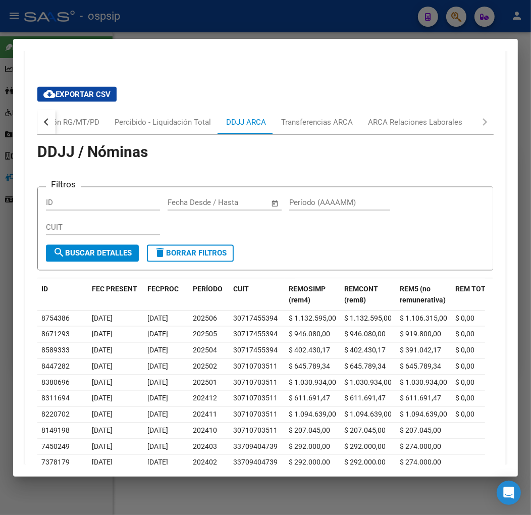
drag, startPoint x: 313, startPoint y: 38, endPoint x: 315, endPoint y: 33, distance: 5.3
click at [313, 39] on mat-dialog-container "Análisis Afiliado - CUIL: 20380359929 DATOS PADRÓN ÁGIL: [PERSON_NAME] [PERSON_…" at bounding box center [265, 258] width 505 height 438
click at [315, 33] on div at bounding box center [265, 257] width 531 height 515
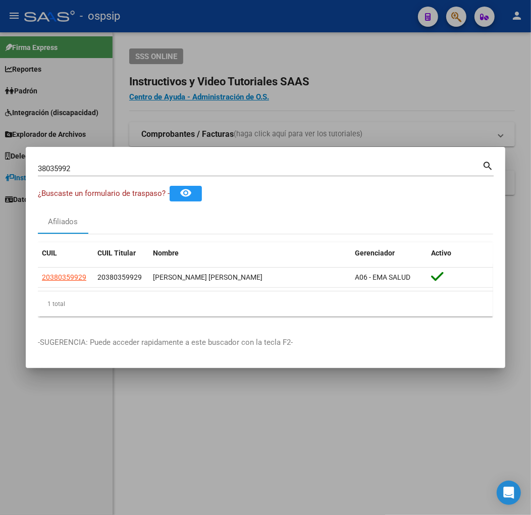
click at [315, 33] on div at bounding box center [265, 257] width 531 height 515
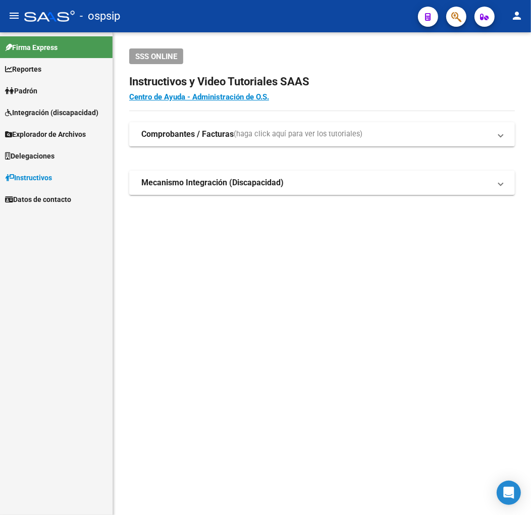
click at [315, 33] on div "SSS ONLINE Instructivos y Video Tutoriales SAAS Centro de Ayuda - Administració…" at bounding box center [322, 137] width 418 height 211
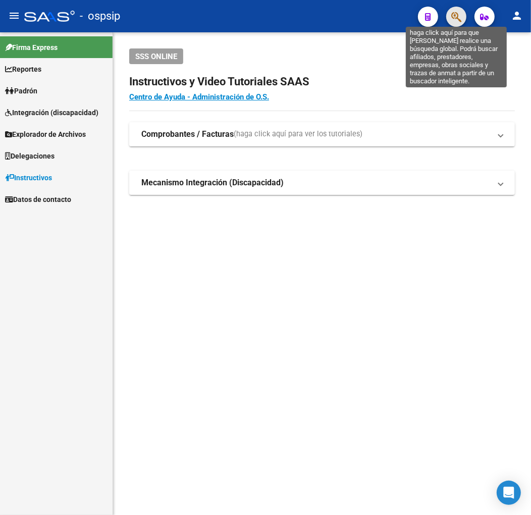
click at [458, 20] on icon "button" at bounding box center [456, 17] width 10 height 12
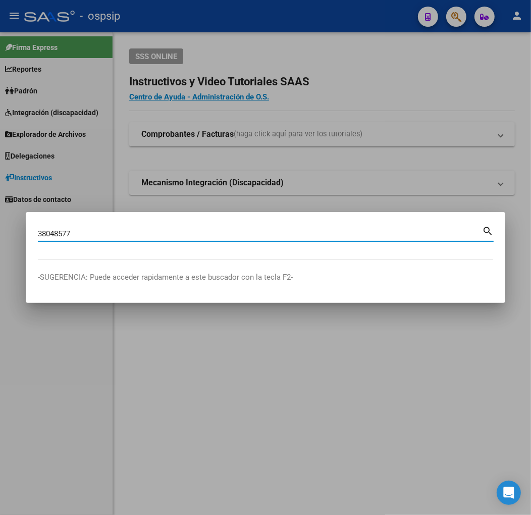
type input "38048577"
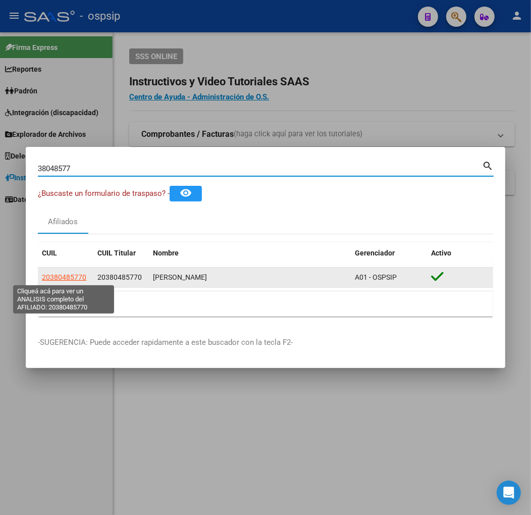
click at [74, 274] on span "20380485770" at bounding box center [64, 277] width 44 height 8
type textarea "20380485770"
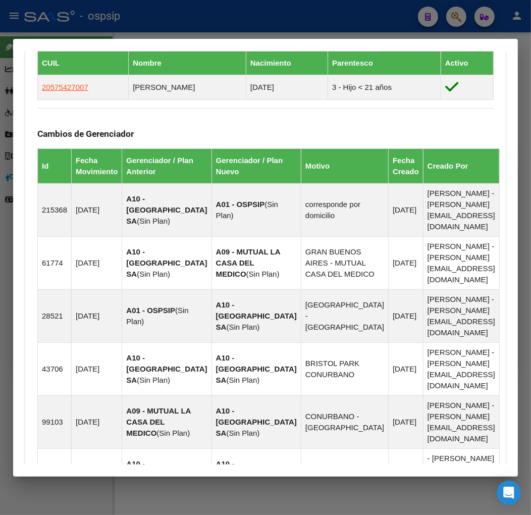
scroll to position [801, 0]
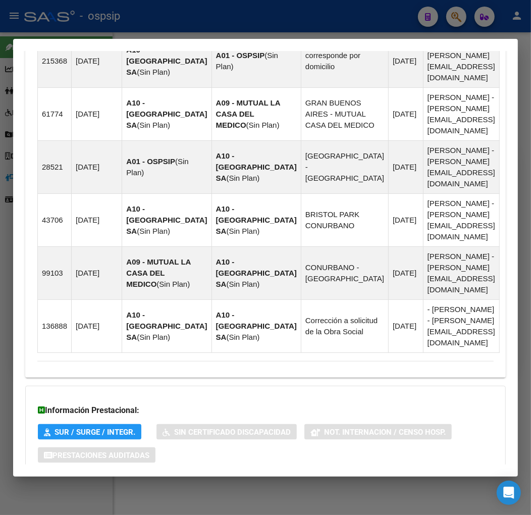
click at [357, 484] on mat-expansion-panel-header "Aportes y Contribuciones del Afiliado: 20380485770" at bounding box center [265, 496] width 481 height 24
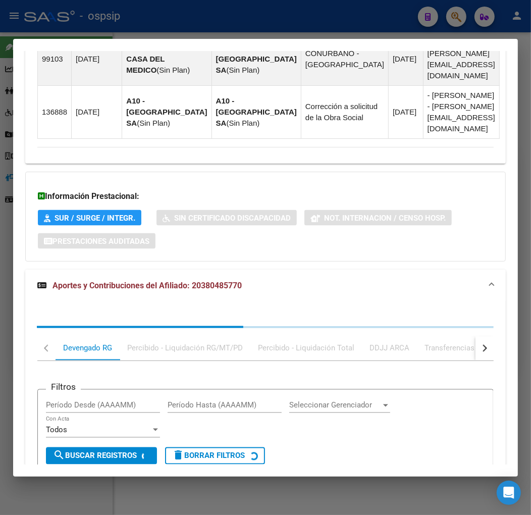
scroll to position [1076, 0]
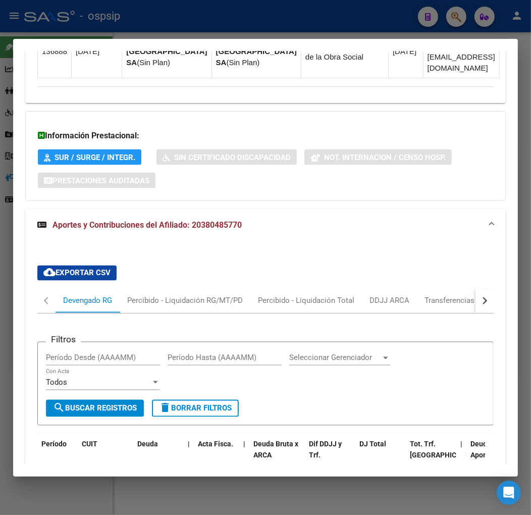
click at [480, 297] on div "button" at bounding box center [483, 300] width 7 height 7
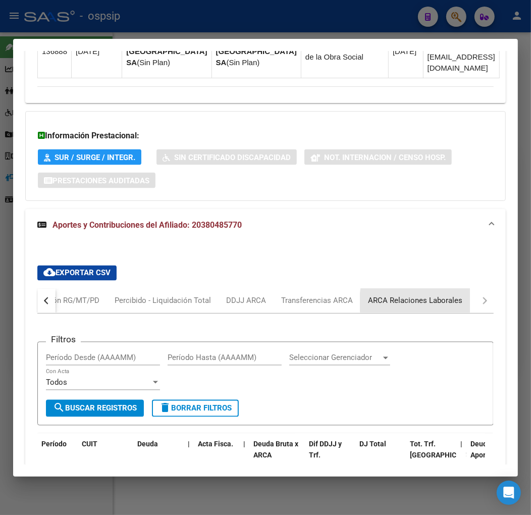
click at [446, 295] on div "ARCA Relaciones Laborales" at bounding box center [415, 300] width 94 height 11
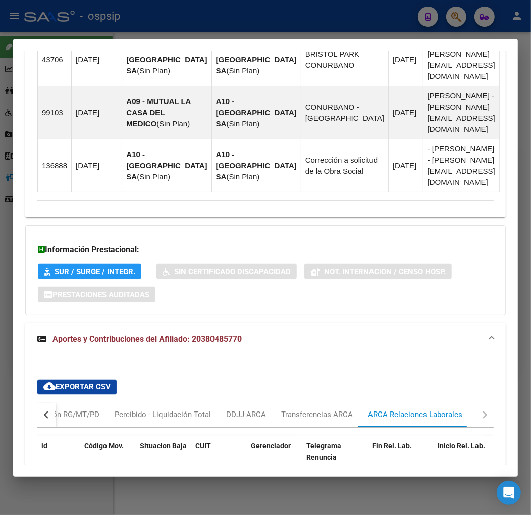
scroll to position [1035, 0]
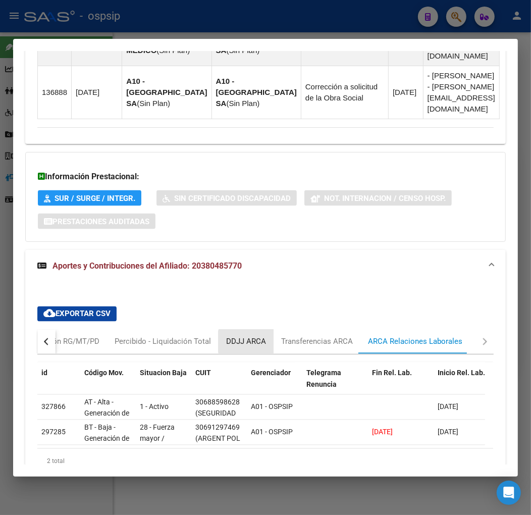
click at [254, 336] on div "DDJJ ARCA" at bounding box center [246, 341] width 40 height 11
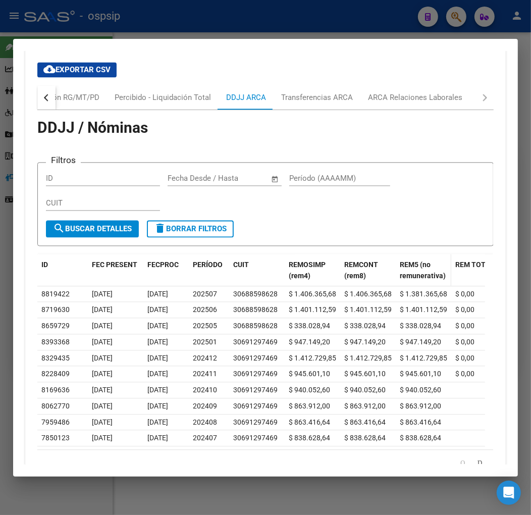
scroll to position [1167, 0]
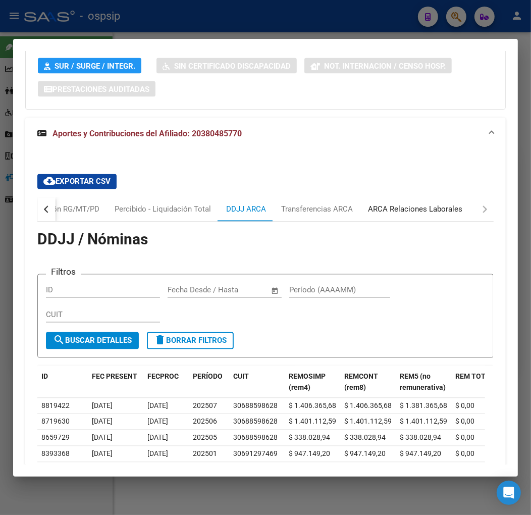
click at [460, 197] on div "ARCA Relaciones Laborales" at bounding box center [415, 209] width 110 height 24
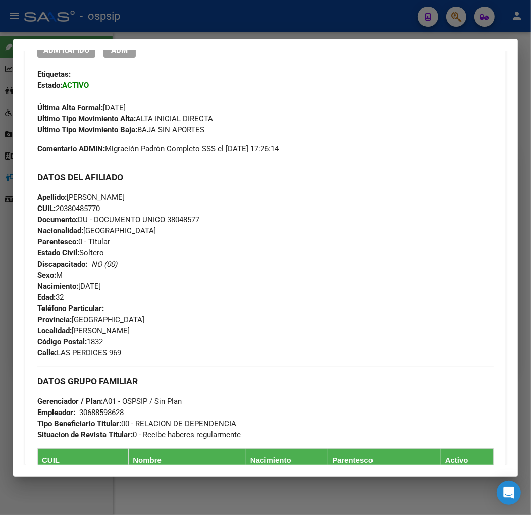
scroll to position [137, 0]
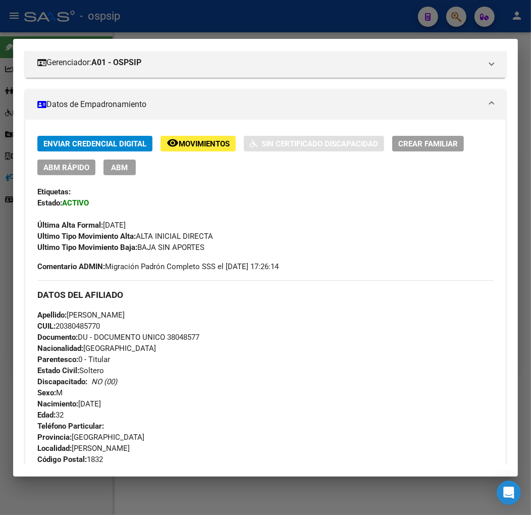
drag, startPoint x: 247, startPoint y: 32, endPoint x: 255, endPoint y: 29, distance: 8.2
click at [248, 32] on div at bounding box center [265, 257] width 531 height 515
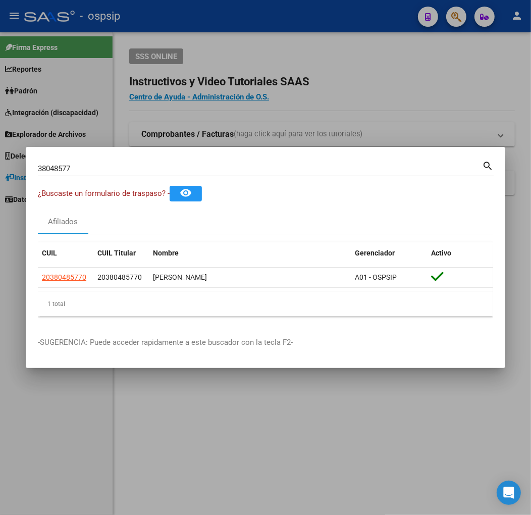
click at [255, 28] on div at bounding box center [265, 257] width 531 height 515
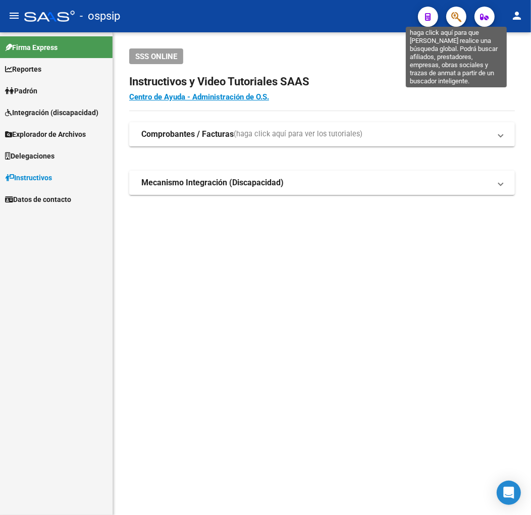
click at [456, 18] on icon "button" at bounding box center [456, 17] width 10 height 12
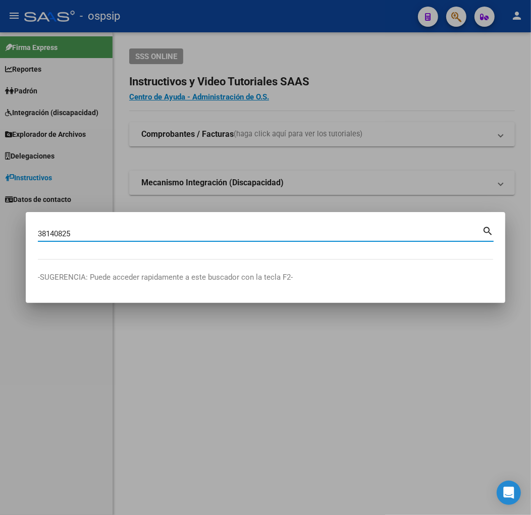
type input "38140825"
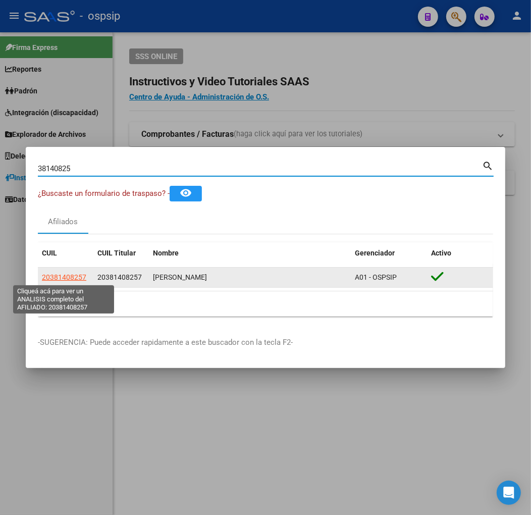
click at [68, 277] on span "20381408257" at bounding box center [64, 277] width 44 height 8
type textarea "20381408257"
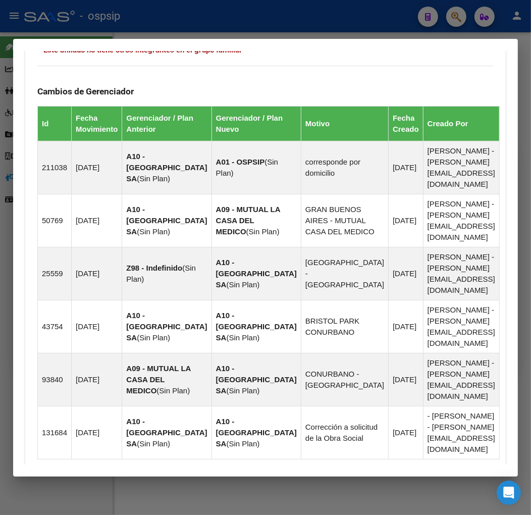
scroll to position [748, 0]
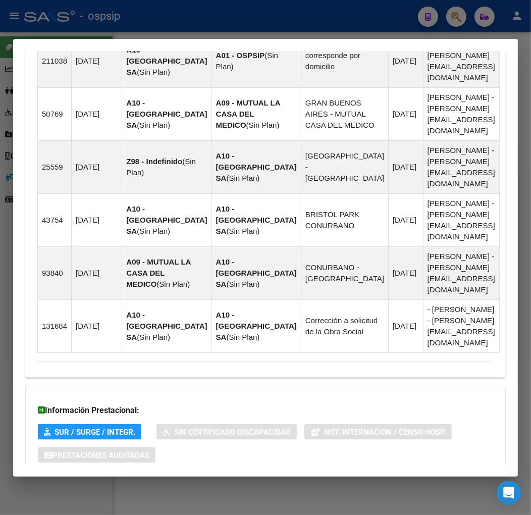
click at [320, 484] on mat-expansion-panel-header "Aportes y Contribuciones del Afiliado: 20381408257" at bounding box center [265, 496] width 481 height 24
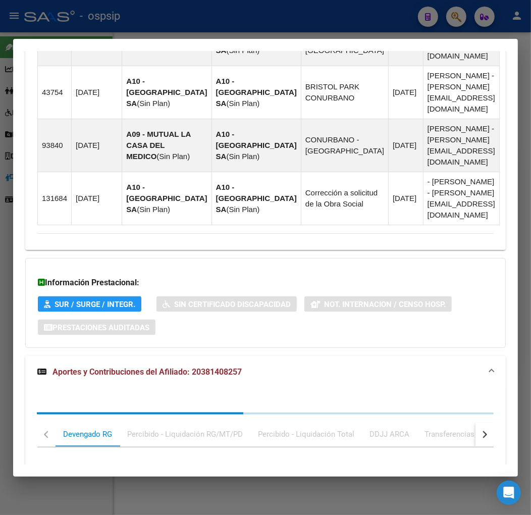
scroll to position [1022, 0]
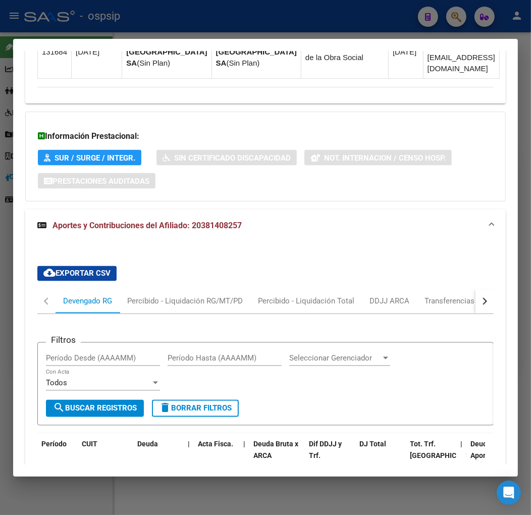
click at [476, 289] on button "button" at bounding box center [485, 301] width 18 height 24
click at [431, 289] on div "ARCA Relaciones Laborales" at bounding box center [415, 301] width 110 height 24
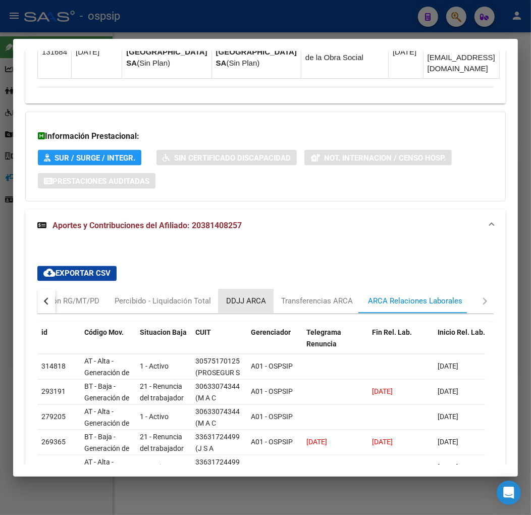
click at [256, 296] on div "DDJJ ARCA" at bounding box center [246, 301] width 40 height 11
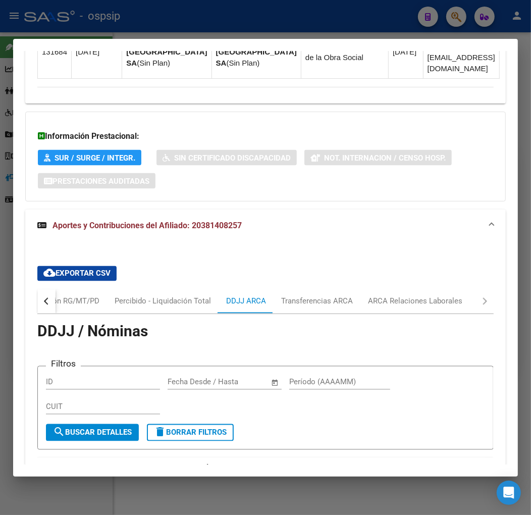
click at [194, 12] on div at bounding box center [265, 257] width 531 height 515
drag, startPoint x: 194, startPoint y: 12, endPoint x: 198, endPoint y: 15, distance: 5.4
click at [194, 12] on div at bounding box center [265, 257] width 531 height 515
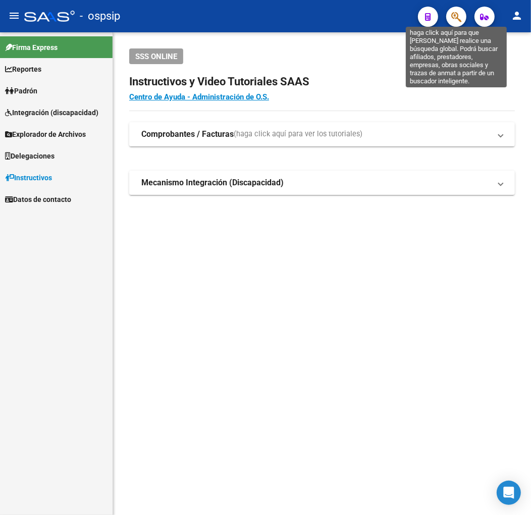
click at [457, 14] on icon "button" at bounding box center [456, 17] width 10 height 12
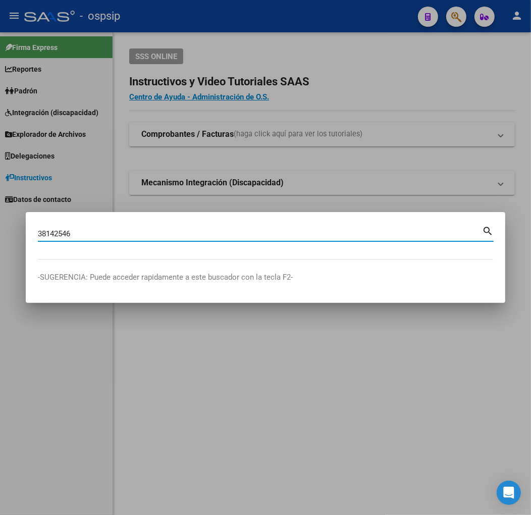
type input "38142546"
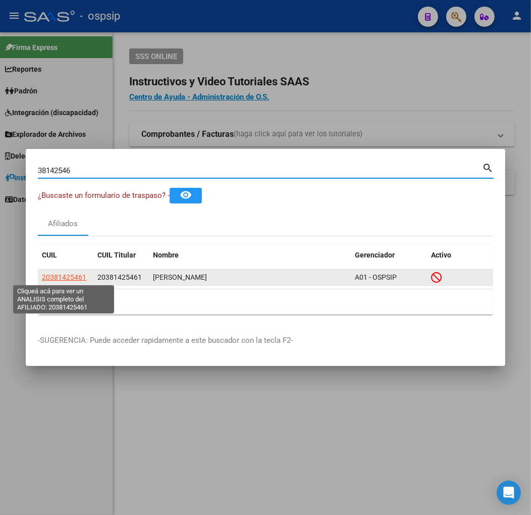
click at [62, 273] on span "20381425461" at bounding box center [64, 277] width 44 height 8
type textarea "20381425461"
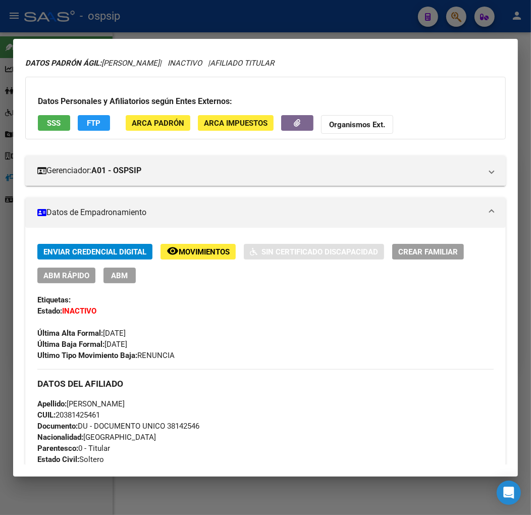
scroll to position [168, 0]
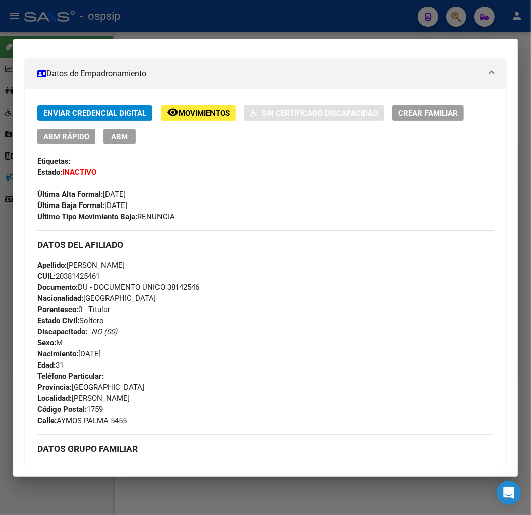
click at [227, 26] on div at bounding box center [265, 257] width 531 height 515
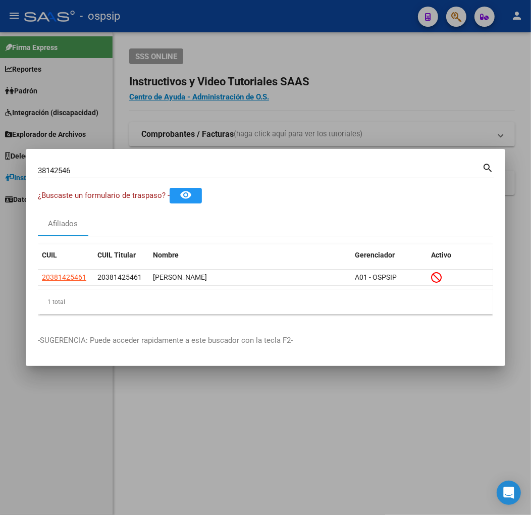
click at [227, 25] on div at bounding box center [265, 257] width 531 height 515
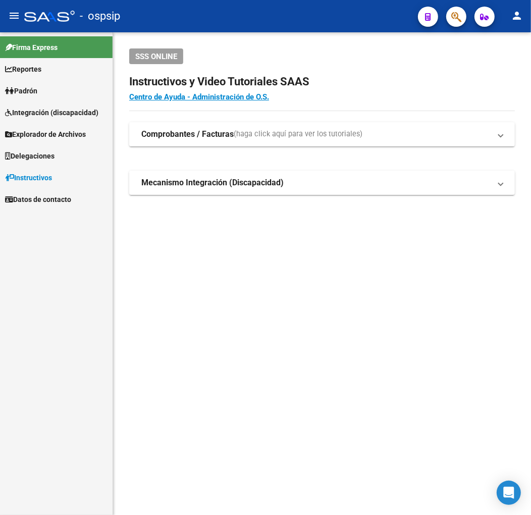
click at [455, 16] on icon "button" at bounding box center [456, 17] width 10 height 12
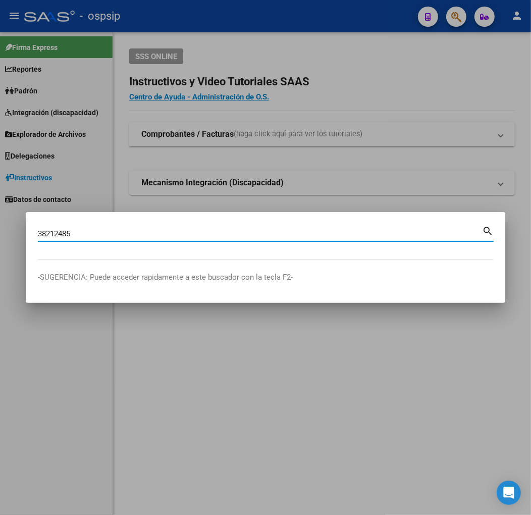
type input "38212485"
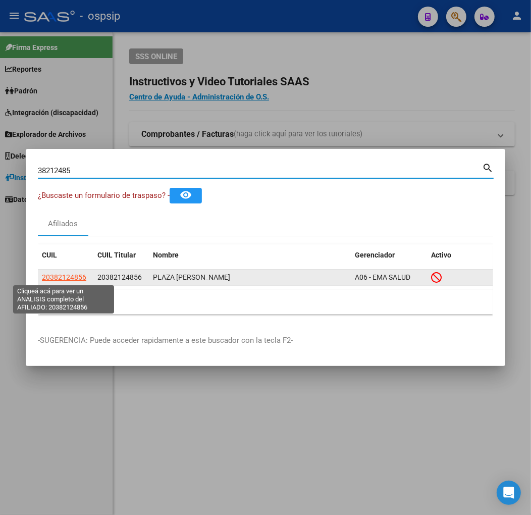
click at [66, 274] on span "20382124856" at bounding box center [64, 277] width 44 height 8
type textarea "20382124856"
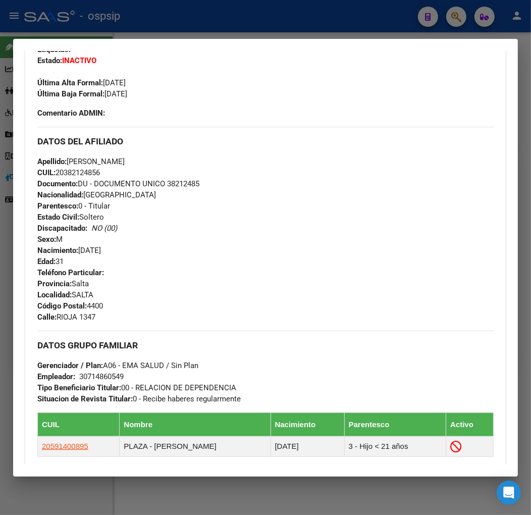
scroll to position [280, 0]
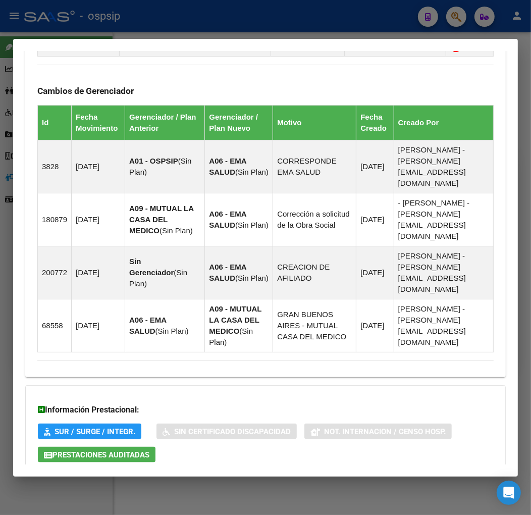
click at [351, 489] on mat-panel-title "Aportes y Contribuciones del Afiliado: 20382124856" at bounding box center [259, 495] width 444 height 12
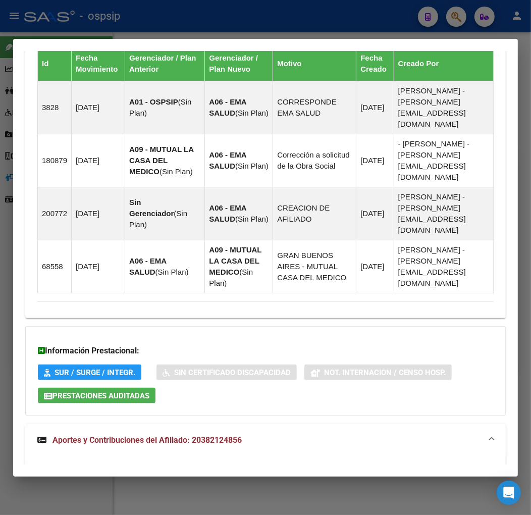
scroll to position [954, 0]
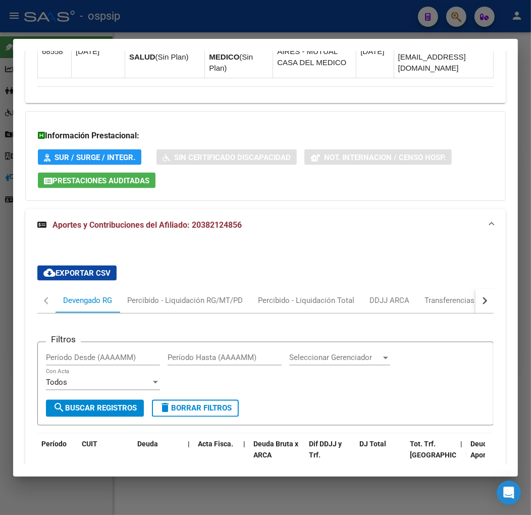
click at [476, 289] on button "button" at bounding box center [485, 301] width 18 height 24
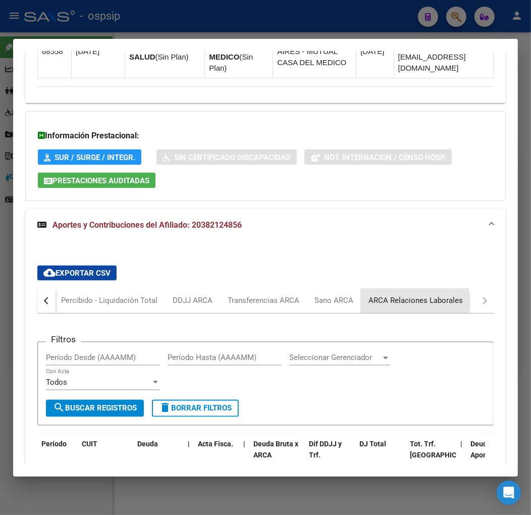
click at [404, 295] on div "ARCA Relaciones Laborales" at bounding box center [416, 300] width 94 height 11
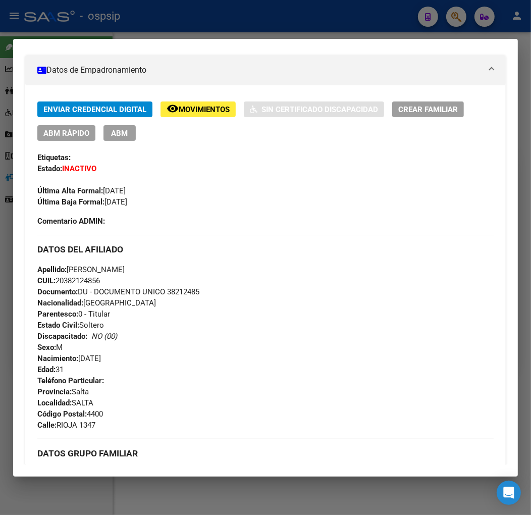
scroll to position [169, 0]
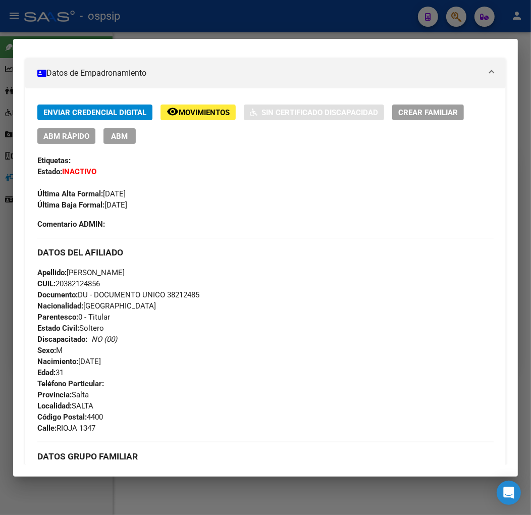
click at [216, 21] on div at bounding box center [265, 257] width 531 height 515
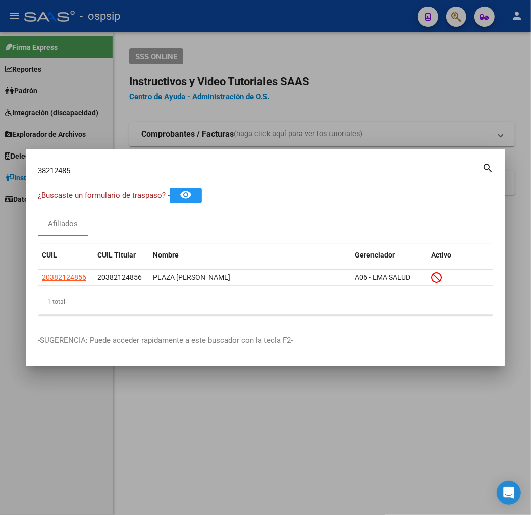
drag, startPoint x: 216, startPoint y: 21, endPoint x: 264, endPoint y: 38, distance: 50.3
click at [216, 21] on div at bounding box center [265, 257] width 531 height 515
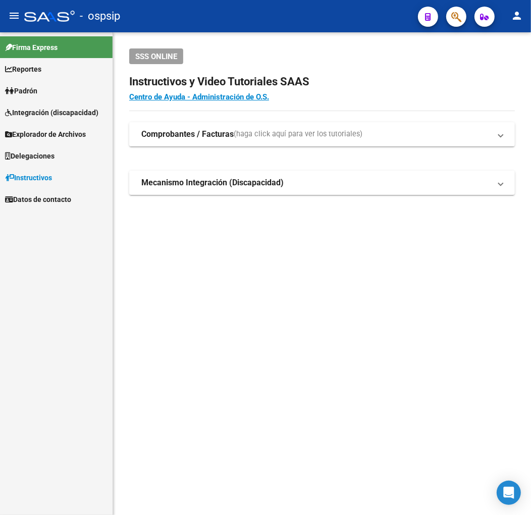
click at [447, 16] on button "button" at bounding box center [456, 17] width 20 height 20
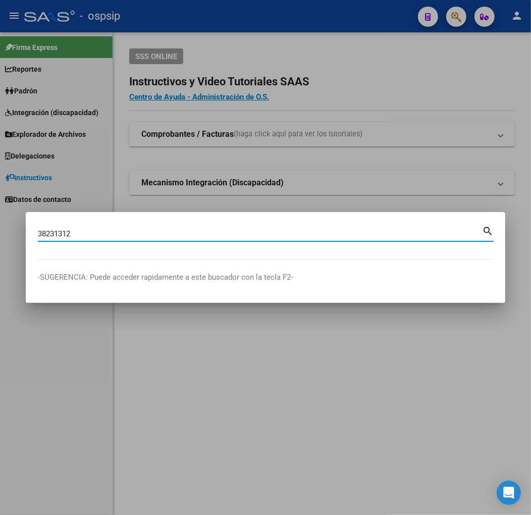
type input "38231312"
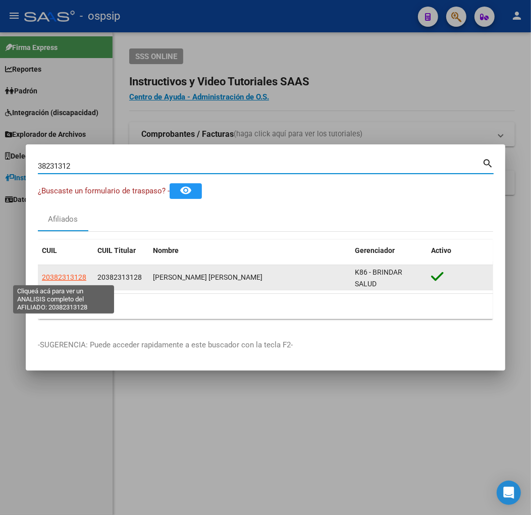
click at [66, 278] on span "20382313128" at bounding box center [64, 277] width 44 height 8
type textarea "20382313128"
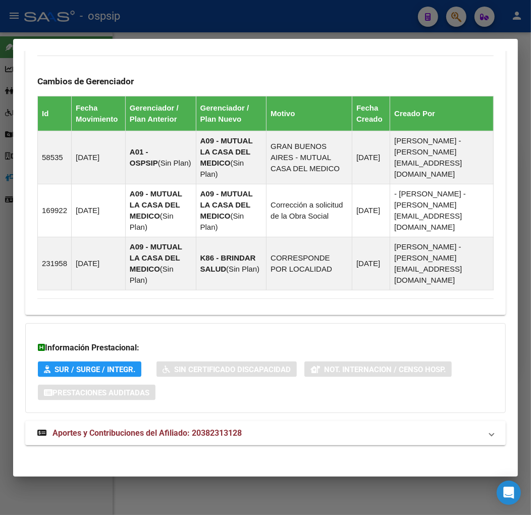
scroll to position [686, 0]
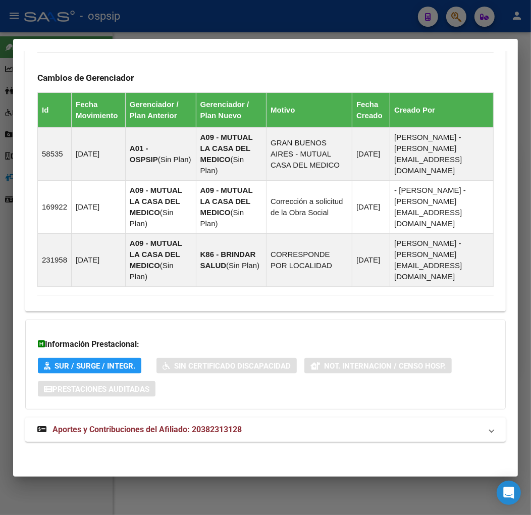
click at [335, 431] on mat-panel-title "Aportes y Contribuciones del Afiliado: 20382313128" at bounding box center [259, 430] width 444 height 12
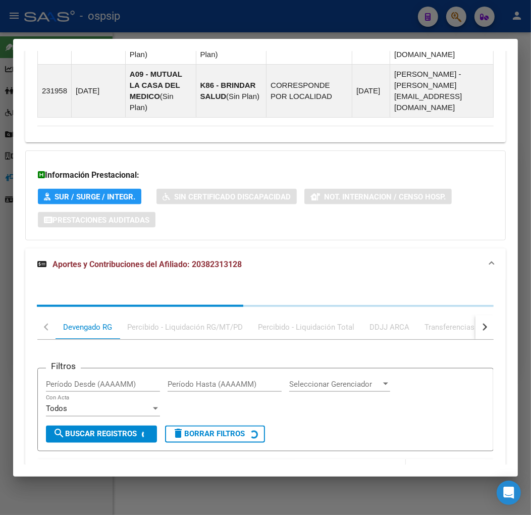
scroll to position [960, 0]
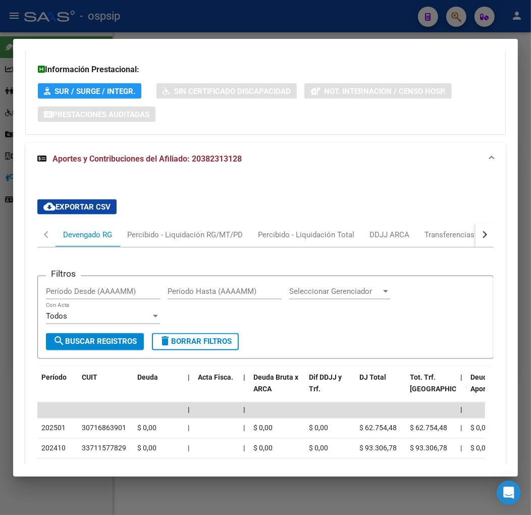
click at [482, 239] on button "button" at bounding box center [485, 235] width 18 height 24
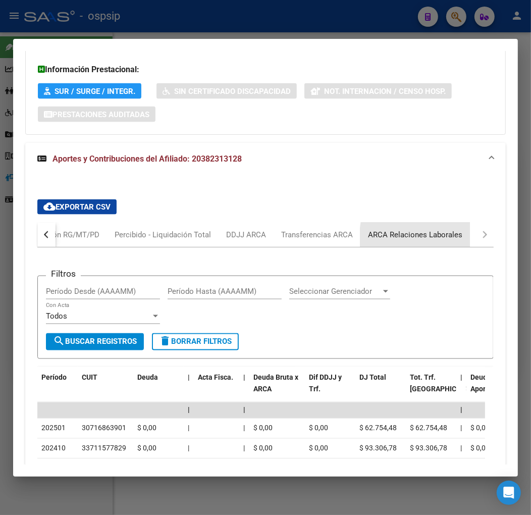
click at [446, 238] on div "ARCA Relaciones Laborales" at bounding box center [415, 234] width 94 height 11
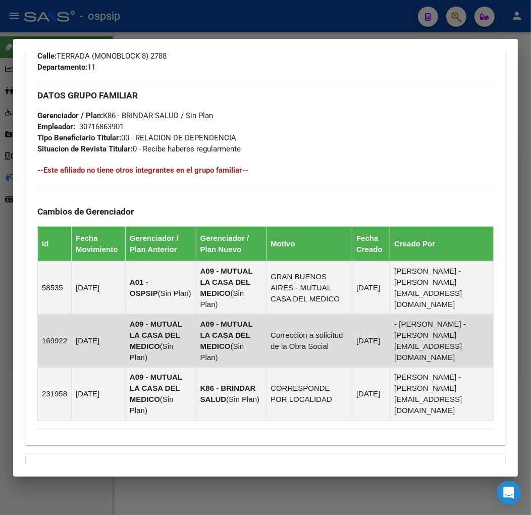
scroll to position [944, 0]
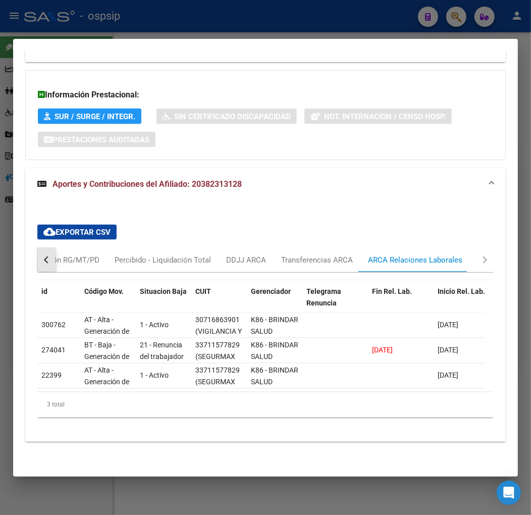
click at [54, 250] on button "button" at bounding box center [46, 260] width 18 height 24
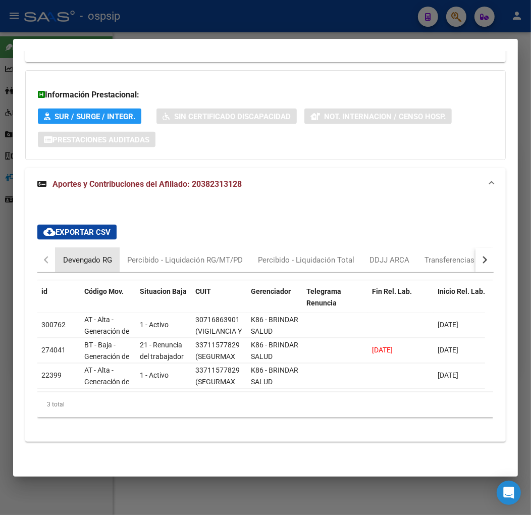
click at [79, 254] on div "Devengado RG" at bounding box center [87, 259] width 49 height 11
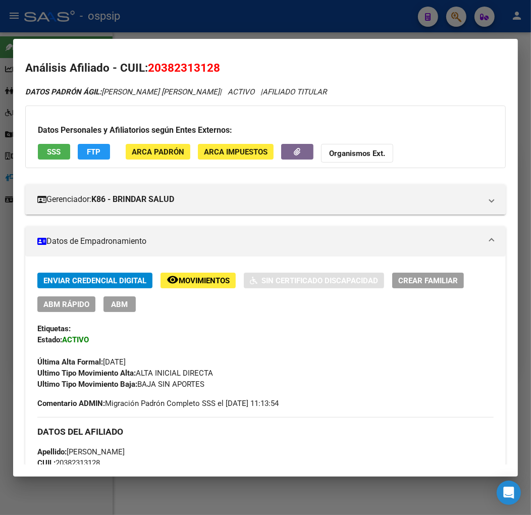
scroll to position [0, 0]
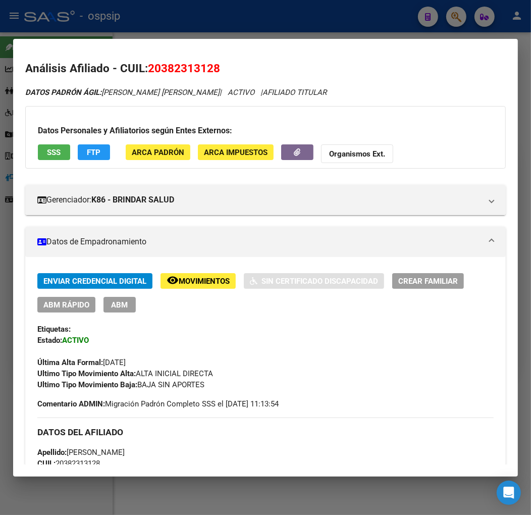
click at [104, 154] on button "FTP" at bounding box center [94, 152] width 32 height 16
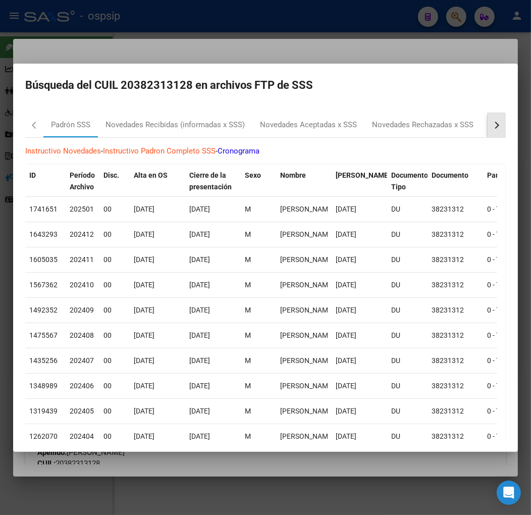
click at [488, 131] on button "button" at bounding box center [497, 125] width 18 height 24
click at [383, 132] on div "RG Bajas x OPCION ONLINE (ARCA)" at bounding box center [340, 125] width 136 height 24
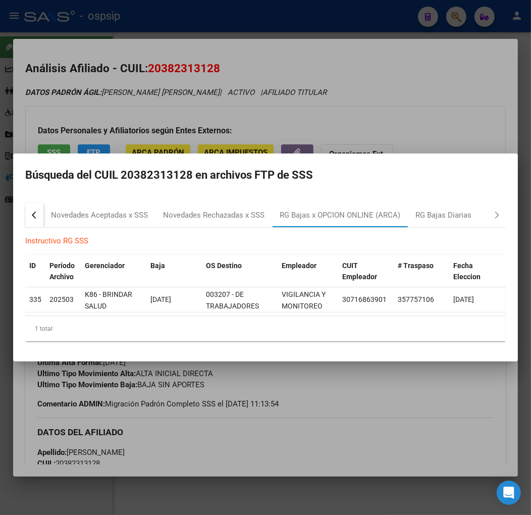
click at [359, 419] on div at bounding box center [265, 257] width 531 height 515
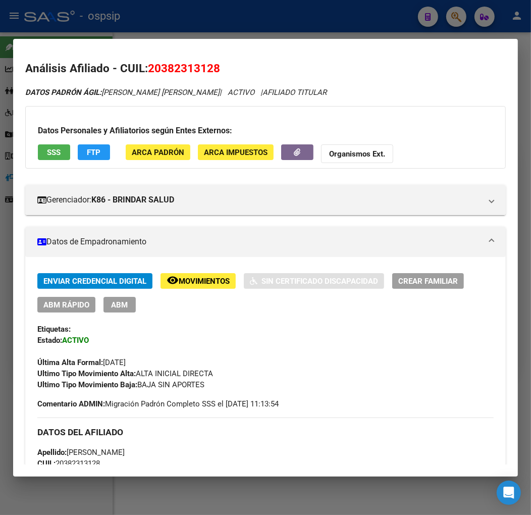
click at [125, 309] on span "ABM" at bounding box center [120, 304] width 17 height 9
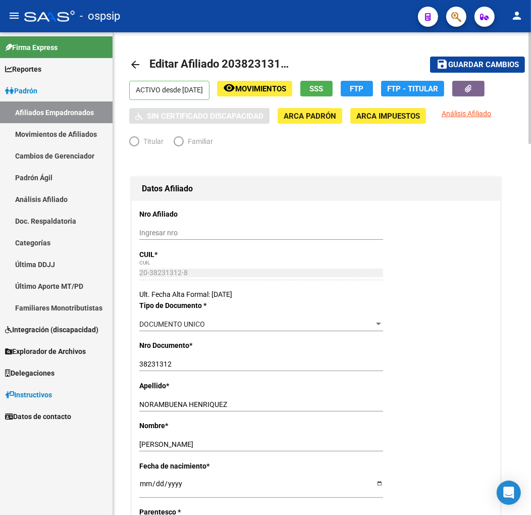
radio input "true"
type input "30-71686390-1"
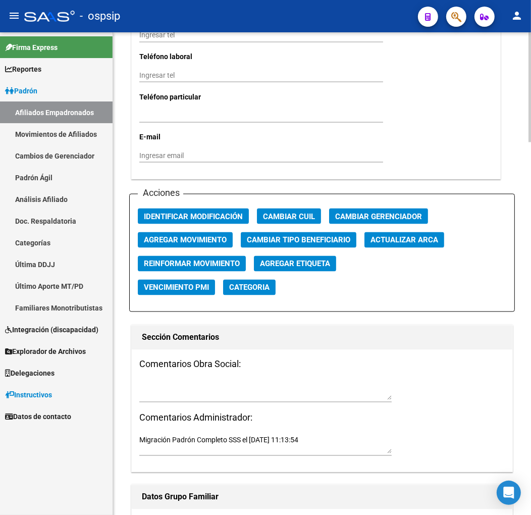
scroll to position [1122, 0]
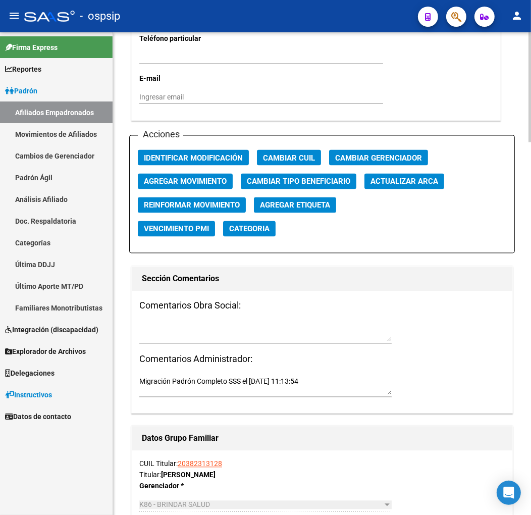
click at [193, 185] on span "Agregar Movimiento" at bounding box center [185, 181] width 83 height 9
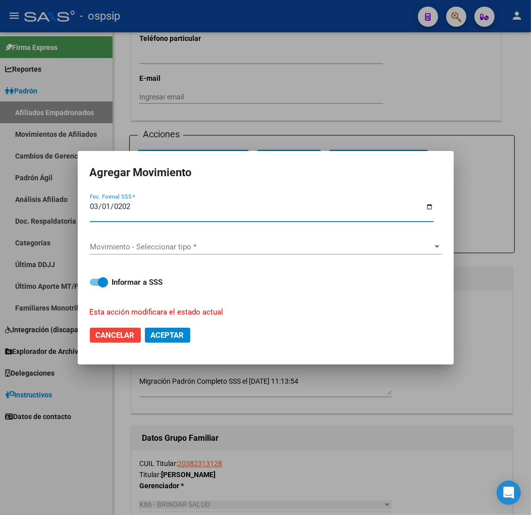
type input "[DATE]"
click at [145, 328] on button "Aceptar" at bounding box center [167, 335] width 45 height 15
click at [240, 244] on span "Movimiento - Seleccionar tipo *" at bounding box center [261, 246] width 343 height 9
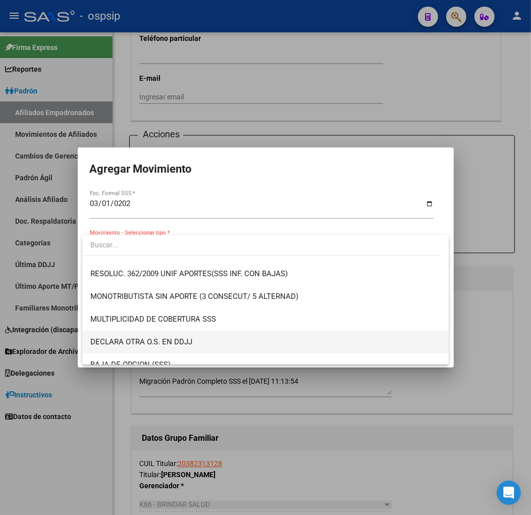
scroll to position [392, 0]
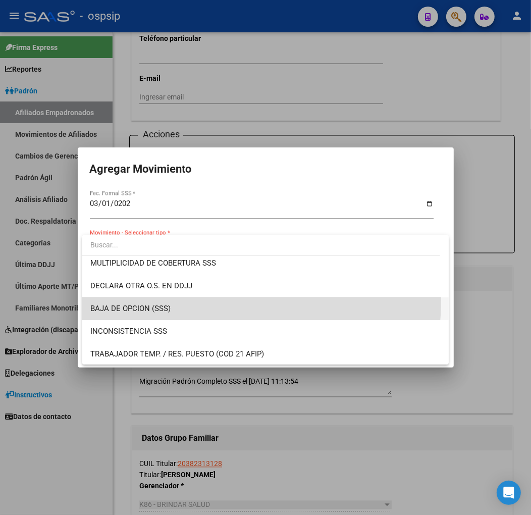
click at [182, 301] on span "BAJA DE OPCION (SSS)" at bounding box center [265, 308] width 350 height 23
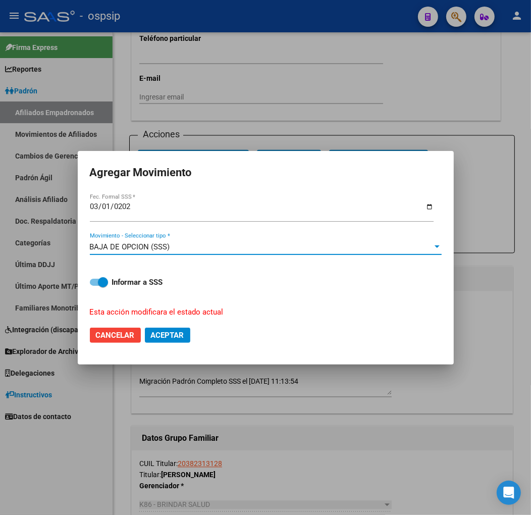
click at [169, 342] on button "Aceptar" at bounding box center [167, 335] width 45 height 15
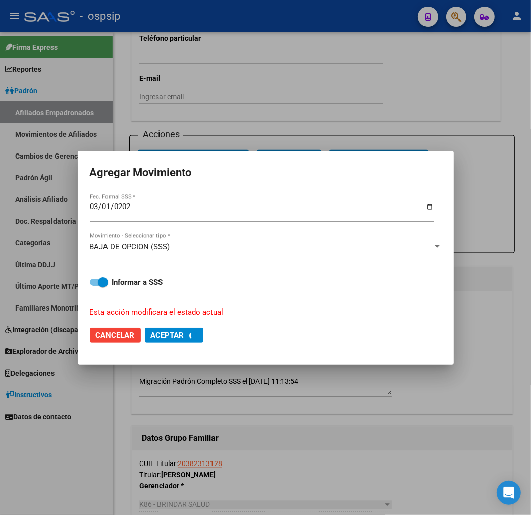
checkbox input "false"
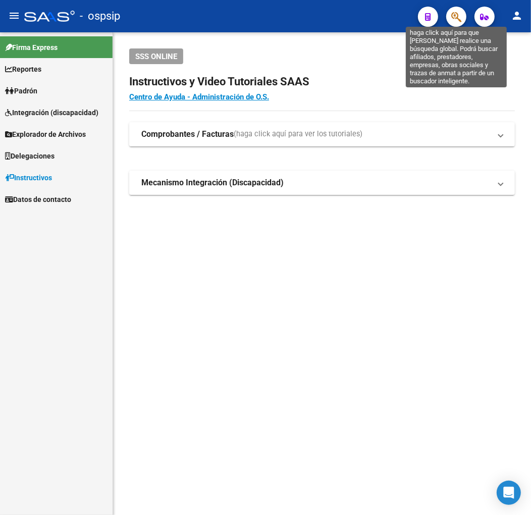
click at [458, 14] on icon "button" at bounding box center [456, 17] width 10 height 12
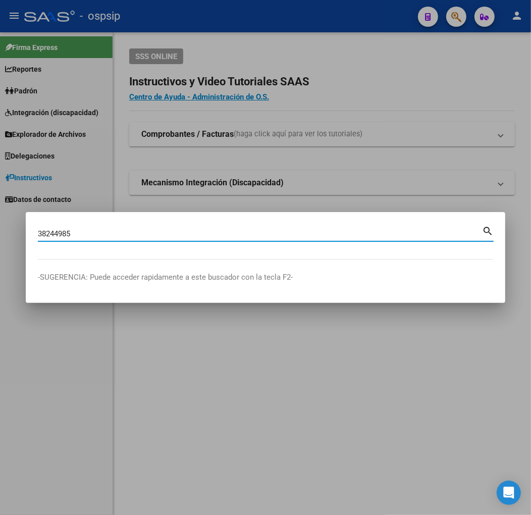
type input "38244985"
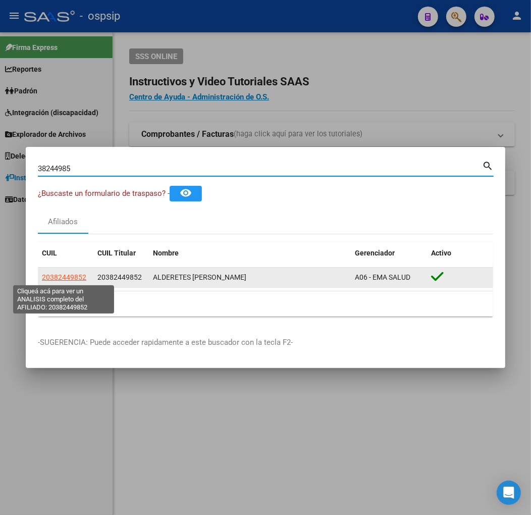
click at [76, 278] on span "20382449852" at bounding box center [64, 277] width 44 height 8
type textarea "20382449852"
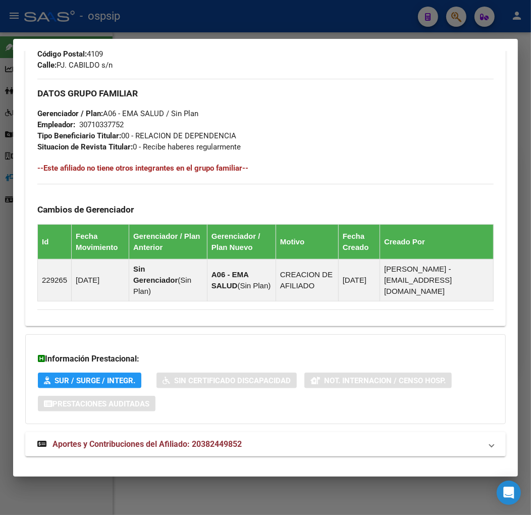
scroll to position [516, 0]
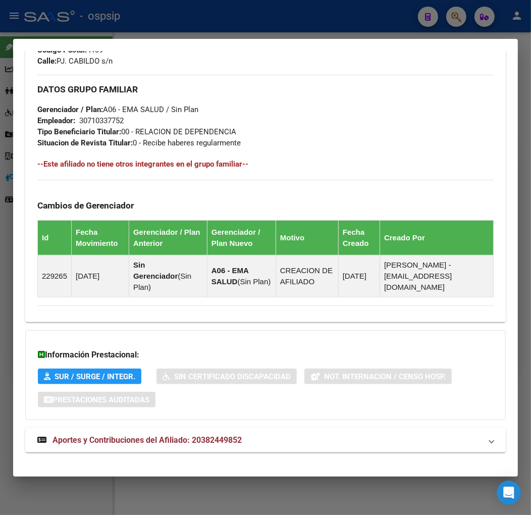
drag, startPoint x: 304, startPoint y: 436, endPoint x: 320, endPoint y: 382, distance: 56.7
click at [305, 435] on mat-expansion-panel-header "Aportes y Contribuciones del Afiliado: 20382449852" at bounding box center [265, 440] width 481 height 24
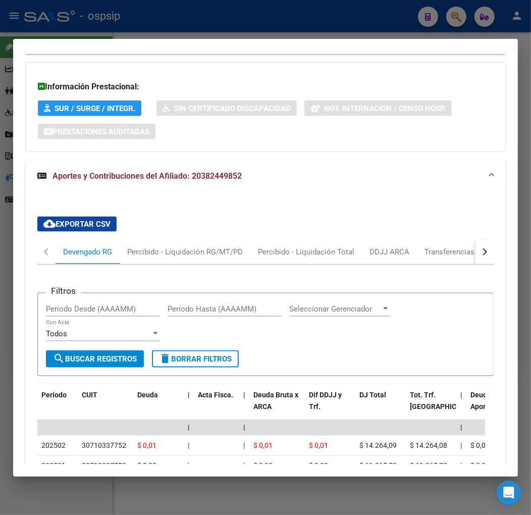
scroll to position [784, 0]
click at [476, 246] on button "button" at bounding box center [485, 252] width 18 height 24
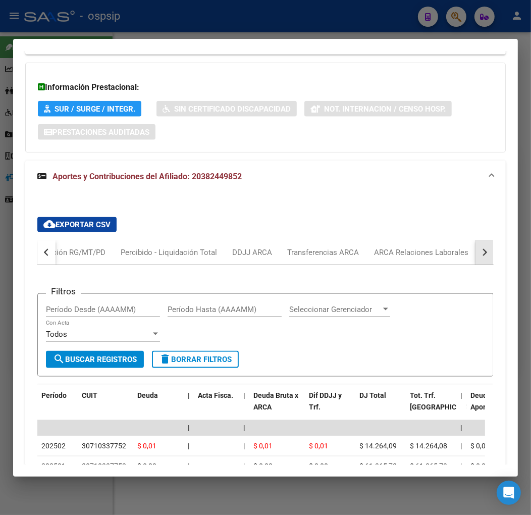
click at [476, 246] on button "button" at bounding box center [485, 252] width 18 height 24
click at [445, 251] on div "ARCA Relaciones Laborales" at bounding box center [415, 252] width 110 height 24
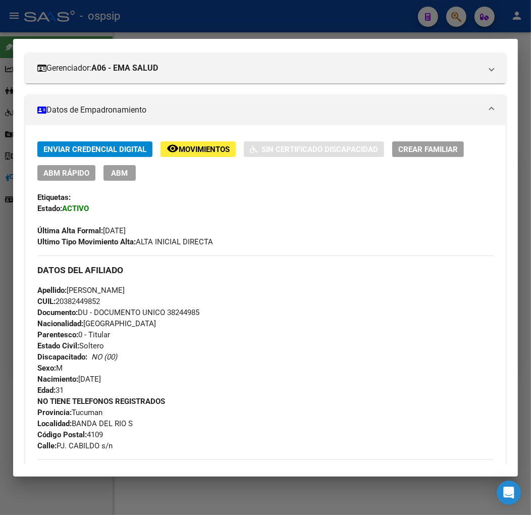
scroll to position [111, 0]
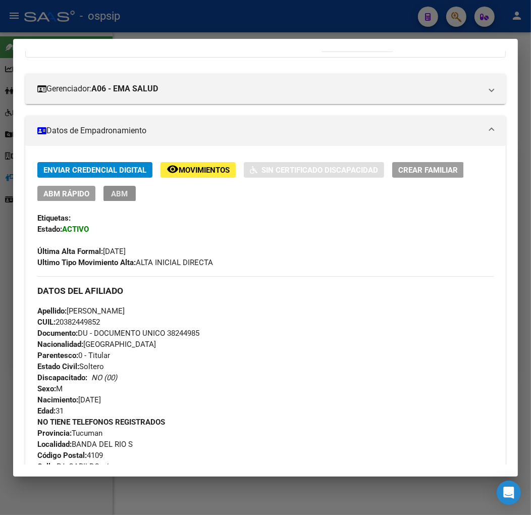
click at [114, 194] on span "ABM" at bounding box center [120, 193] width 17 height 9
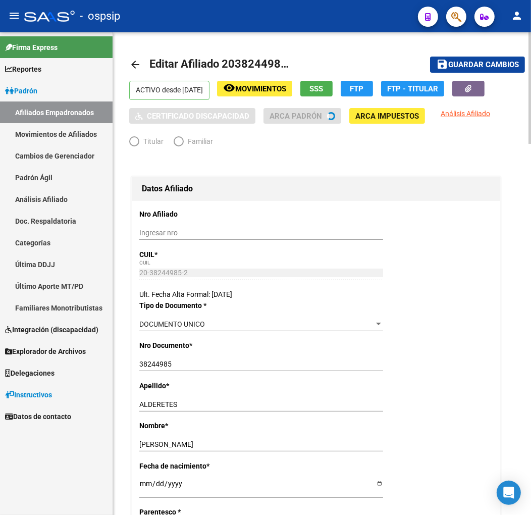
radio input "true"
type input "30-71033775-2"
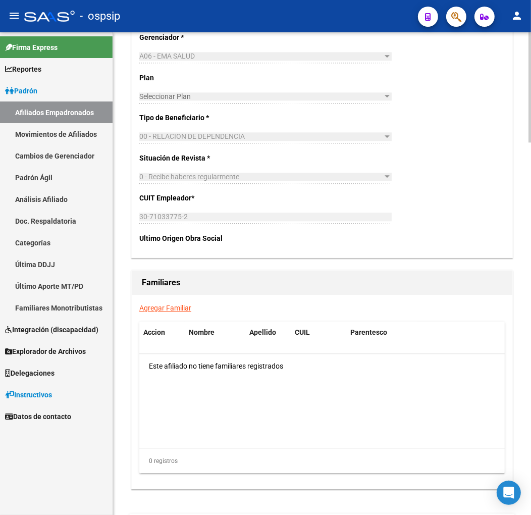
scroll to position [1588, 0]
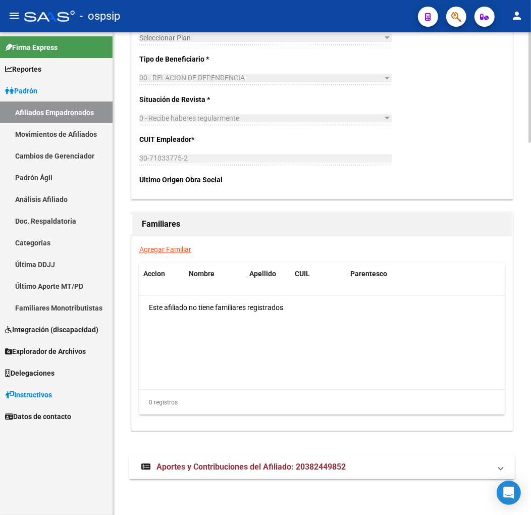
click at [325, 469] on span "Aportes y Contribuciones del Afiliado: 20382449852" at bounding box center [250, 467] width 189 height 10
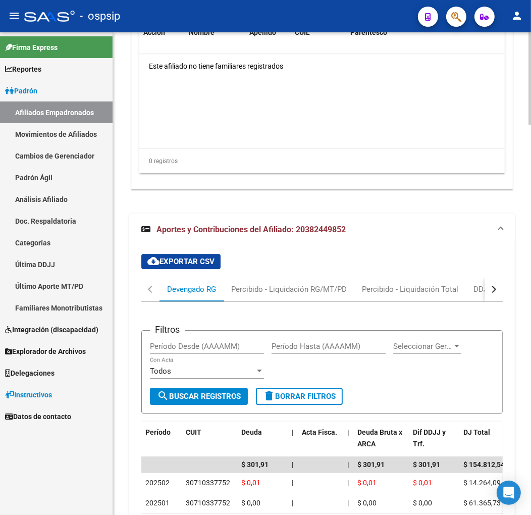
scroll to position [1879, 0]
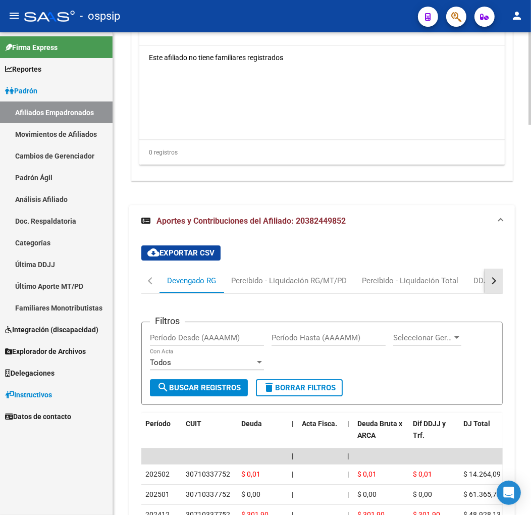
click at [495, 275] on button "button" at bounding box center [494, 281] width 18 height 24
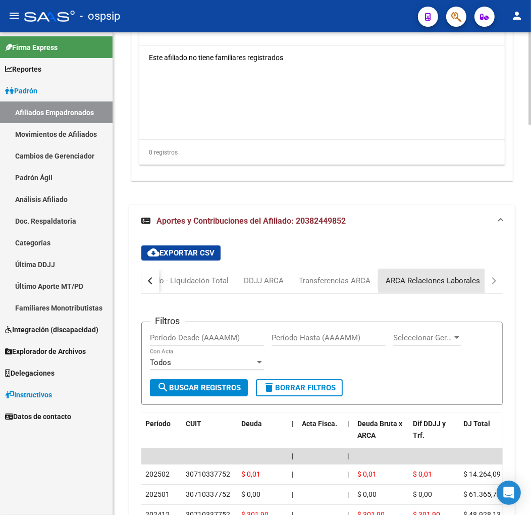
click at [476, 280] on div "ARCA Relaciones Laborales" at bounding box center [433, 280] width 94 height 11
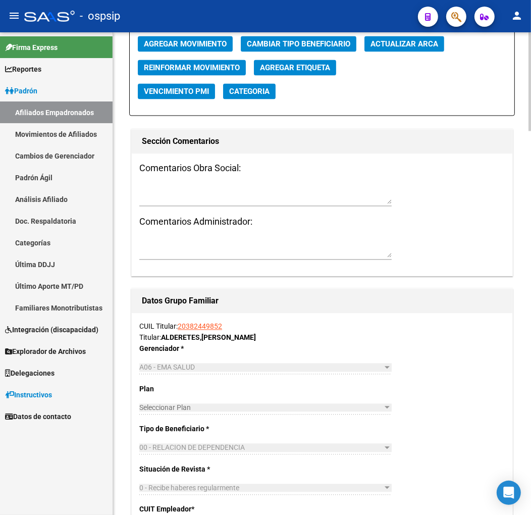
scroll to position [1215, 0]
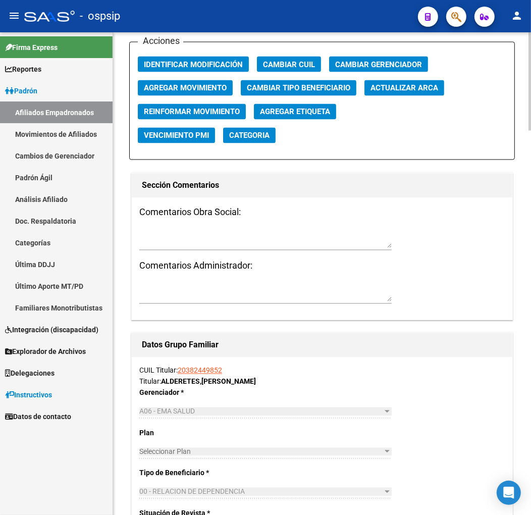
click at [190, 84] on span "Agregar Movimiento" at bounding box center [185, 88] width 83 height 9
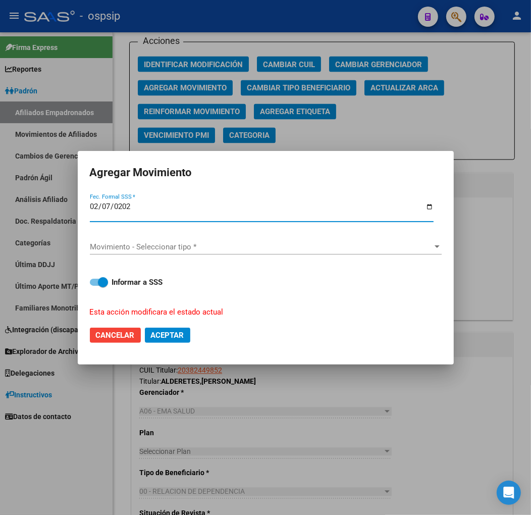
type input "2025-02-07"
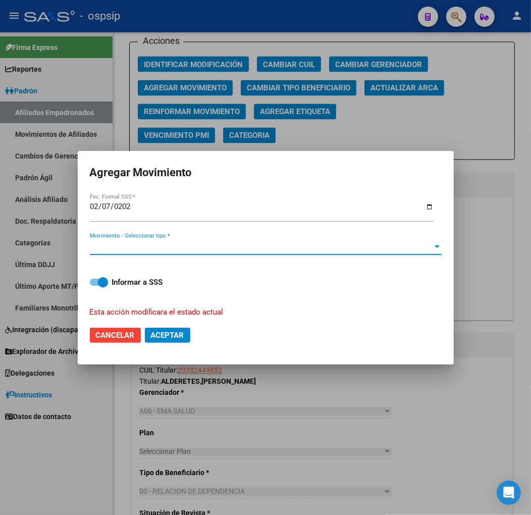
click at [228, 246] on span "Movimiento - Seleccionar tipo *" at bounding box center [261, 246] width 343 height 9
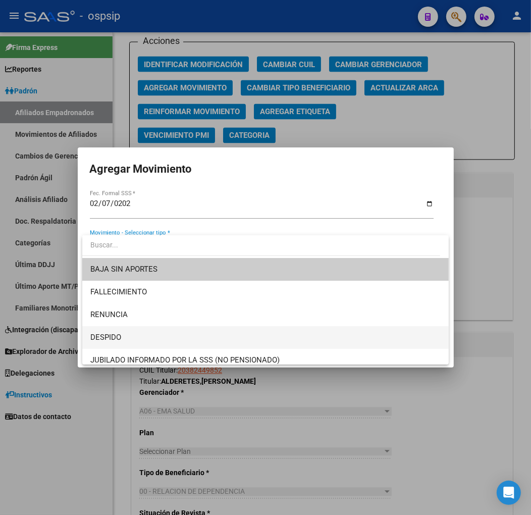
click at [213, 334] on span "DESPIDO" at bounding box center [265, 337] width 350 height 23
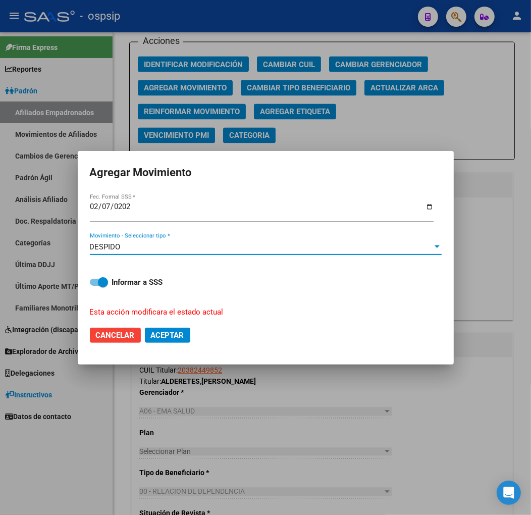
click at [171, 329] on button "Aceptar" at bounding box center [167, 335] width 45 height 15
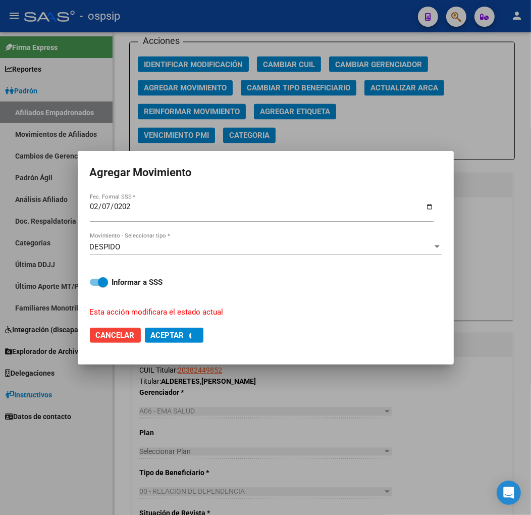
checkbox input "false"
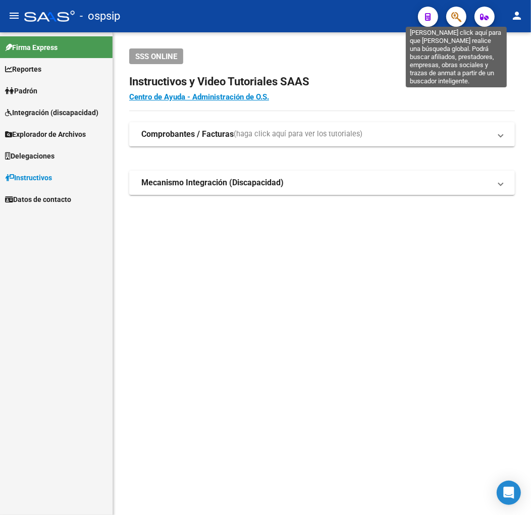
click at [460, 18] on icon "button" at bounding box center [456, 17] width 10 height 12
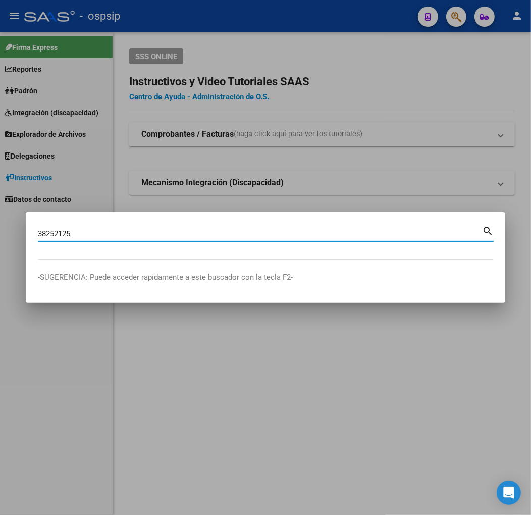
type input "38252125"
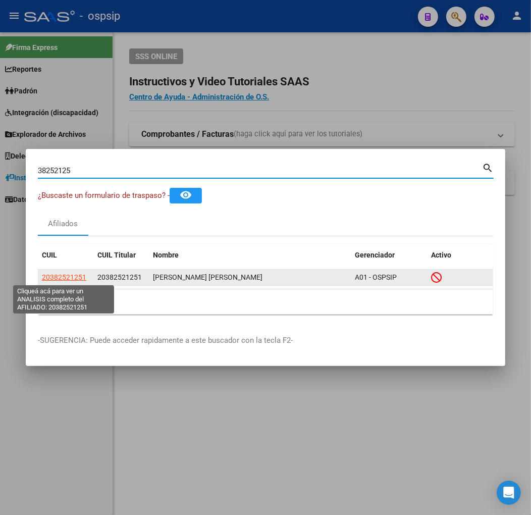
click at [71, 275] on span "20382521251" at bounding box center [64, 277] width 44 height 8
type textarea "20382521251"
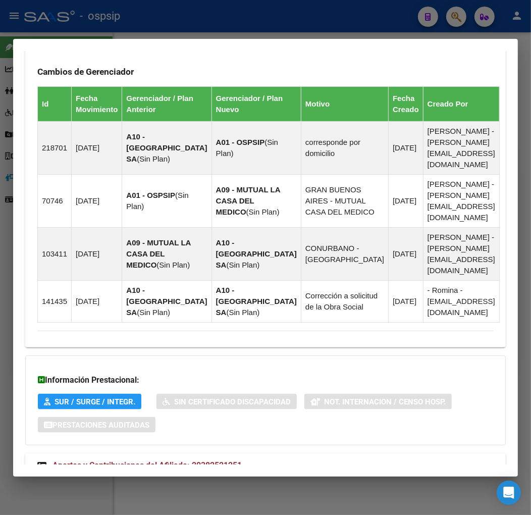
scroll to position [695, 0]
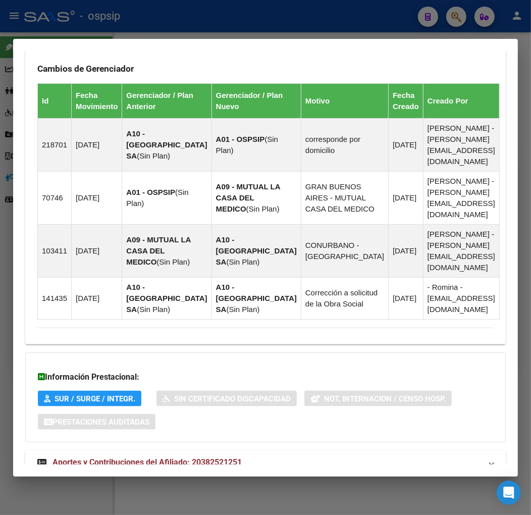
click at [297, 450] on mat-expansion-panel-header "Aportes y Contribuciones del Afiliado: 20382521251" at bounding box center [265, 462] width 481 height 24
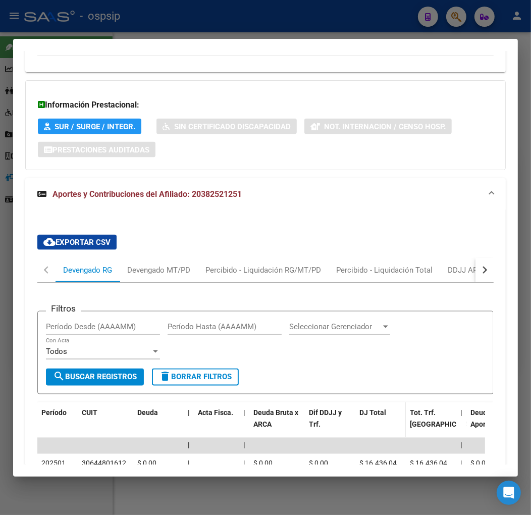
scroll to position [968, 0]
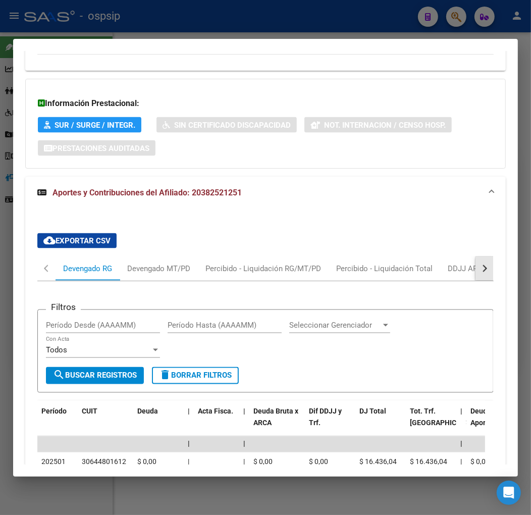
click at [478, 256] on button "button" at bounding box center [485, 268] width 18 height 24
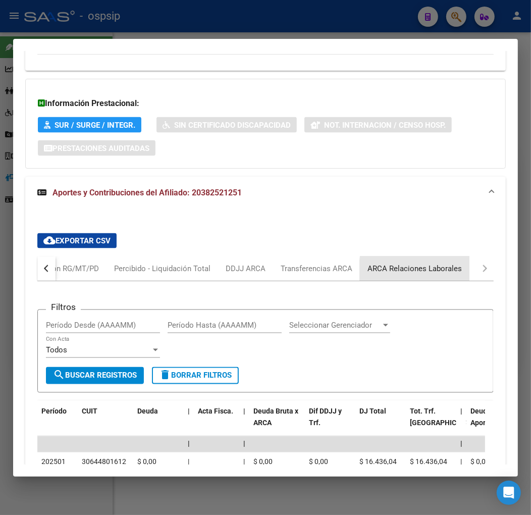
click at [461, 256] on div "ARCA Relaciones Laborales" at bounding box center [415, 268] width 110 height 24
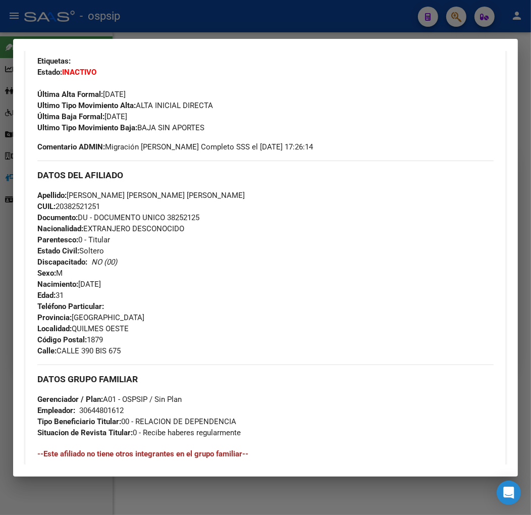
scroll to position [249, 0]
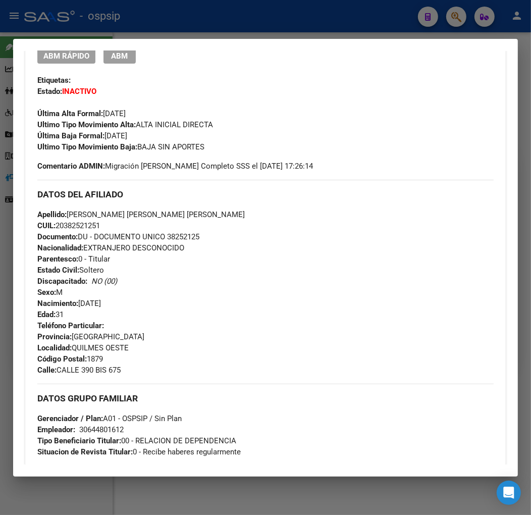
click at [273, 26] on div at bounding box center [265, 257] width 531 height 515
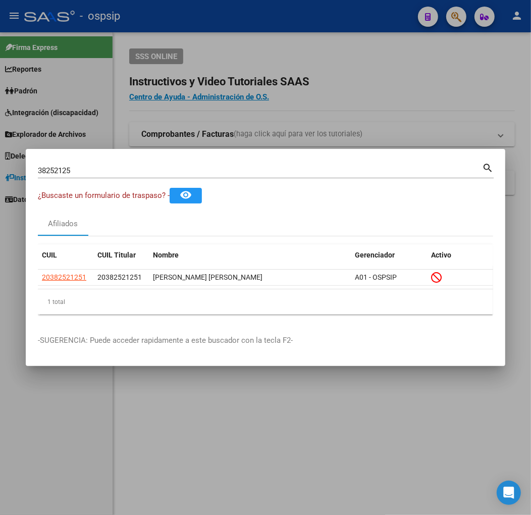
click at [286, 72] on div at bounding box center [265, 257] width 531 height 515
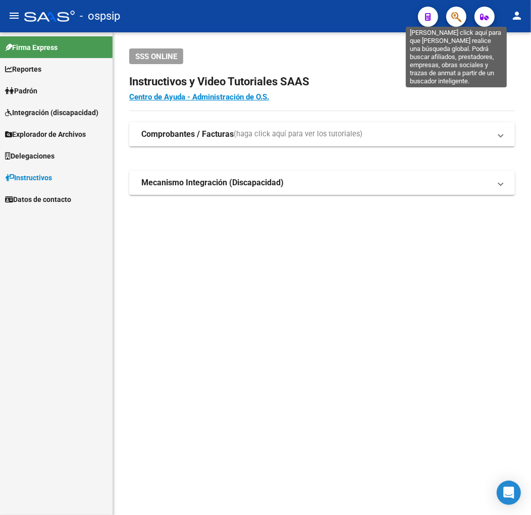
click at [451, 21] on icon "button" at bounding box center [456, 17] width 10 height 12
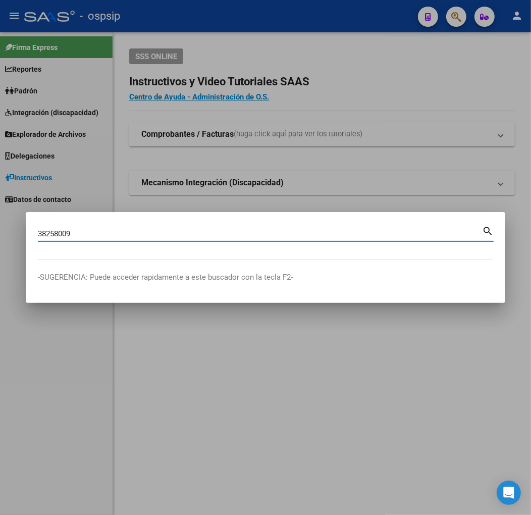
type input "38258009"
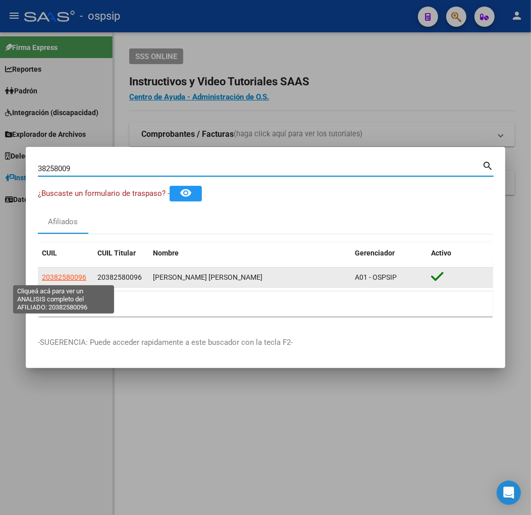
click at [48, 278] on span "20382580096" at bounding box center [64, 277] width 44 height 8
type textarea "20382580096"
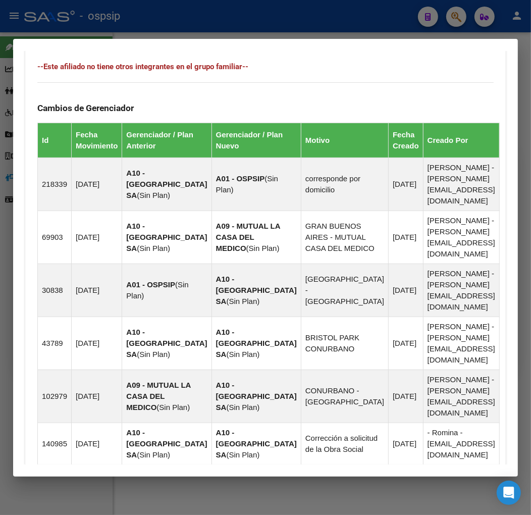
scroll to position [768, 0]
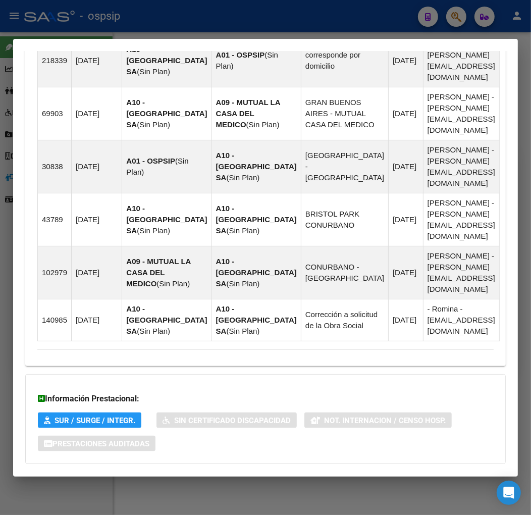
click at [282, 472] on mat-expansion-panel-header "Aportes y Contribuciones del Afiliado: 20382580096" at bounding box center [265, 484] width 481 height 24
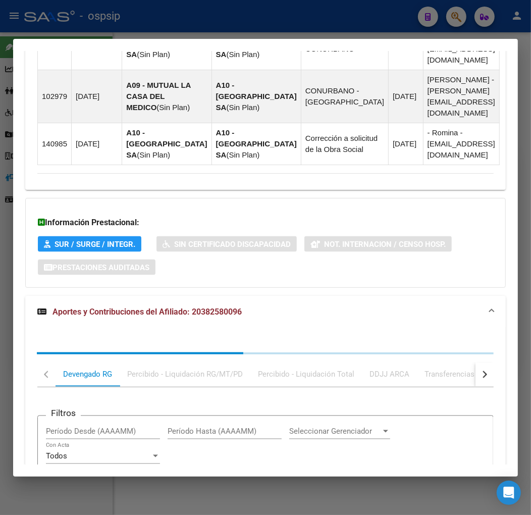
scroll to position [1041, 0]
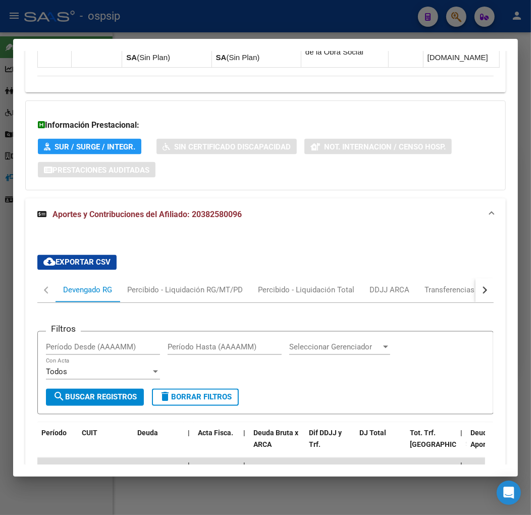
click at [478, 278] on button "button" at bounding box center [485, 290] width 18 height 24
click at [452, 278] on div "ARCA Relaciones Laborales" at bounding box center [415, 290] width 110 height 24
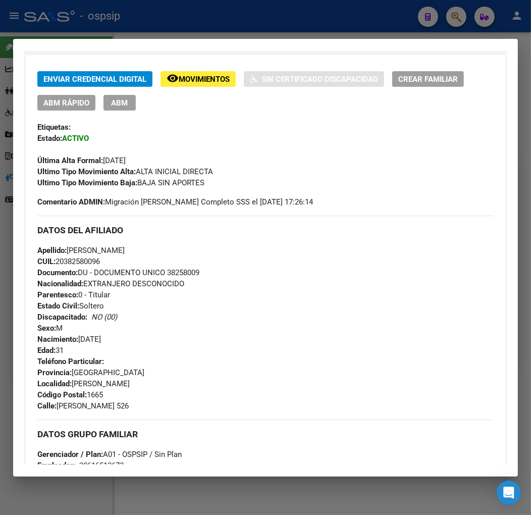
scroll to position [47, 0]
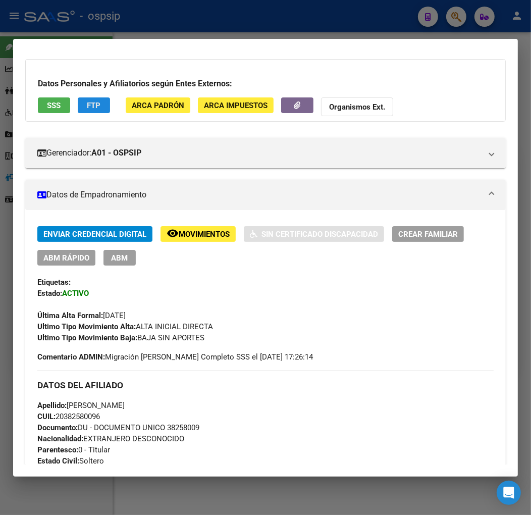
click at [94, 106] on span "FTP" at bounding box center [94, 105] width 14 height 9
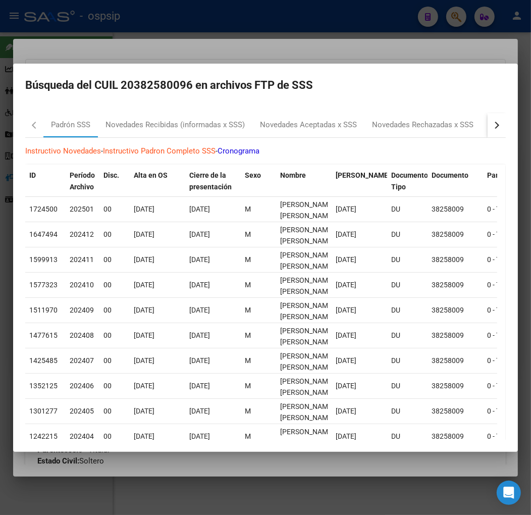
click at [488, 128] on button "button" at bounding box center [497, 125] width 18 height 24
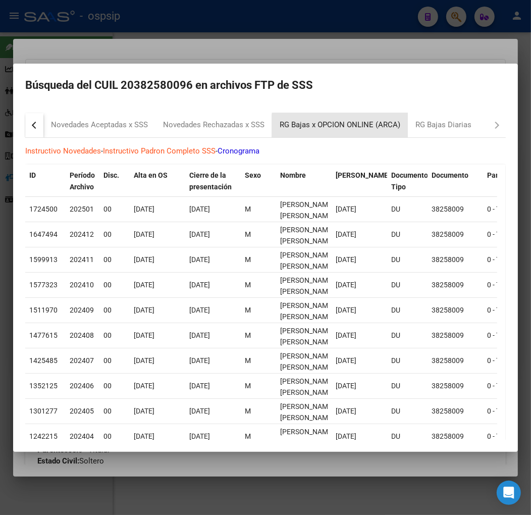
click at [379, 130] on div "RG Bajas x OPCION ONLINE (ARCA)" at bounding box center [340, 125] width 121 height 12
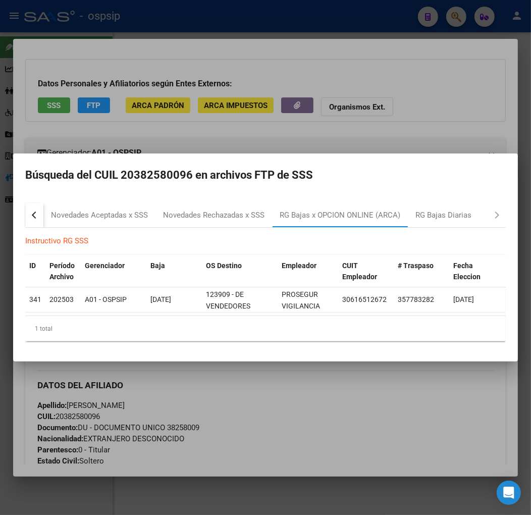
click at [315, 409] on div at bounding box center [265, 257] width 531 height 515
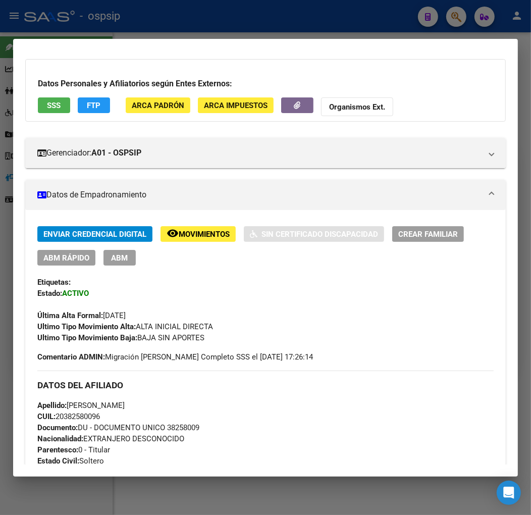
click at [124, 259] on span "ABM" at bounding box center [120, 257] width 17 height 9
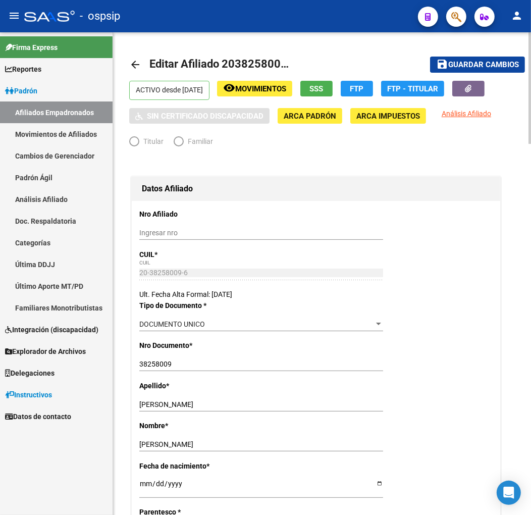
radio input "true"
type input "30-61651267-2"
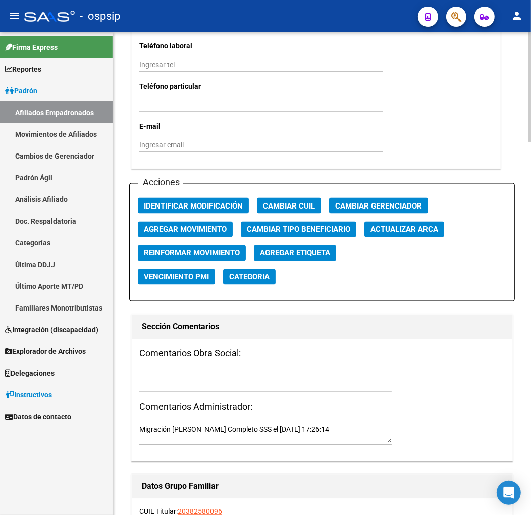
scroll to position [1066, 0]
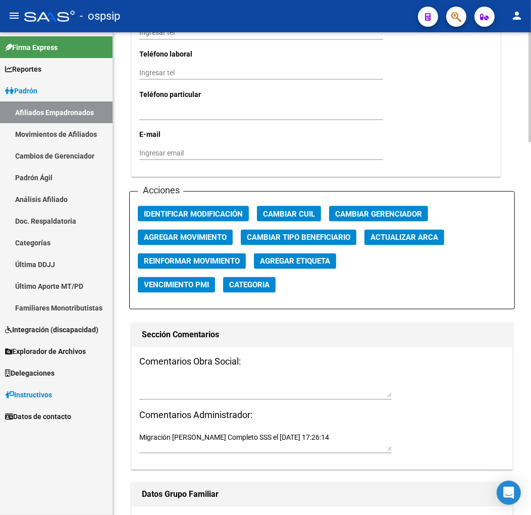
click at [205, 230] on button "Agregar Movimiento" at bounding box center [185, 238] width 95 height 16
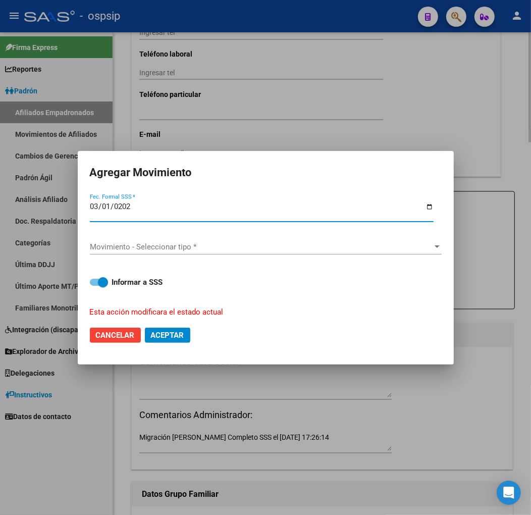
type input "[DATE]"
click at [228, 256] on div "Movimiento - Seleccionar tipo * Movimiento - Seleccionar tipo *" at bounding box center [266, 251] width 352 height 25
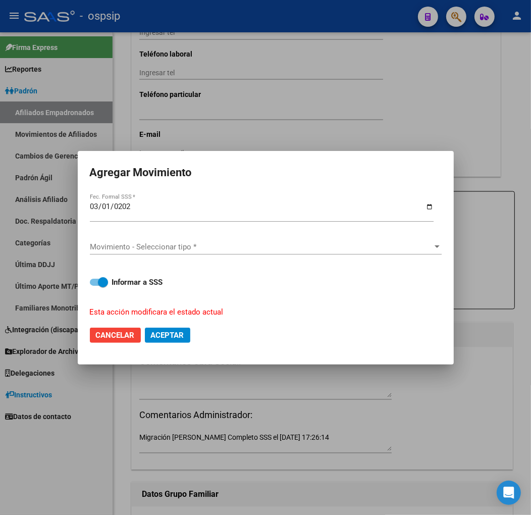
click at [233, 248] on span "Movimiento - Seleccionar tipo *" at bounding box center [261, 246] width 343 height 9
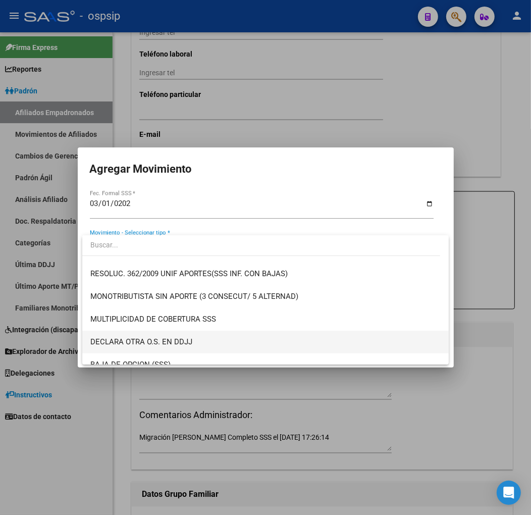
scroll to position [392, 0]
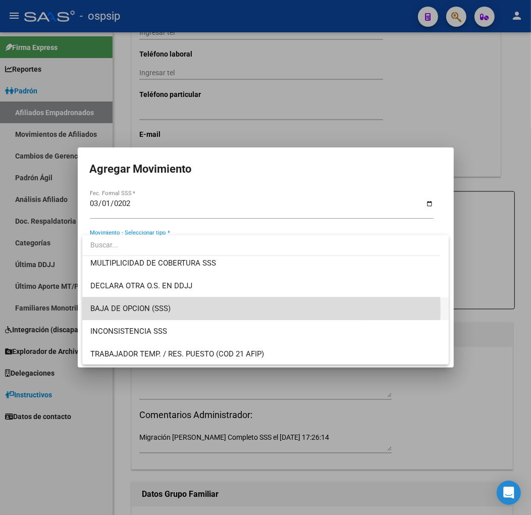
click at [210, 309] on span "BAJA DE OPCION (SSS)" at bounding box center [265, 308] width 350 height 23
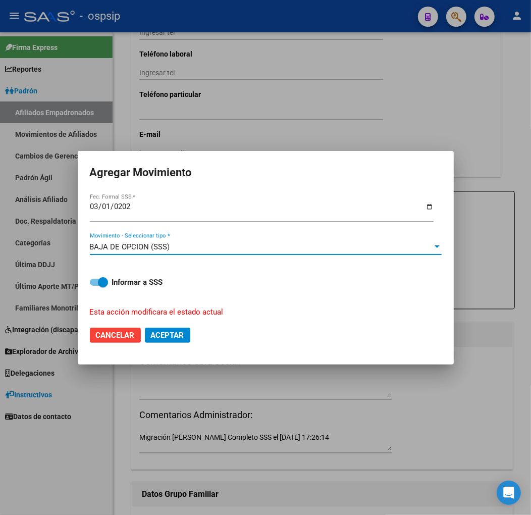
click at [173, 336] on span "Aceptar" at bounding box center [167, 335] width 33 height 9
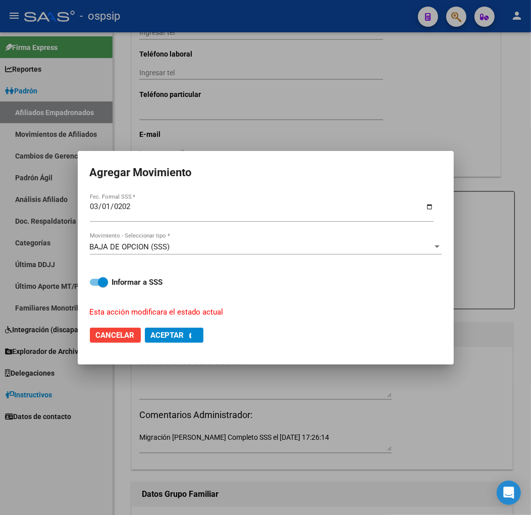
checkbox input "false"
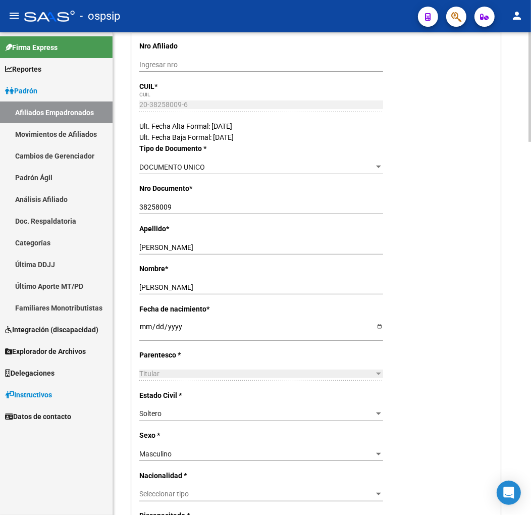
scroll to position [0, 0]
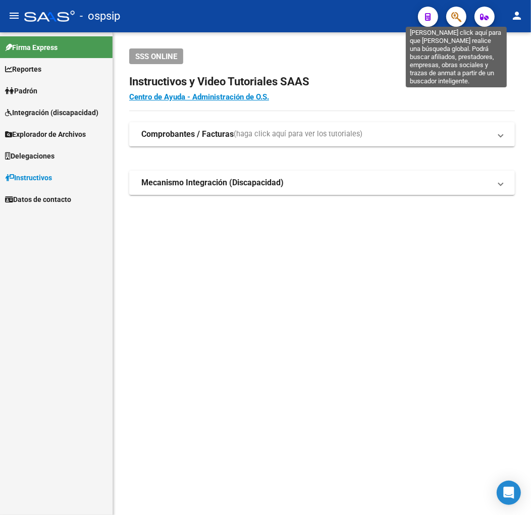
click at [457, 21] on icon "button" at bounding box center [456, 17] width 10 height 12
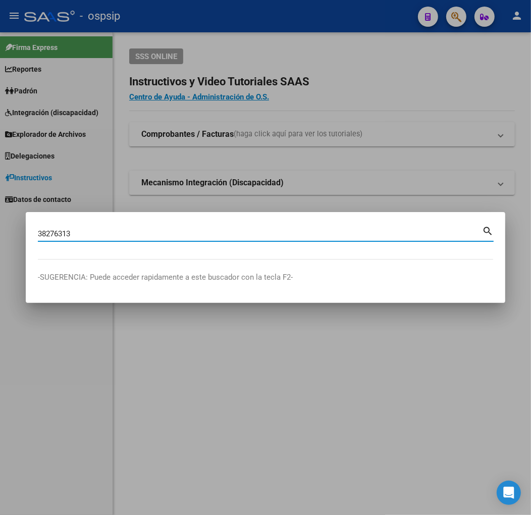
type input "38276313"
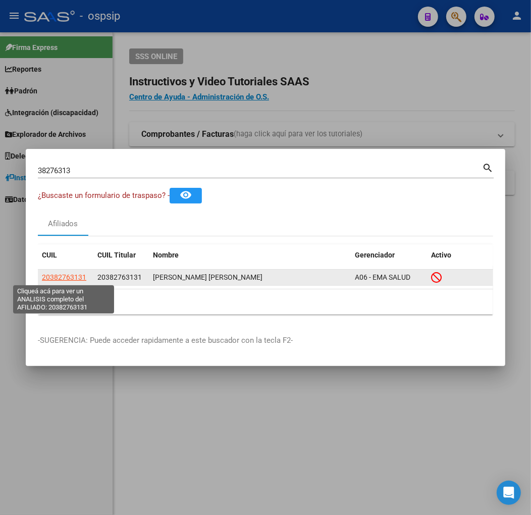
click at [52, 276] on span "20382763131" at bounding box center [64, 277] width 44 height 8
type textarea "20382763131"
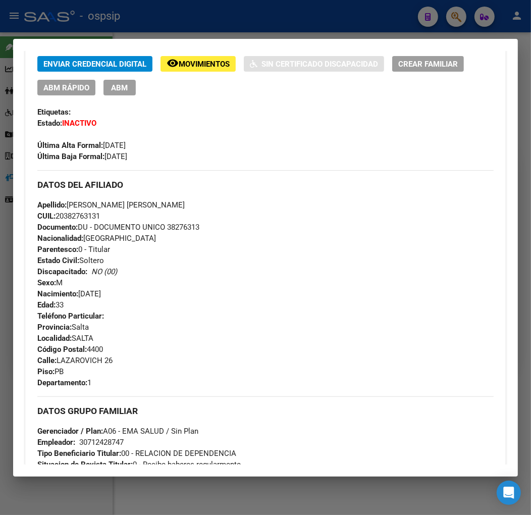
scroll to position [56, 0]
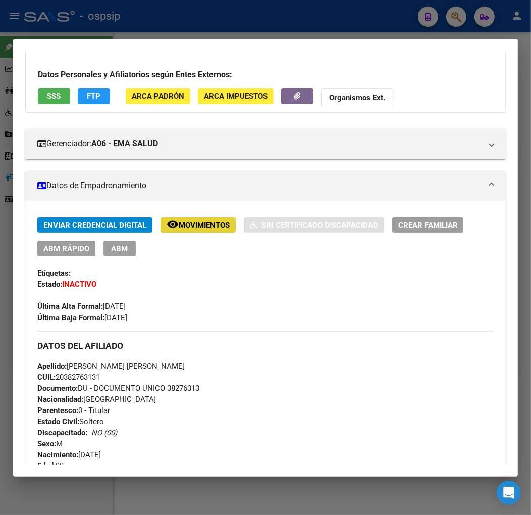
click at [198, 221] on span "Movimientos" at bounding box center [204, 225] width 51 height 9
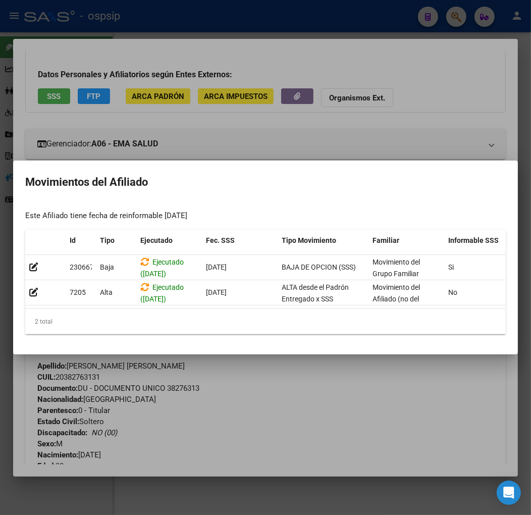
click at [283, 421] on div at bounding box center [265, 257] width 531 height 515
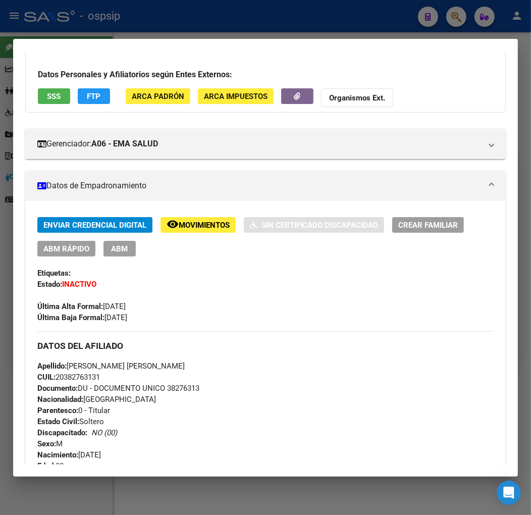
click at [241, 17] on div at bounding box center [265, 257] width 531 height 515
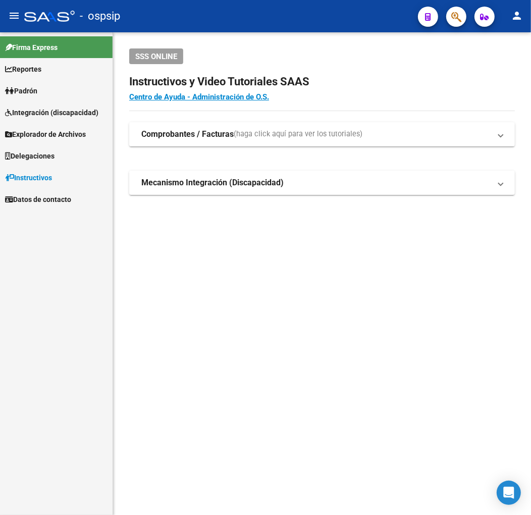
click at [454, 24] on span "button" at bounding box center [456, 17] width 10 height 21
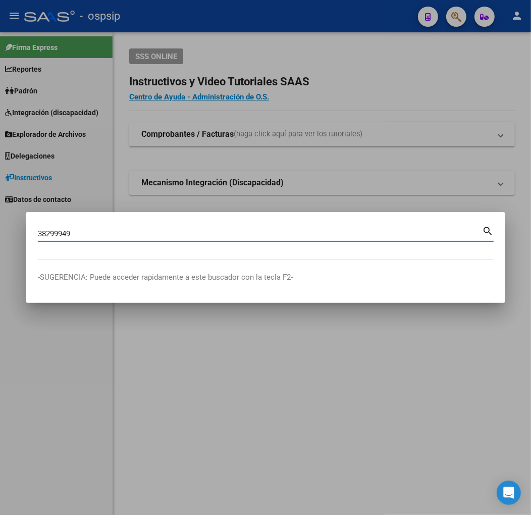
type input "38299949"
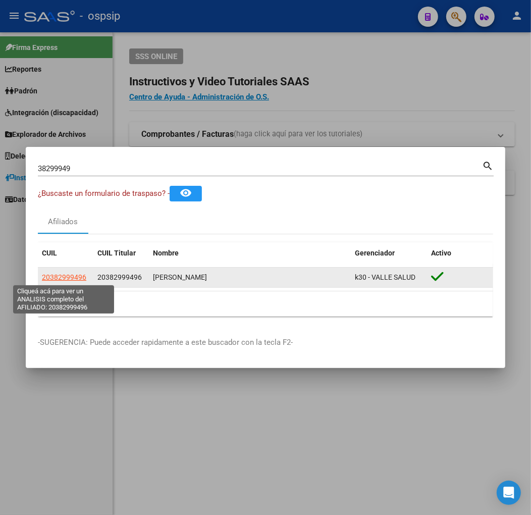
click at [74, 278] on span "20382999496" at bounding box center [64, 277] width 44 height 8
type textarea "20382999496"
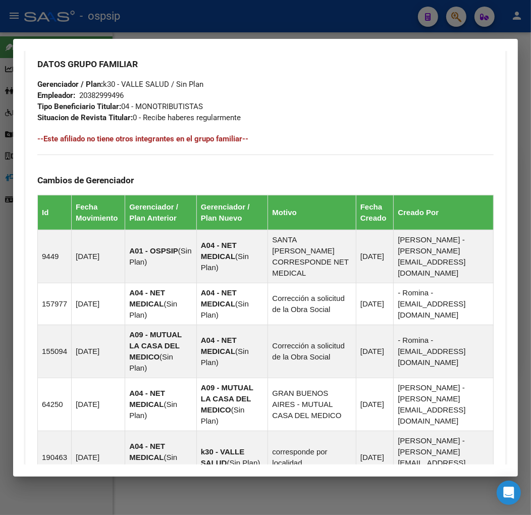
scroll to position [737, 0]
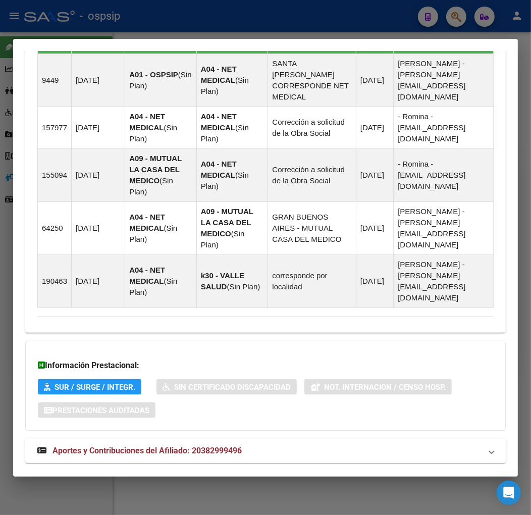
click at [290, 439] on mat-expansion-panel-header "Aportes y Contribuciones del Afiliado: 20382999496" at bounding box center [265, 451] width 481 height 24
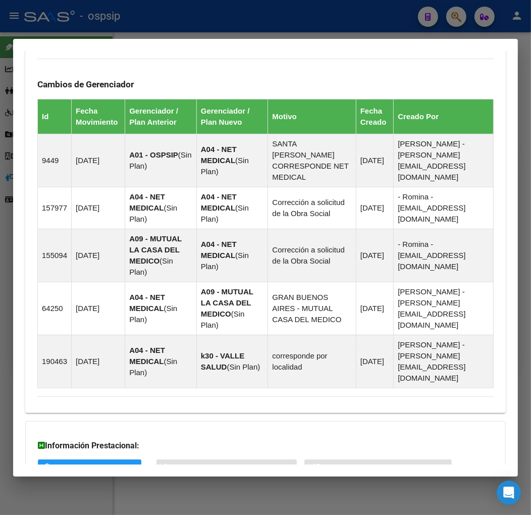
scroll to position [264, 0]
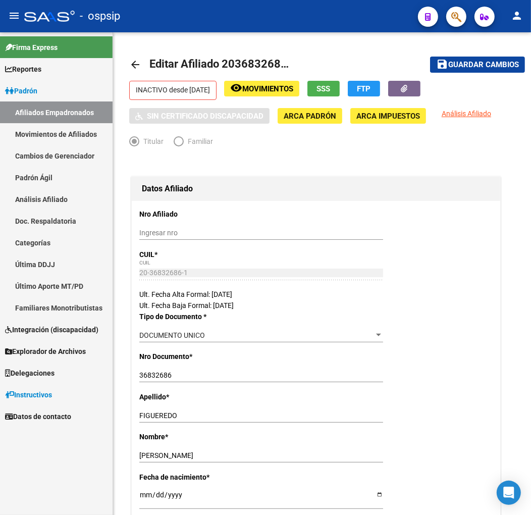
scroll to position [1066, 0]
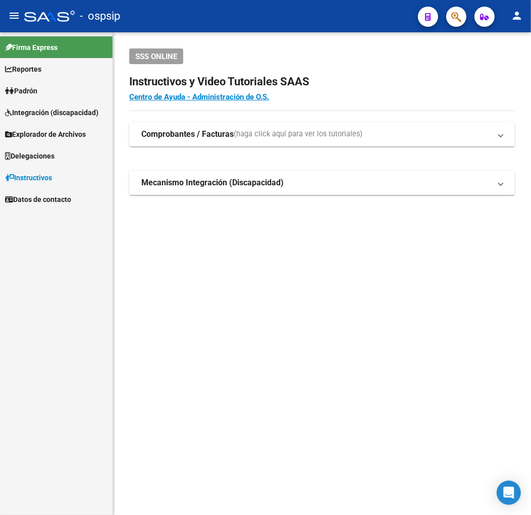
drag, startPoint x: 445, startPoint y: 18, endPoint x: 452, endPoint y: 21, distance: 7.2
click at [448, 18] on div at bounding box center [452, 16] width 28 height 21
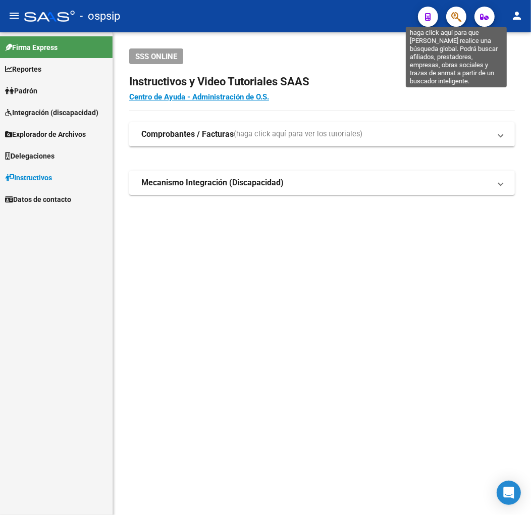
click at [452, 22] on icon "button" at bounding box center [456, 17] width 10 height 12
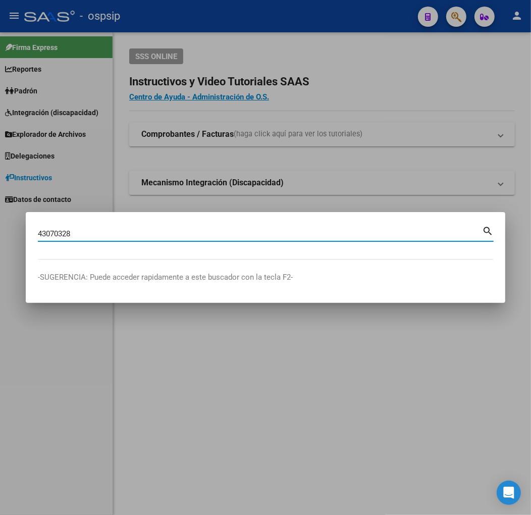
type input "43070328"
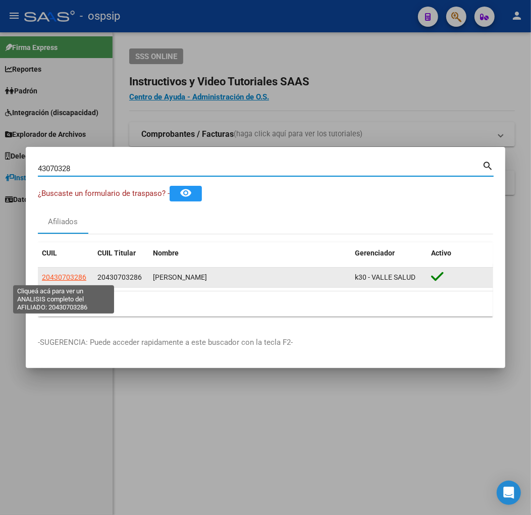
click at [71, 274] on span "20430703286" at bounding box center [64, 277] width 44 height 8
type textarea "20430703286"
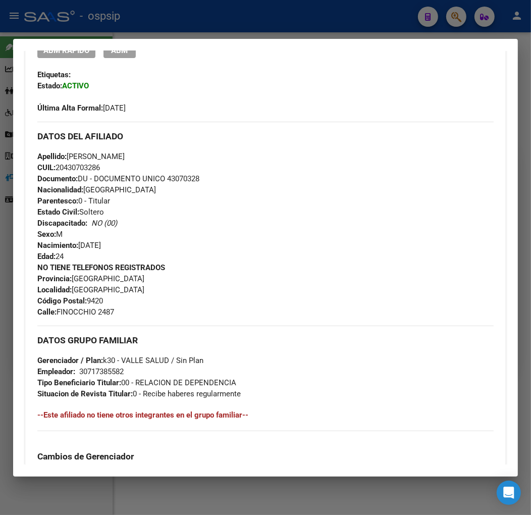
scroll to position [225, 0]
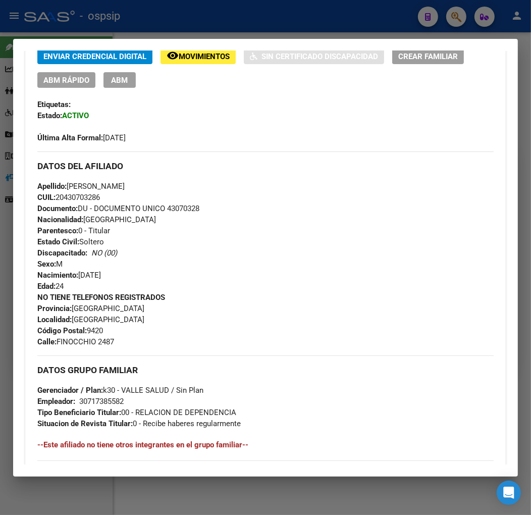
click at [318, 23] on div at bounding box center [265, 257] width 531 height 515
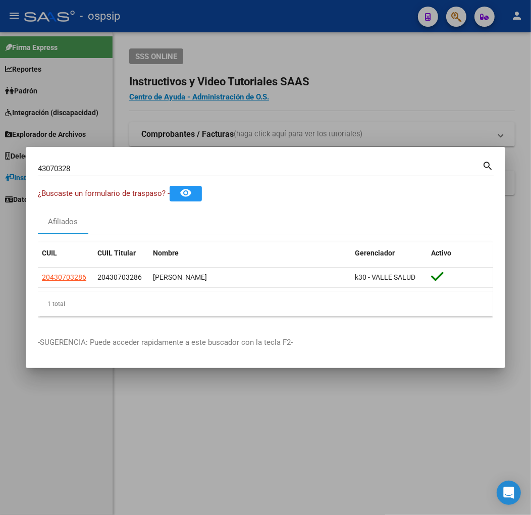
click at [318, 23] on div at bounding box center [265, 257] width 531 height 515
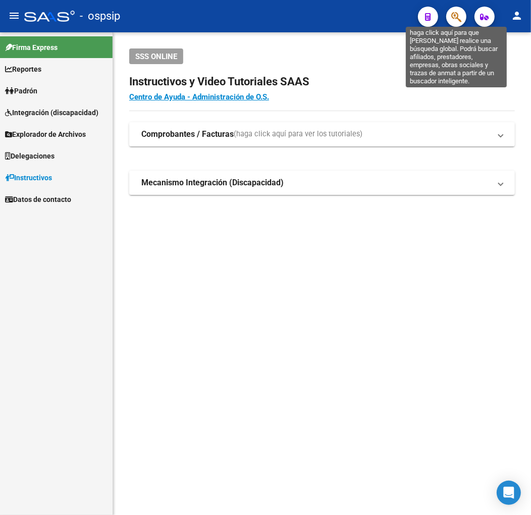
click at [460, 22] on icon "button" at bounding box center [456, 17] width 10 height 12
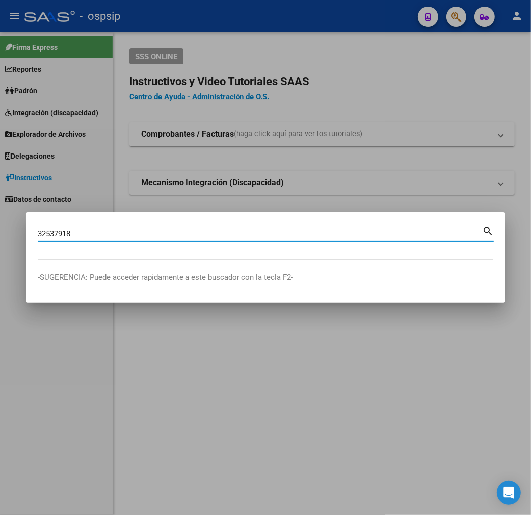
type input "32537918"
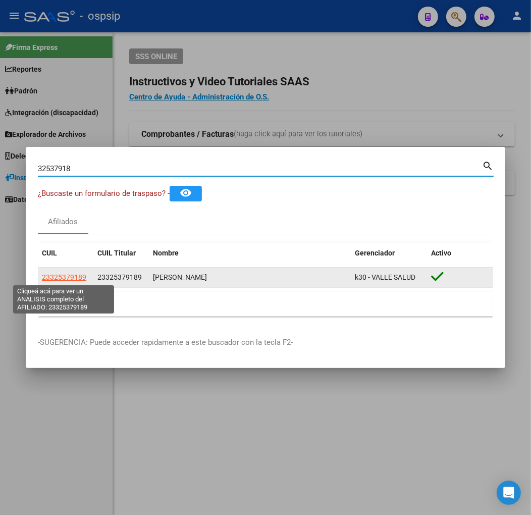
click at [64, 279] on span "23325379189" at bounding box center [64, 277] width 44 height 8
type textarea "23325379189"
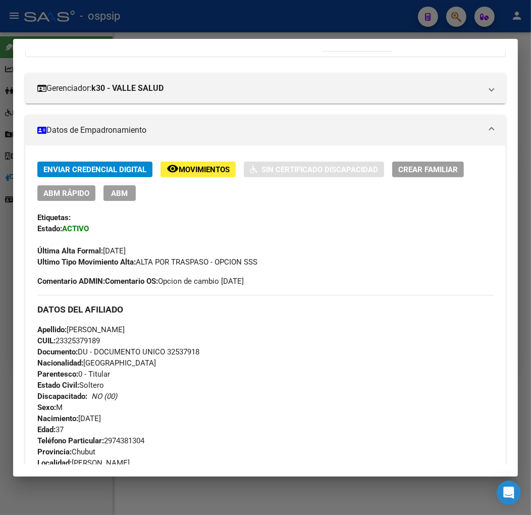
scroll to position [224, 0]
